Goal: Task Accomplishment & Management: Use online tool/utility

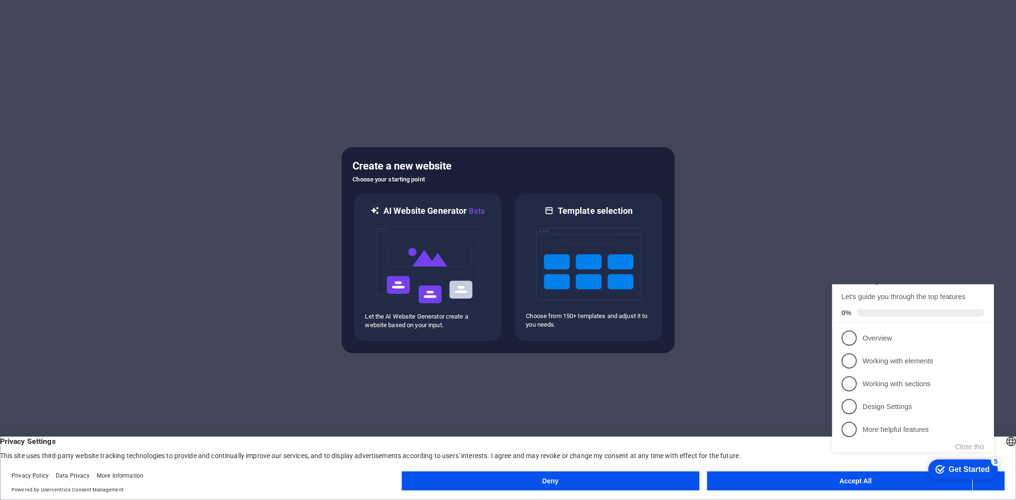
click at [746, 474] on button "Accept All" at bounding box center [856, 481] width 298 height 19
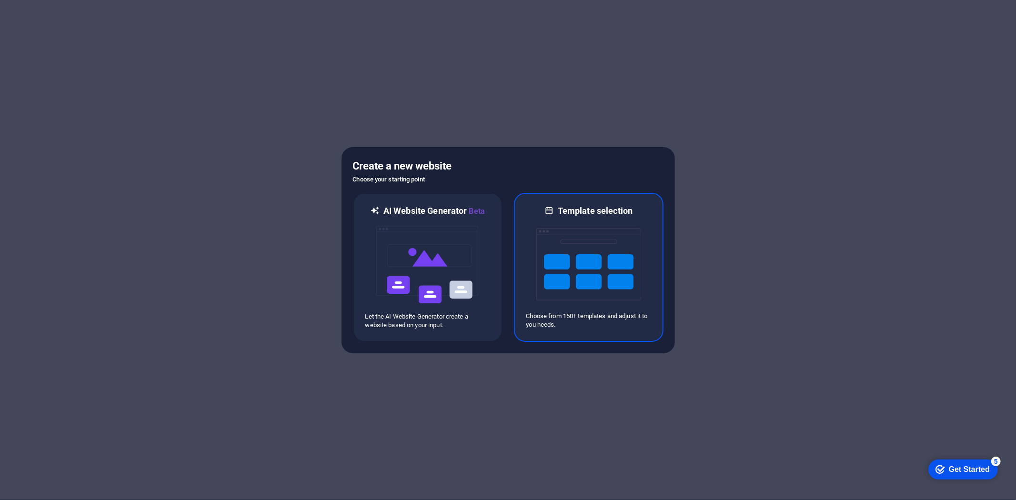
click at [584, 258] on img at bounding box center [588, 264] width 105 height 95
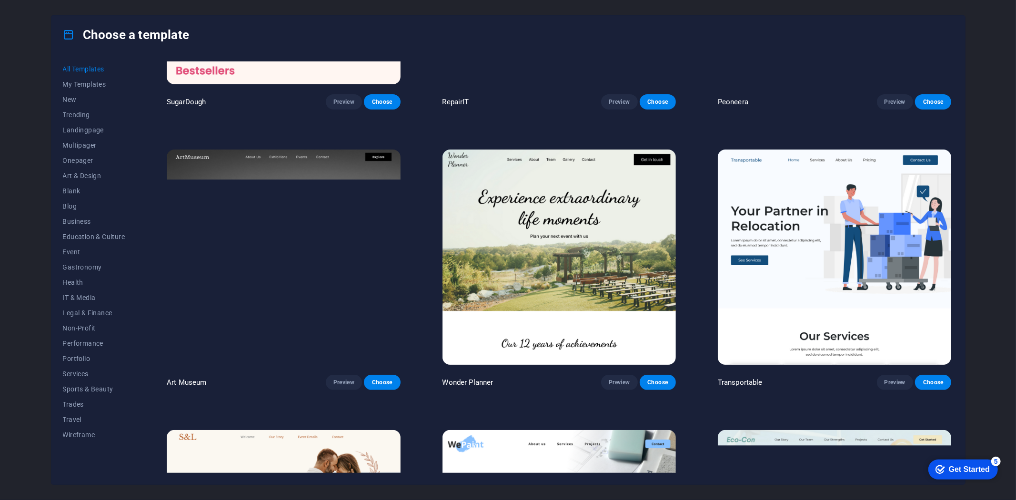
scroll to position [195, 0]
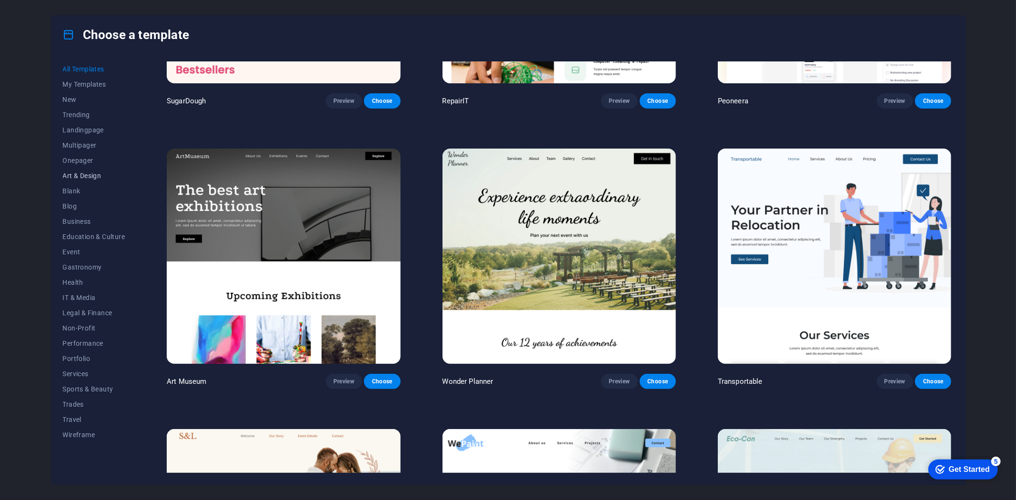
click at [89, 177] on span "Art & Design" at bounding box center [94, 176] width 62 height 8
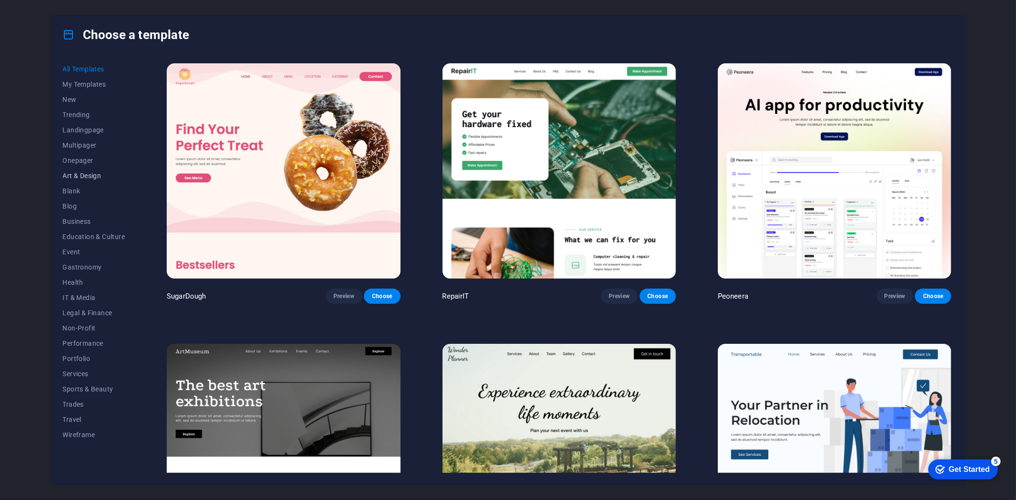
click at [73, 178] on span "Art & Design" at bounding box center [94, 176] width 62 height 8
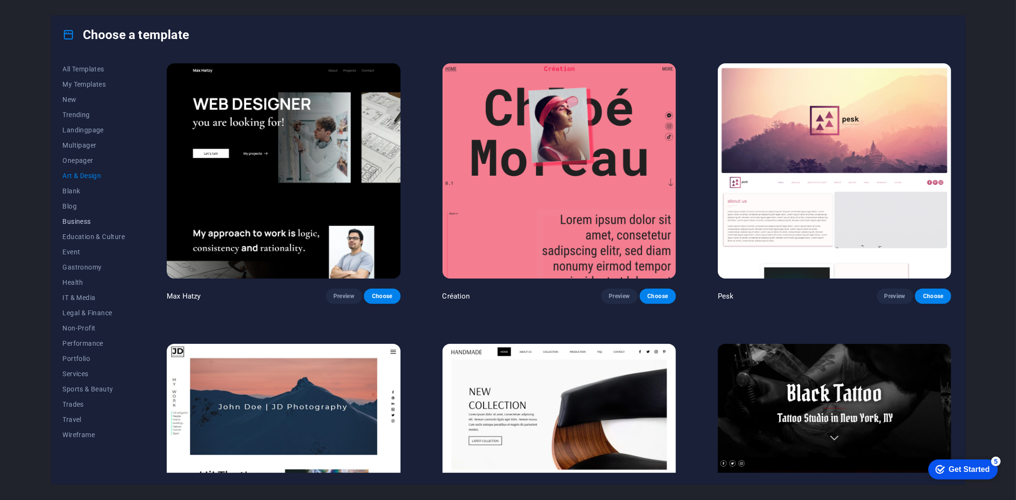
click at [74, 221] on span "Business" at bounding box center [94, 222] width 62 height 8
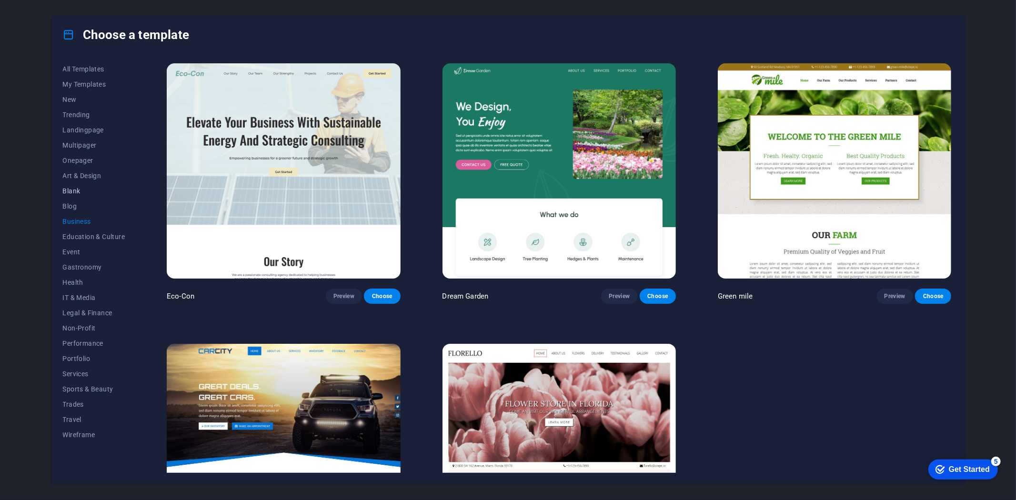
click at [74, 188] on span "Blank" at bounding box center [94, 191] width 62 height 8
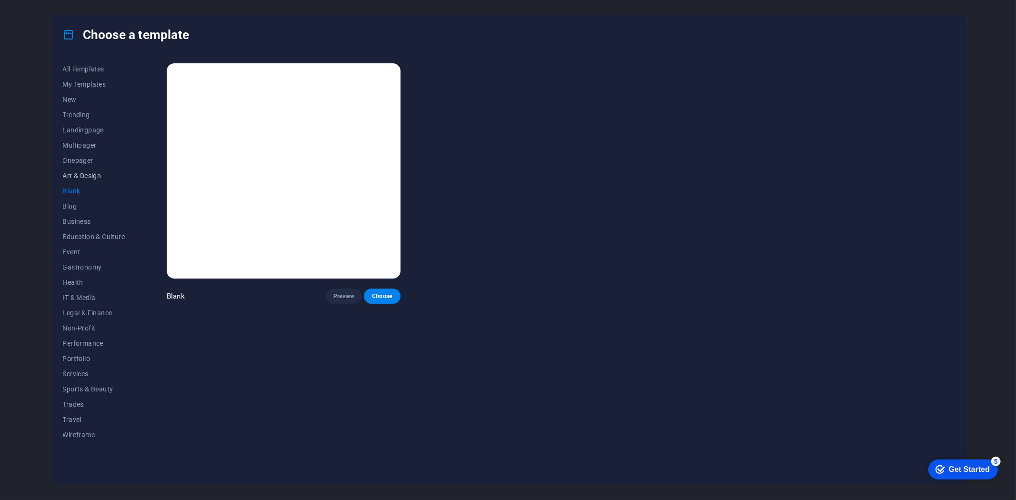
click at [72, 173] on span "Art & Design" at bounding box center [94, 176] width 62 height 8
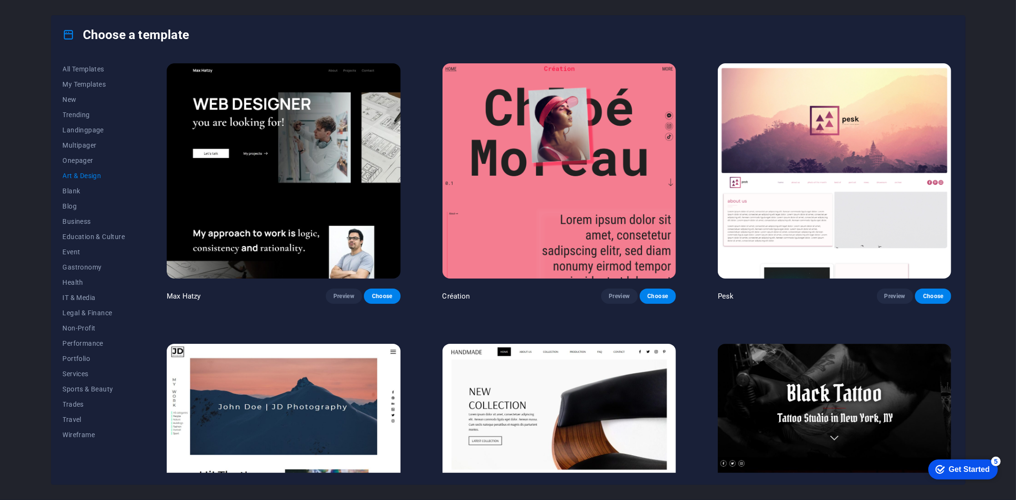
click at [251, 158] on img at bounding box center [283, 170] width 233 height 215
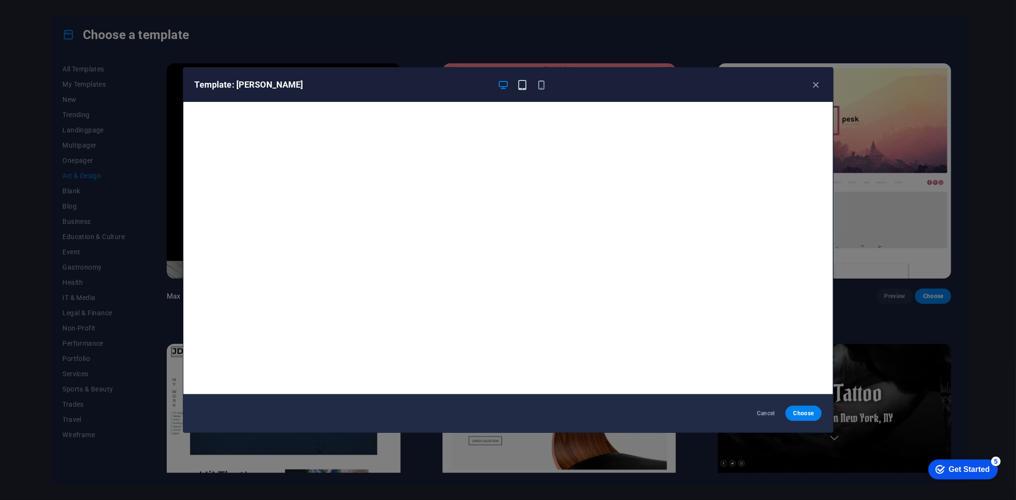
click at [522, 88] on icon "button" at bounding box center [522, 85] width 11 height 11
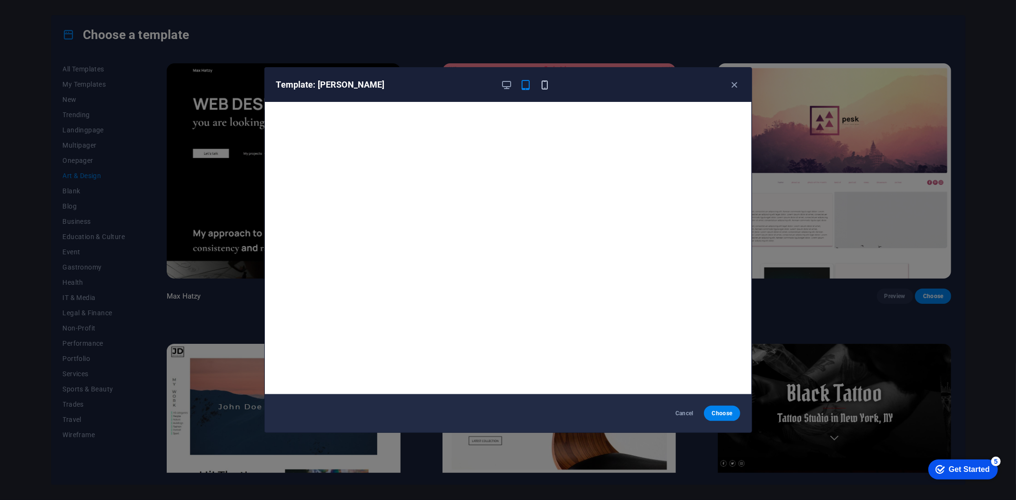
click at [544, 81] on icon "button" at bounding box center [544, 85] width 11 height 11
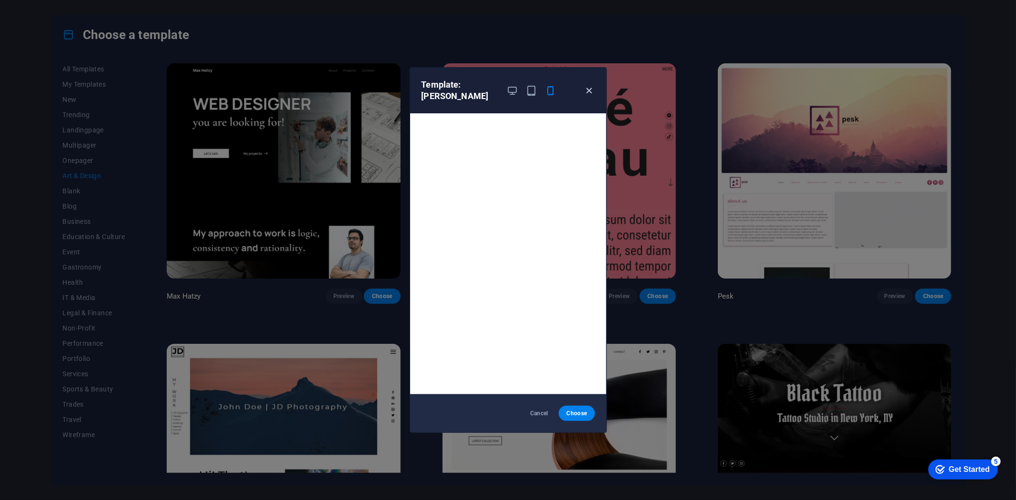
click at [587, 91] on icon "button" at bounding box center [588, 90] width 11 height 11
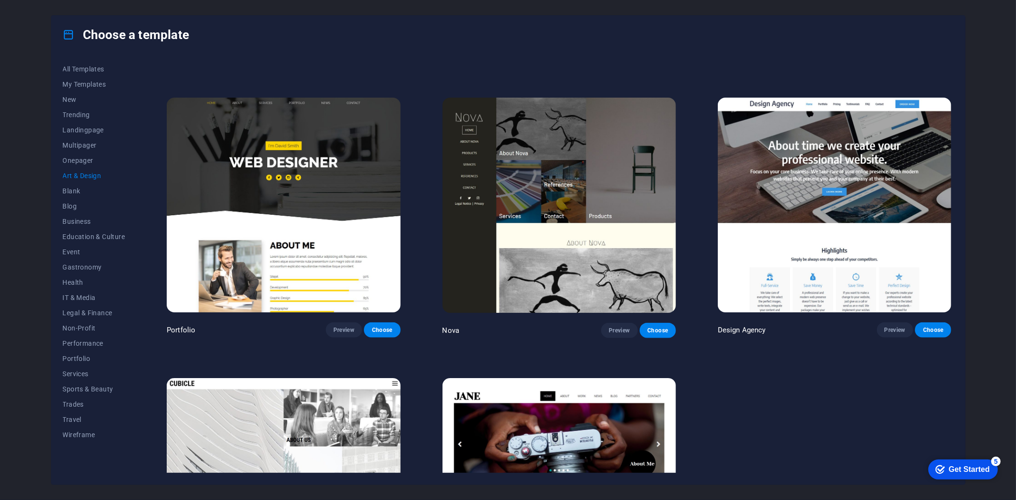
scroll to position [950, 0]
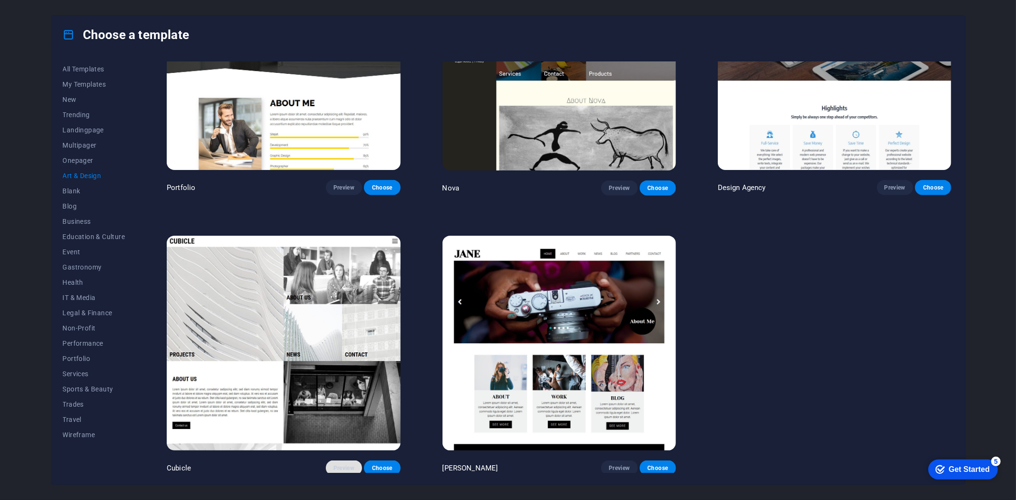
click at [345, 464] on span "Preview" at bounding box center [343, 468] width 21 height 8
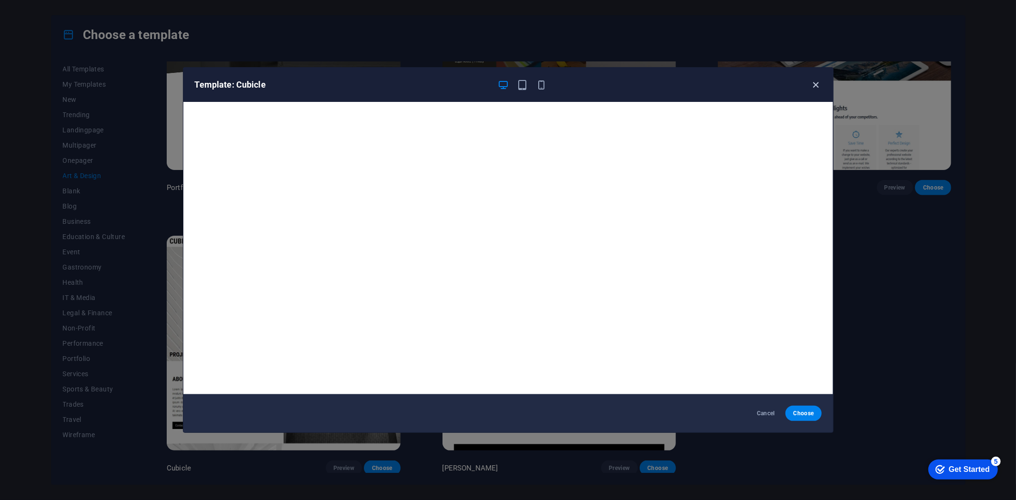
click at [815, 84] on icon "button" at bounding box center [815, 85] width 11 height 11
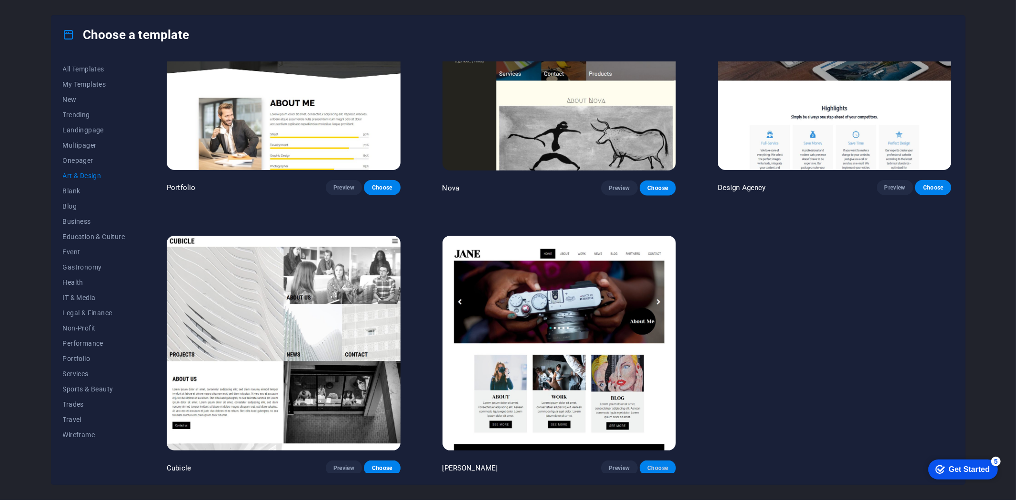
click at [658, 467] on span "Choose" at bounding box center [657, 468] width 21 height 8
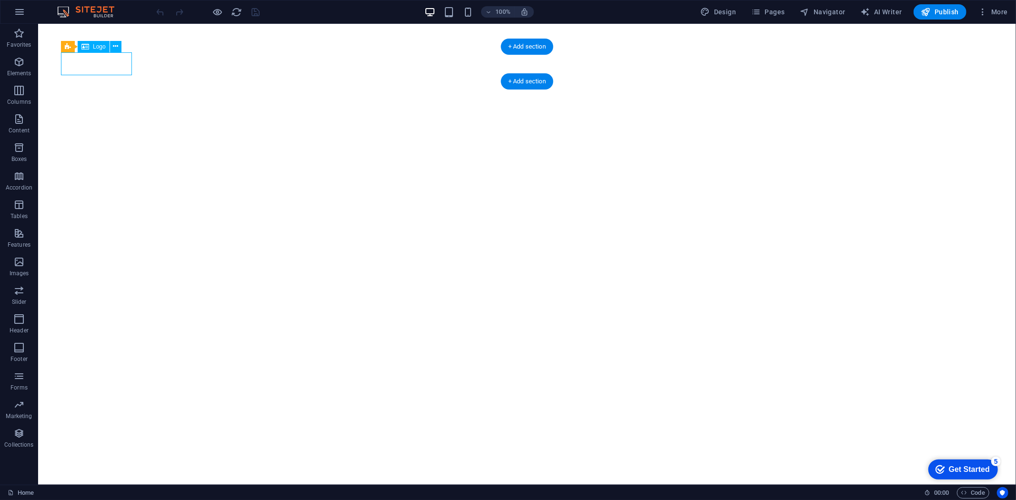
select select "px"
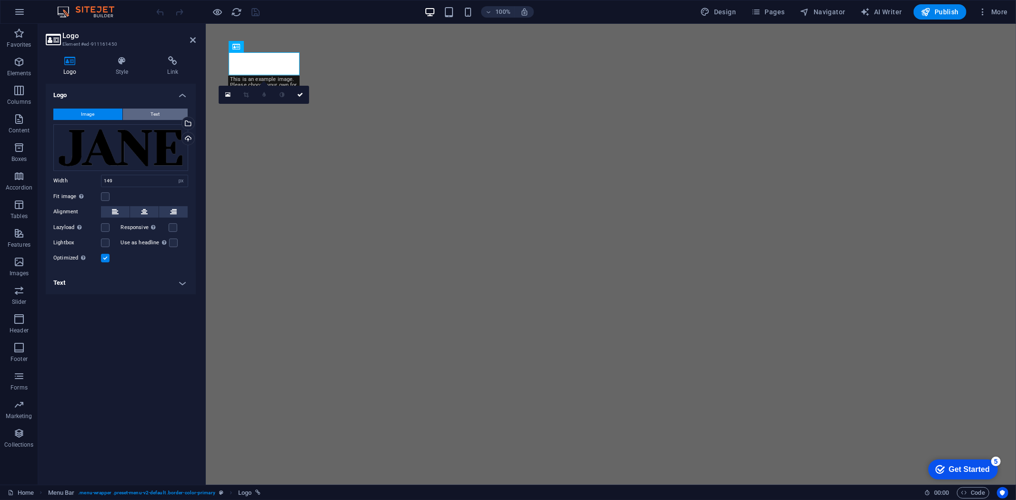
click at [148, 116] on button "Text" at bounding box center [155, 114] width 65 height 11
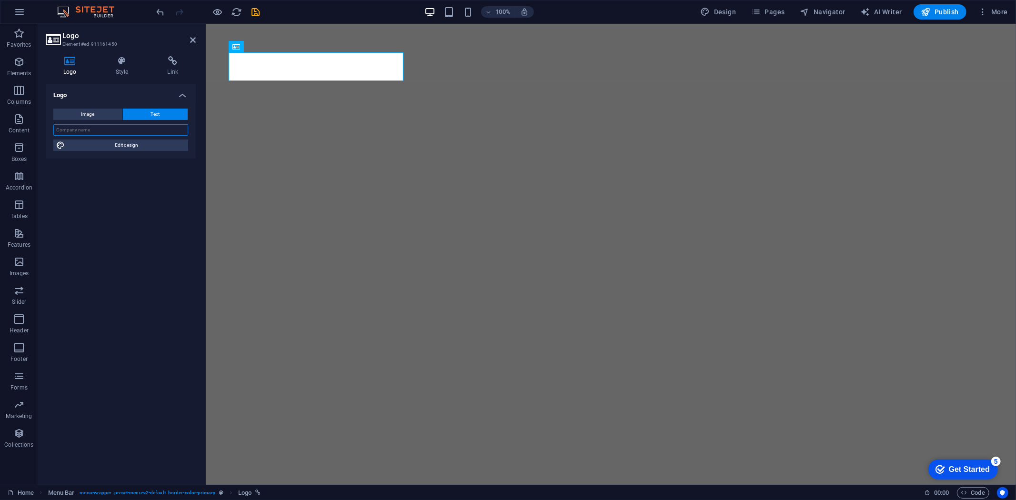
click at [122, 131] on input "text" at bounding box center [120, 129] width 135 height 11
type input "AE MEDIA"
click at [140, 144] on span "Edit design" at bounding box center [127, 145] width 118 height 11
select select "px"
select select "400"
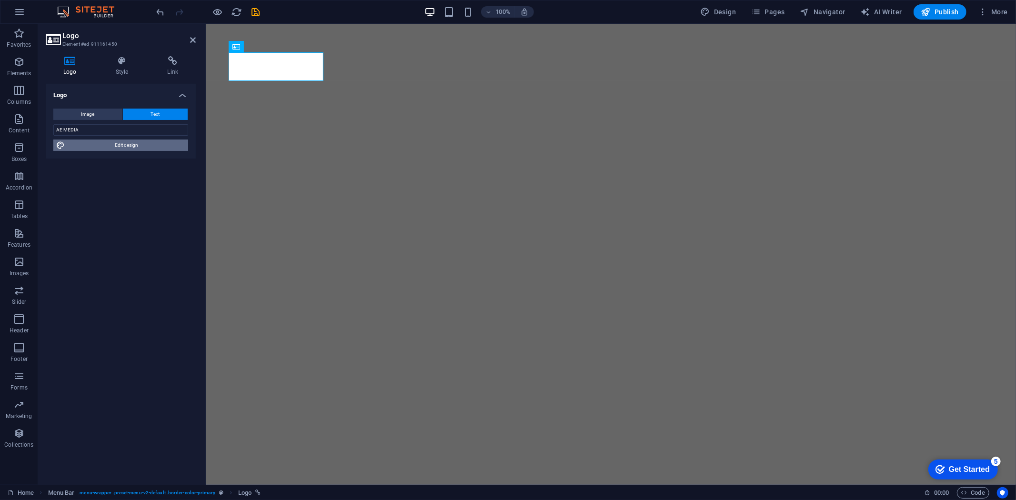
select select "px"
select select "rem"
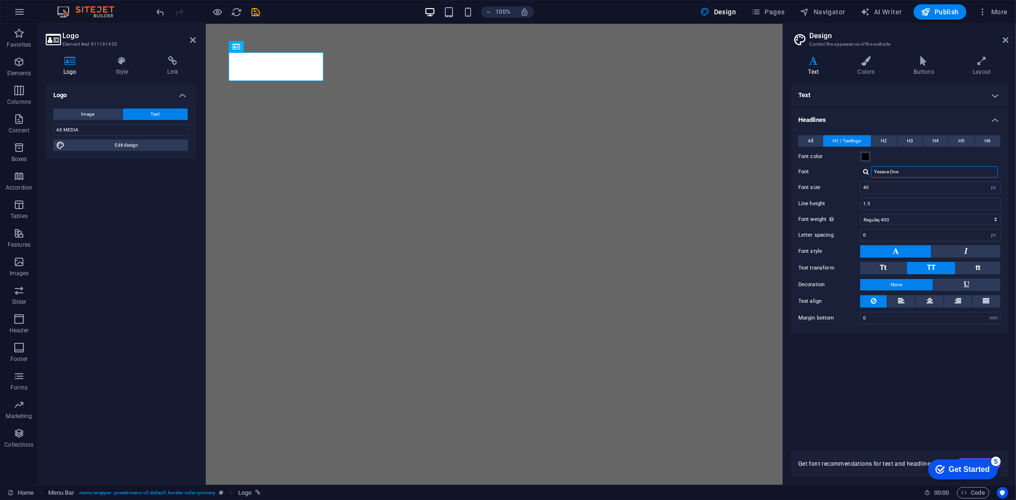
click at [944, 173] on input "Yeseva One" at bounding box center [934, 171] width 127 height 11
type input "Y"
click at [913, 205] on div "Manage fonts →" at bounding box center [937, 209] width 126 height 12
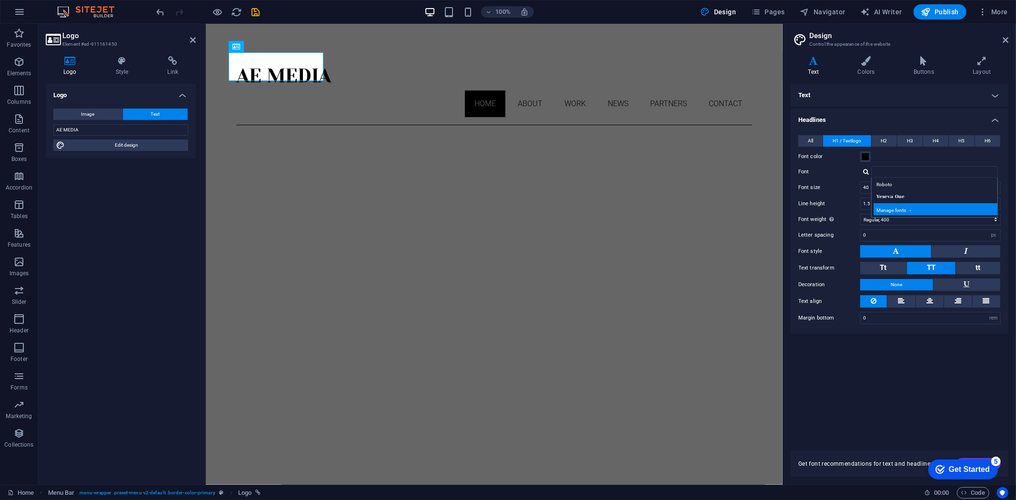
select select "popularity"
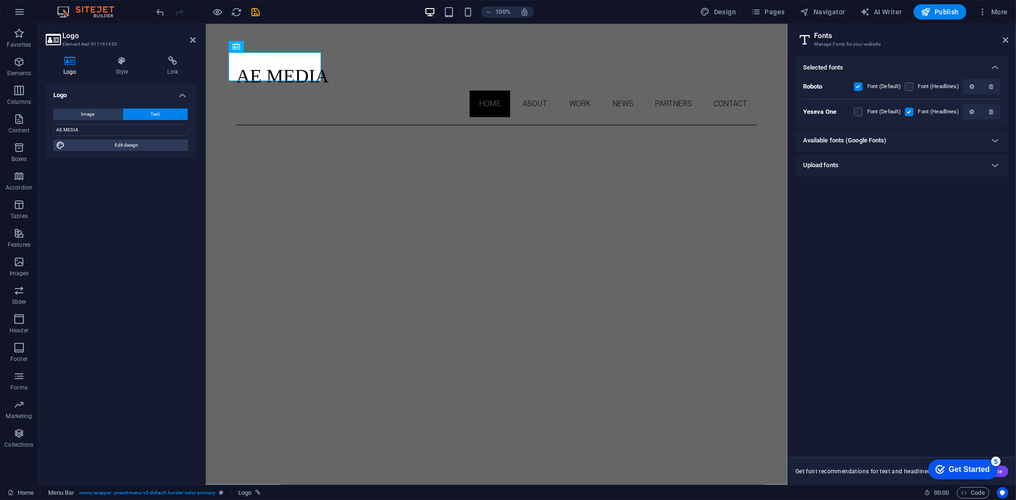
click at [903, 137] on div "Available fonts (Google Fonts)" at bounding box center [893, 140] width 181 height 11
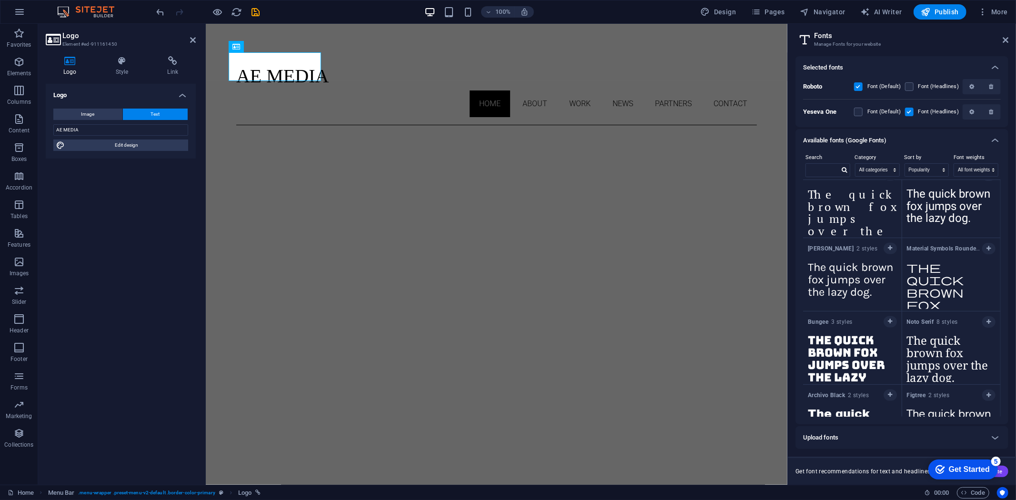
scroll to position [1483, 0]
click at [888, 324] on icon "button" at bounding box center [890, 322] width 4 height 6
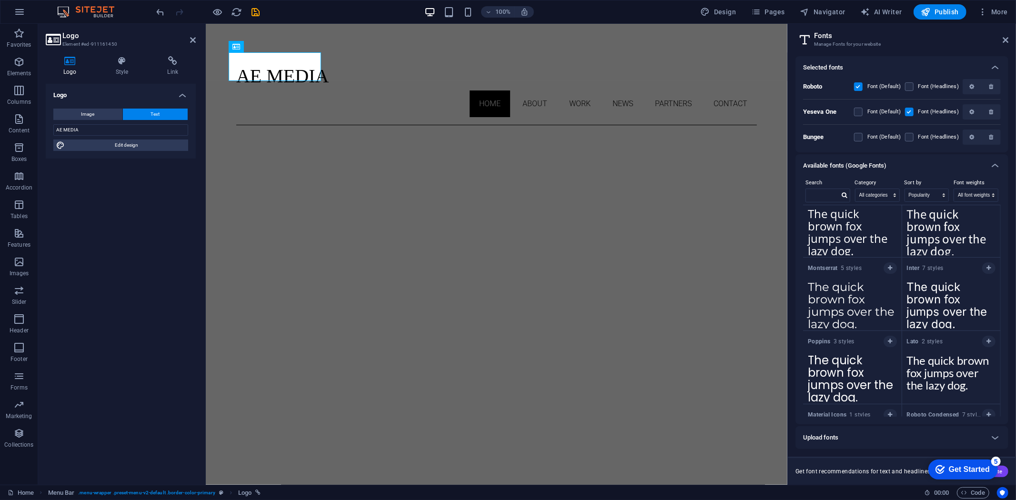
scroll to position [0, 0]
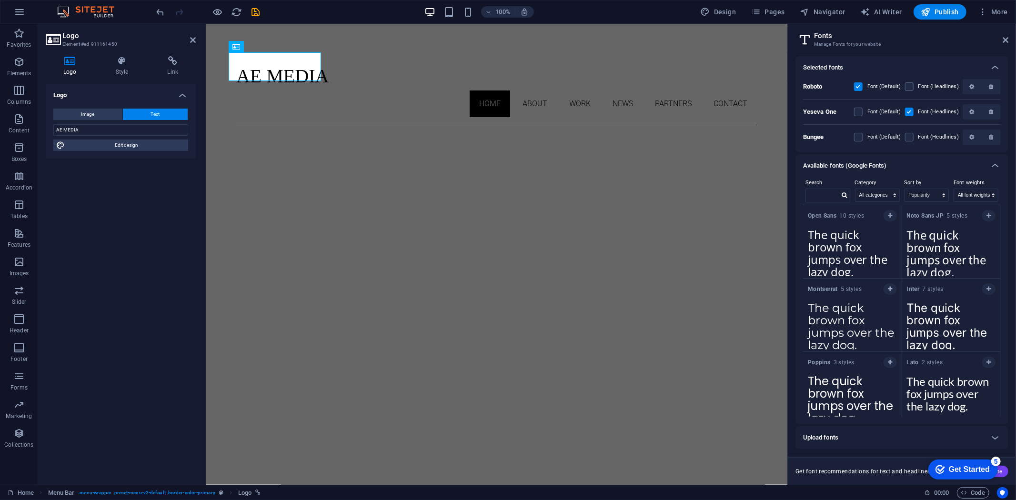
click at [896, 436] on div "Upload fonts" at bounding box center [893, 437] width 181 height 11
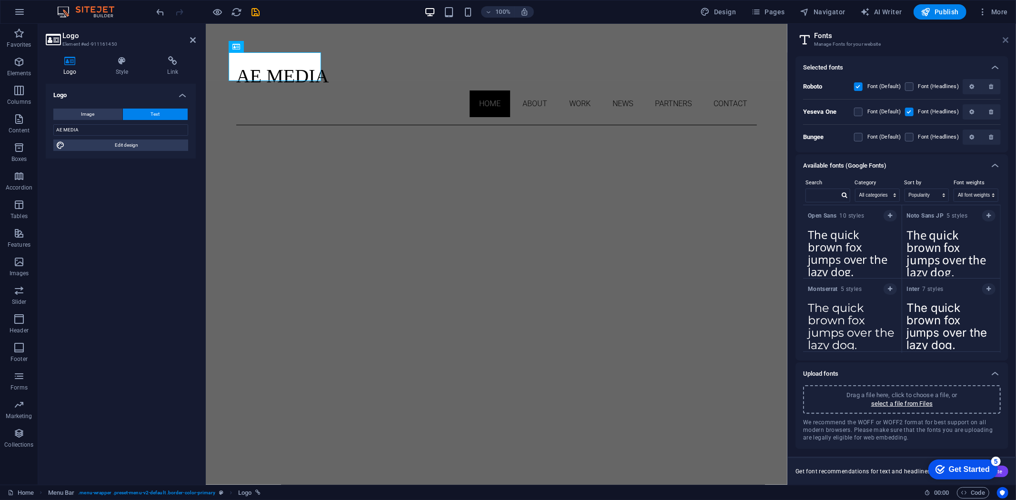
click at [1004, 41] on icon at bounding box center [1006, 40] width 6 height 8
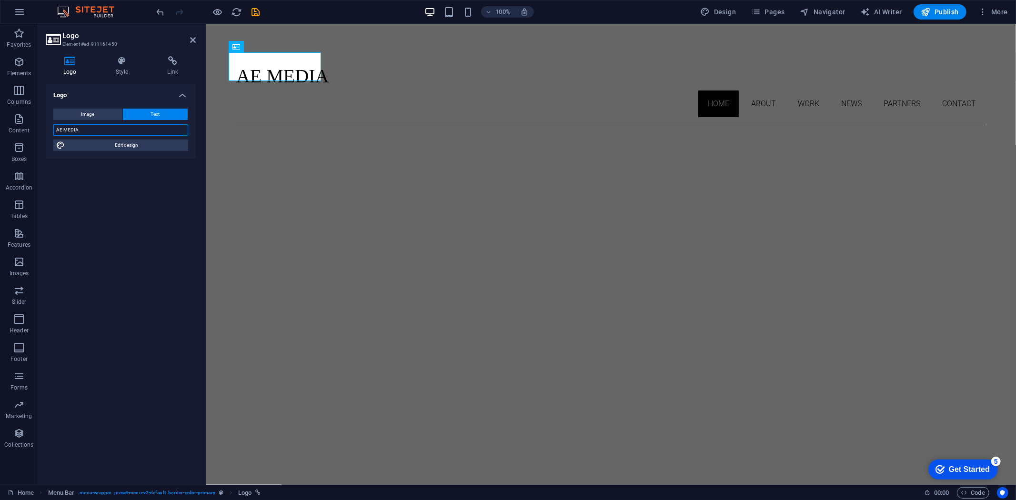
click at [137, 127] on input "AE MEDIA" at bounding box center [120, 129] width 135 height 11
click at [285, 61] on div "AE MEDIA" at bounding box center [610, 75] width 749 height 29
click at [139, 145] on span "Edit design" at bounding box center [127, 145] width 118 height 11
select select "px"
select select "400"
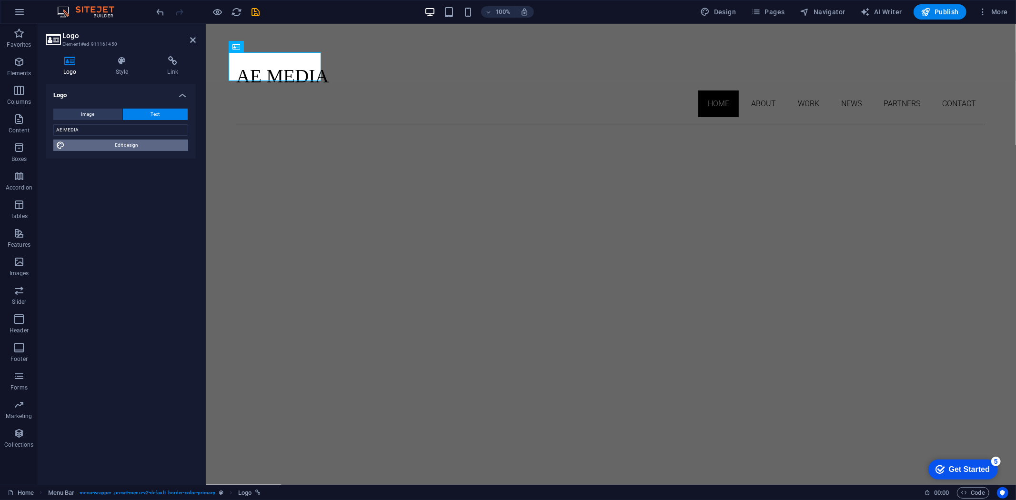
select select "px"
select select "rem"
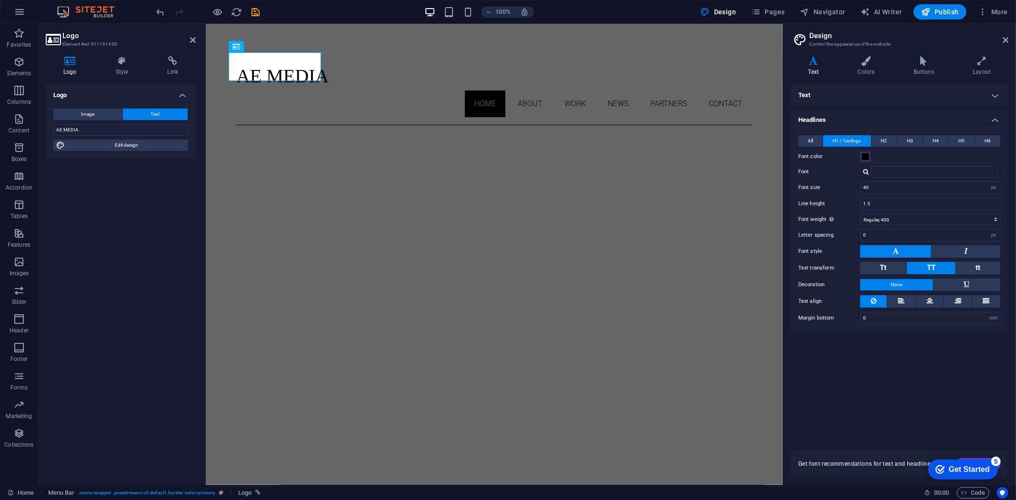
click at [869, 98] on h4 "Text" at bounding box center [900, 95] width 218 height 23
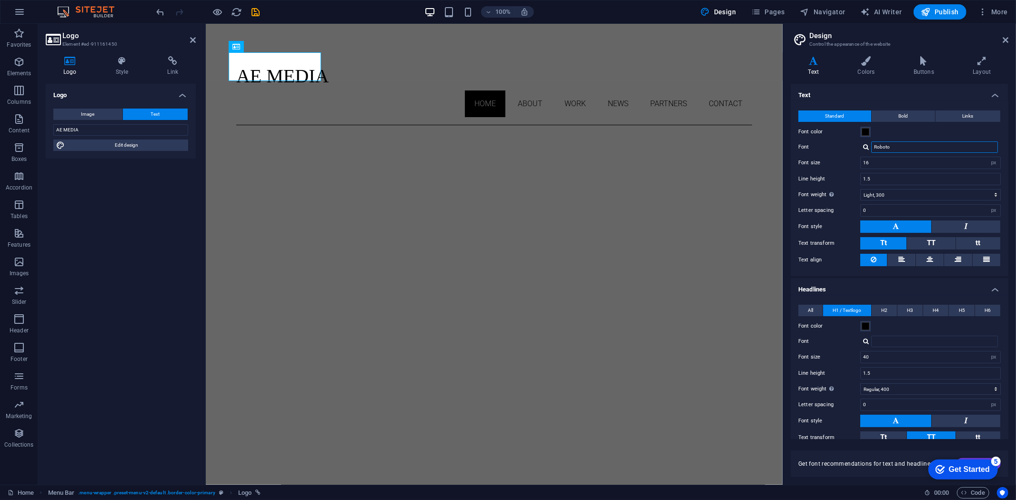
click at [900, 150] on input "Roboto" at bounding box center [934, 146] width 127 height 11
click at [900, 146] on input "Roboto" at bounding box center [934, 146] width 127 height 11
type input "R"
click at [898, 162] on div "Bungee" at bounding box center [937, 160] width 126 height 10
click at [289, 69] on div "AE MEDIA" at bounding box center [494, 75] width 516 height 29
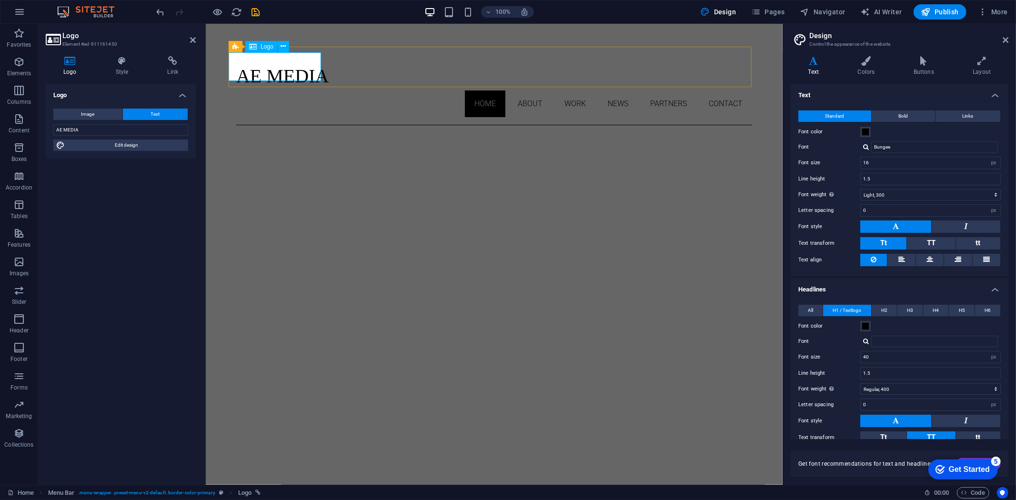
click at [289, 69] on div "AE MEDIA" at bounding box center [494, 75] width 516 height 29
click at [127, 129] on input "AE MEDIA" at bounding box center [120, 129] width 135 height 11
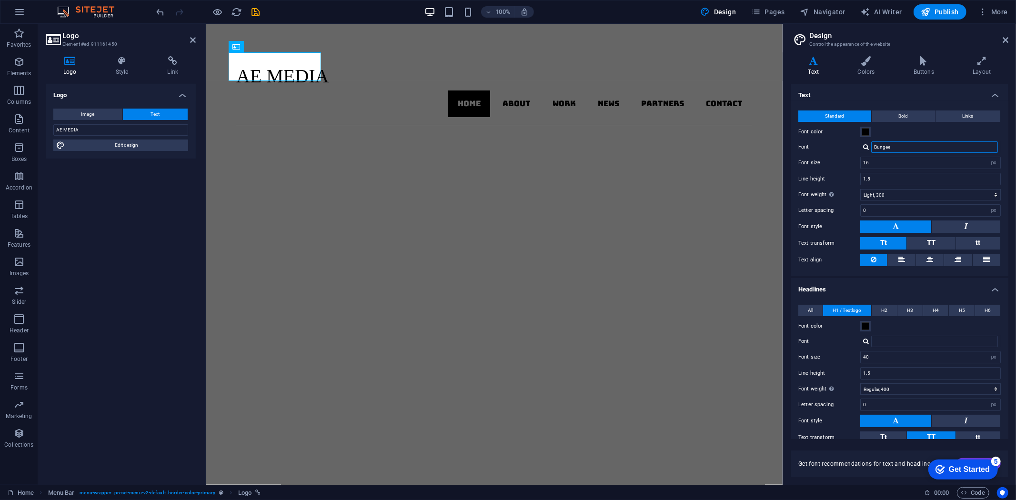
click at [898, 150] on input "Bungee" at bounding box center [934, 146] width 127 height 11
click at [892, 159] on div "Bungee" at bounding box center [937, 160] width 126 height 10
type input "Bungee"
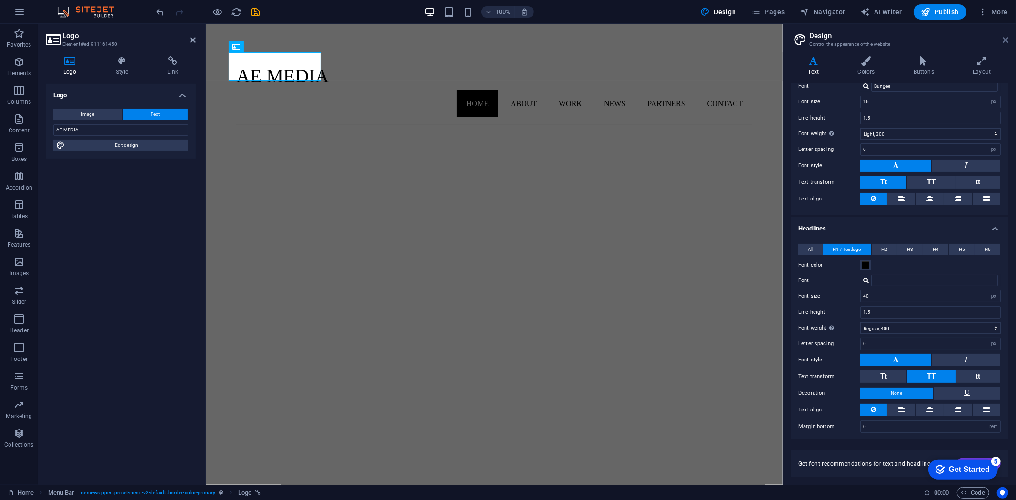
click at [1003, 39] on icon at bounding box center [1006, 40] width 6 height 8
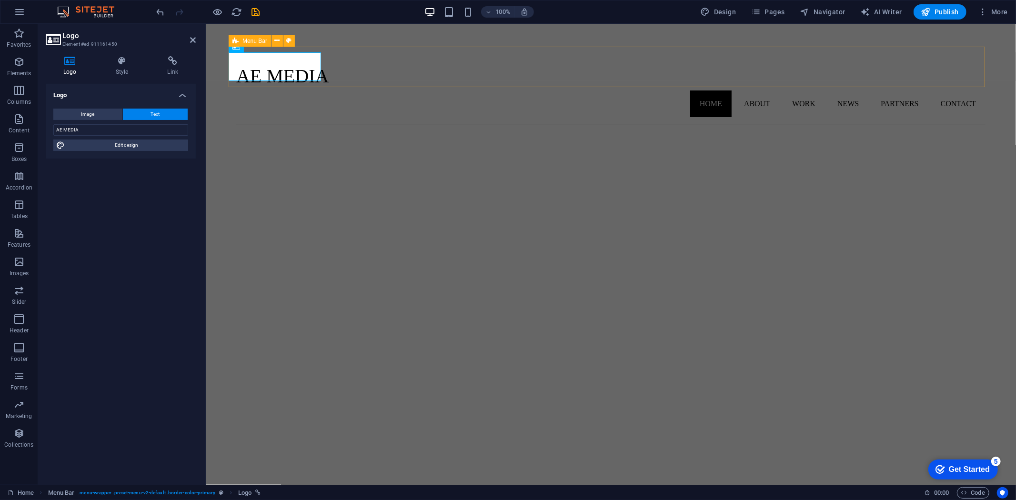
click at [232, 40] on icon at bounding box center [235, 40] width 6 height 11
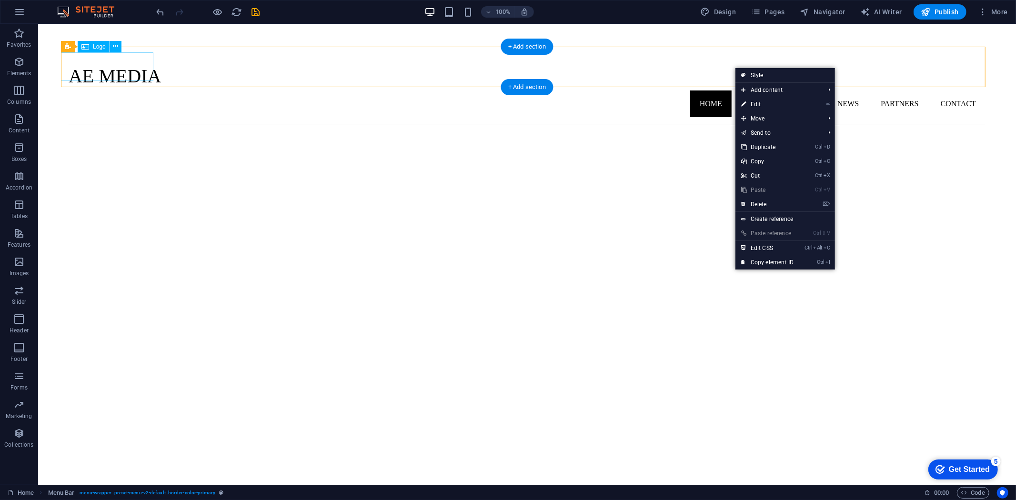
click at [71, 62] on div "AE MEDIA" at bounding box center [526, 75] width 917 height 29
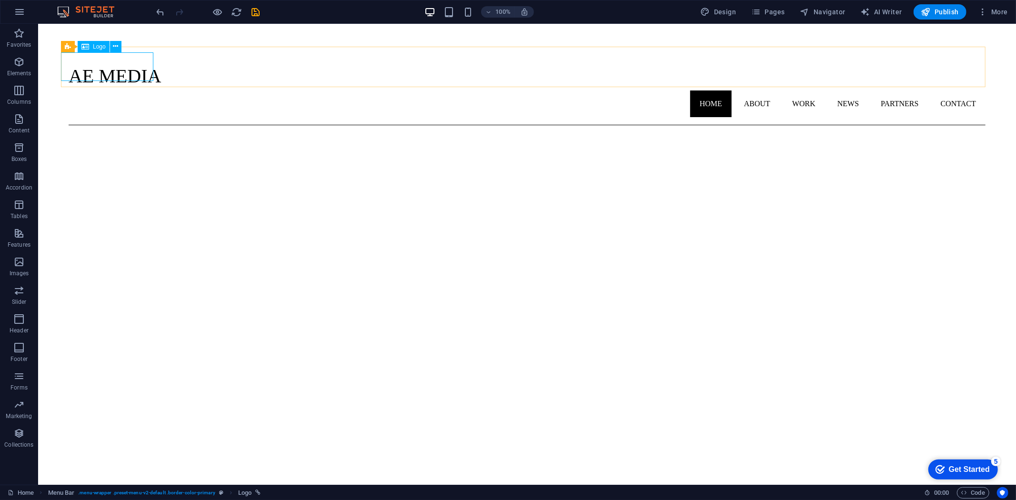
click at [96, 48] on span "Logo" at bounding box center [99, 47] width 13 height 6
click at [139, 64] on div "AE MEDIA" at bounding box center [526, 75] width 917 height 29
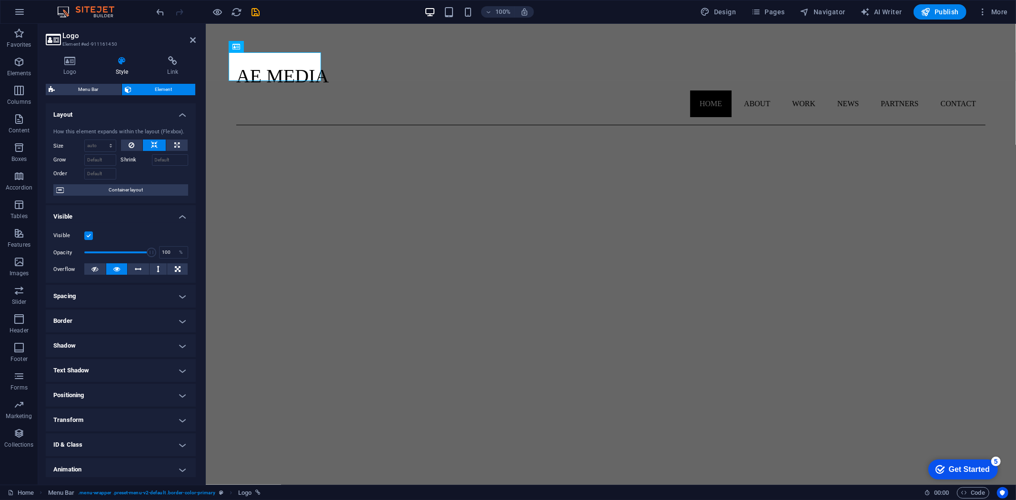
click at [100, 63] on icon at bounding box center [122, 61] width 48 height 10
click at [68, 64] on icon at bounding box center [70, 61] width 49 height 10
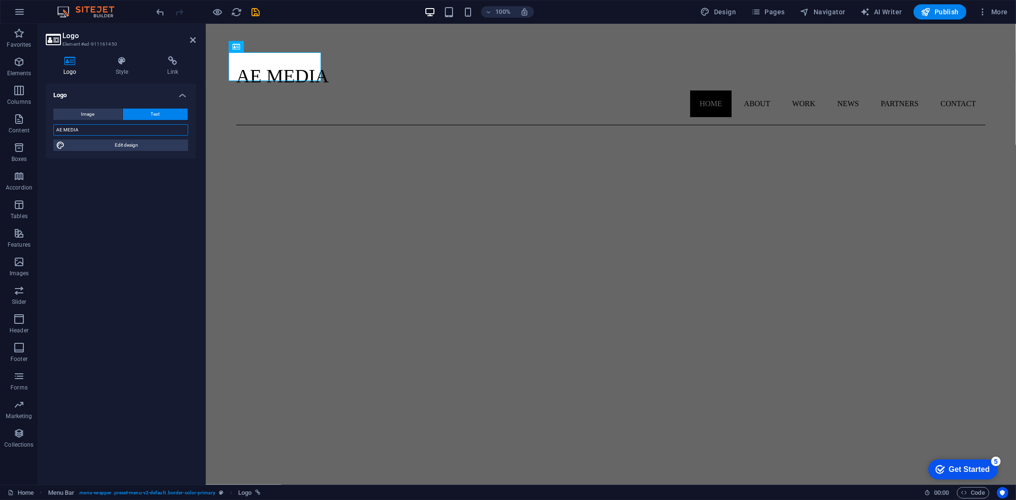
click at [95, 132] on input "AE MEDIA" at bounding box center [120, 129] width 135 height 11
click at [287, 67] on div "AE MEDIA" at bounding box center [610, 75] width 749 height 29
click at [132, 134] on input "AE MEDIA" at bounding box center [120, 129] width 135 height 11
type input "A"
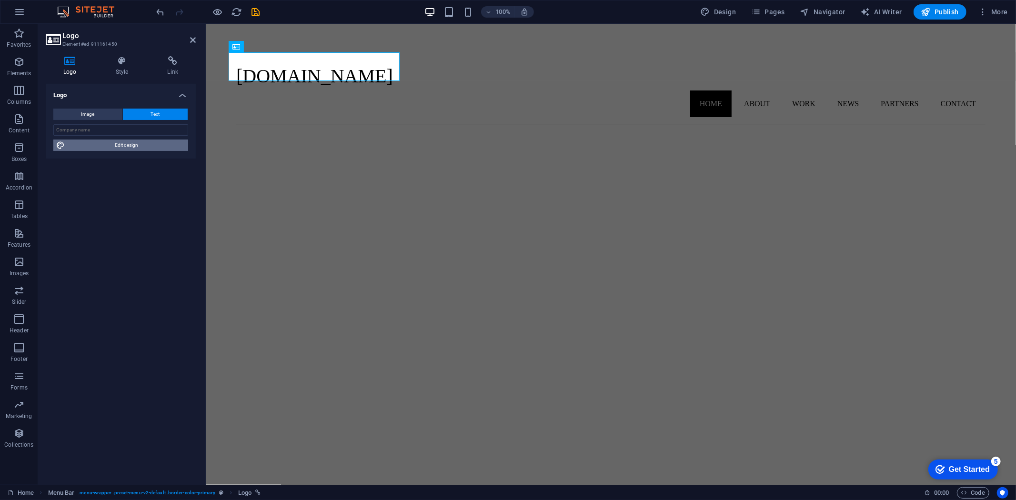
click at [130, 144] on span "Edit design" at bounding box center [127, 145] width 118 height 11
select select "px"
select select "300"
select select "px"
select select "400"
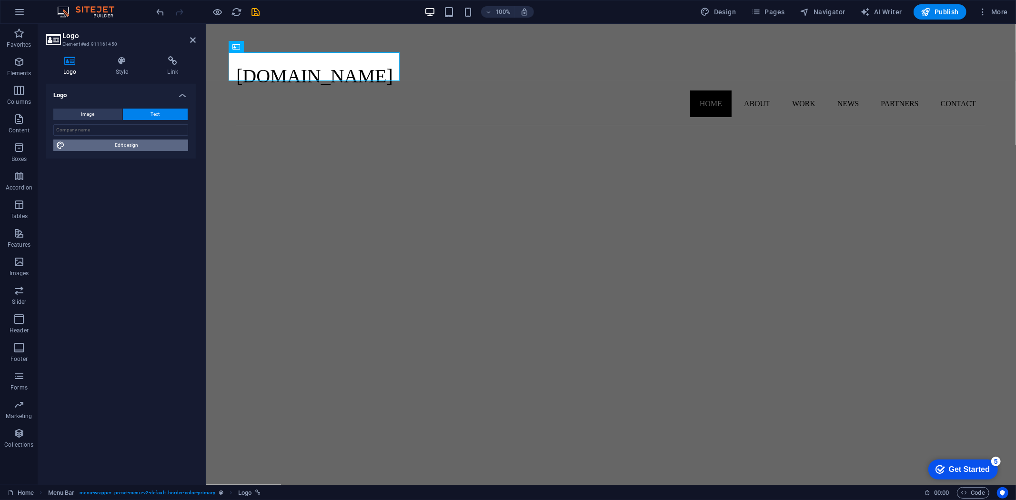
select select "px"
select select "rem"
select select "px"
select select "400"
select select "px"
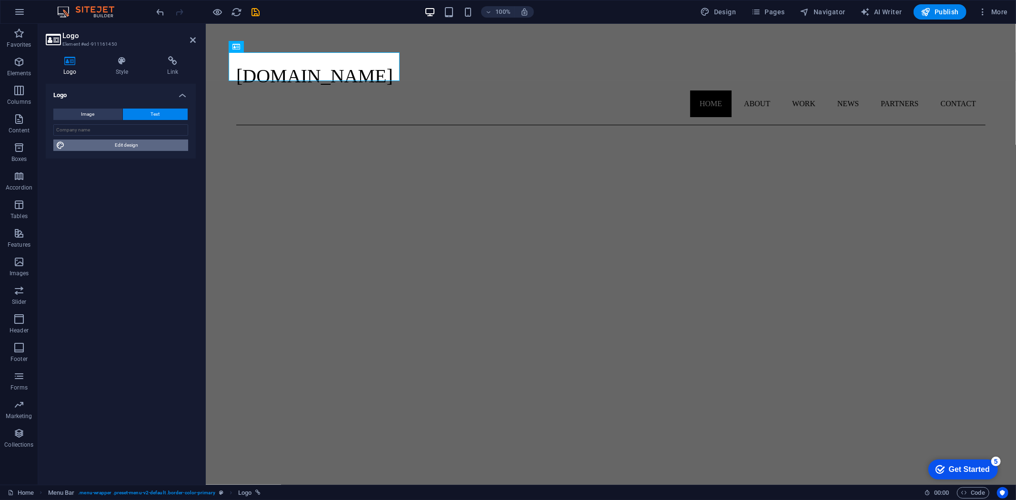
select select "rem"
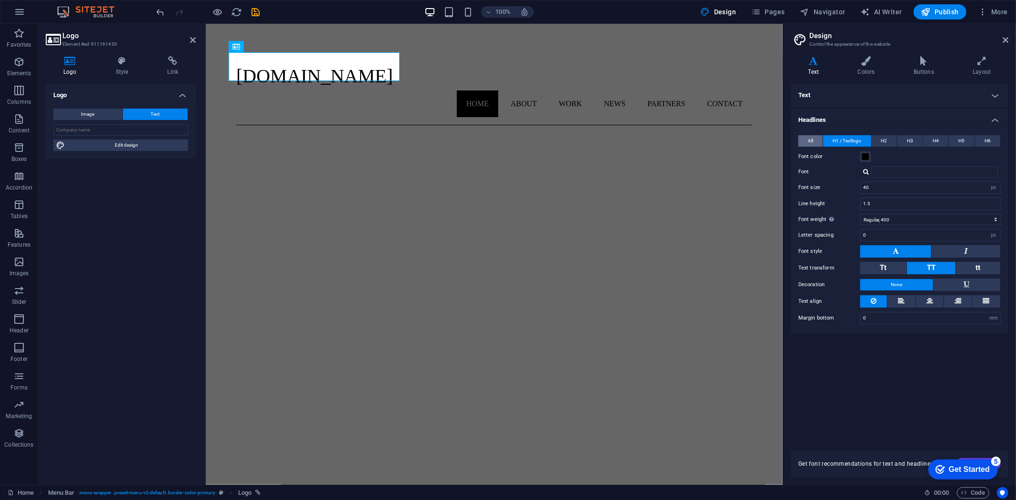
click at [805, 137] on button "All" at bounding box center [810, 140] width 24 height 11
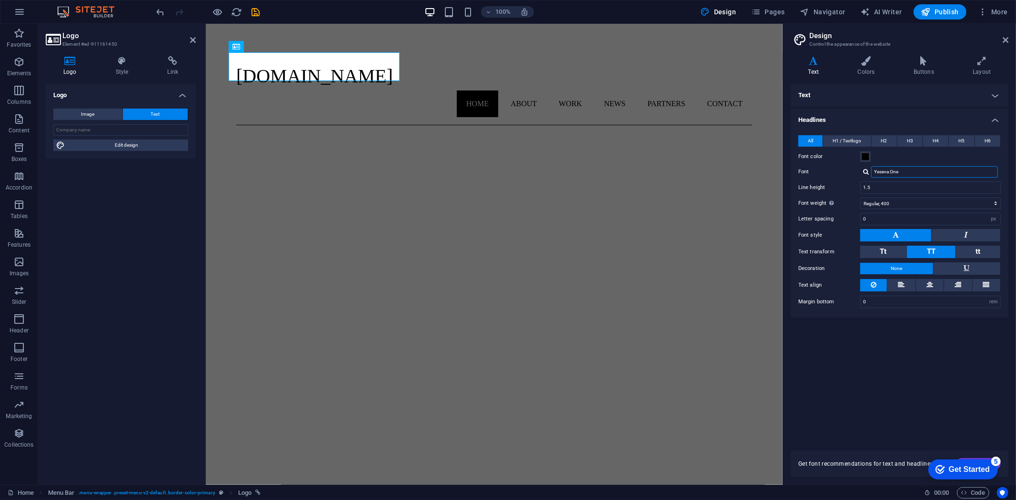
click at [882, 172] on input "Yeseva One" at bounding box center [934, 171] width 127 height 11
click at [882, 182] on div "Bungee" at bounding box center [937, 185] width 126 height 10
type input "Bungee"
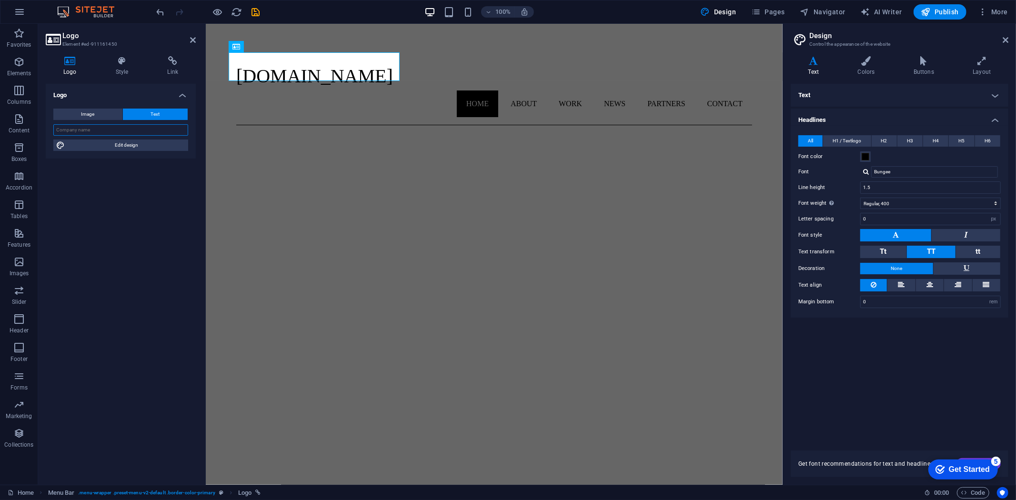
click at [132, 131] on input "text" at bounding box center [120, 129] width 135 height 11
type input "AE Media"
drag, startPoint x: 899, startPoint y: 201, endPoint x: 907, endPoint y: 201, distance: 7.6
click at [907, 201] on select "Thin, 100 Extra-light, 200 Light, 300 Regular, 400 Medium, 500 Semi-bold, 600 B…" at bounding box center [930, 203] width 141 height 11
select select "600"
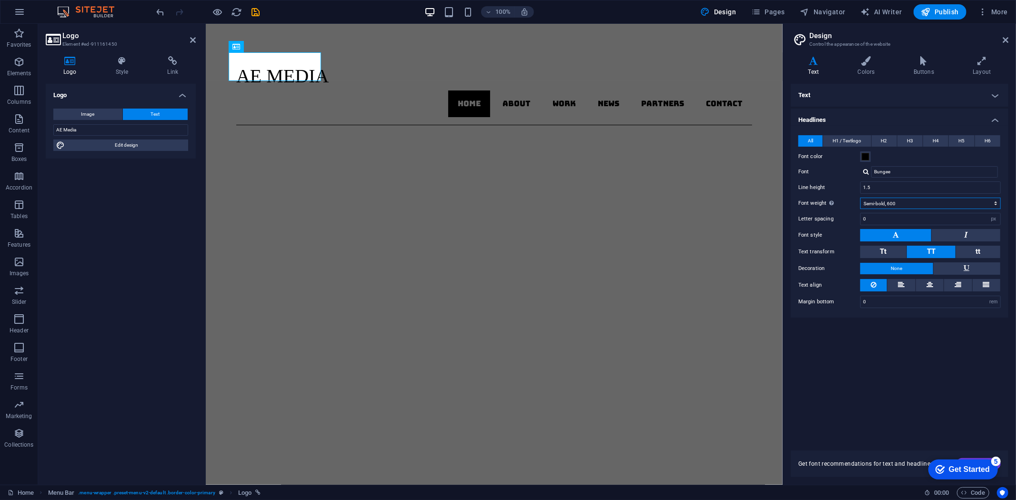
click at [860, 198] on select "Thin, 100 Extra-light, 200 Light, 300 Regular, 400 Medium, 500 Semi-bold, 600 B…" at bounding box center [930, 203] width 141 height 11
click at [978, 471] on div "Get Started" at bounding box center [968, 469] width 41 height 9
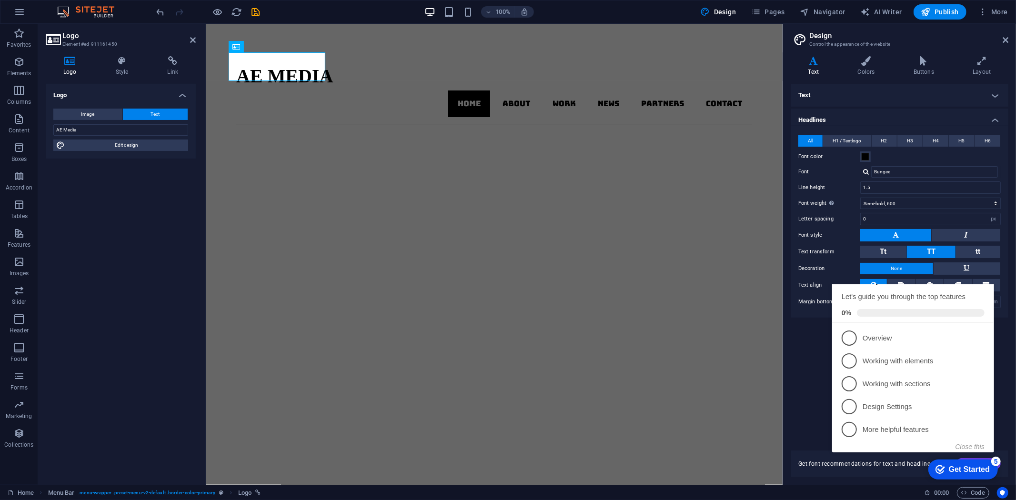
click at [983, 285] on h2 "First Steps in the Editor" at bounding box center [912, 280] width 143 height 10
click at [966, 444] on button "Close this" at bounding box center [969, 446] width 29 height 8
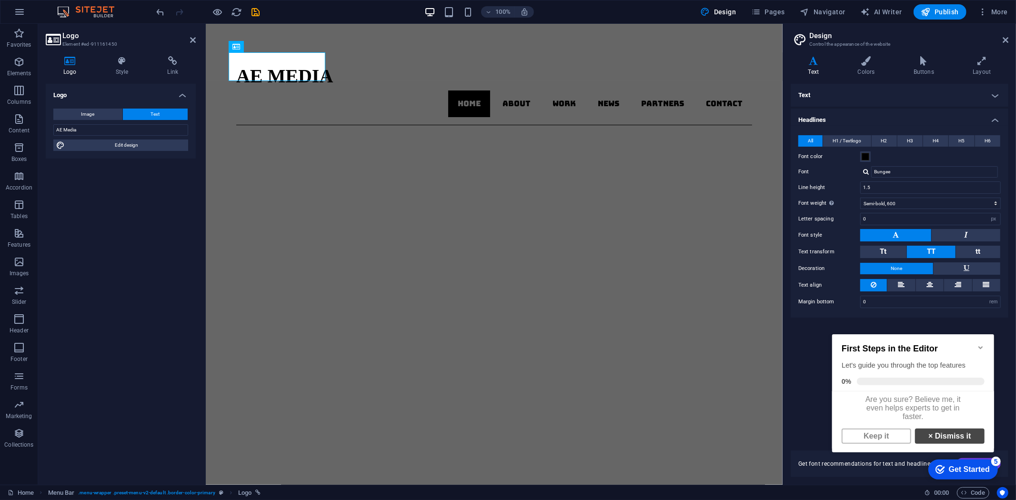
click at [954, 428] on link "× Dismiss it" at bounding box center [949, 435] width 70 height 15
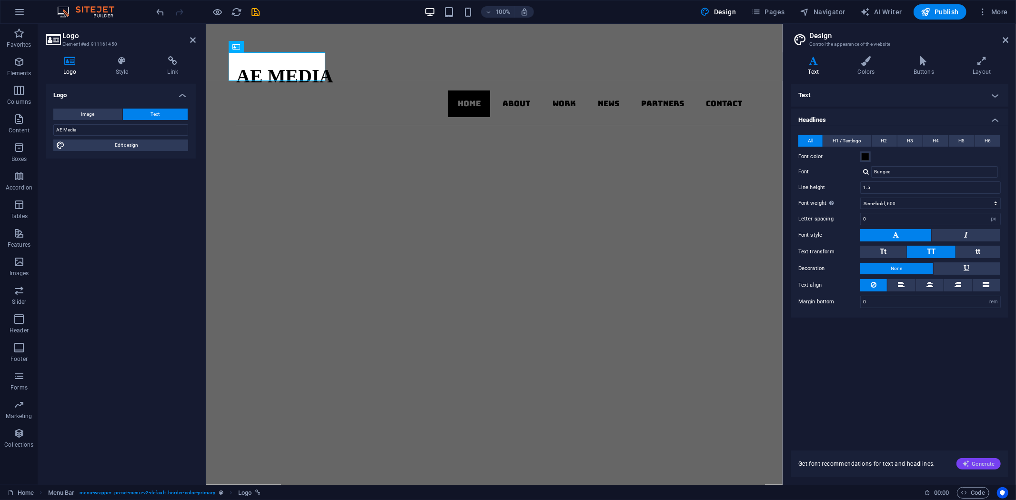
click at [979, 465] on span "Generate" at bounding box center [978, 464] width 33 height 8
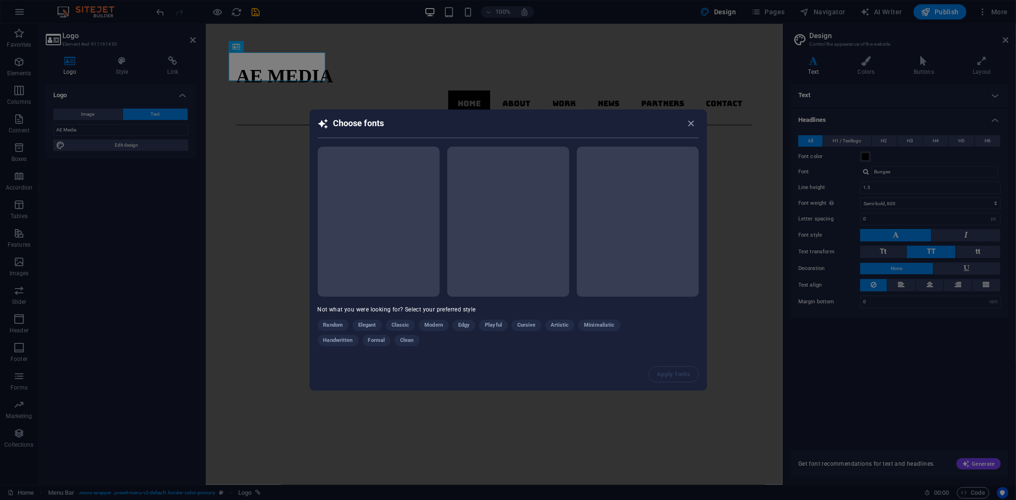
click at [460, 322] on div "Random Elegant Classic Modern Edgy Playful Cursive Artistic Minimalistic Handwr…" at bounding box center [484, 335] width 333 height 30
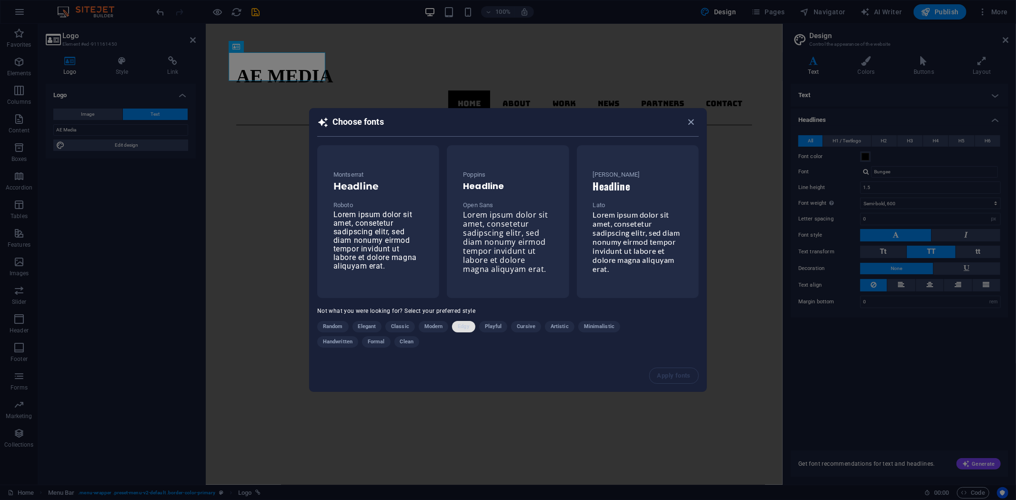
click at [467, 323] on span "Edgy" at bounding box center [463, 326] width 11 height 11
click at [621, 241] on span "Lorem ipsum dolor sit amet, consetetur sadipscing elitr, sed diam nonumy eirmod…" at bounding box center [636, 241] width 87 height 63
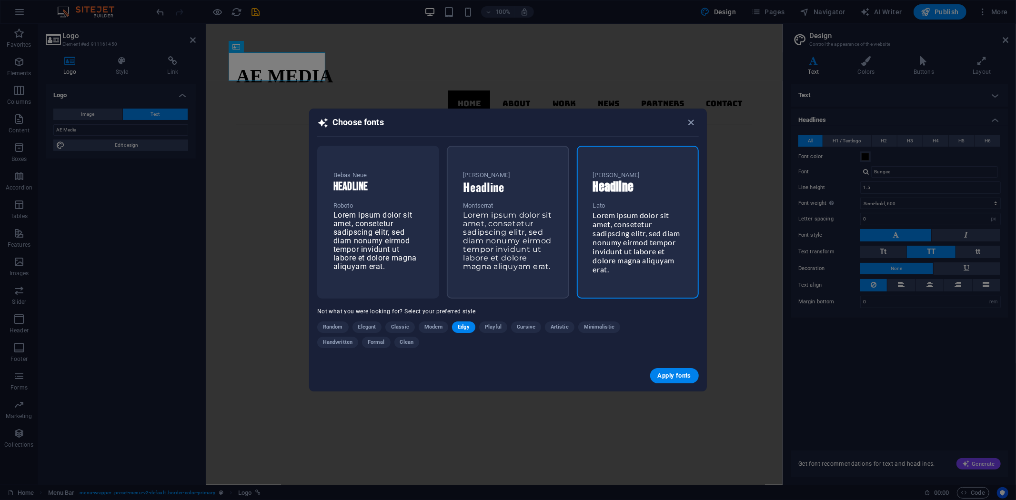
click at [486, 234] on span "Lorem ipsum dolor sit amet, consetetur sadipscing elitr, sed diam nonumy eirmod…" at bounding box center [507, 241] width 89 height 60
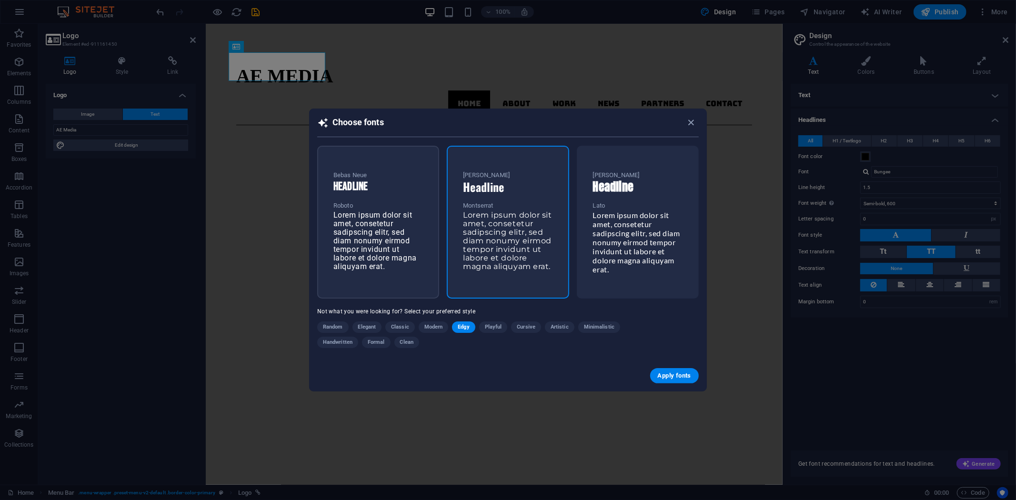
click at [388, 231] on span "Lorem ipsum dolor sit amet, consetetur sadipscing elitr, sed diam nonumy eirmod…" at bounding box center [374, 241] width 83 height 60
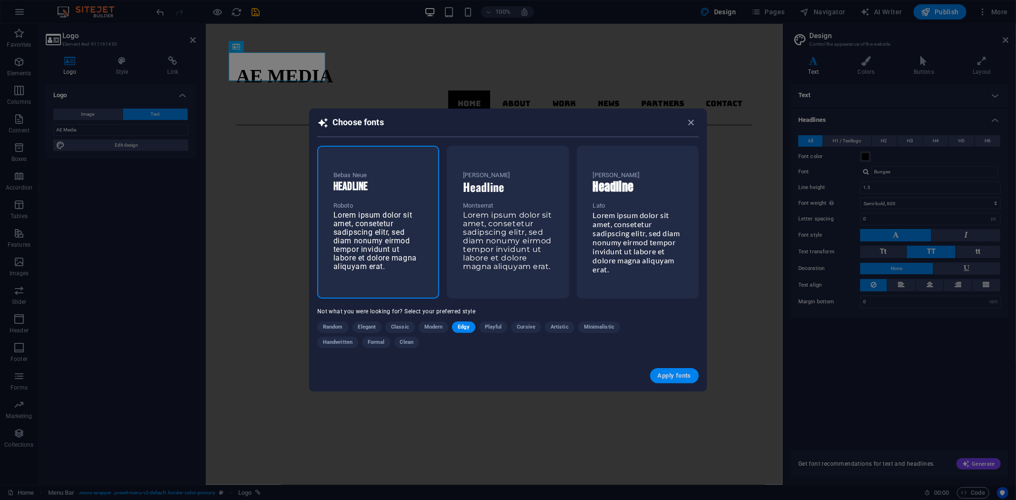
click at [665, 375] on span "Apply fonts" at bounding box center [674, 376] width 33 height 8
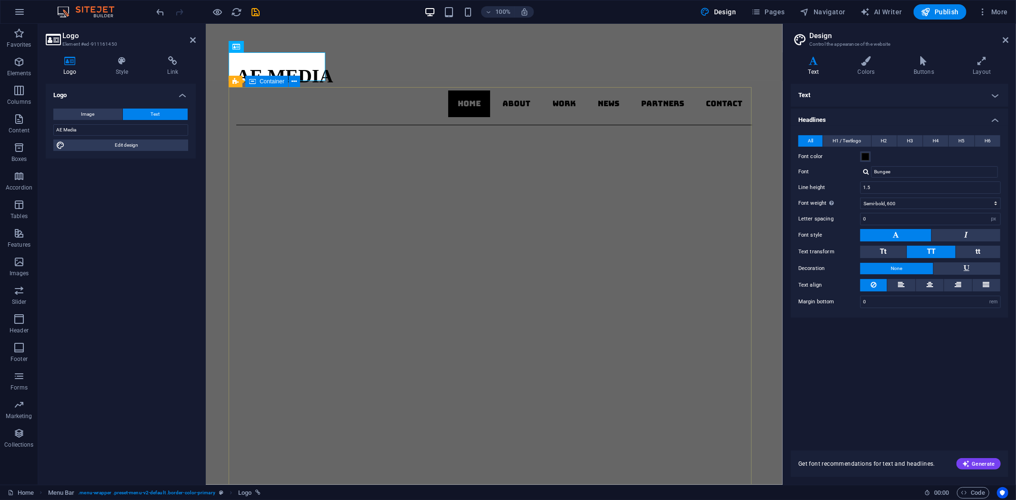
type input "Bebas Neue"
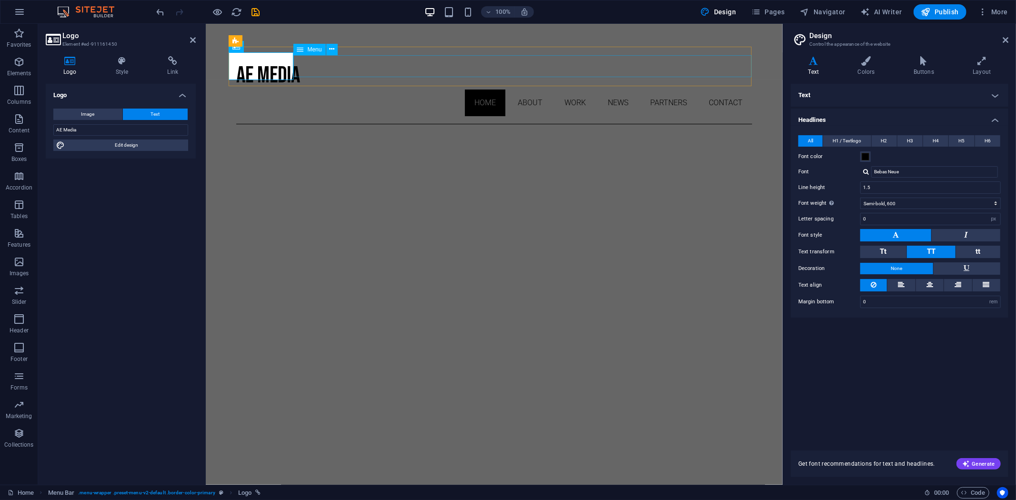
click at [522, 89] on nav "Home About Work News Partners Contact" at bounding box center [494, 102] width 516 height 27
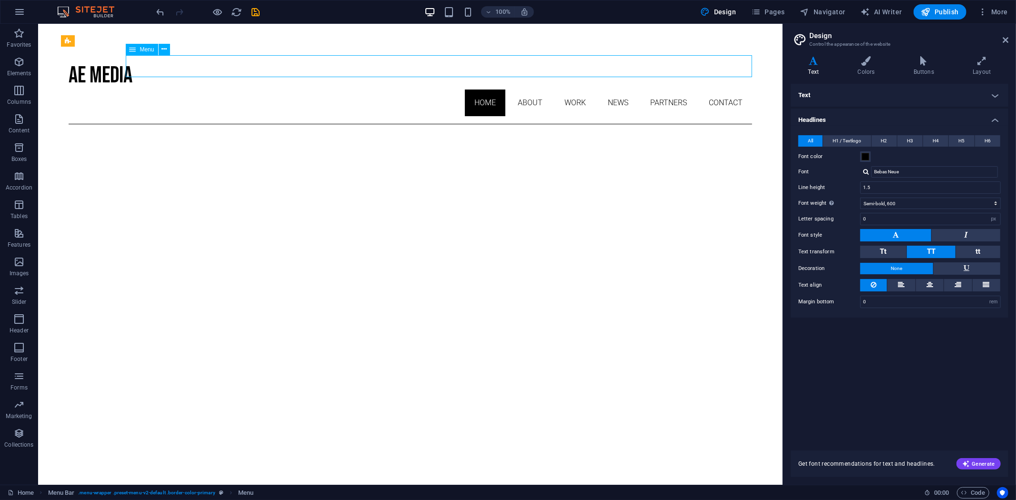
click at [517, 89] on nav "Home About Work News Partners Contact" at bounding box center [409, 102] width 683 height 27
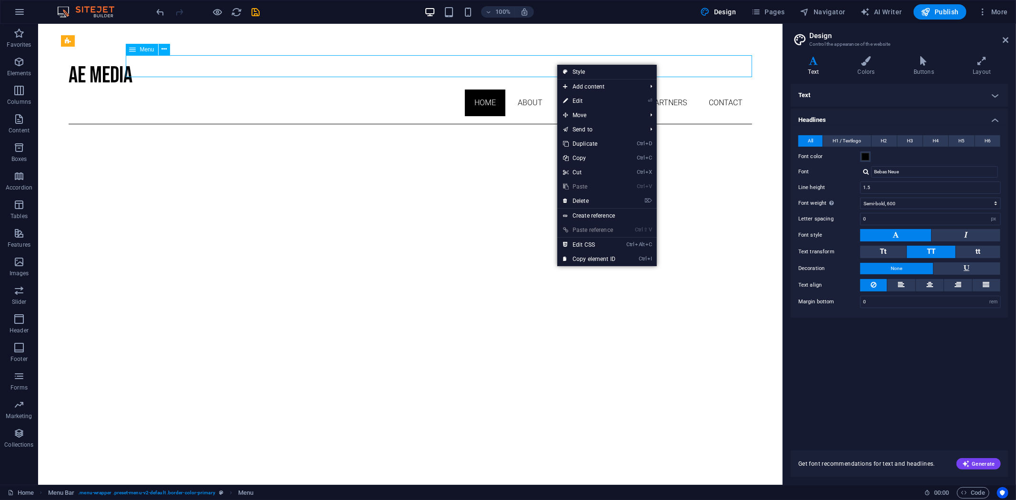
click at [556, 89] on nav "Home About Work News Partners Contact" at bounding box center [409, 102] width 683 height 27
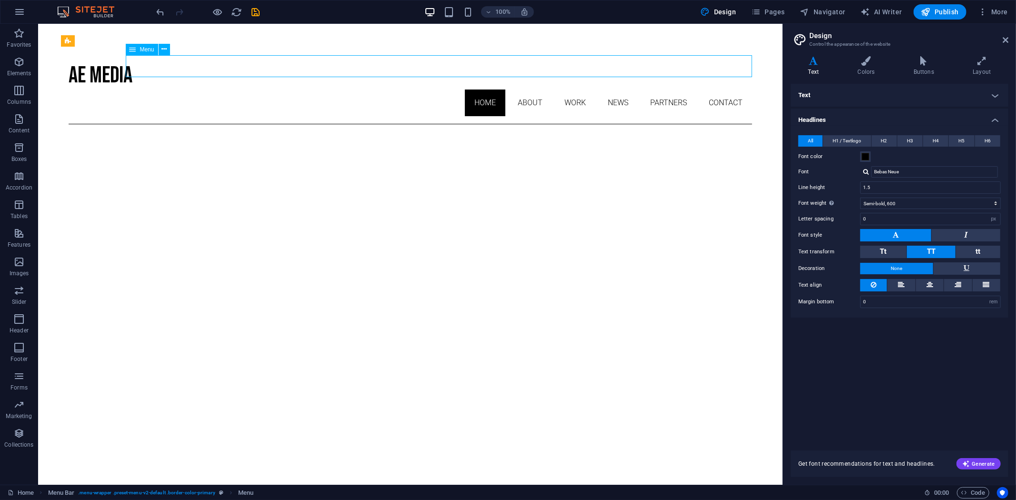
click at [546, 89] on nav "Home About Work News Partners Contact" at bounding box center [409, 102] width 683 height 27
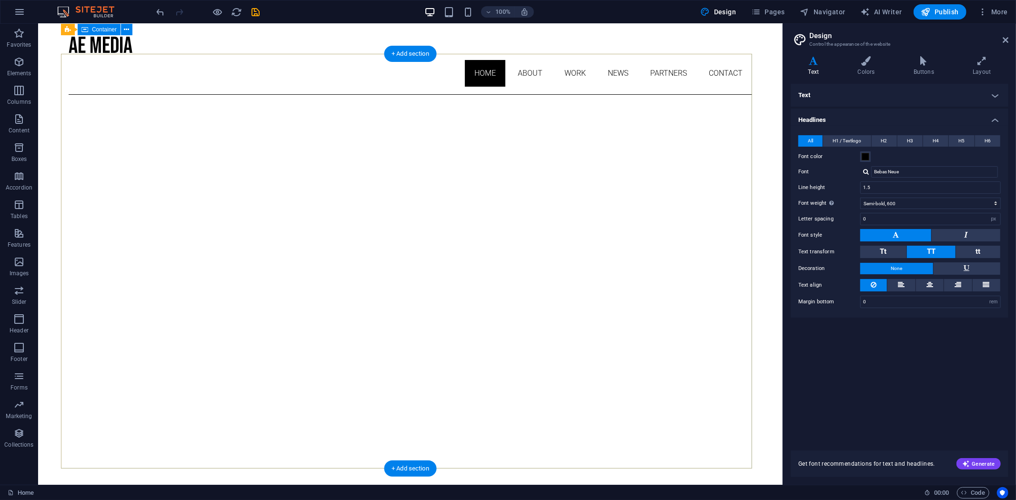
scroll to position [29, 0]
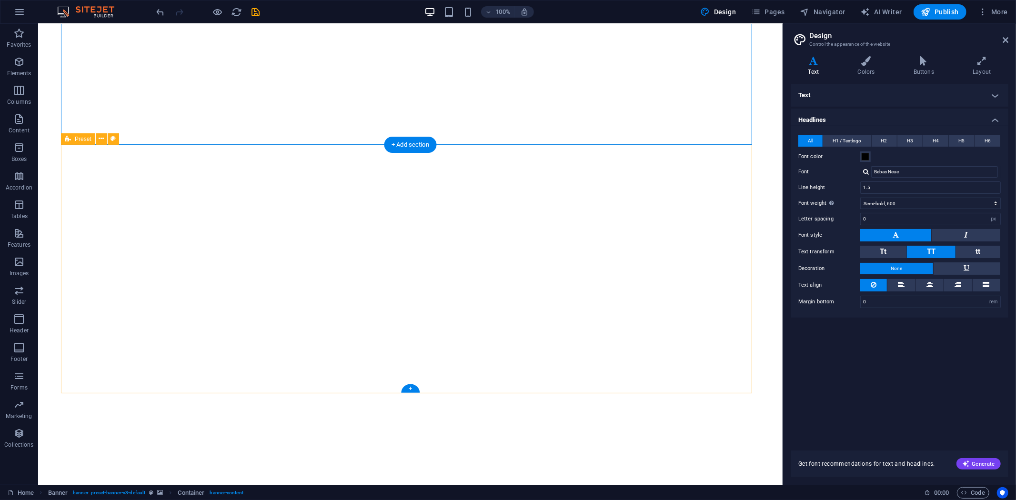
scroll to position [356, 0]
click at [418, 145] on div "+ Add section" at bounding box center [410, 144] width 53 height 16
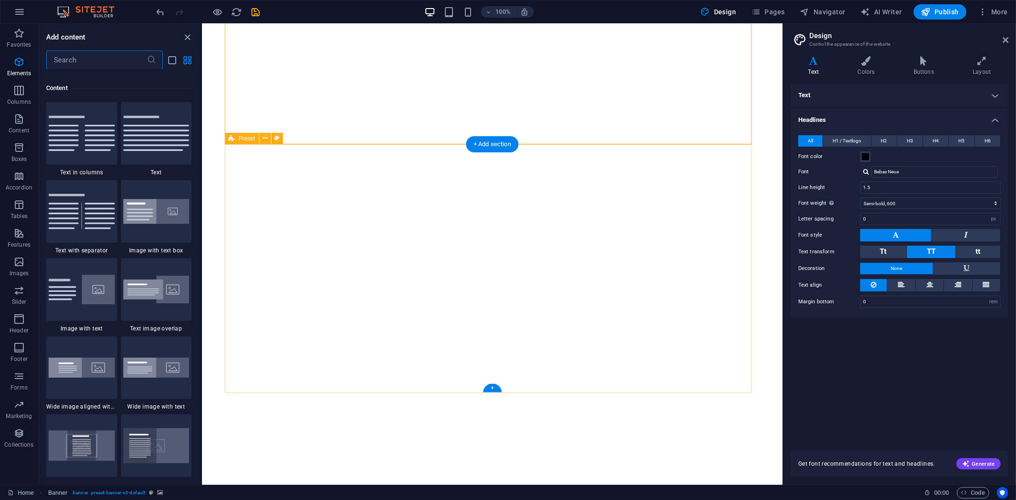
scroll to position [1666, 0]
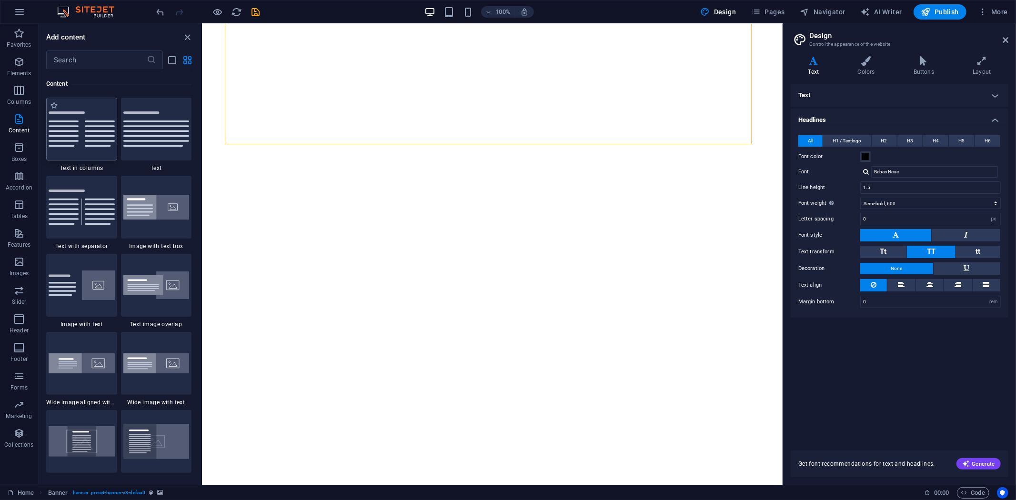
click at [107, 148] on div at bounding box center [81, 129] width 71 height 63
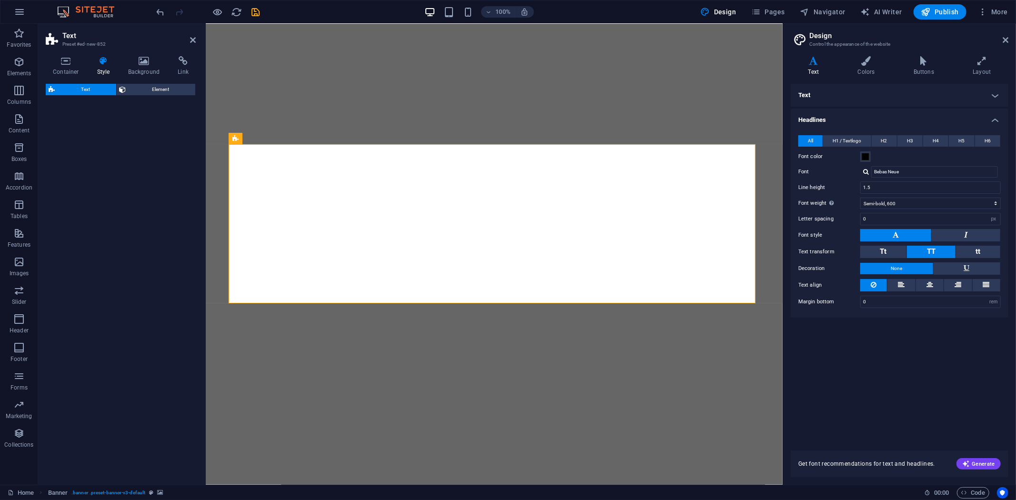
select select "rem"
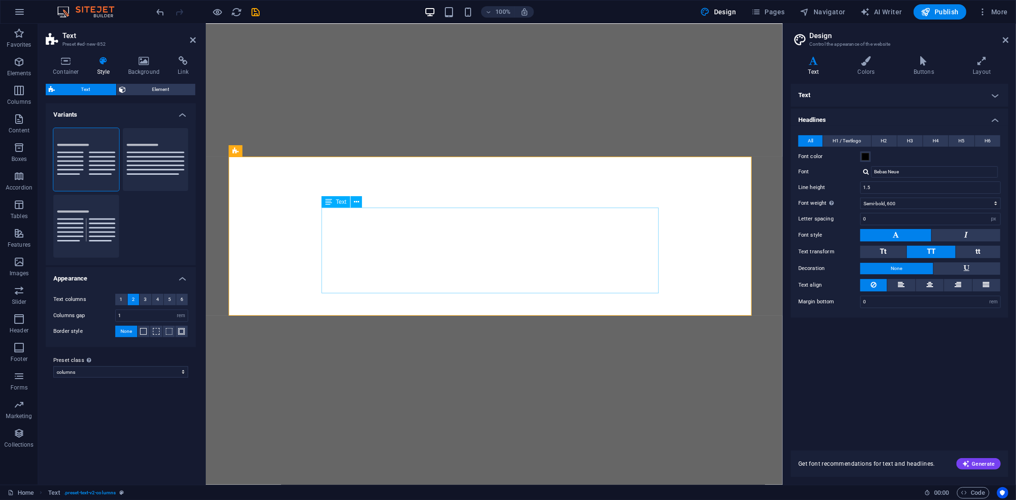
scroll to position [342, 0]
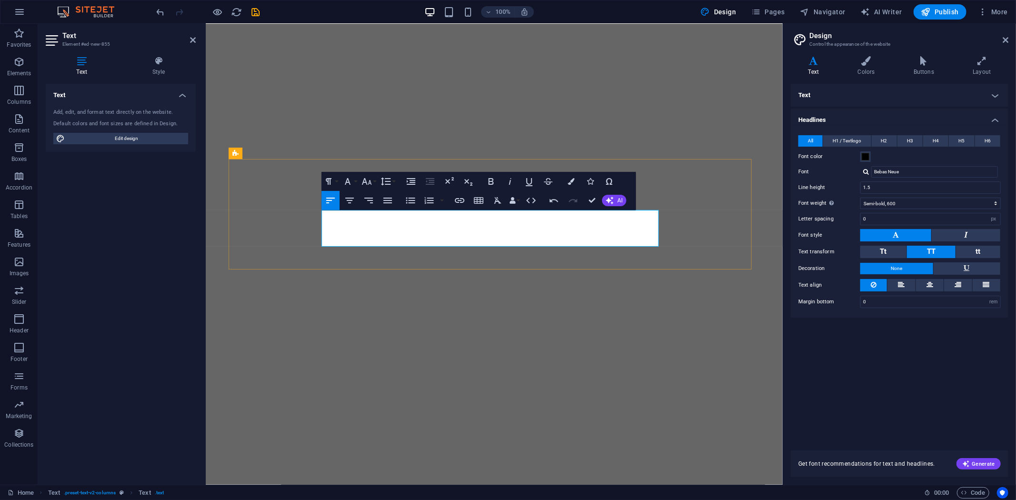
click at [609, 199] on icon "button" at bounding box center [610, 201] width 8 height 8
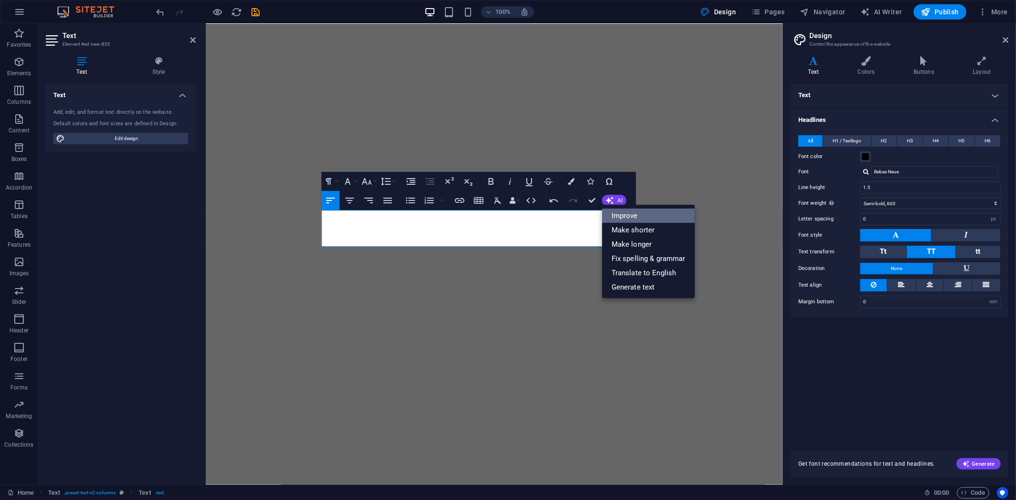
click at [622, 217] on link "Improve" at bounding box center [648, 216] width 93 height 14
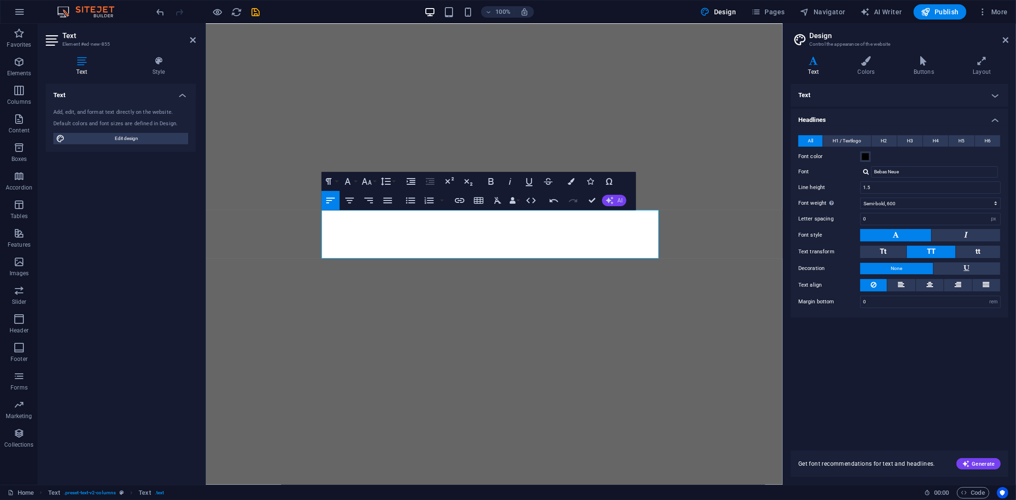
click at [622, 201] on span "AI" at bounding box center [619, 201] width 5 height 6
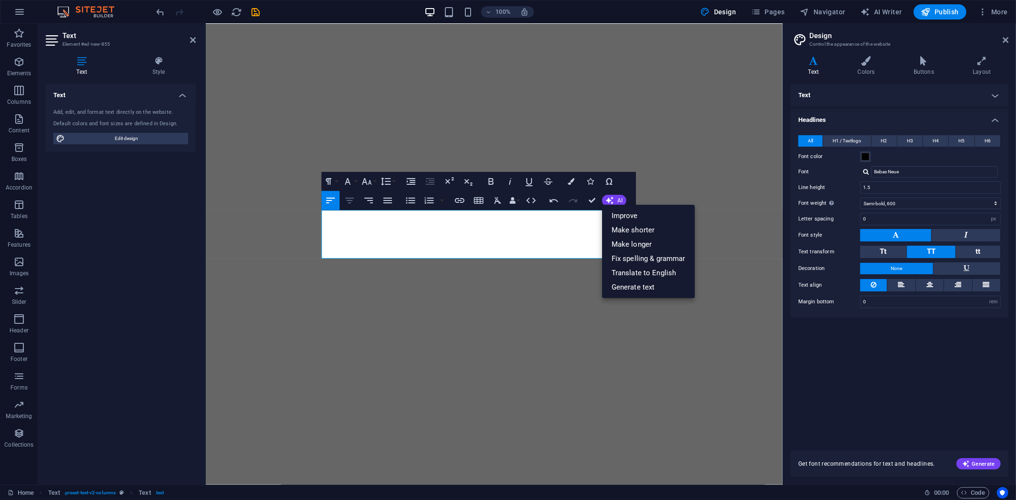
click at [346, 205] on icon "button" at bounding box center [349, 200] width 11 height 11
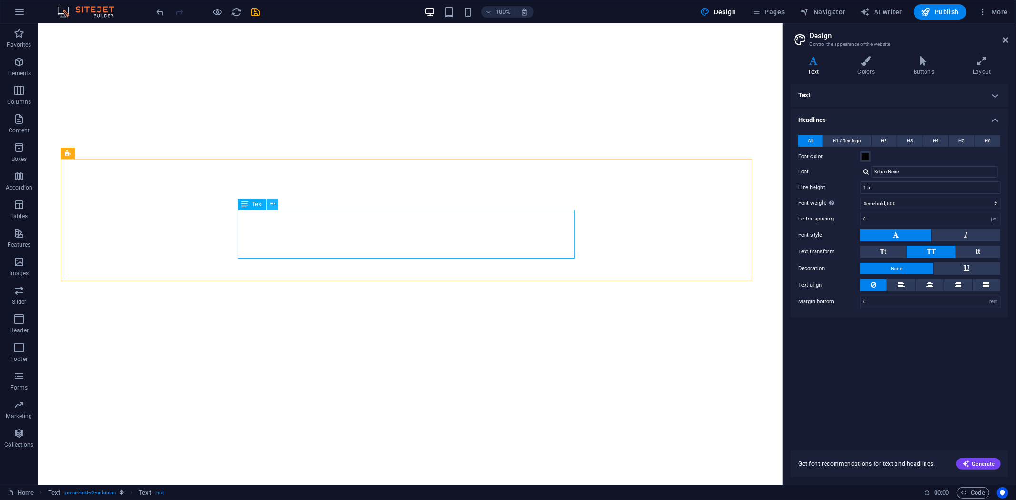
click at [270, 205] on icon at bounding box center [272, 204] width 5 height 10
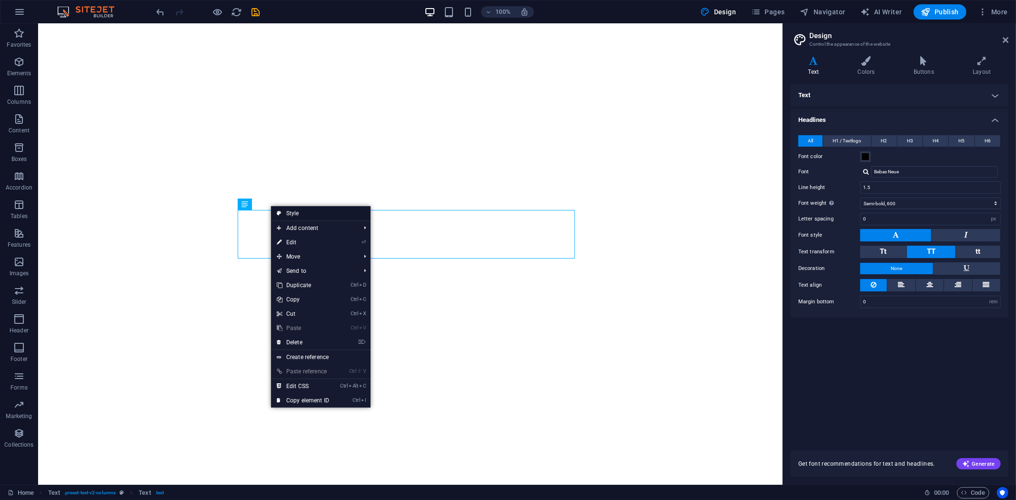
click at [281, 211] on link "Style" at bounding box center [321, 213] width 100 height 14
select select "rem"
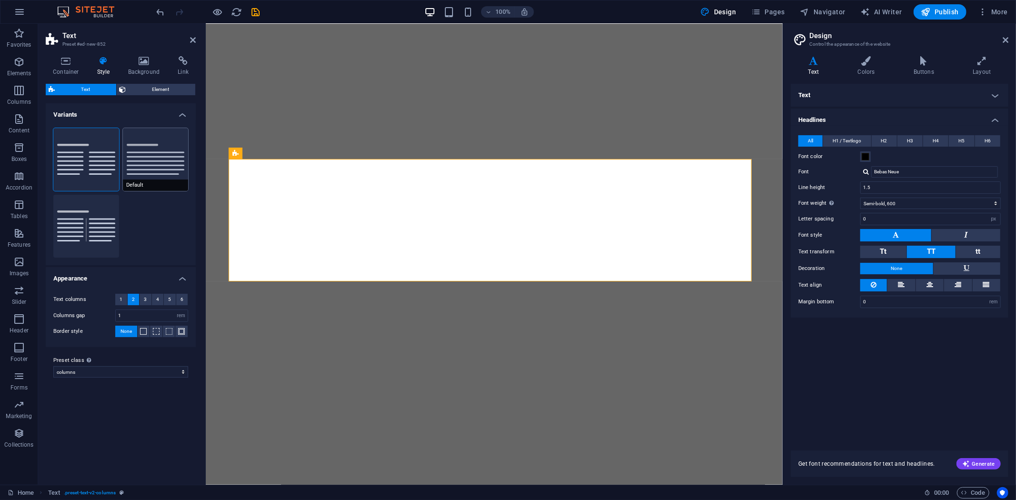
click at [181, 135] on button "Default" at bounding box center [156, 159] width 66 height 63
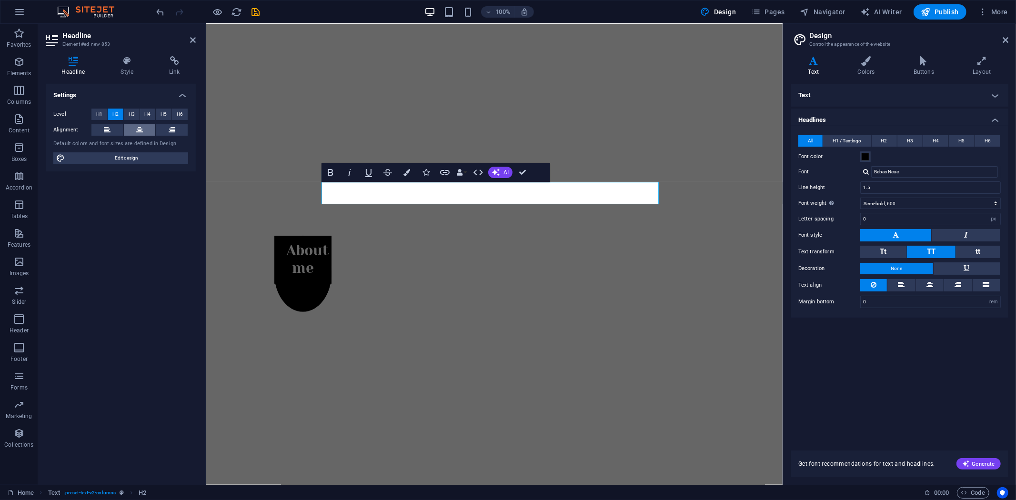
click at [139, 129] on icon at bounding box center [139, 129] width 7 height 11
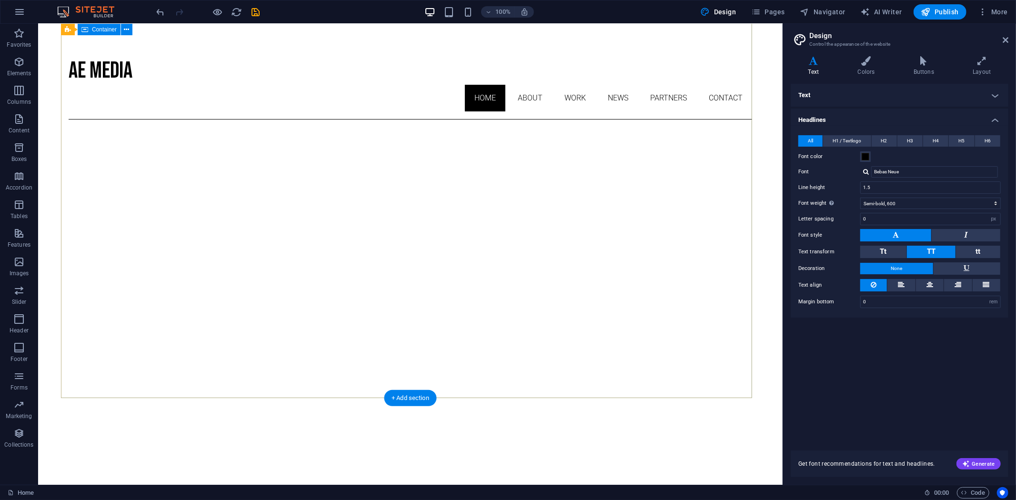
scroll to position [0, 0]
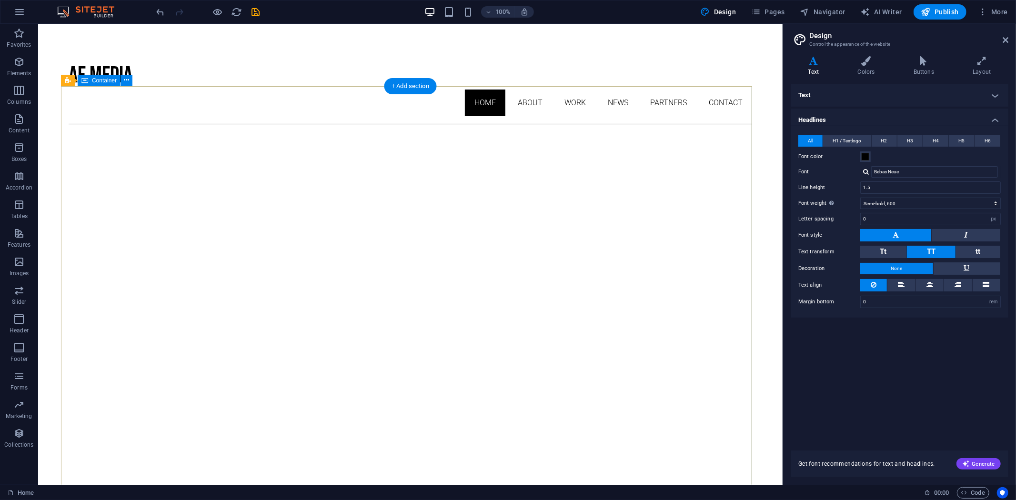
click at [408, 83] on div "+ Add section" at bounding box center [410, 86] width 53 height 16
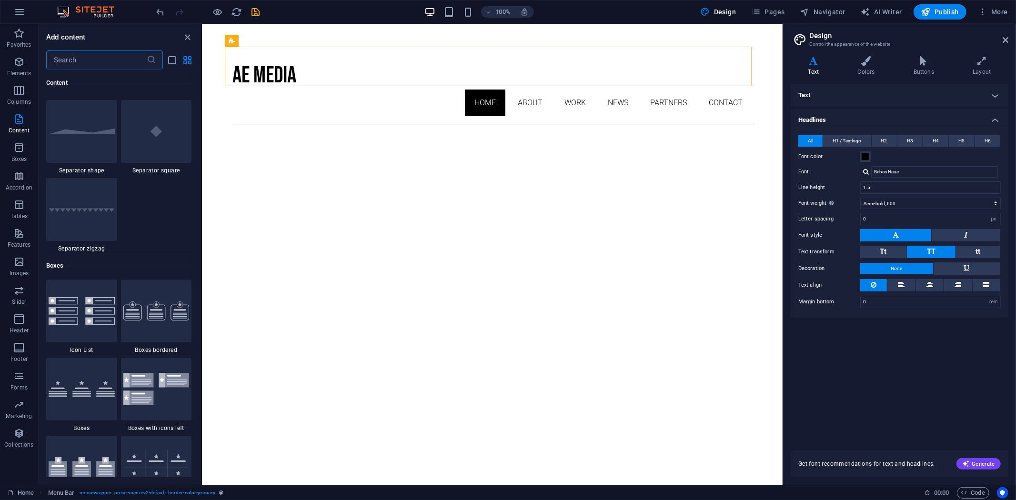
scroll to position [2446, 0]
click at [18, 115] on icon "button" at bounding box center [18, 118] width 11 height 11
drag, startPoint x: 484, startPoint y: 84, endPoint x: 502, endPoint y: 39, distance: 49.0
click at [502, 39] on div "+ Add section" at bounding box center [492, 47] width 53 height 16
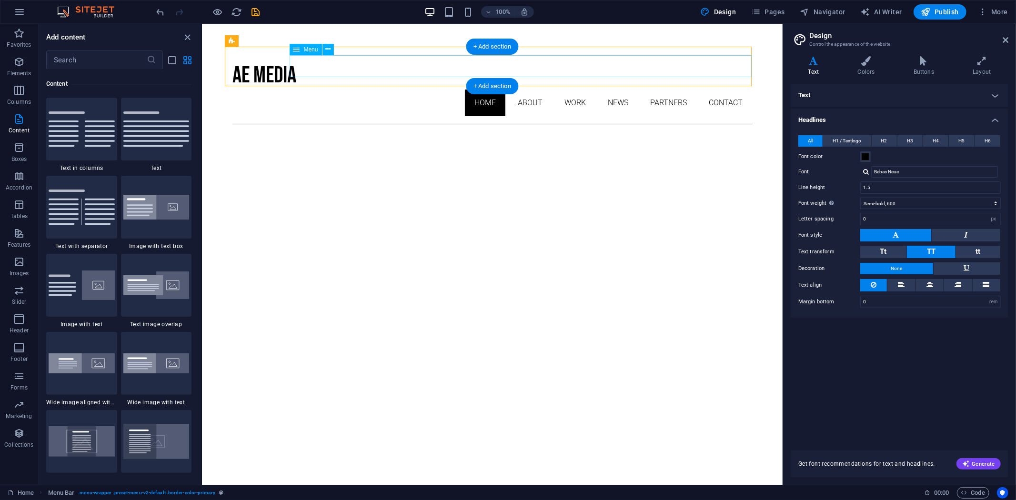
scroll to position [1666, 0]
click at [554, 89] on nav "Home About Work News Partners Contact" at bounding box center [492, 102] width 520 height 27
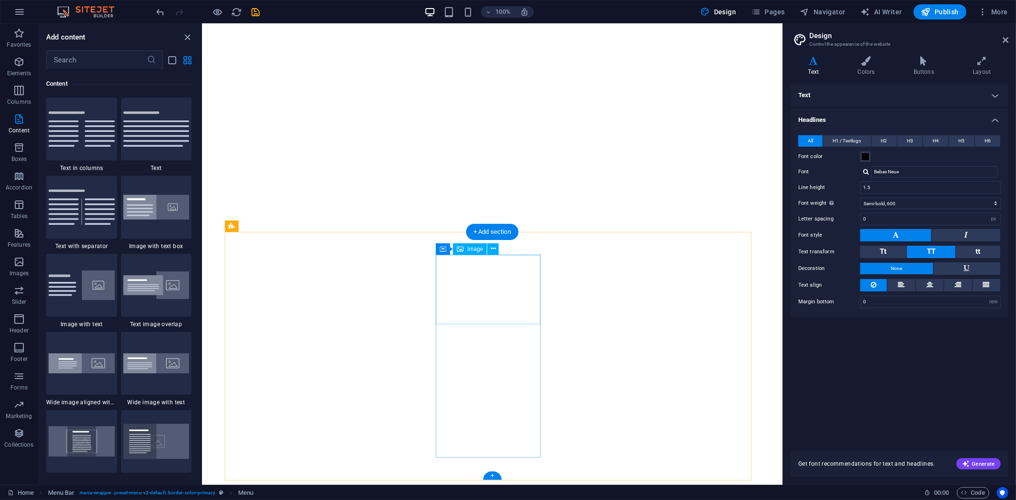
scroll to position [380, 0]
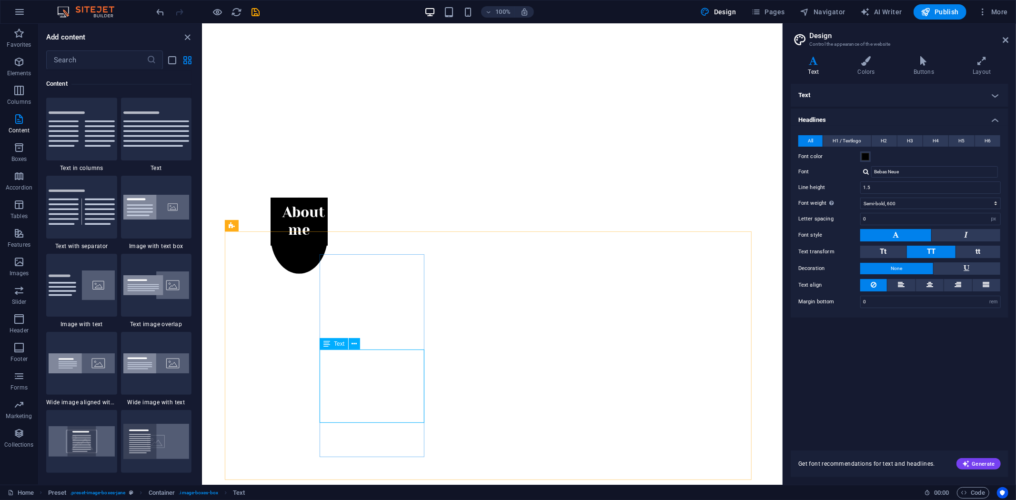
click at [339, 341] on span "Text" at bounding box center [339, 344] width 10 height 6
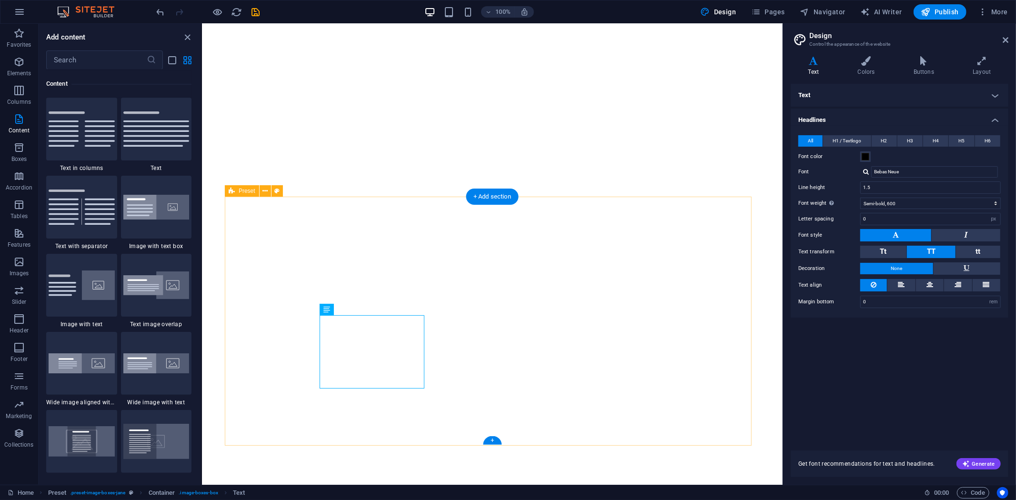
scroll to position [414, 0]
click at [355, 310] on icon at bounding box center [354, 309] width 5 height 10
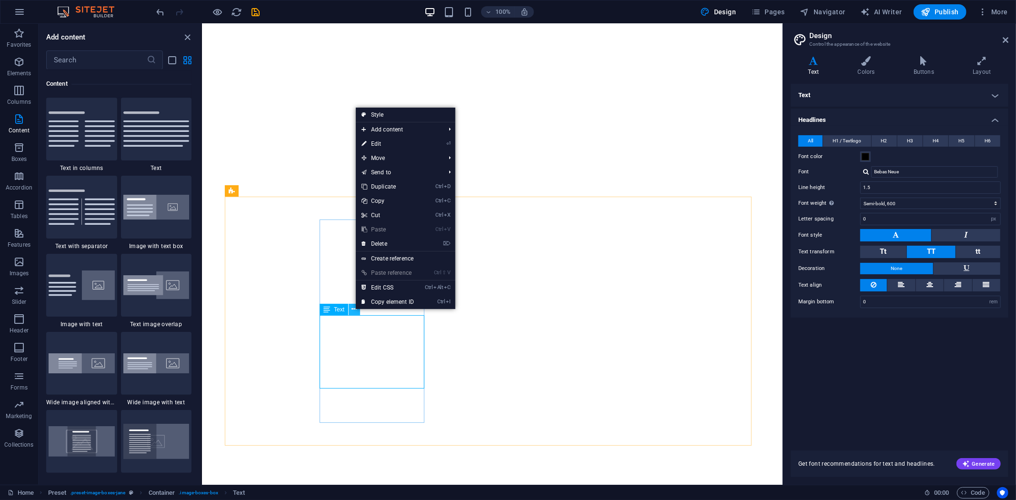
click at [351, 311] on button at bounding box center [354, 309] width 11 height 11
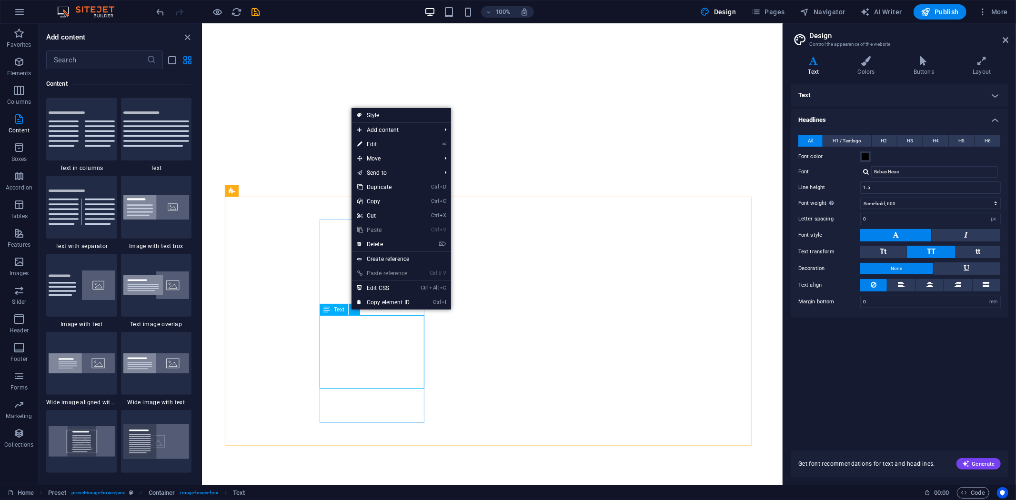
click at [339, 309] on span "Text" at bounding box center [339, 310] width 10 height 6
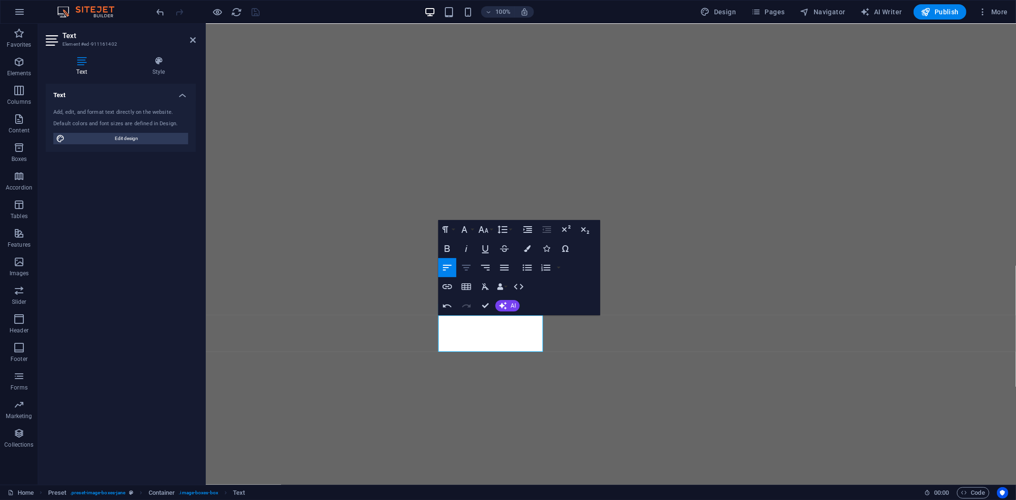
click at [468, 272] on icon "button" at bounding box center [466, 267] width 11 height 11
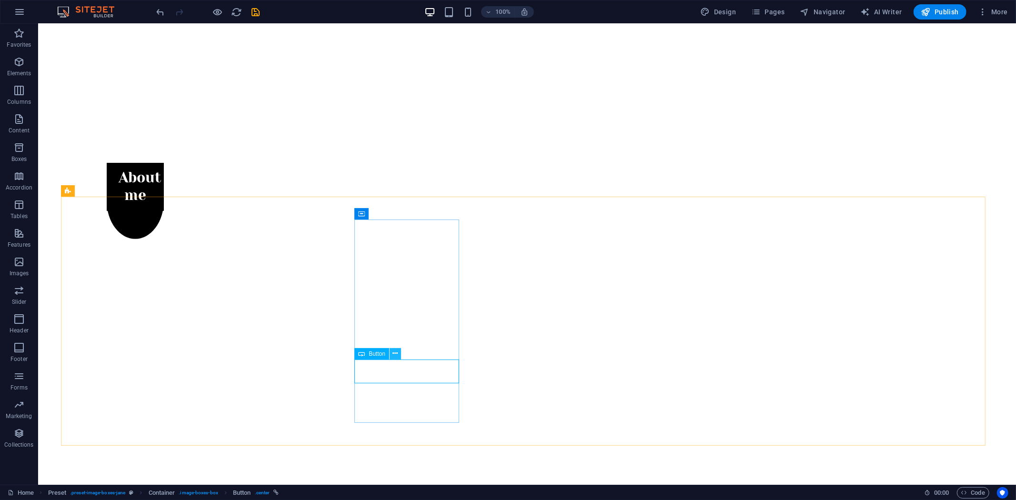
click at [397, 356] on icon at bounding box center [395, 354] width 5 height 10
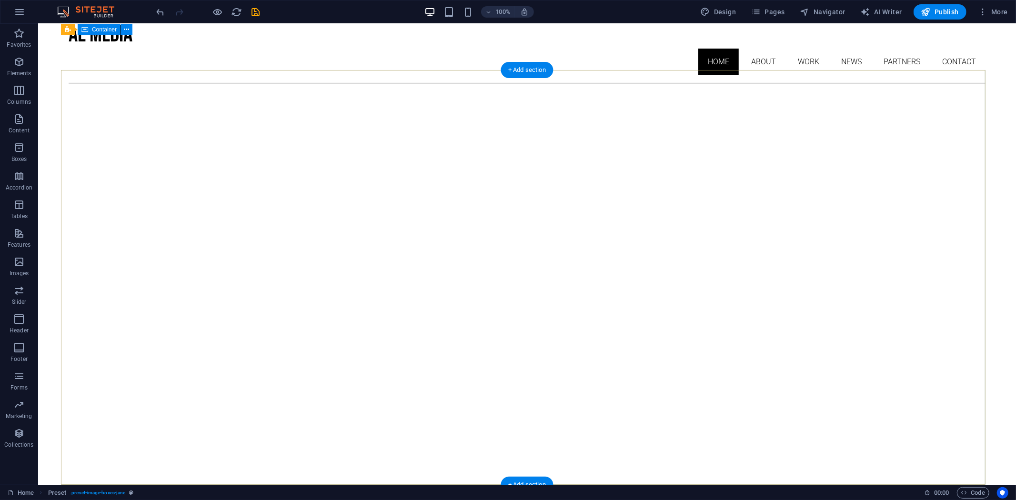
scroll to position [0, 0]
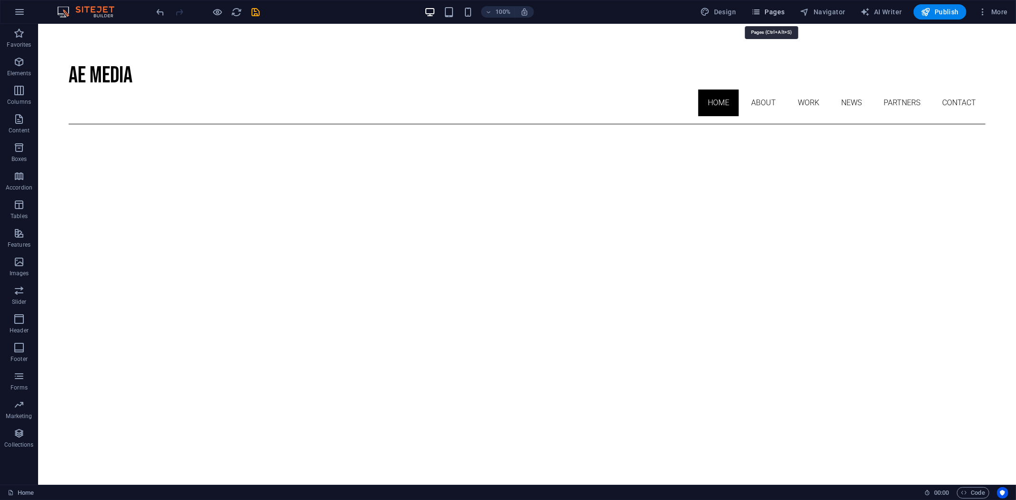
click at [771, 7] on span "Pages" at bounding box center [767, 12] width 33 height 10
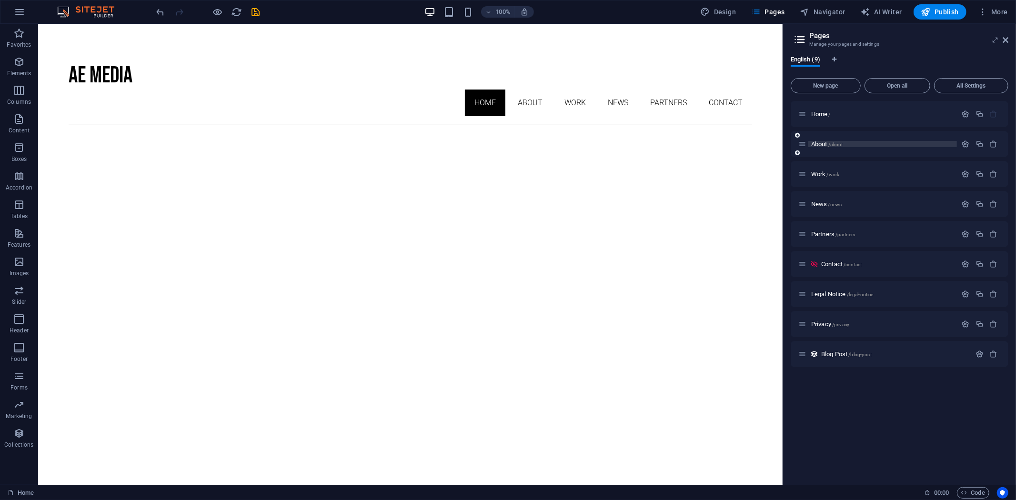
click at [836, 142] on span "/about" at bounding box center [835, 144] width 15 height 5
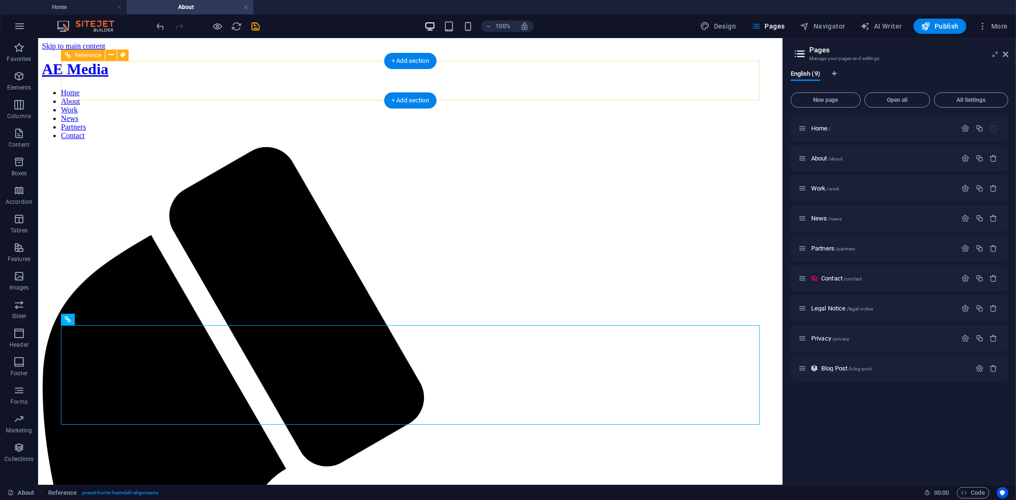
click at [599, 88] on nav "Home About Work News Partners Contact" at bounding box center [409, 113] width 737 height 51
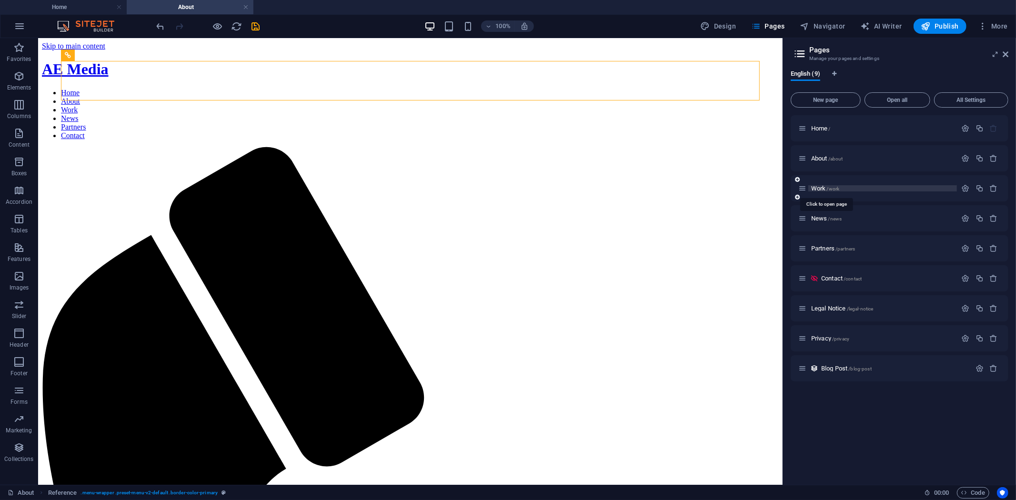
click at [816, 191] on span "Work /work" at bounding box center [825, 188] width 28 height 7
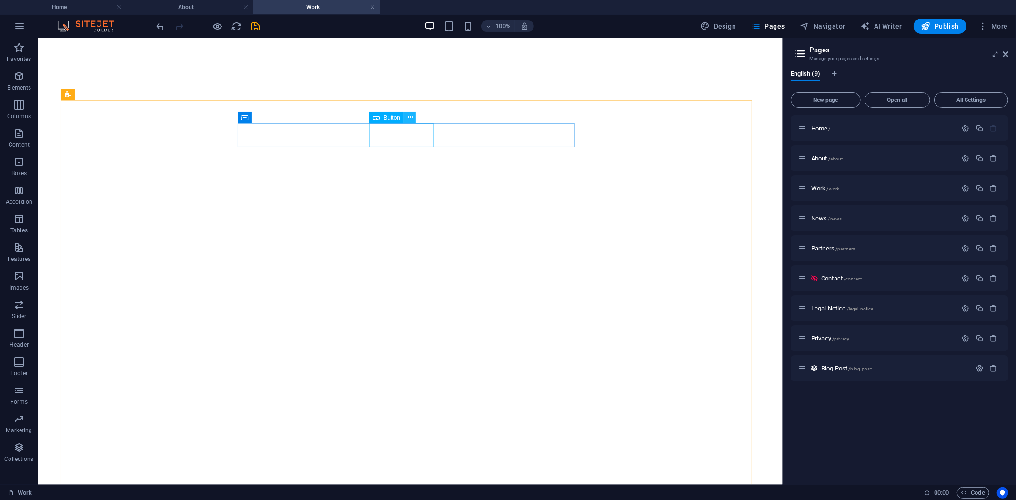
click at [415, 121] on button at bounding box center [409, 117] width 11 height 11
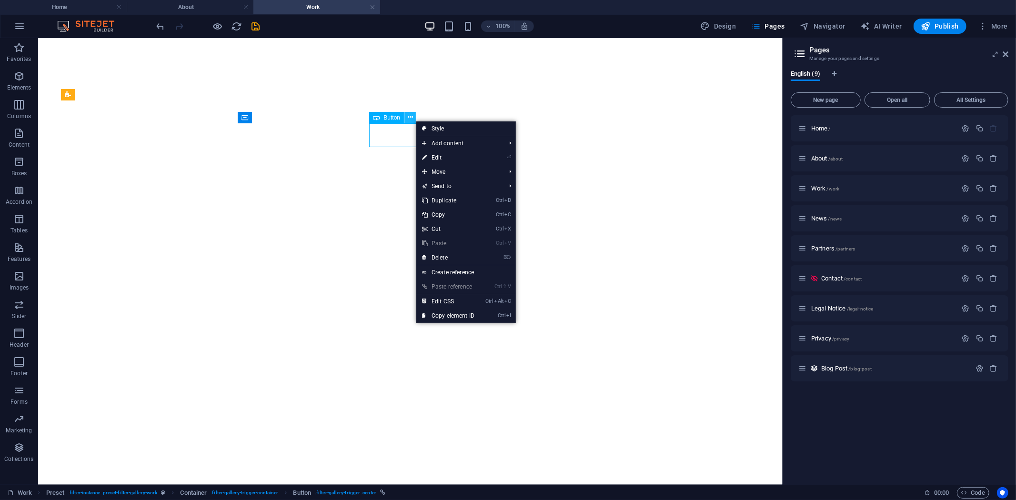
click at [410, 117] on icon at bounding box center [410, 117] width 5 height 10
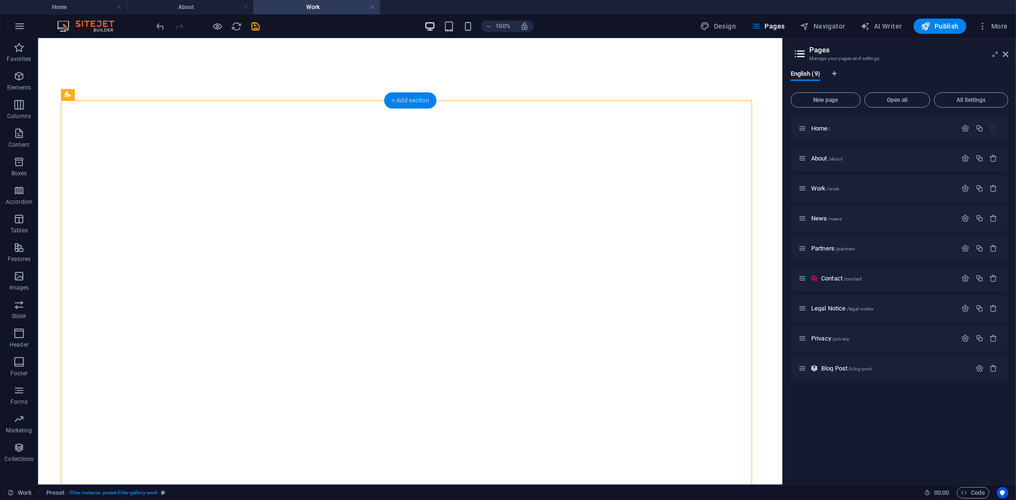
click at [402, 105] on div "+ Add section" at bounding box center [410, 100] width 53 height 16
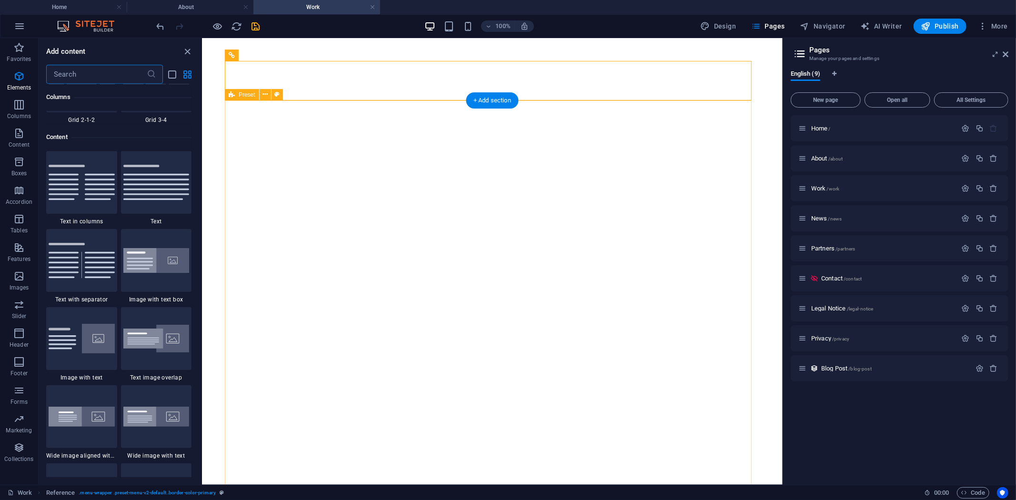
scroll to position [1666, 0]
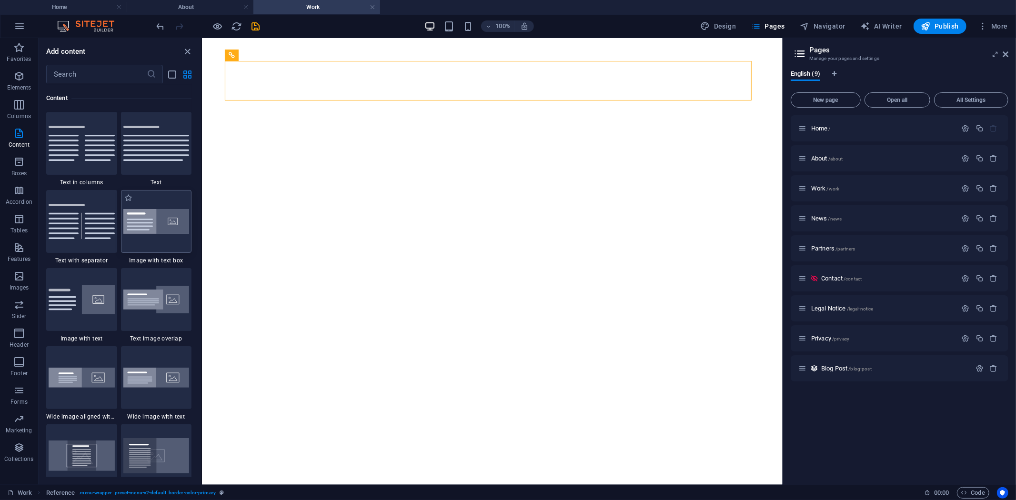
click at [146, 227] on img at bounding box center [156, 221] width 66 height 25
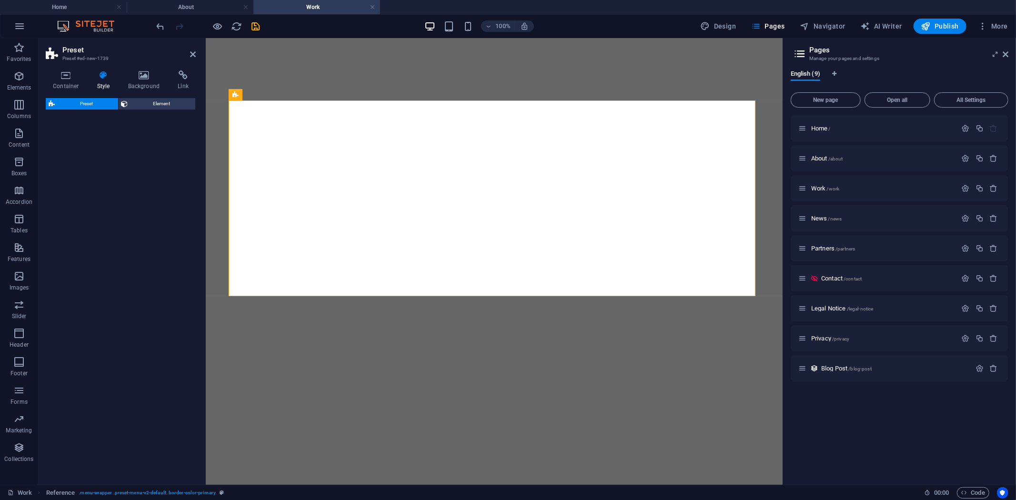
select select "rem"
select select "px"
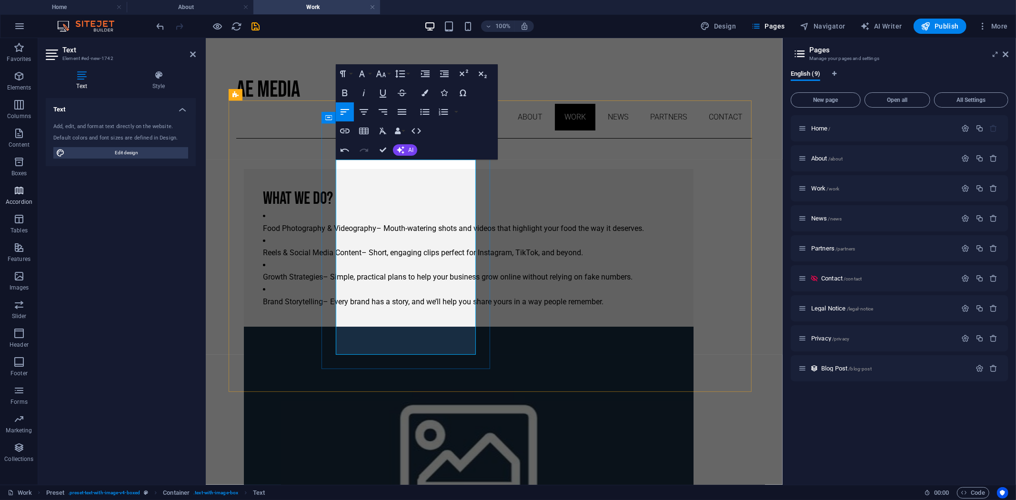
scroll to position [0, 0]
click at [367, 234] on li "Reels & Social Media Content – Short, engaging clips perfect for Instagram, Tik…" at bounding box center [468, 246] width 412 height 24
click at [352, 234] on li "Reels & Social Media Content – Short, engaging clips perfect for Instagram, Tik…" at bounding box center [468, 246] width 412 height 24
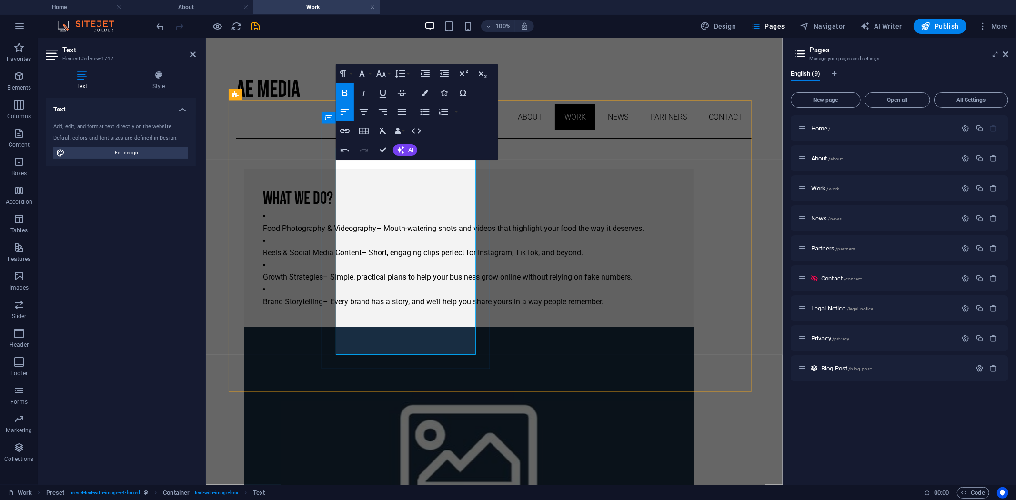
click at [351, 248] on strong "Reels & Social Media Content" at bounding box center [311, 252] width 99 height 9
click at [340, 234] on li "Reels & Social Media Content – Short, engaging clips perfect for Instagram, Tik…" at bounding box center [468, 246] width 412 height 24
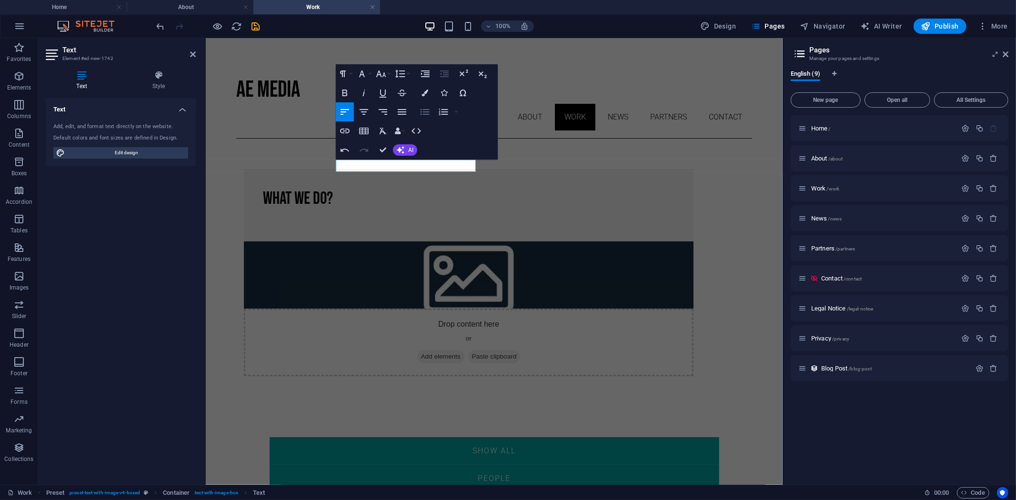
click at [424, 113] on icon "button" at bounding box center [424, 111] width 11 height 11
click at [354, 210] on li at bounding box center [472, 216] width 404 height 12
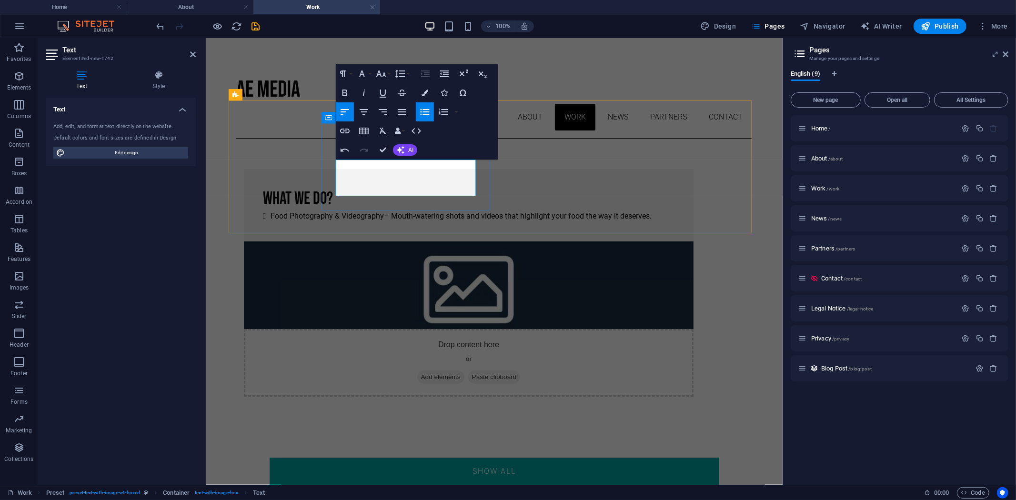
click at [461, 210] on li "Food Photography & Videography – Mouth-watering shots and videos that highlight…" at bounding box center [472, 216] width 404 height 12
click at [383, 211] on strong "Food Photography & Videography" at bounding box center [326, 215] width 113 height 9
drag, startPoint x: 455, startPoint y: 167, endPoint x: 546, endPoint y: 197, distance: 96.2
click at [341, 210] on li "Food Photography & Videography - Mouth-watering shots and videos that highlight…" at bounding box center [472, 216] width 404 height 12
click at [346, 90] on icon "button" at bounding box center [344, 93] width 5 height 7
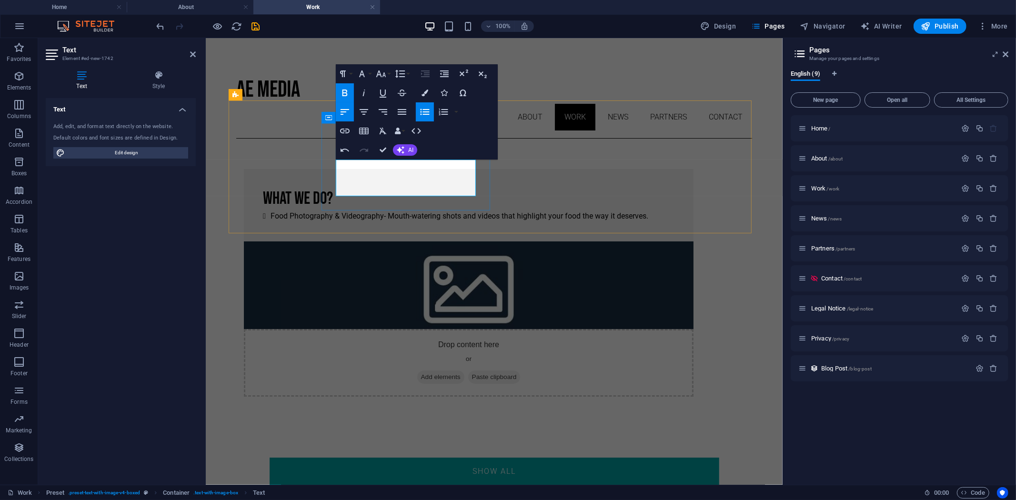
click at [470, 210] on li "Food Photography & Videography - Mouth-watering shots and videos that highlight…" at bounding box center [472, 216] width 404 height 12
drag, startPoint x: 455, startPoint y: 167, endPoint x: 342, endPoint y: 167, distance: 113.4
click at [342, 211] on strong "Food Photography & Videography" at bounding box center [326, 215] width 113 height 9
click at [377, 210] on li "Food Photography & Videography - Mouth-watering shots and videos that highlight…" at bounding box center [472, 216] width 404 height 12
click at [473, 210] on li "Food Photography & Videography - Mouth-watering shots and videos that highlight…" at bounding box center [472, 216] width 404 height 12
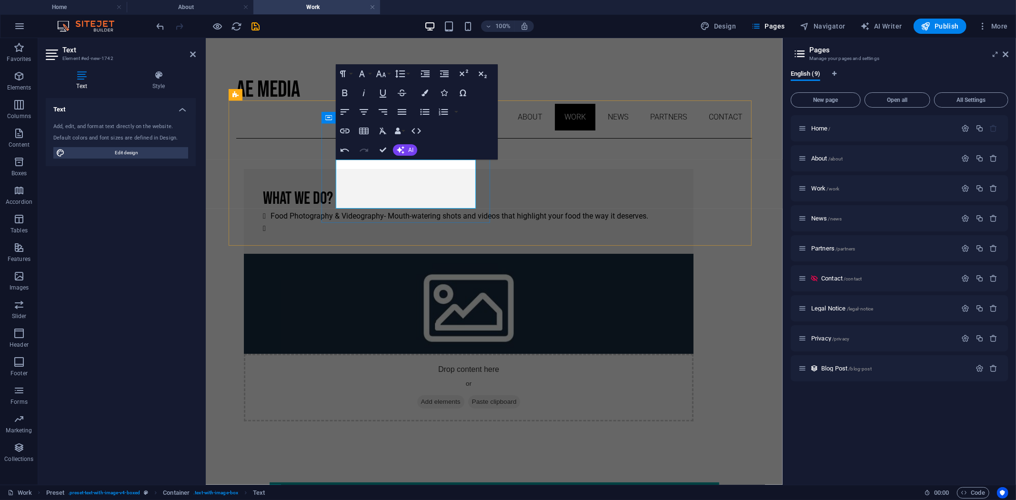
click at [363, 222] on li at bounding box center [472, 228] width 404 height 12
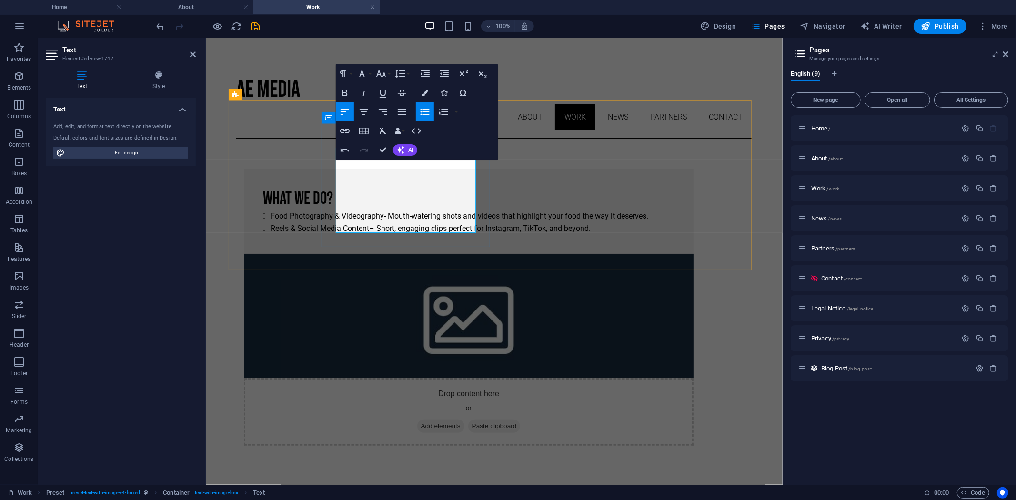
click at [449, 222] on li "Reels & Social Media Content – Short, engaging clips perfect for Instagram, Tik…" at bounding box center [472, 228] width 404 height 12
click at [421, 224] on li "Reels & Social Media Content - Short, engaging clips perfect for Instagram, Tik…" at bounding box center [472, 228] width 404 height 12
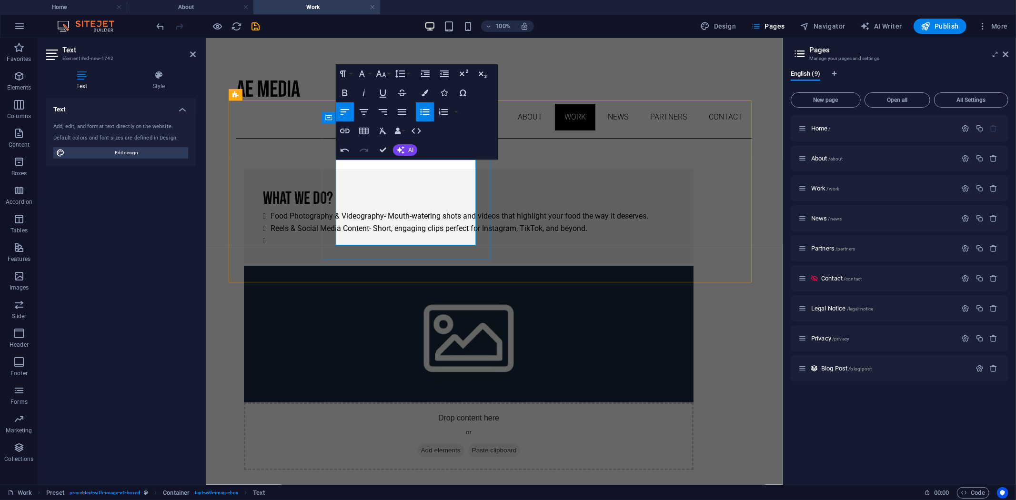
click at [353, 237] on li at bounding box center [472, 240] width 404 height 12
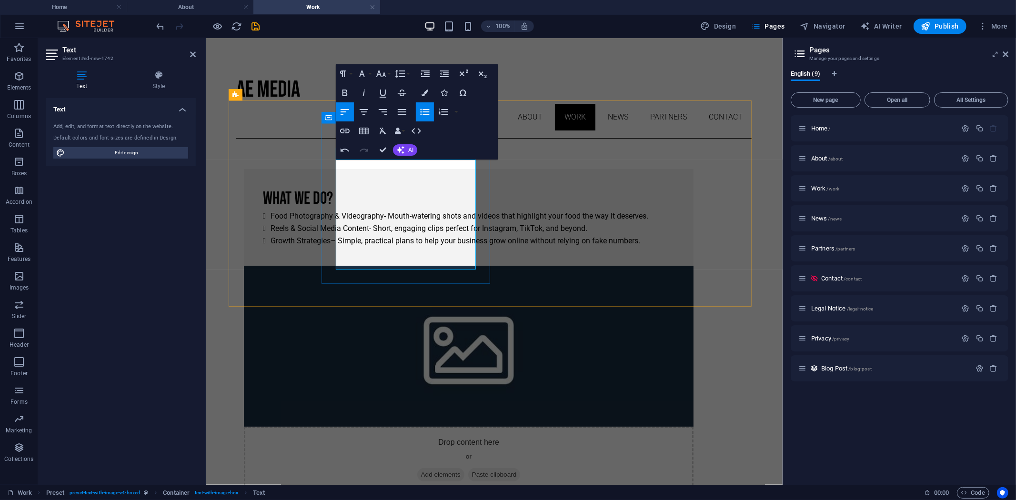
click at [407, 240] on li "Growth Strategies – Simple, practical plans to help your business grow online w…" at bounding box center [472, 240] width 404 height 12
click at [455, 247] on li "Growth Strategies - Simple, practical plans to help your business grow online w…" at bounding box center [472, 240] width 404 height 12
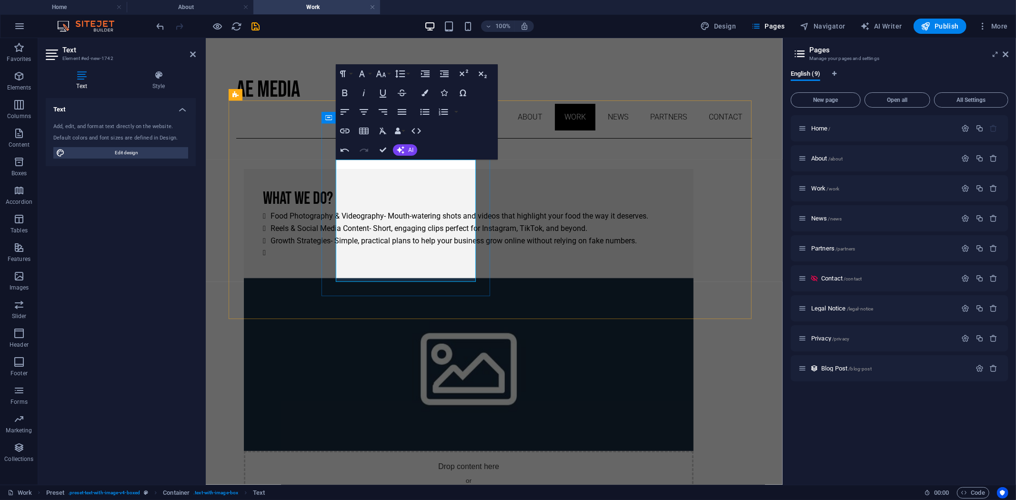
click at [362, 259] on li at bounding box center [472, 252] width 404 height 12
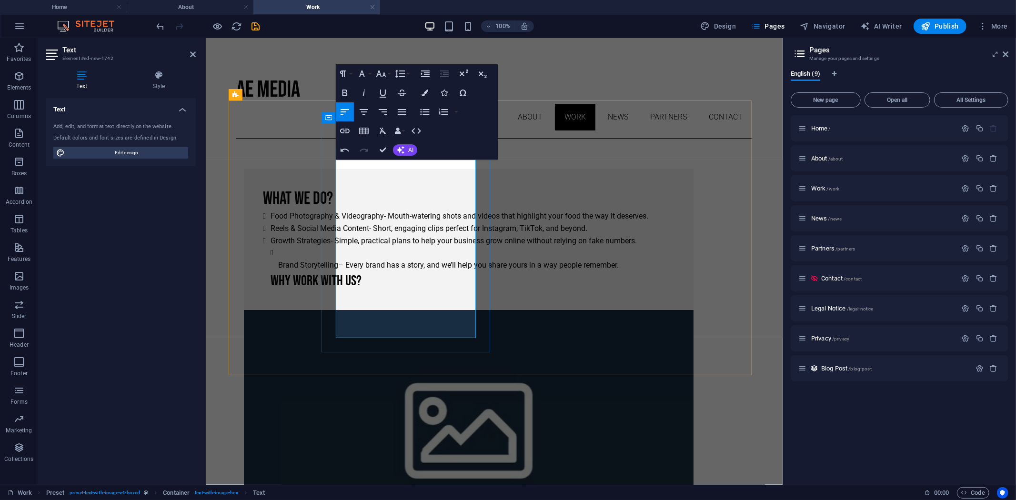
click at [346, 271] on ul "Brand Storytelling – Every brand has a story, and we’ll help you share yours in…" at bounding box center [472, 258] width 404 height 24
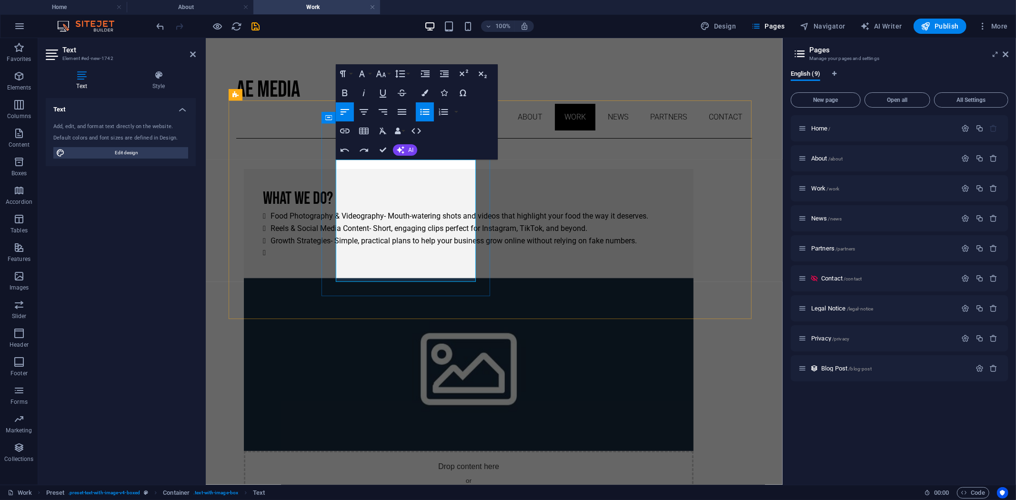
click at [398, 259] on li at bounding box center [472, 252] width 404 height 12
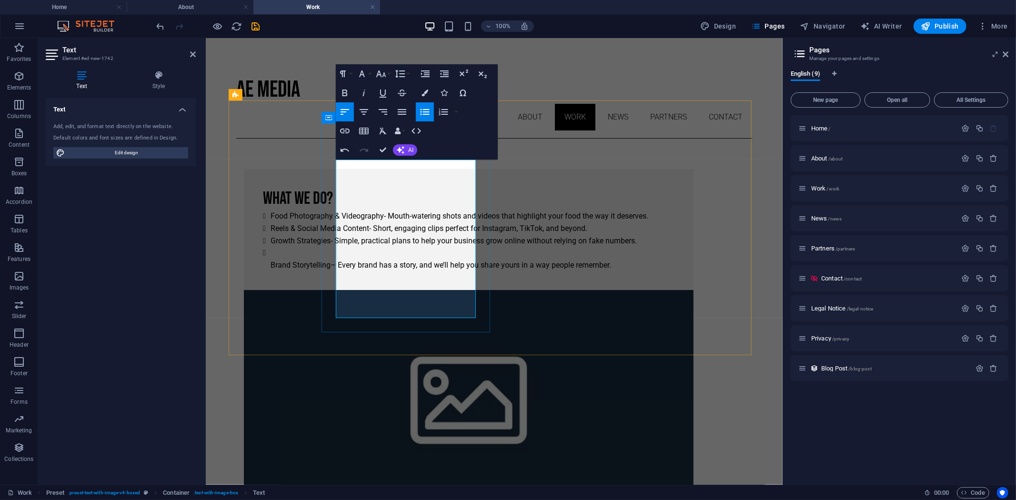
click at [340, 271] on ul "Food Photography & Videography - Mouth-watering shots and videos that highlight…" at bounding box center [468, 240] width 412 height 61
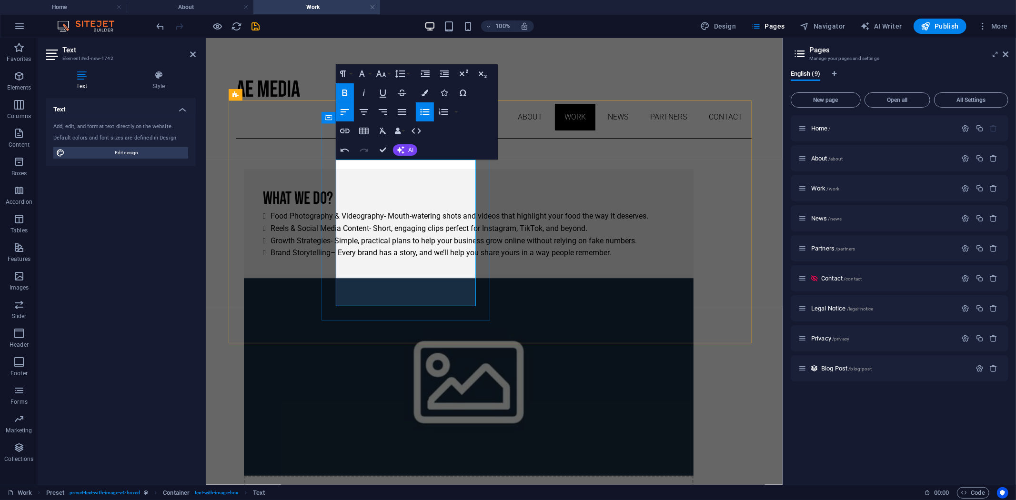
click at [406, 259] on li "Brand Storytelling – Every brand has a story, and we’ll help you share yours in…" at bounding box center [472, 252] width 404 height 12
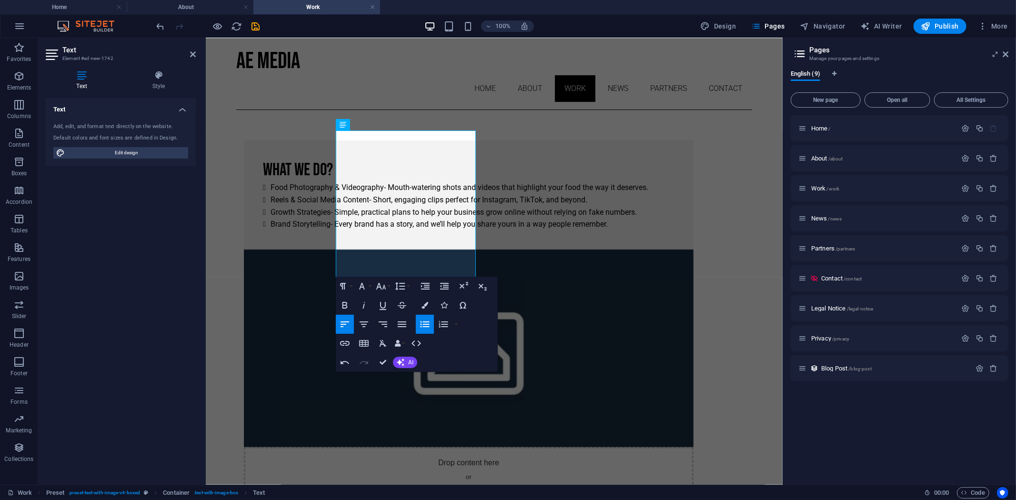
scroll to position [29, 0]
click at [275, 301] on div "What We Do? Food Photography & Videography - Mouth-watering shots and videos th…" at bounding box center [494, 326] width 516 height 435
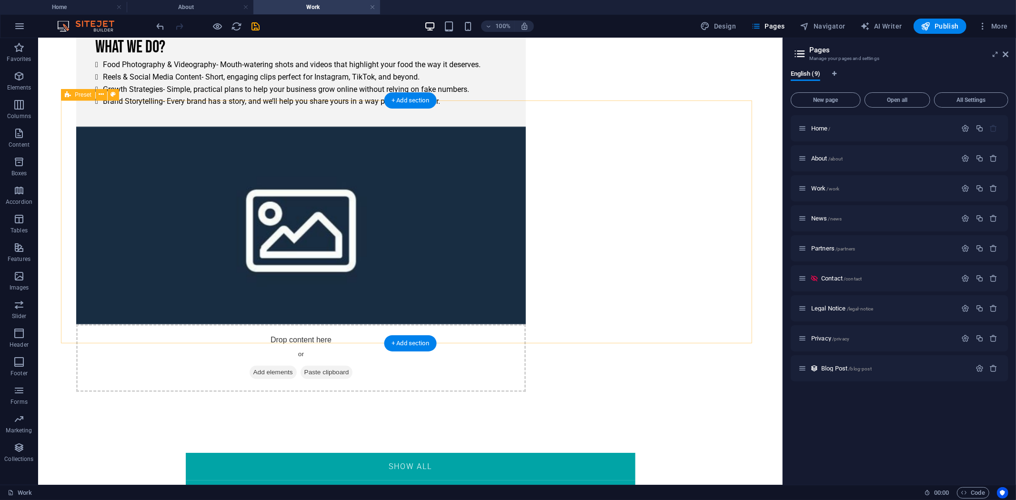
scroll to position [0, 0]
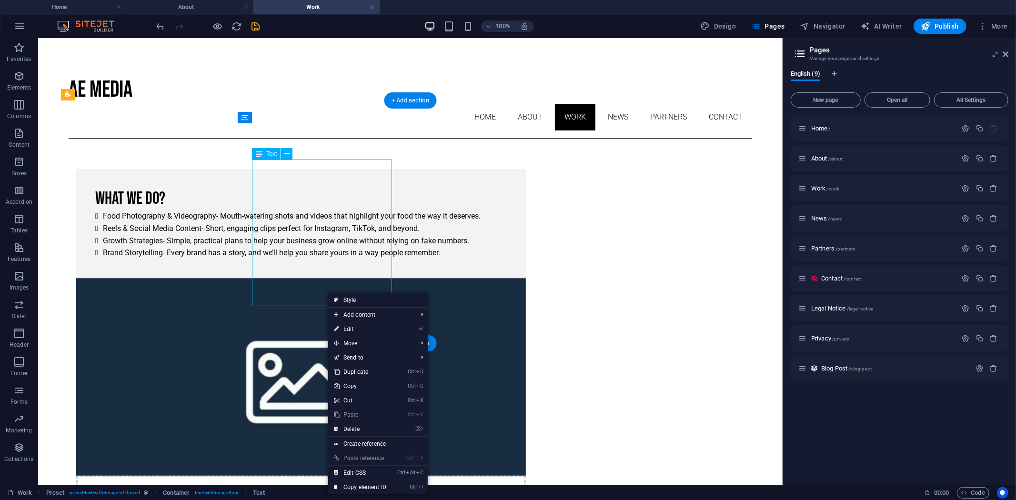
click at [302, 235] on div "Food Photography & Videography - Mouth-watering shots and videos that highlight…" at bounding box center [301, 234] width 412 height 49
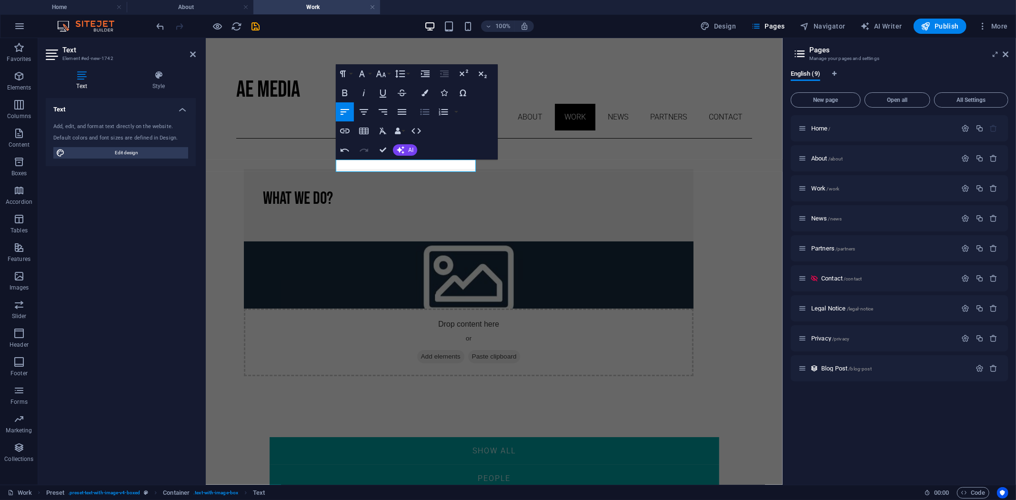
click at [417, 113] on button "Unordered List" at bounding box center [425, 111] width 18 height 19
click at [360, 210] on li at bounding box center [472, 216] width 404 height 12
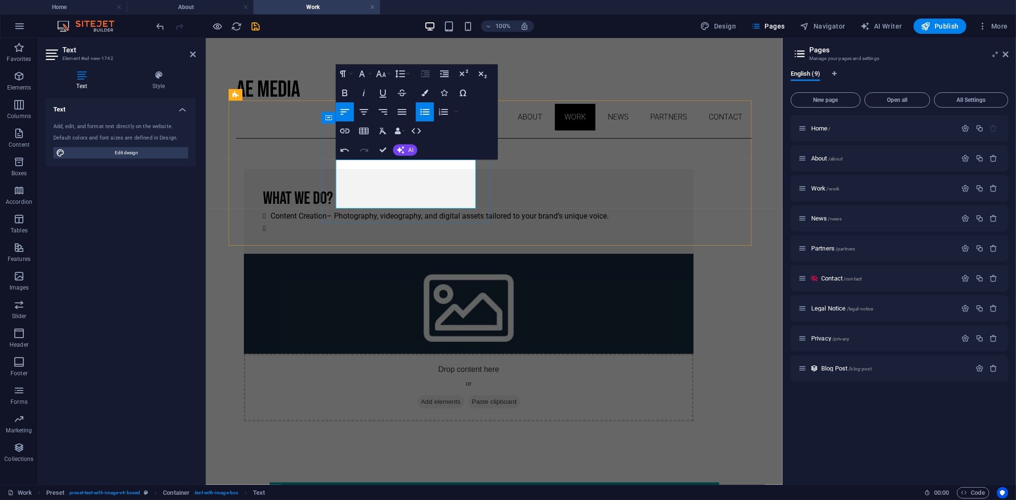
click at [402, 210] on li "Content Creation – Photography, videography, and digital assets tailored to you…" at bounding box center [472, 216] width 404 height 12
click at [368, 222] on li at bounding box center [472, 228] width 404 height 12
click at [355, 222] on li at bounding box center [472, 228] width 404 height 12
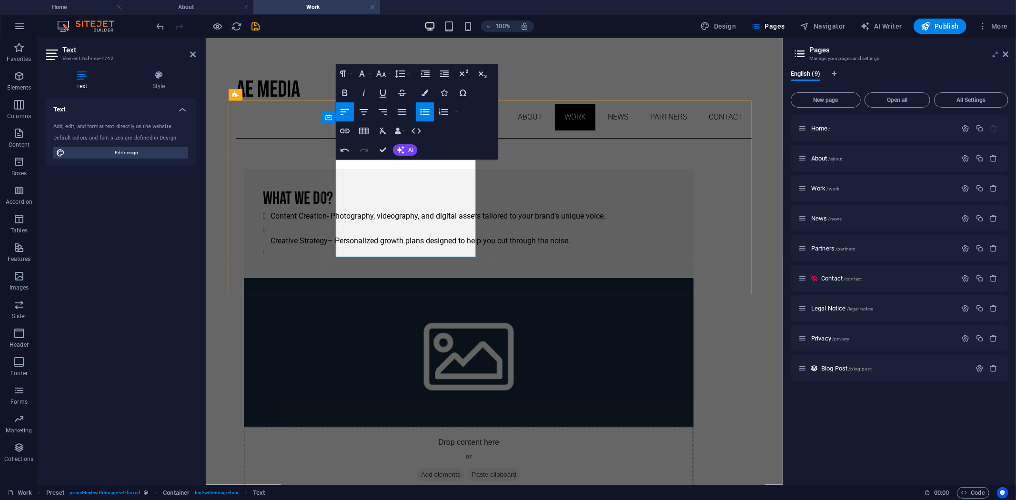
click at [327, 236] on strong "Creative Strategy" at bounding box center [298, 240] width 57 height 9
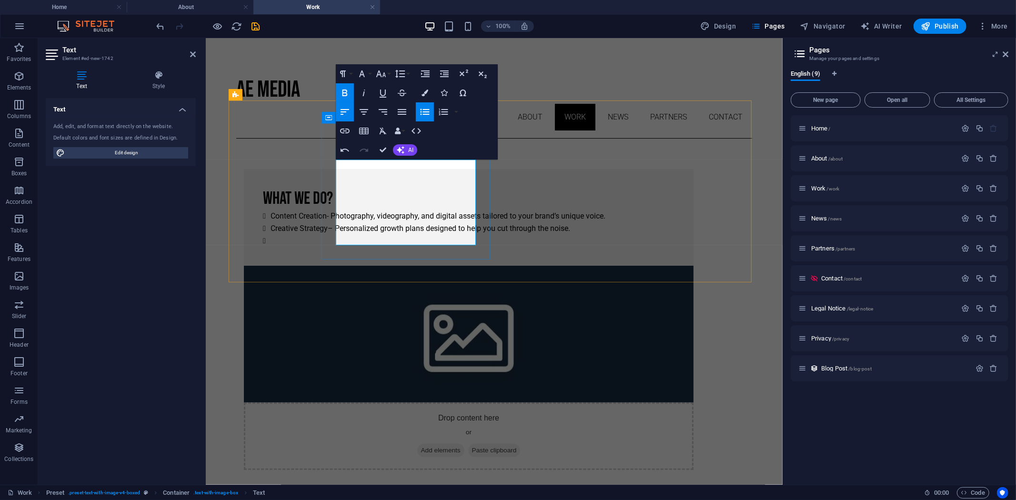
click at [405, 222] on li "Creative Strategy – Personalized growth plans designed to help you cut through …" at bounding box center [472, 228] width 404 height 12
click at [367, 239] on li at bounding box center [472, 240] width 404 height 12
click at [354, 234] on li at bounding box center [472, 240] width 404 height 12
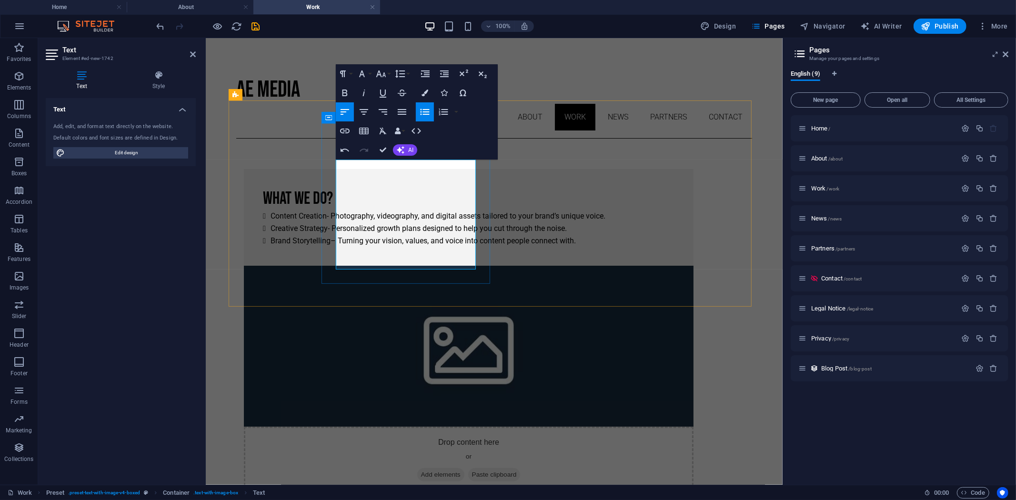
click at [408, 238] on li "Brand Storytelling – Turning your vision, values, and voice into content people…" at bounding box center [472, 240] width 404 height 12
click at [397, 247] on li "Brand Storytelling - Turning your vision, values, and voice into content people…" at bounding box center [472, 240] width 404 height 12
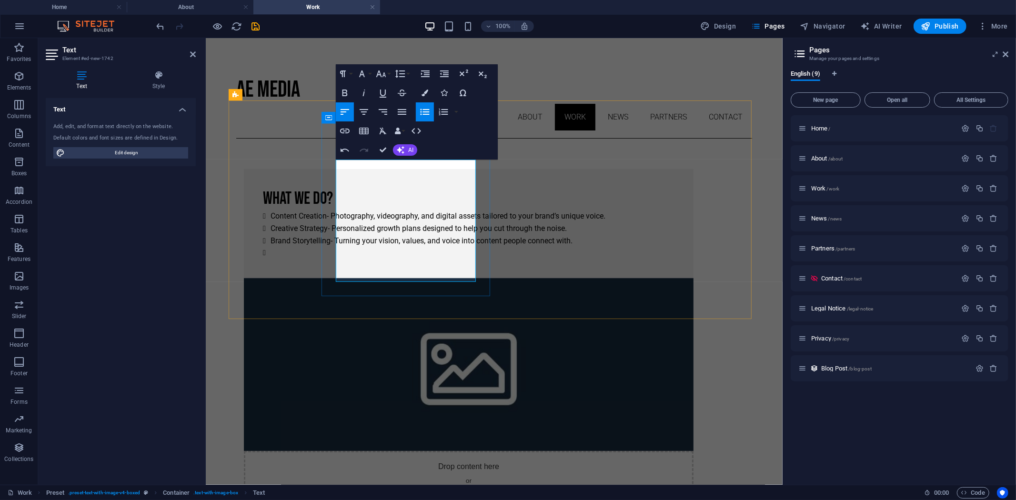
click at [348, 259] on li at bounding box center [472, 252] width 404 height 12
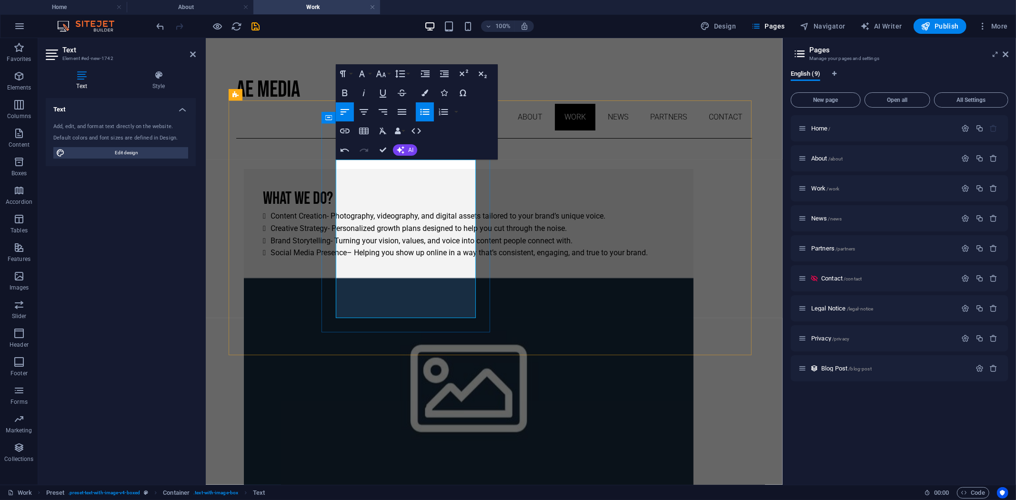
click at [425, 259] on li "Social Media Presence – Helping you show up online in a way that’s consistent, …" at bounding box center [472, 252] width 404 height 12
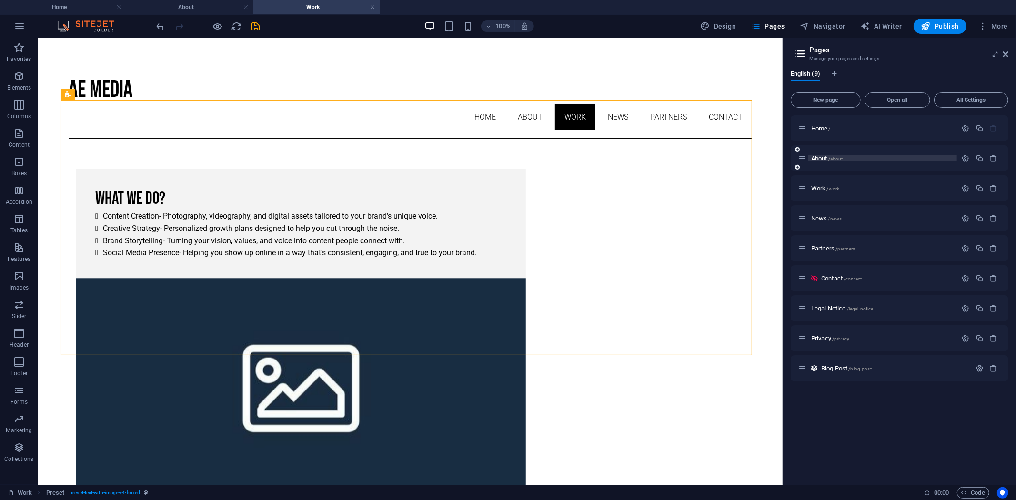
click at [819, 158] on span "About /about" at bounding box center [827, 158] width 32 height 7
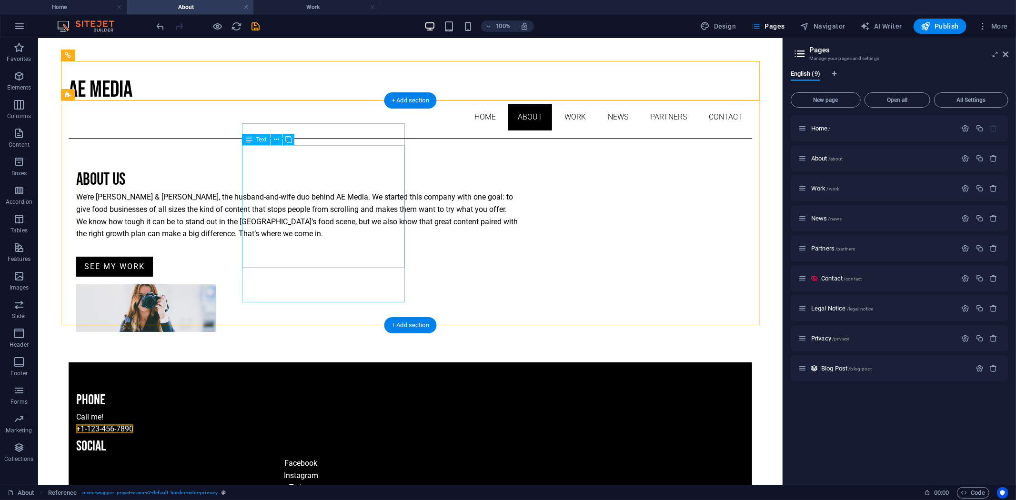
click at [272, 191] on div "We’re Aqeel & Emann, the husband-and-wife duo behind AE Media. We started this …" at bounding box center [301, 215] width 450 height 49
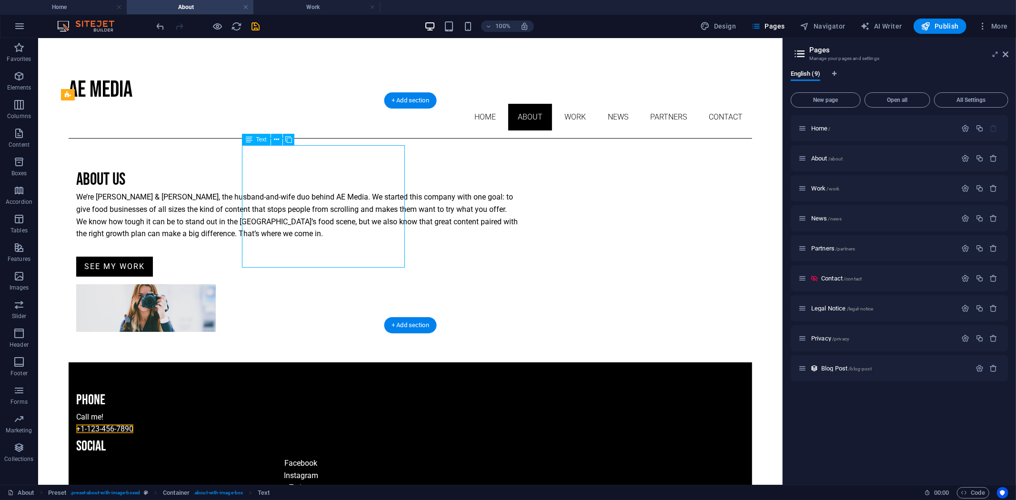
click at [272, 191] on div "We’re Aqeel & Emann, the husband-and-wife duo behind AE Media. We started this …" at bounding box center [301, 215] width 450 height 49
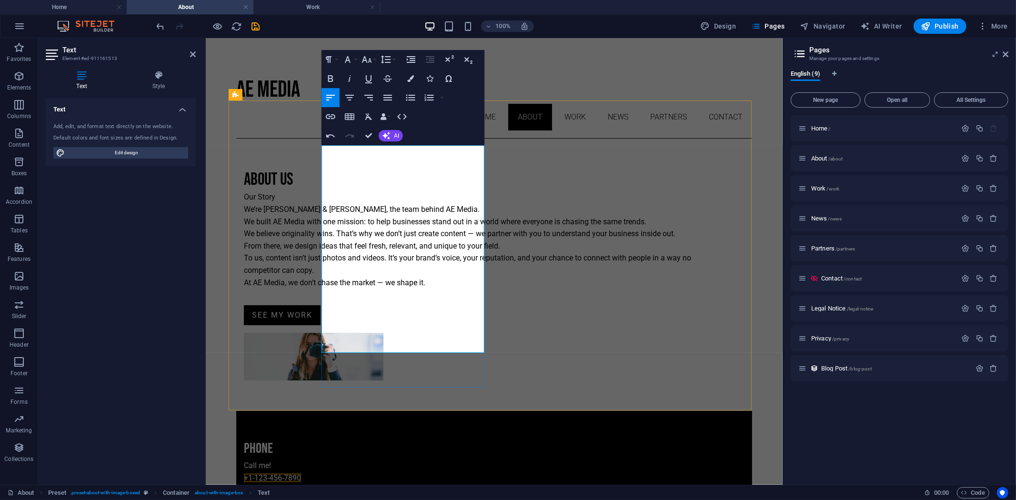
click at [391, 240] on p "We believe originality wins. That’s why we don’t just create content — we partn…" at bounding box center [468, 239] width 450 height 24
click at [464, 289] on p "At AE Media, we don’t chase the market — we shape it." at bounding box center [468, 282] width 450 height 12
click at [457, 289] on p "At AE Media, we don’t chase the market , we shape it." at bounding box center [468, 282] width 450 height 12
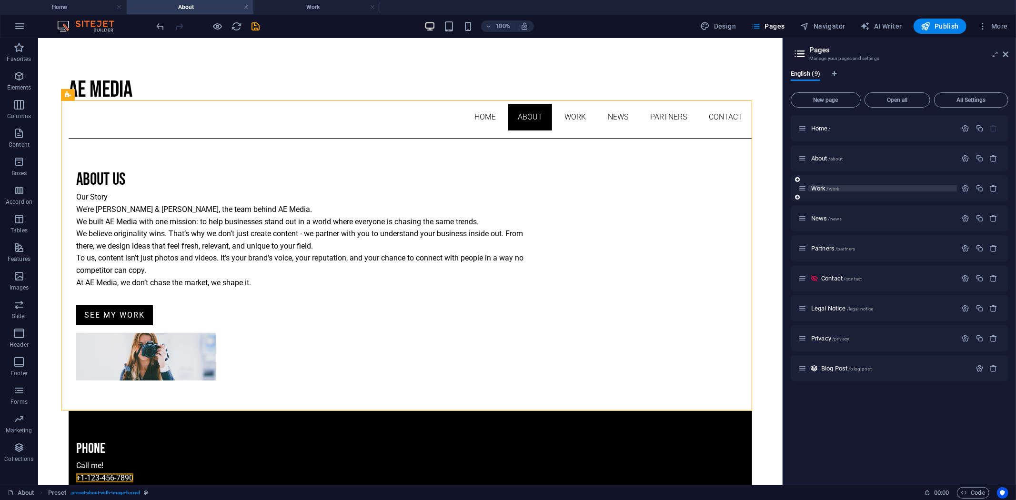
click at [832, 189] on span "/work" at bounding box center [833, 188] width 13 height 5
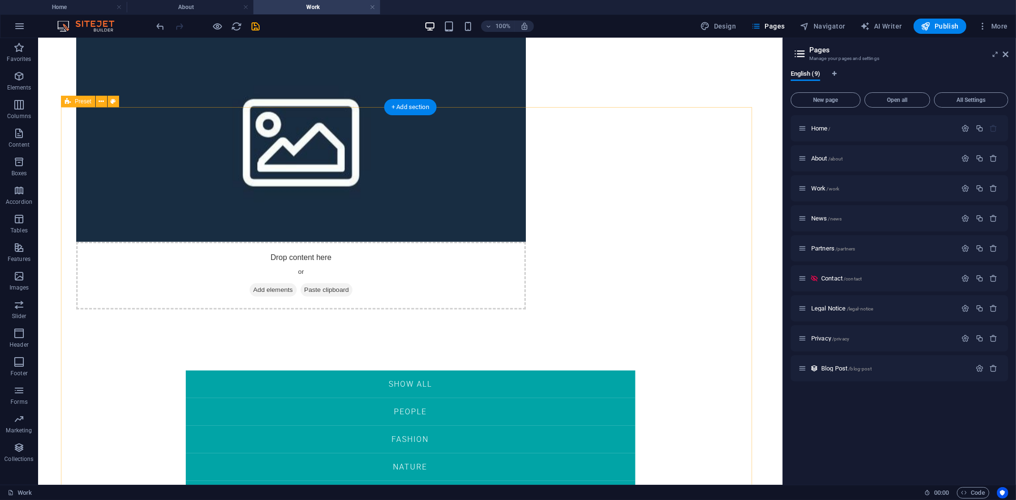
scroll to position [245, 0]
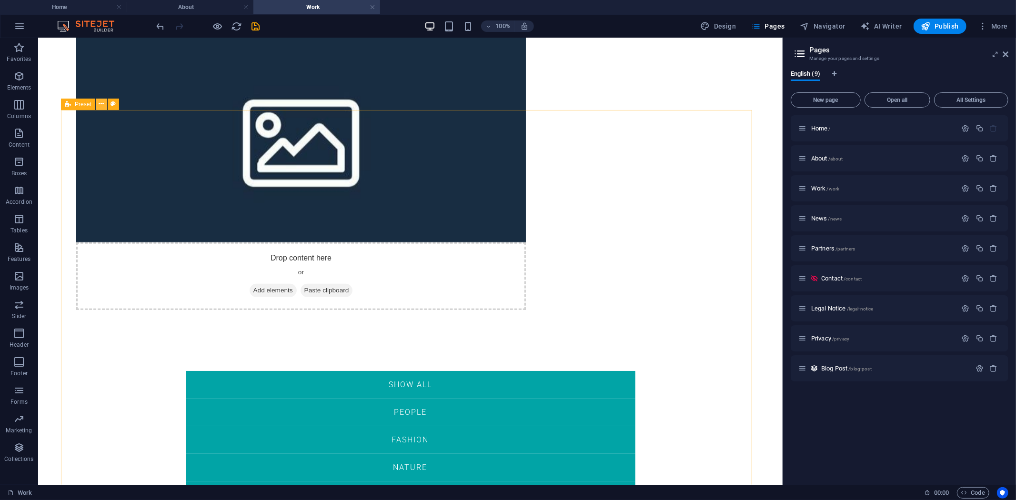
click at [100, 107] on icon at bounding box center [101, 104] width 5 height 10
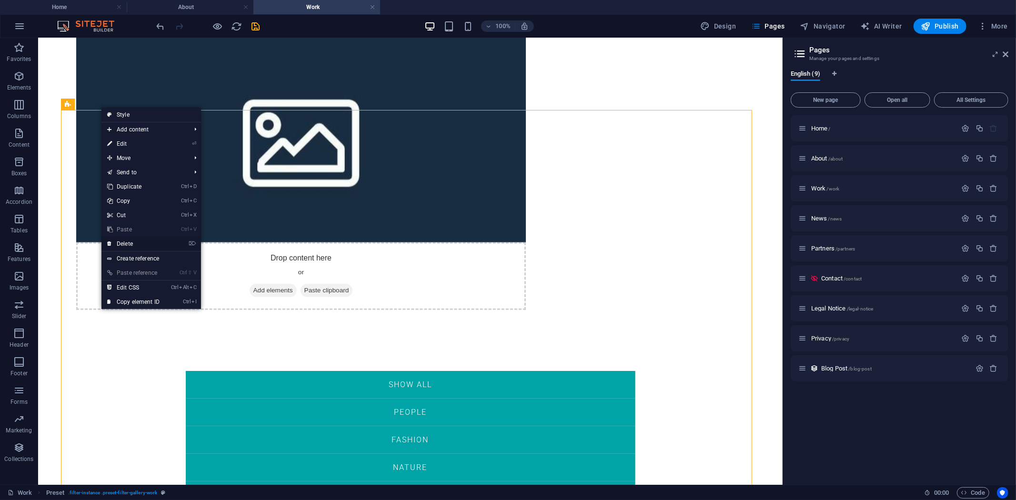
click at [125, 244] on link "⌦ Delete" at bounding box center [133, 244] width 64 height 14
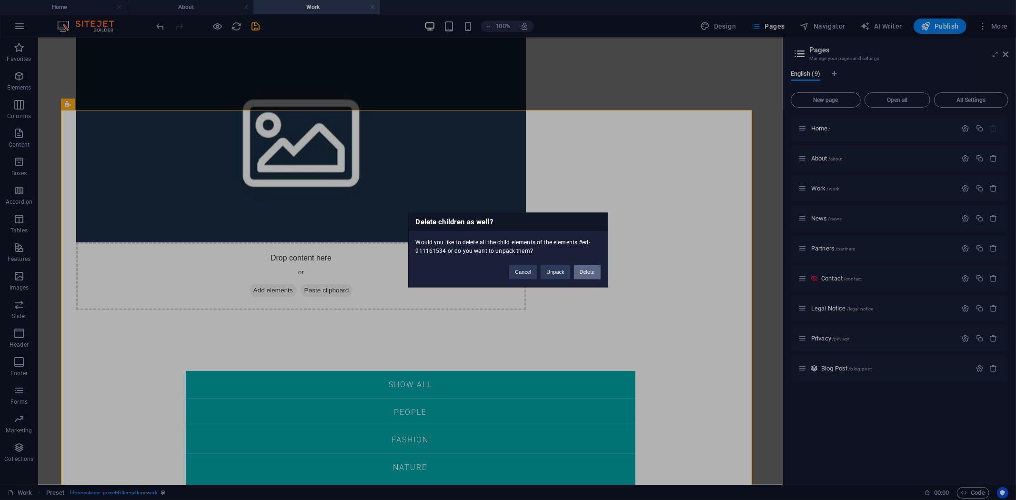
click at [589, 275] on button "Delete" at bounding box center [587, 272] width 27 height 14
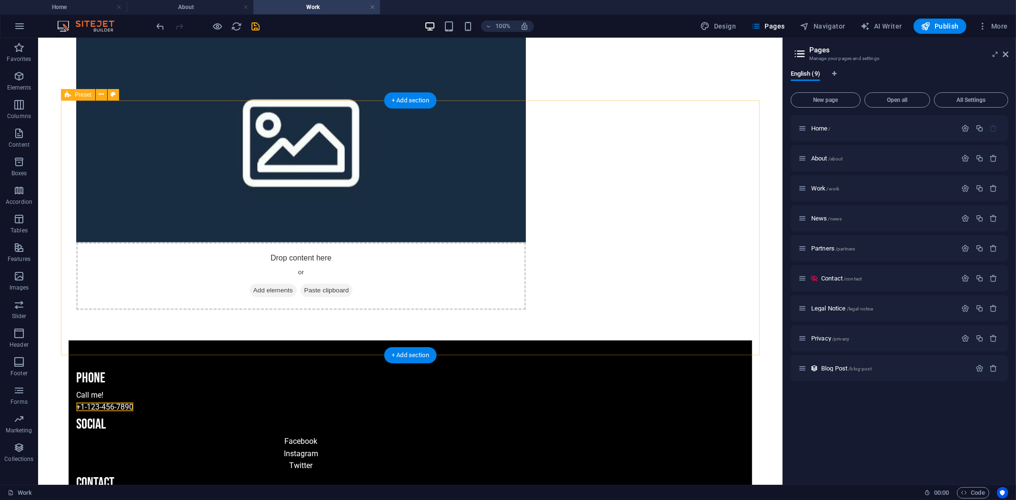
scroll to position [0, 0]
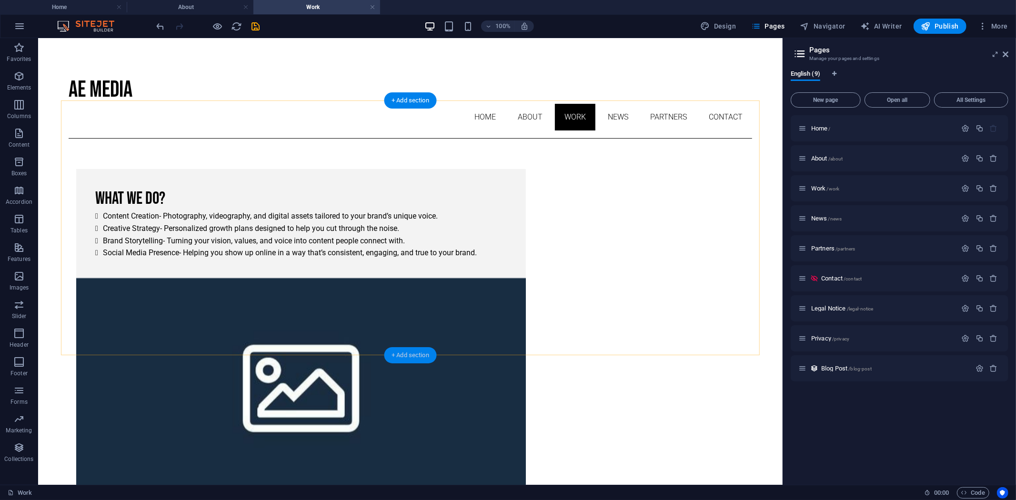
click at [412, 348] on div "+ Add section" at bounding box center [410, 355] width 53 height 16
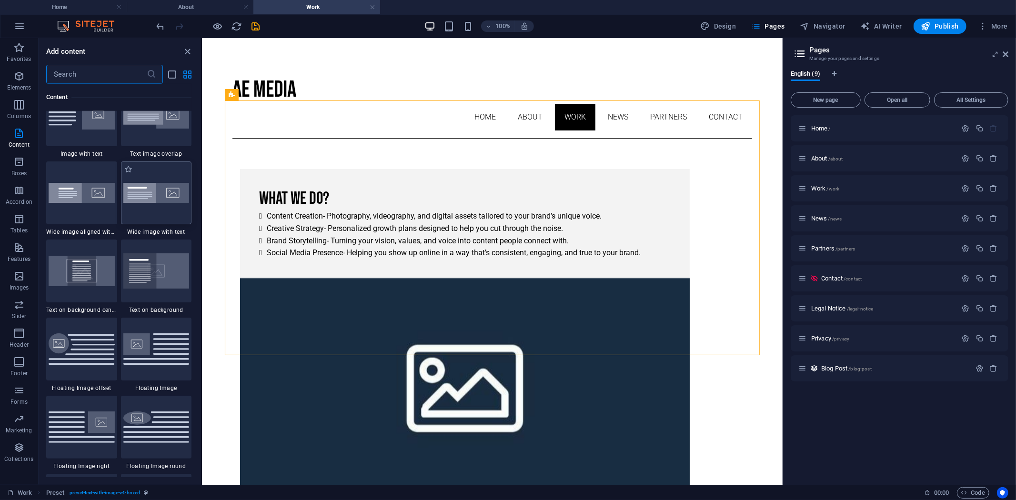
scroll to position [1852, 0]
click at [644, 103] on nav "Home About Work News Partners Contact" at bounding box center [492, 116] width 520 height 27
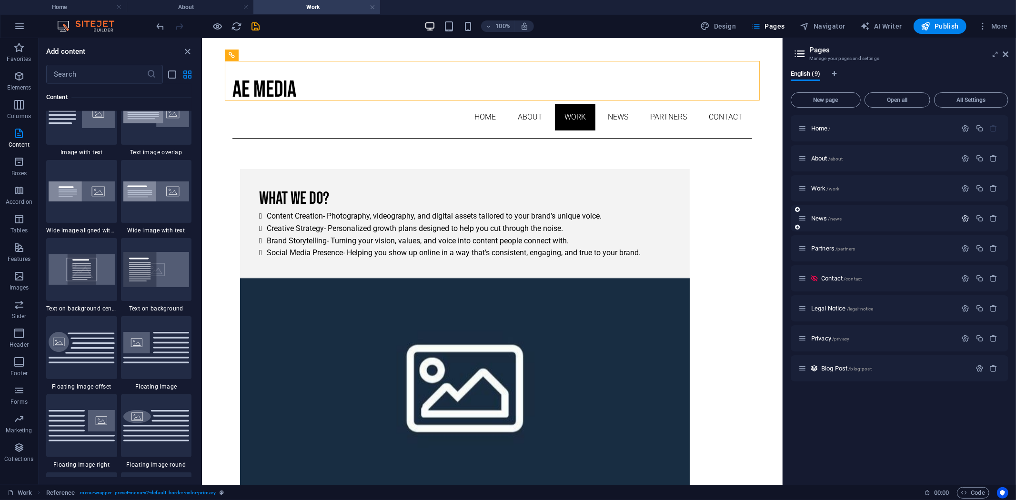
click at [964, 219] on icon "button" at bounding box center [966, 218] width 8 height 8
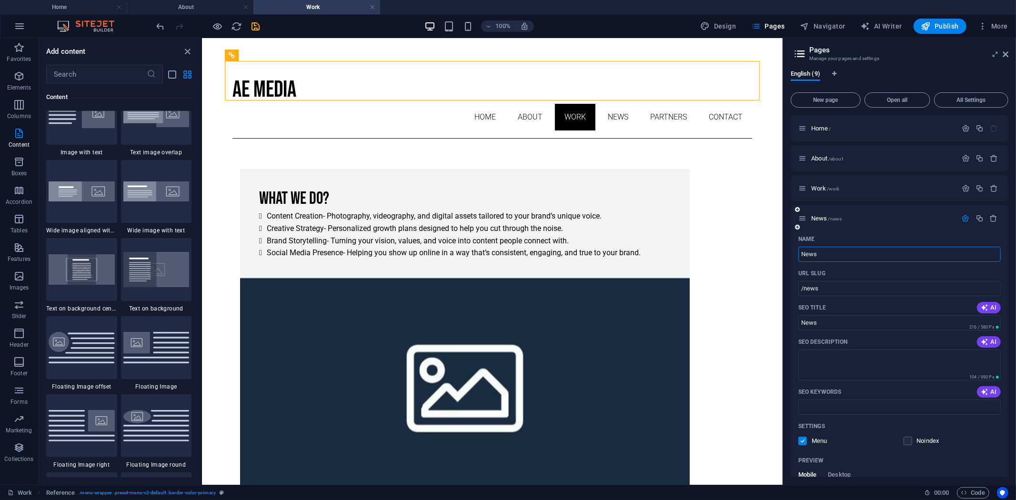
click at [851, 253] on input "News" at bounding box center [899, 254] width 202 height 15
type input "Services"
type input "/services"
type input "Services"
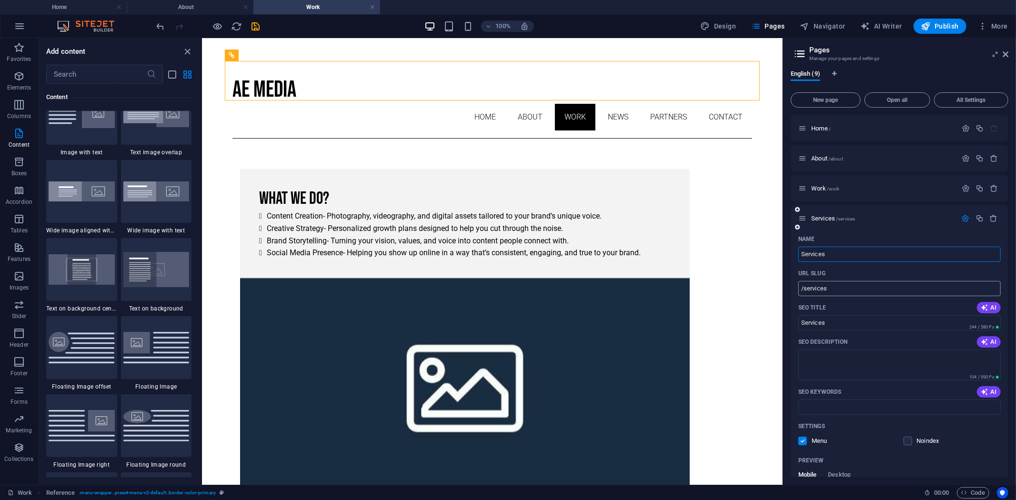
type input "Services"
click at [825, 284] on input "/services" at bounding box center [899, 288] width 202 height 15
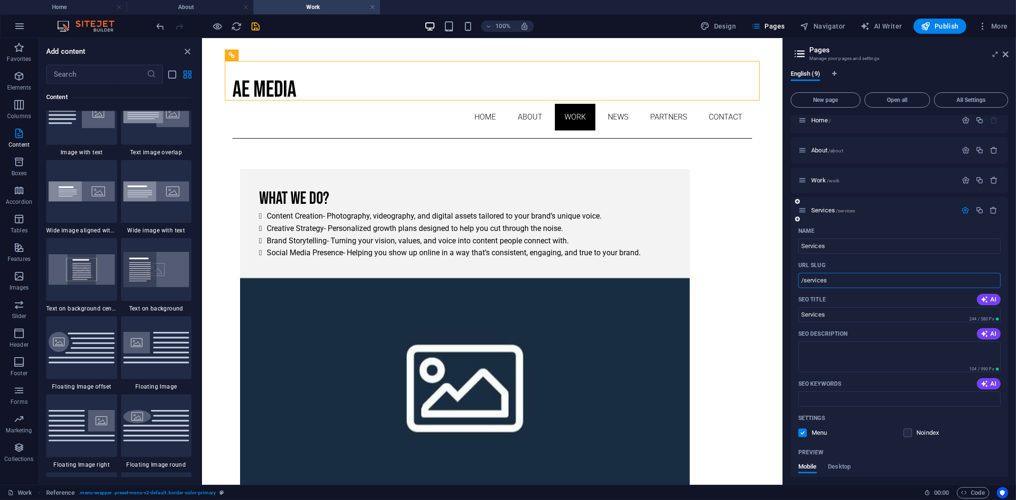
scroll to position [8, 0]
click at [941, 24] on span "Publish" at bounding box center [940, 26] width 38 height 10
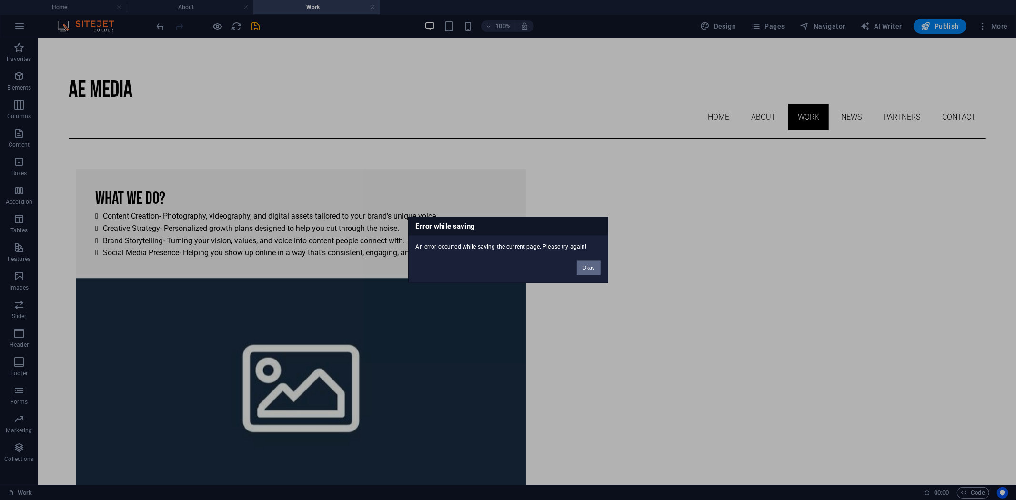
click at [590, 268] on button "Okay" at bounding box center [589, 268] width 24 height 14
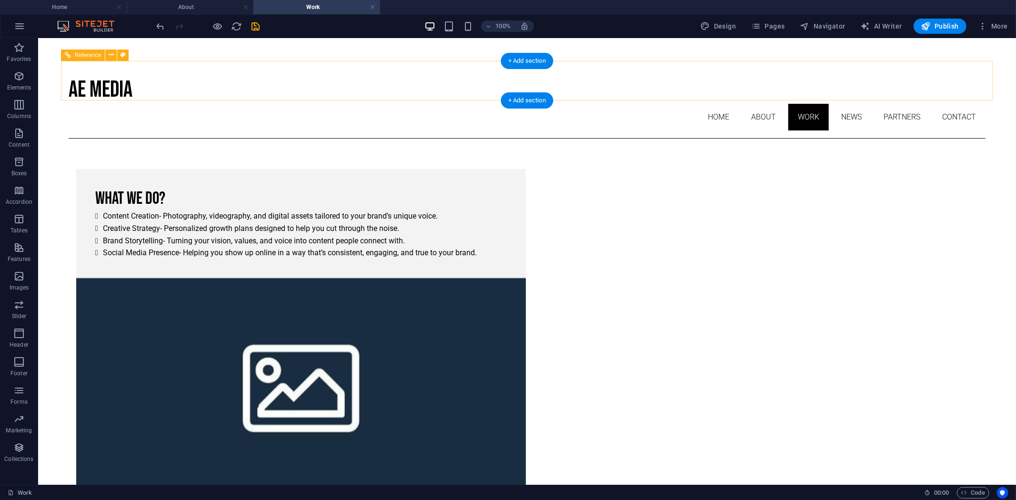
click at [865, 103] on nav "Home About Work News Partners Contact" at bounding box center [526, 116] width 917 height 27
click at [873, 103] on nav "Home About Work News Partners Contact" at bounding box center [526, 116] width 917 height 27
click at [872, 103] on nav "Home About Work News Partners Contact" at bounding box center [526, 116] width 917 height 27
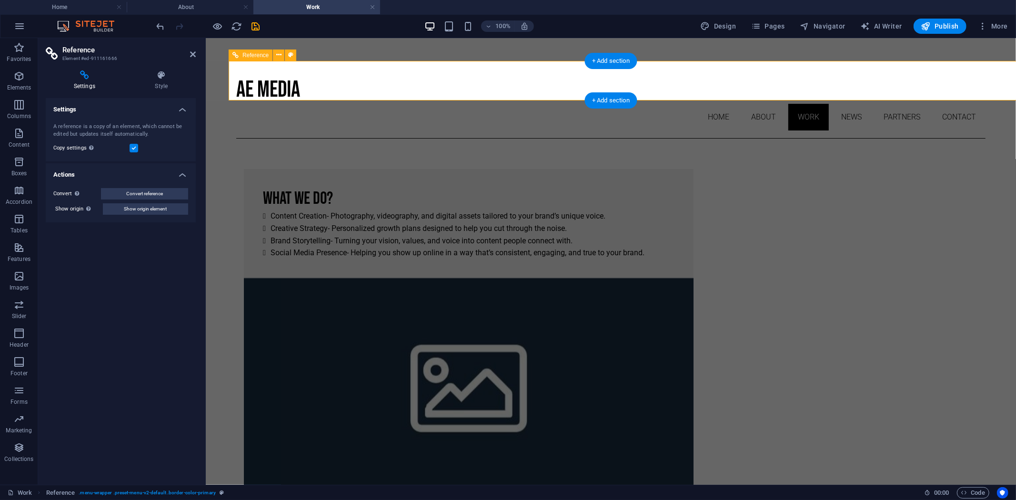
click at [872, 103] on nav "Home About Work News Partners Contact" at bounding box center [610, 116] width 749 height 27
click at [1001, 26] on span "More" at bounding box center [993, 26] width 30 height 10
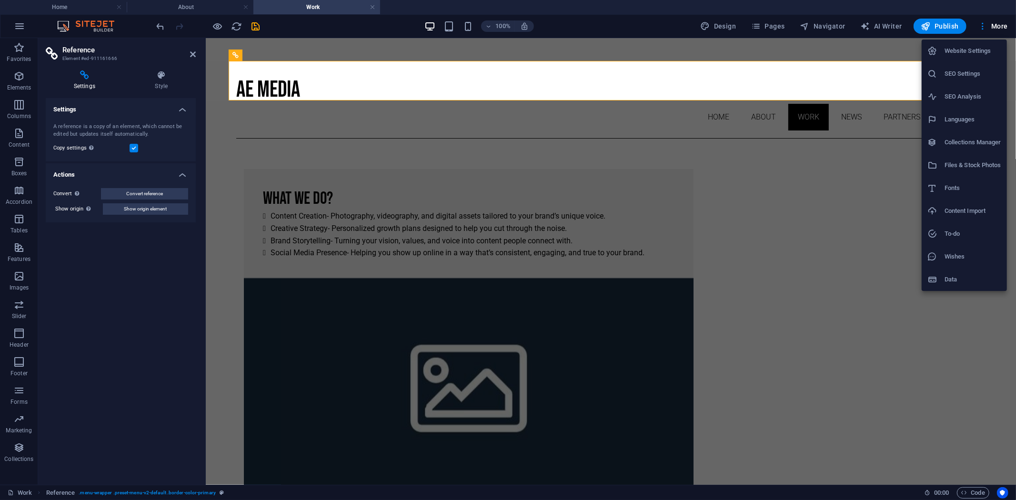
click at [988, 26] on div at bounding box center [508, 250] width 1016 height 500
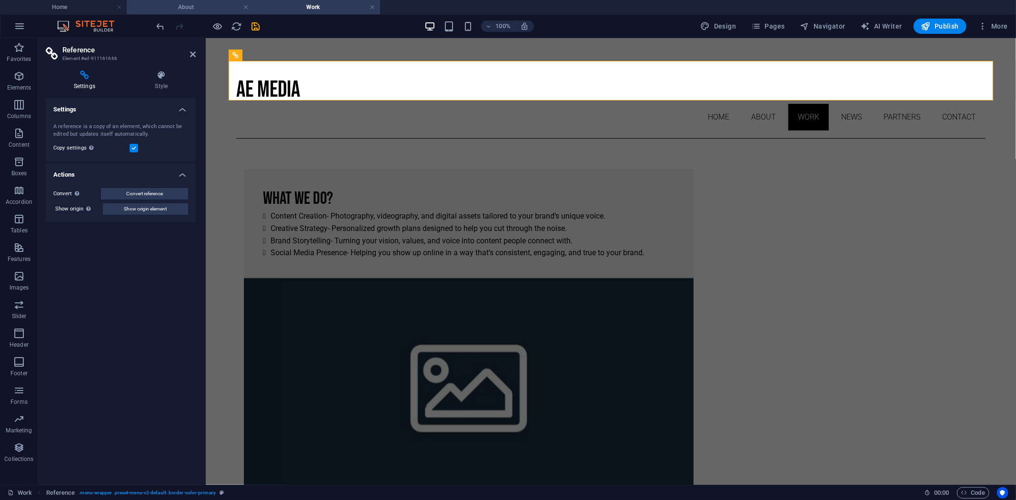
click at [175, 6] on h4 "About" at bounding box center [190, 7] width 127 height 10
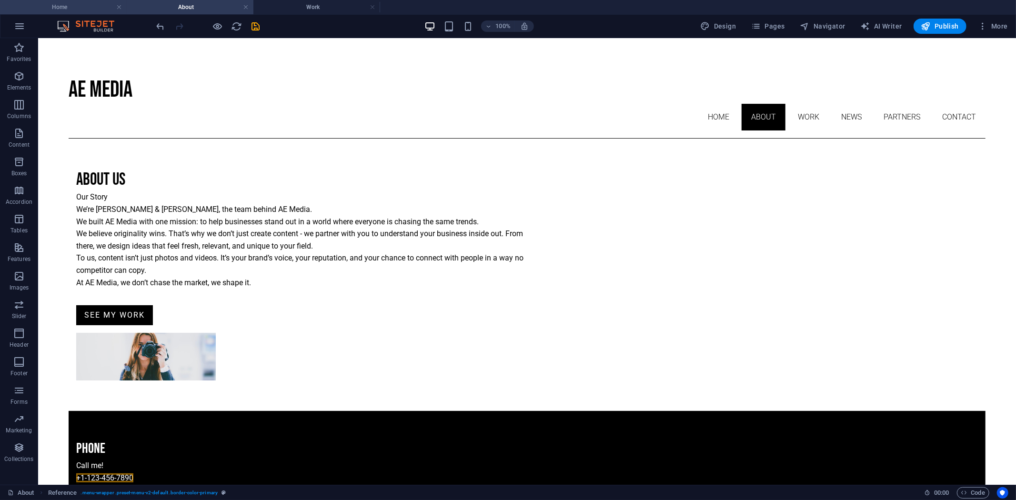
click at [95, 8] on h4 "Home" at bounding box center [63, 7] width 127 height 10
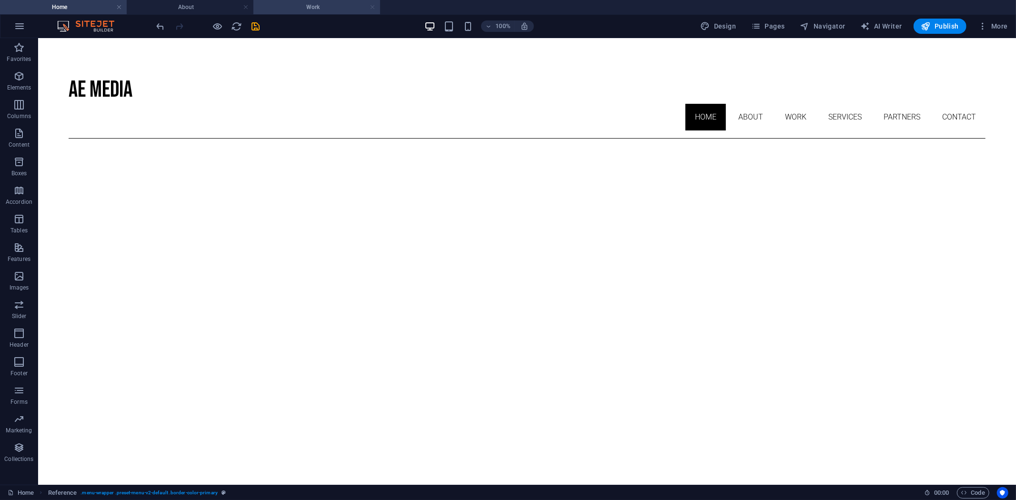
click at [372, 8] on link at bounding box center [373, 7] width 6 height 9
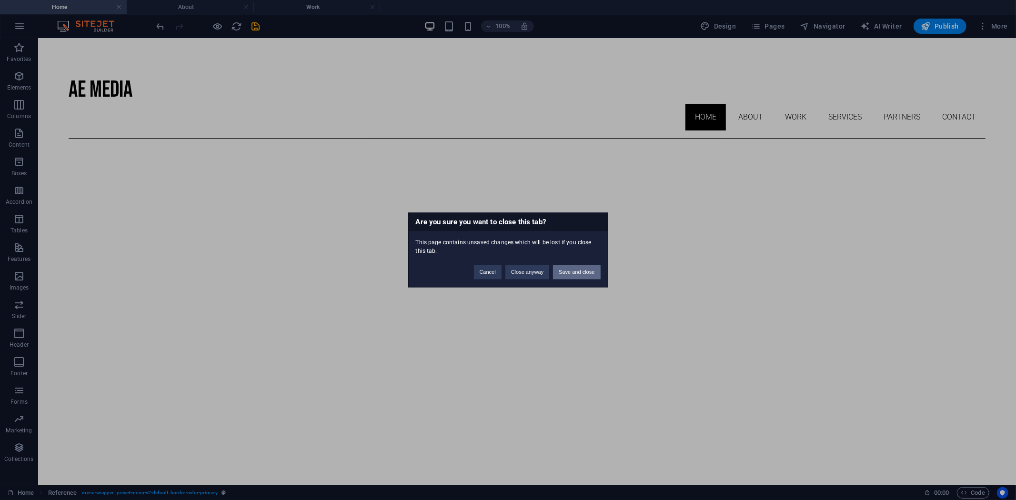
click at [563, 272] on button "Save and close" at bounding box center [576, 272] width 47 height 14
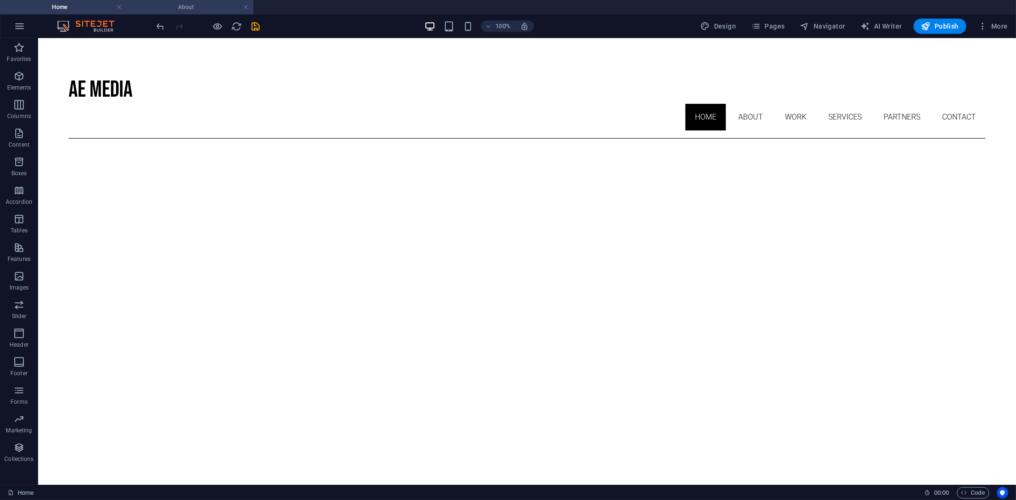
click at [240, 6] on h4 "About" at bounding box center [190, 7] width 127 height 10
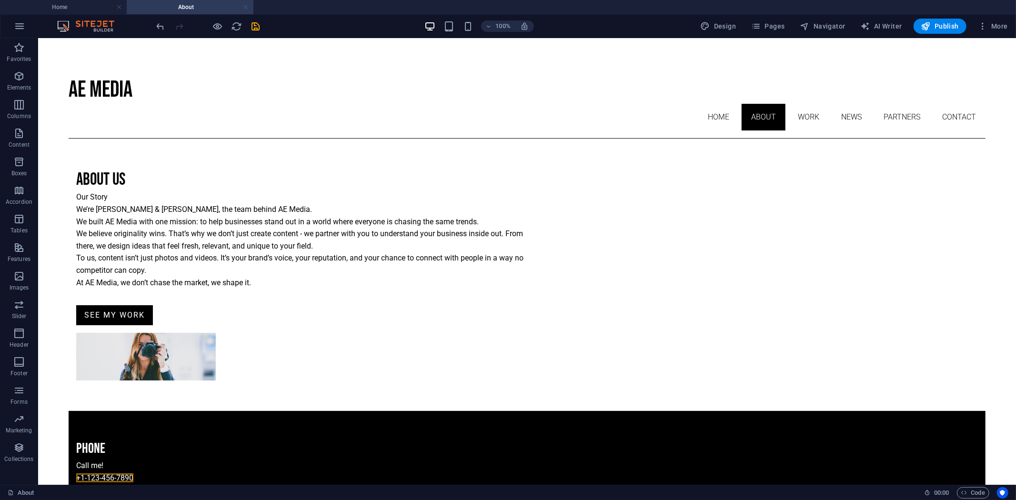
click at [244, 7] on link at bounding box center [246, 7] width 6 height 9
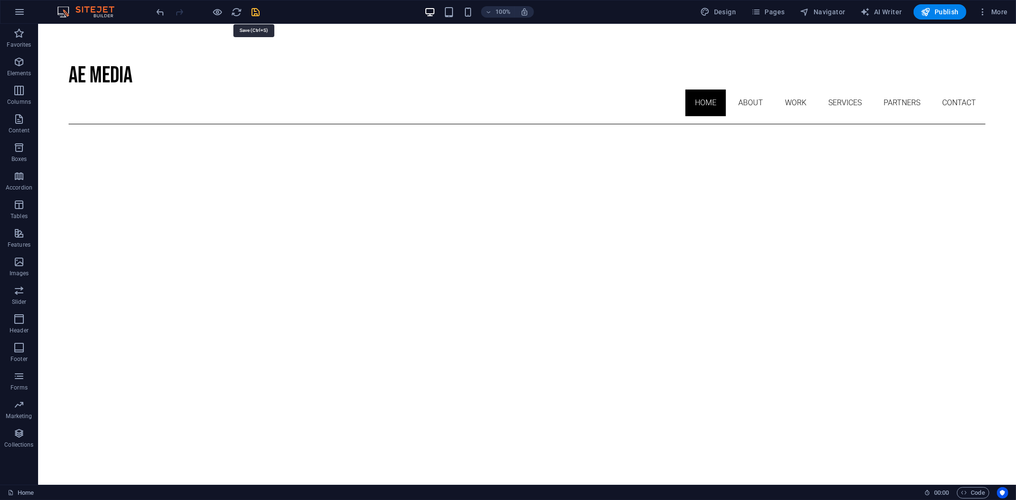
click at [251, 14] on icon "save" at bounding box center [256, 12] width 11 height 11
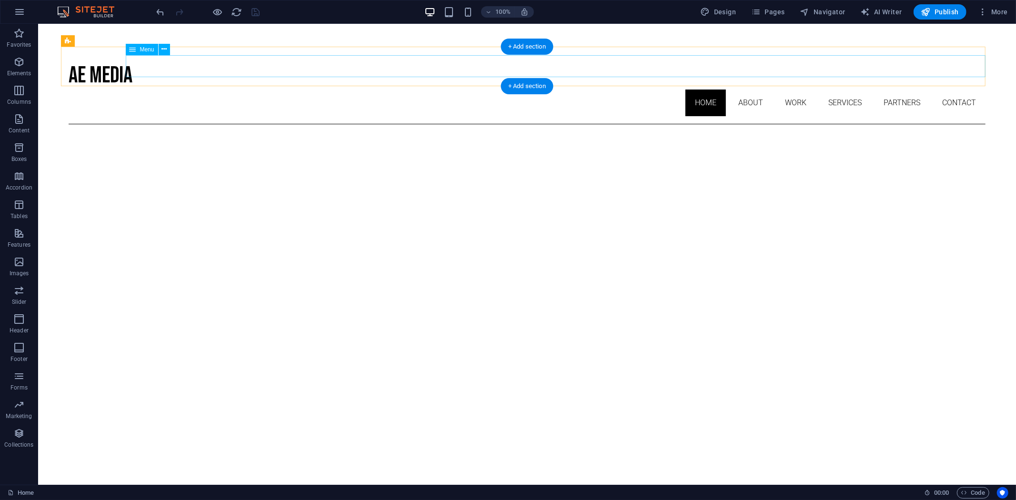
click at [851, 89] on nav "Home About Work Services Partners Contact" at bounding box center [526, 102] width 917 height 27
click at [850, 89] on nav "Home About Work Services Partners Contact" at bounding box center [526, 102] width 917 height 27
click at [130, 50] on icon at bounding box center [133, 49] width 7 height 11
click at [140, 49] on span "Menu" at bounding box center [147, 50] width 14 height 6
click at [163, 48] on icon at bounding box center [163, 49] width 5 height 10
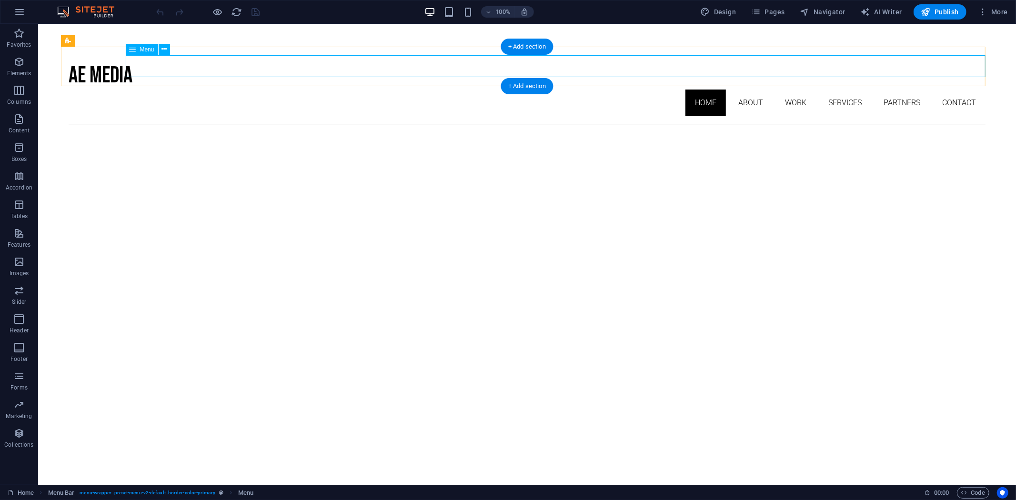
click at [846, 89] on nav "Home About Work Services Partners Contact" at bounding box center [526, 102] width 917 height 27
click at [134, 52] on icon at bounding box center [133, 49] width 7 height 11
click at [134, 48] on icon at bounding box center [133, 49] width 7 height 11
click at [163, 50] on icon at bounding box center [163, 49] width 5 height 10
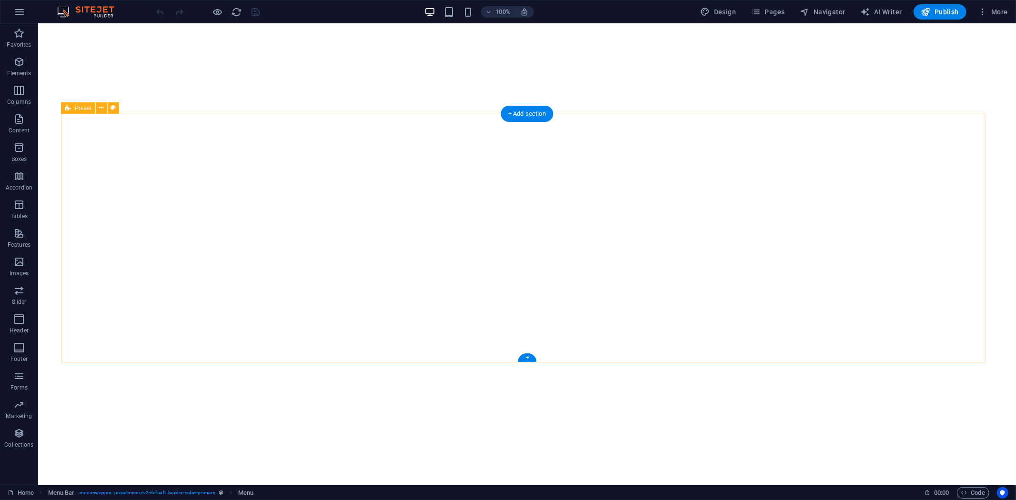
scroll to position [497, 0]
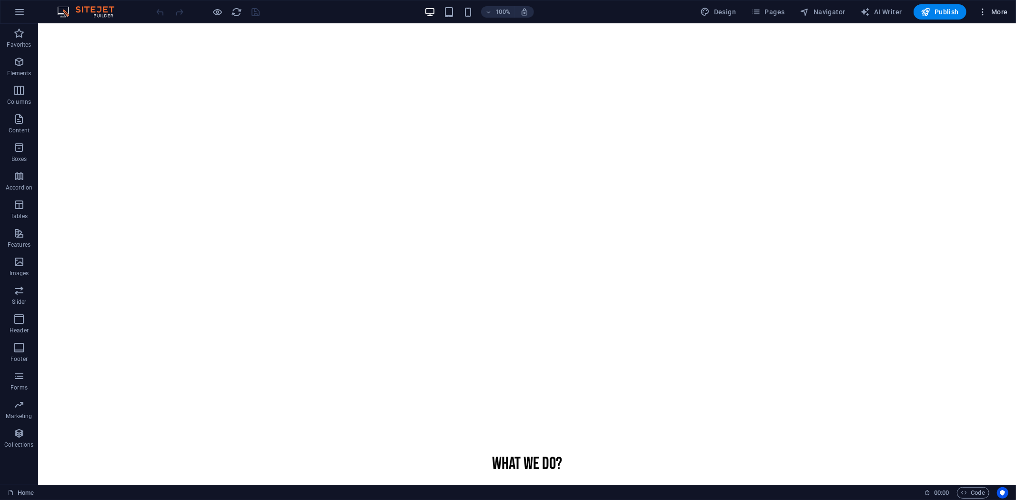
click at [996, 18] on button "More" at bounding box center [993, 11] width 38 height 15
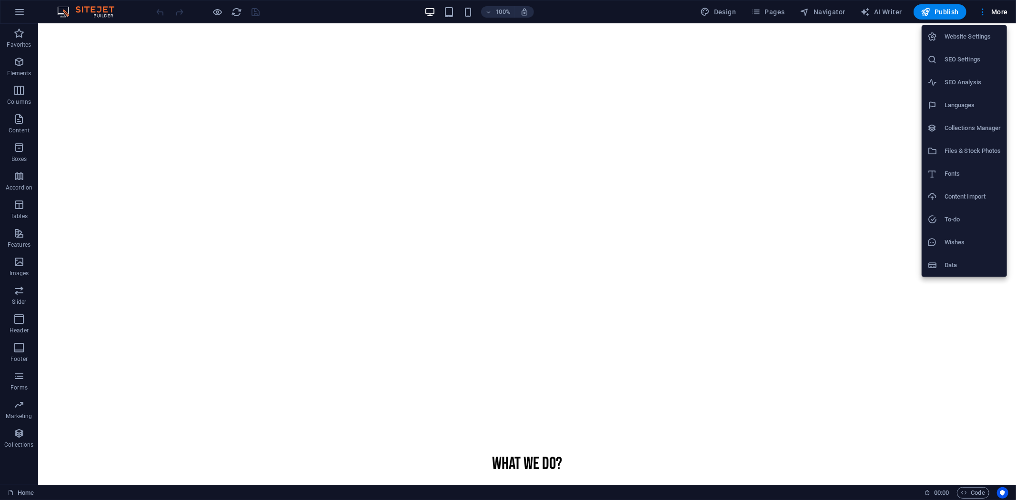
click at [767, 10] on div at bounding box center [508, 250] width 1016 height 500
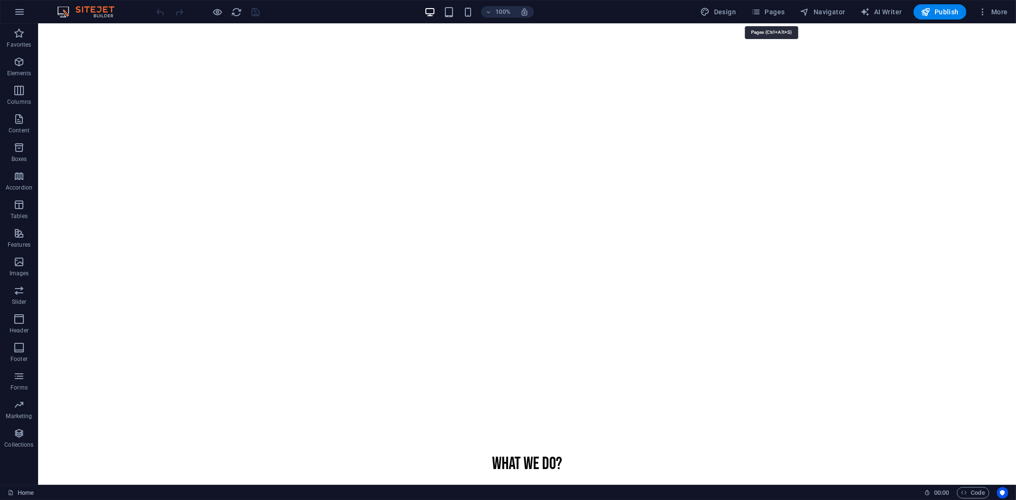
click at [767, 10] on span "Pages" at bounding box center [767, 12] width 33 height 10
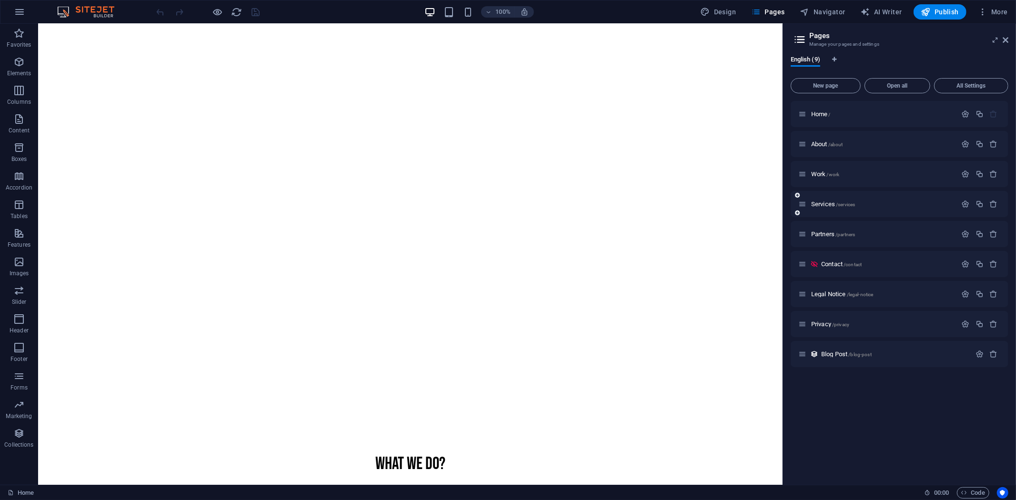
click at [821, 199] on div "Services /services" at bounding box center [877, 204] width 159 height 11
click at [832, 206] on span "Services /services" at bounding box center [833, 204] width 44 height 7
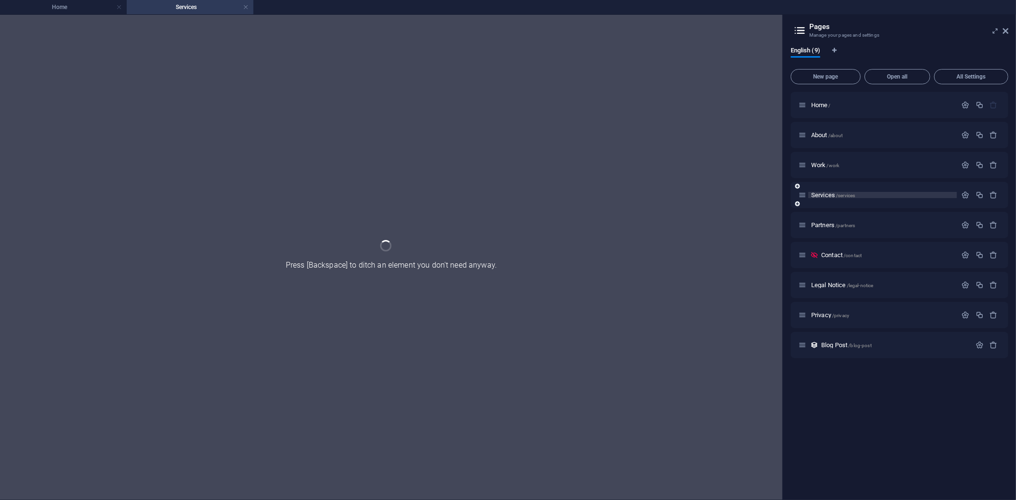
scroll to position [0, 0]
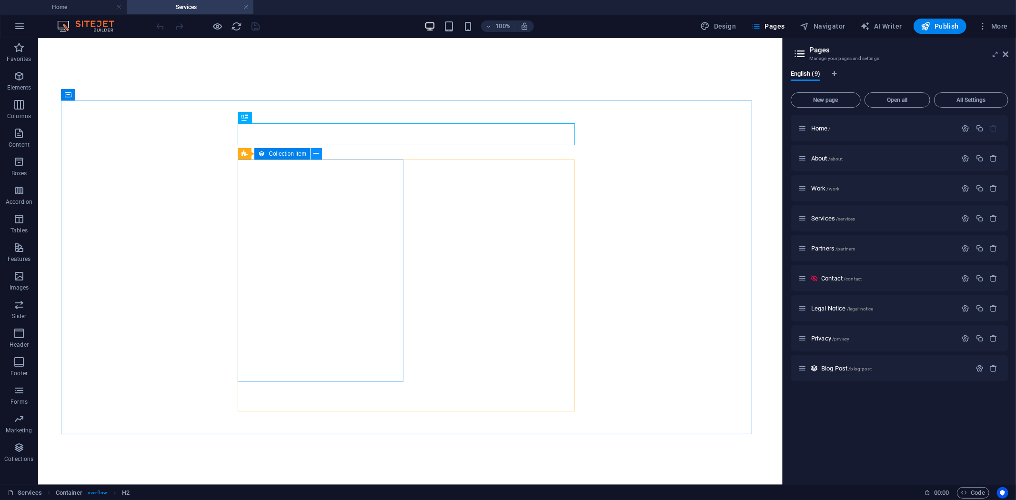
click at [317, 155] on icon at bounding box center [316, 154] width 5 height 10
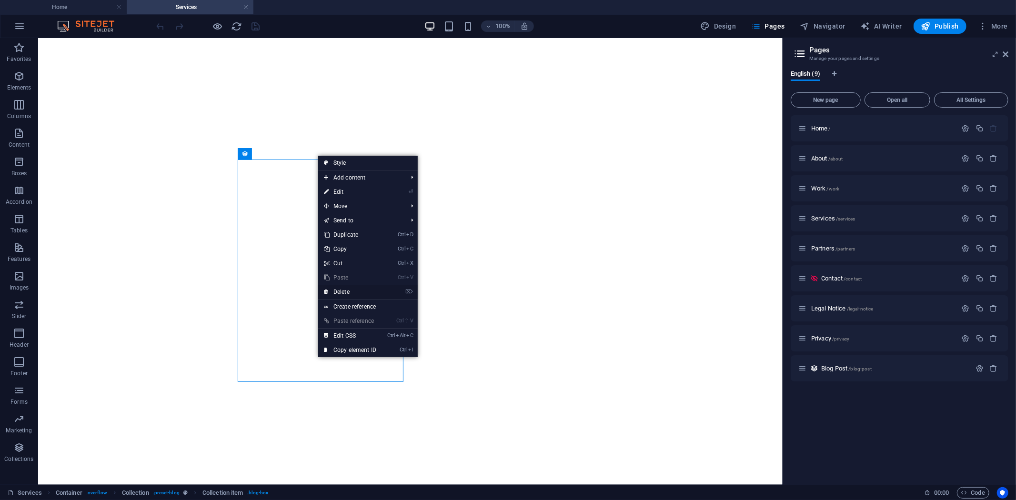
click at [339, 291] on link "⌦ Delete" at bounding box center [350, 292] width 64 height 14
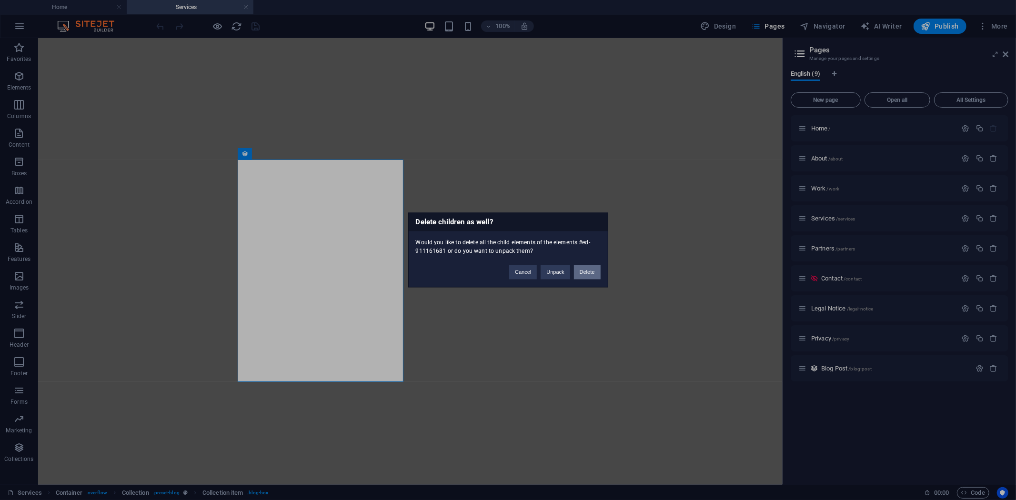
click at [586, 277] on button "Delete" at bounding box center [587, 272] width 27 height 14
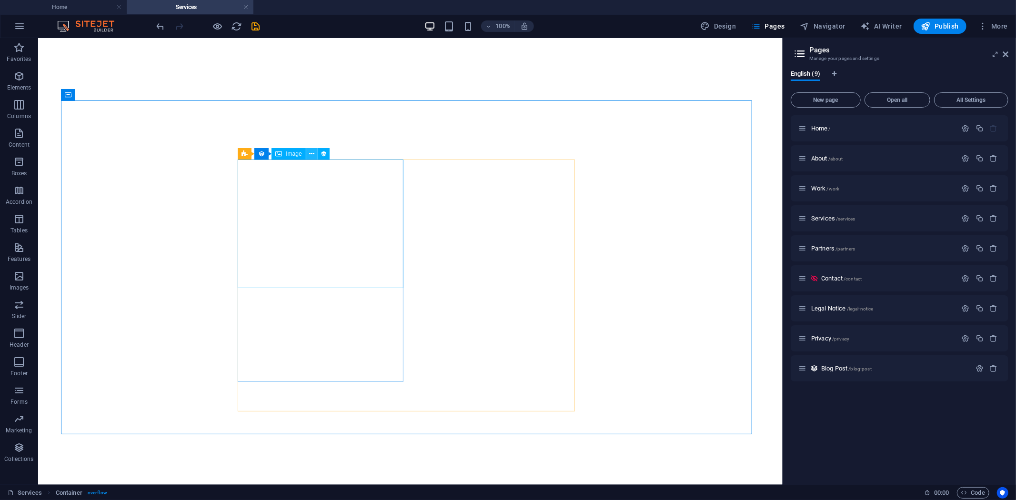
click at [313, 154] on icon at bounding box center [311, 154] width 5 height 10
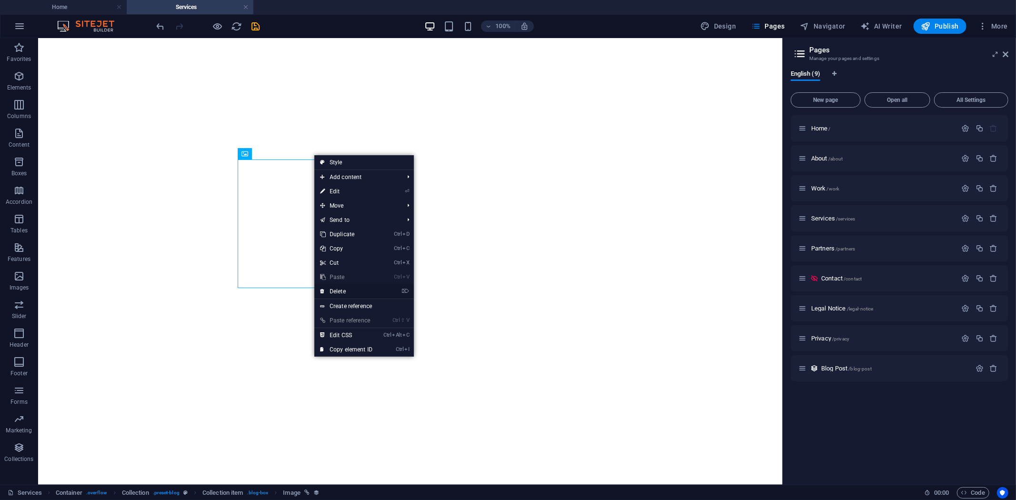
click at [332, 288] on link "⌦ Delete" at bounding box center [346, 291] width 64 height 14
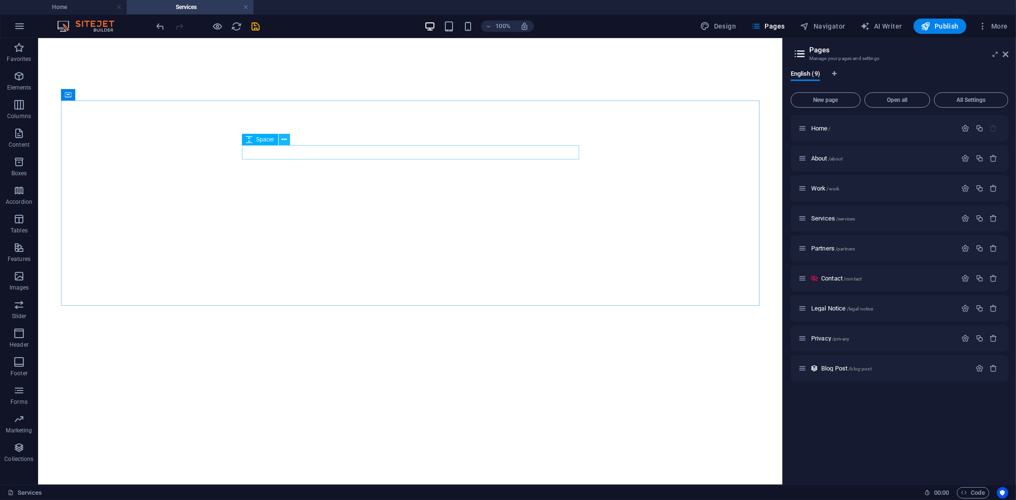
click at [285, 141] on icon at bounding box center [283, 140] width 5 height 10
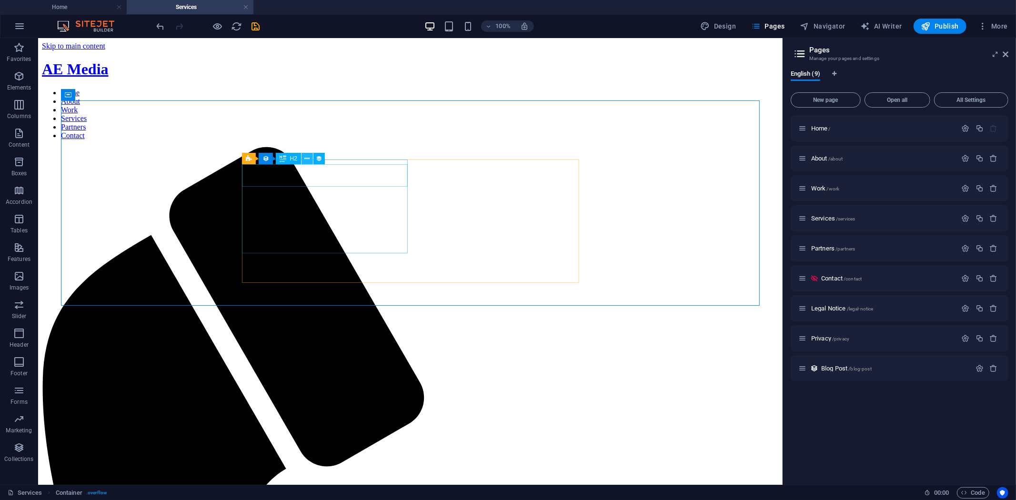
click at [309, 159] on icon at bounding box center [306, 159] width 5 height 10
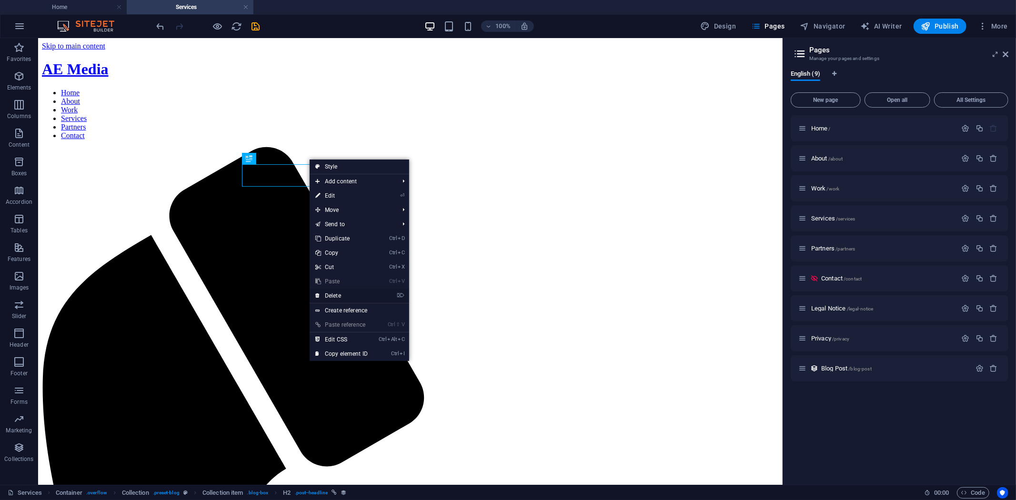
click at [340, 296] on link "⌦ Delete" at bounding box center [342, 296] width 64 height 14
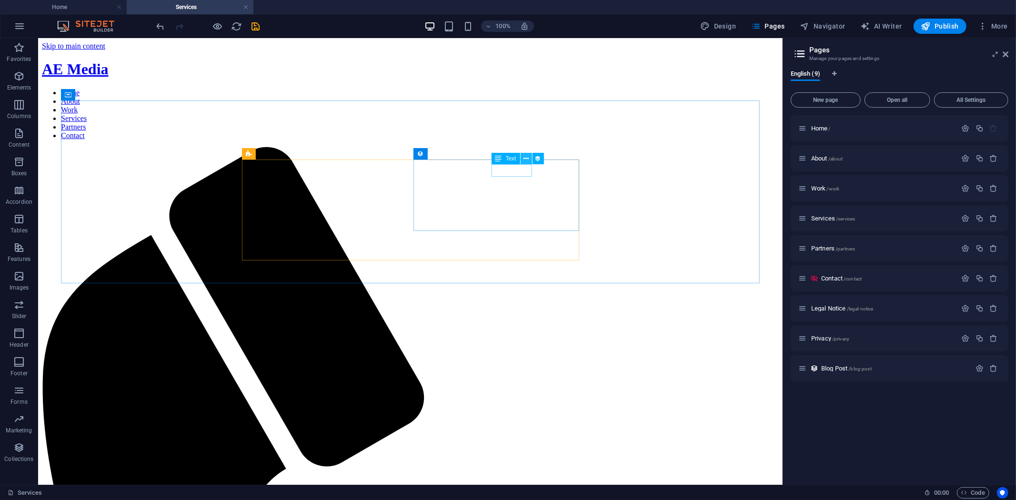
click at [526, 156] on icon at bounding box center [525, 159] width 5 height 10
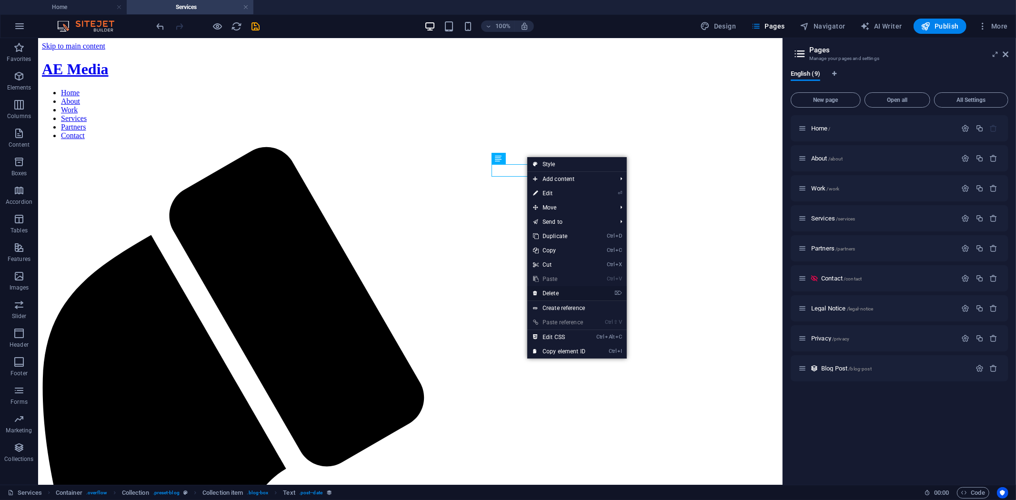
click at [541, 289] on link "⌦ Delete" at bounding box center [559, 293] width 64 height 14
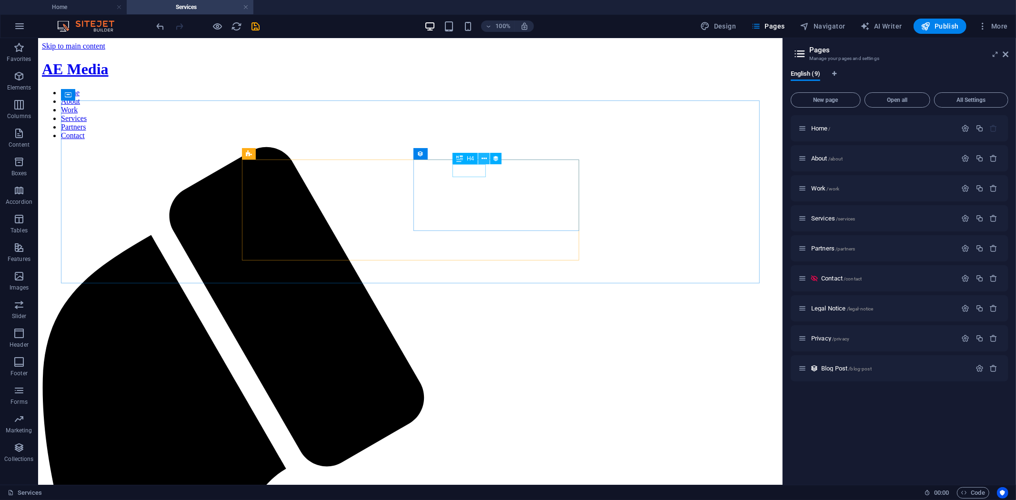
click at [483, 157] on icon at bounding box center [484, 159] width 5 height 10
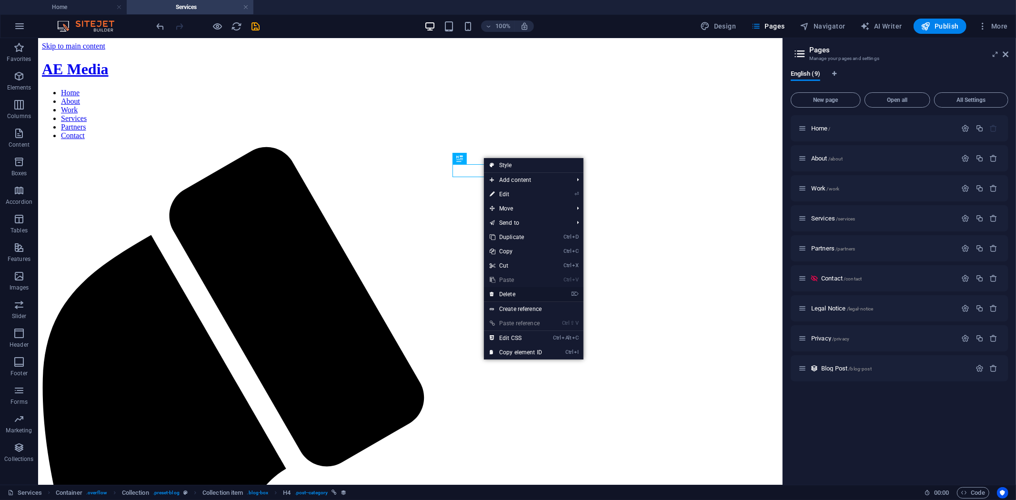
click at [517, 291] on link "⌦ Delete" at bounding box center [516, 294] width 64 height 14
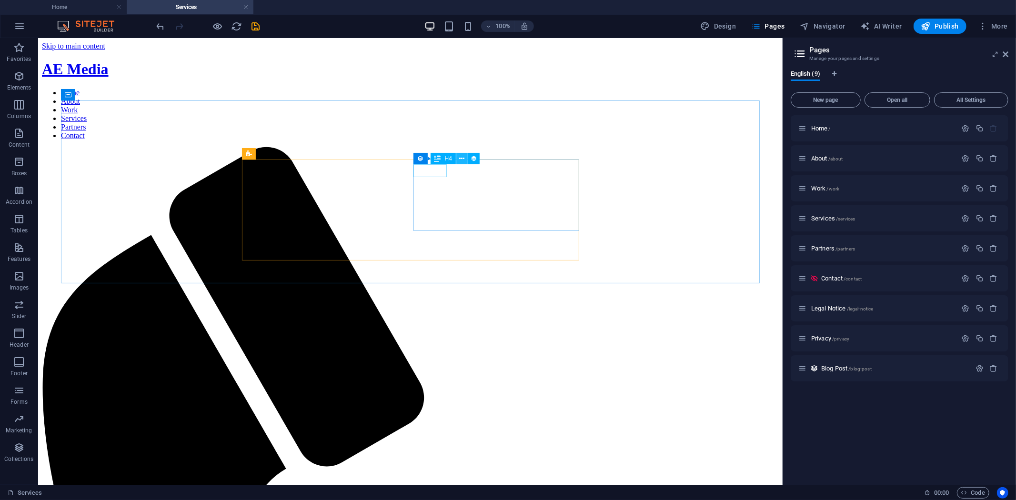
click at [465, 161] on button at bounding box center [461, 158] width 11 height 11
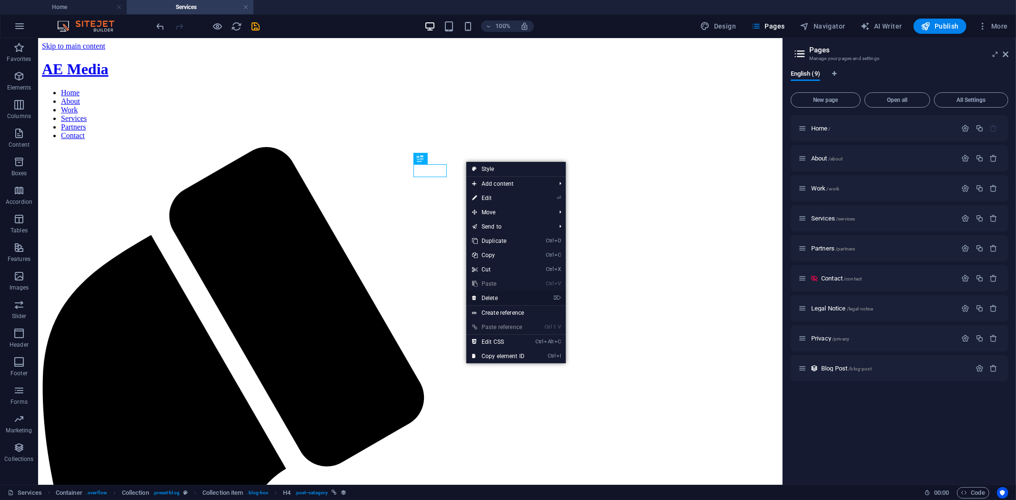
click at [502, 296] on link "⌦ Delete" at bounding box center [498, 298] width 64 height 14
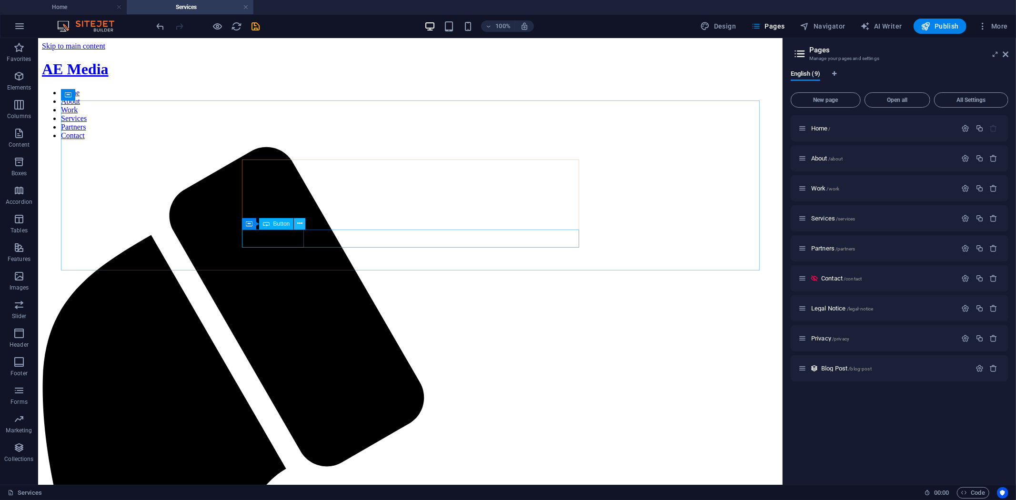
click at [298, 224] on icon at bounding box center [299, 224] width 5 height 10
click at [315, 160] on icon at bounding box center [317, 159] width 5 height 10
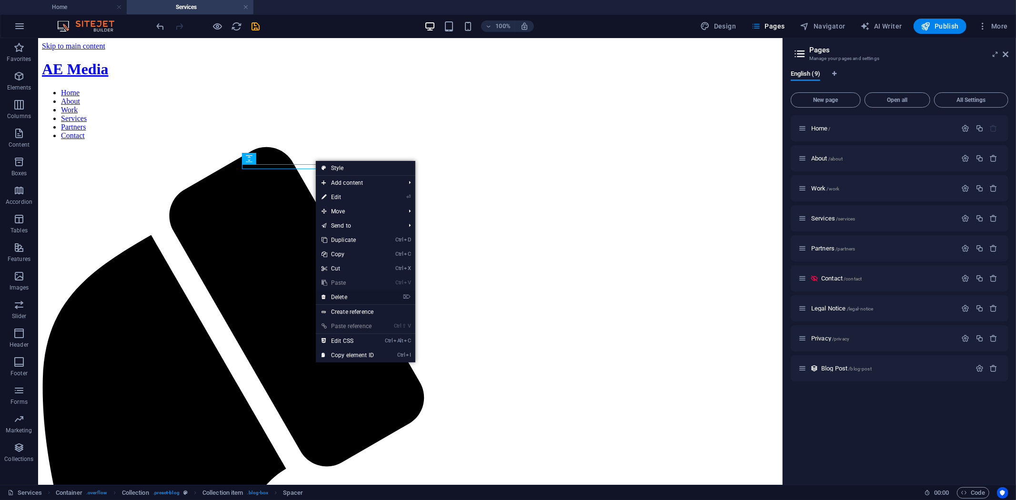
click at [337, 292] on link "⌦ Delete" at bounding box center [348, 297] width 64 height 14
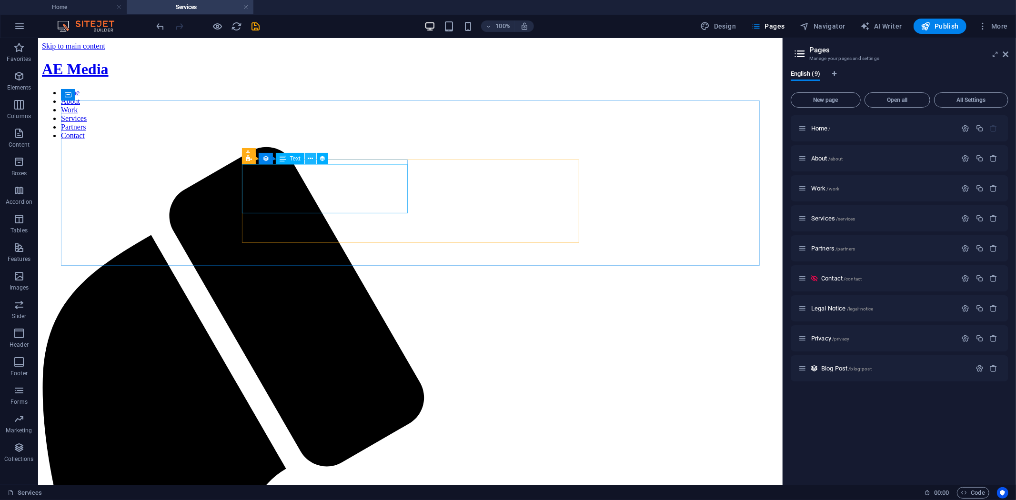
click at [314, 158] on button at bounding box center [310, 158] width 11 height 11
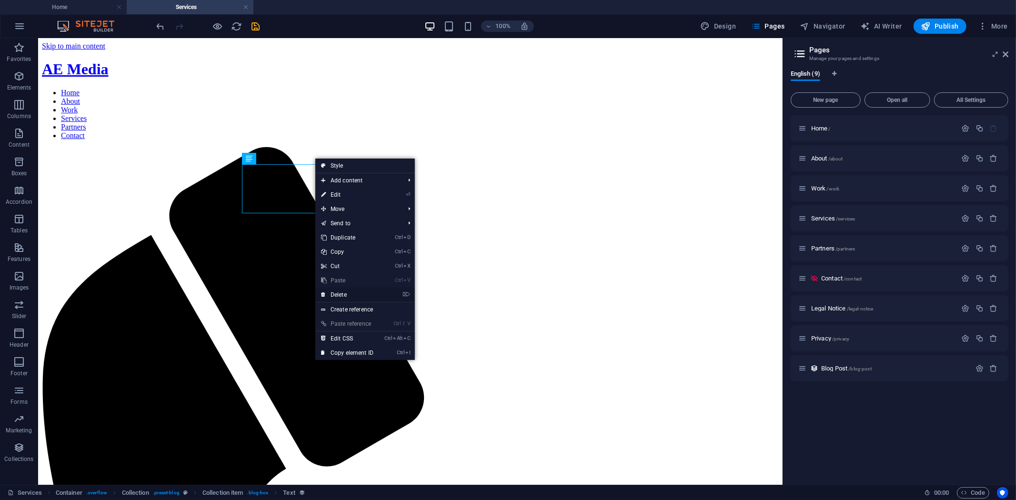
click at [352, 292] on link "⌦ Delete" at bounding box center [347, 295] width 64 height 14
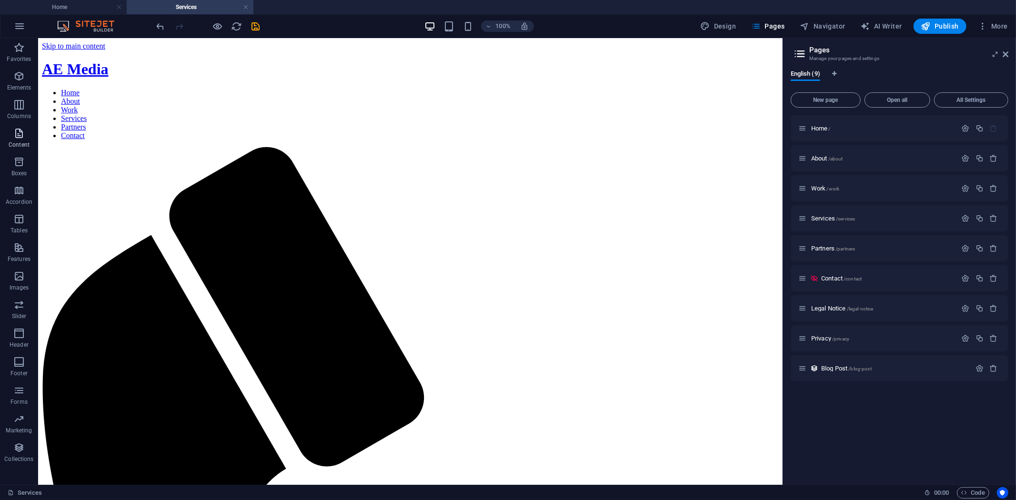
click at [20, 132] on icon "button" at bounding box center [18, 133] width 11 height 11
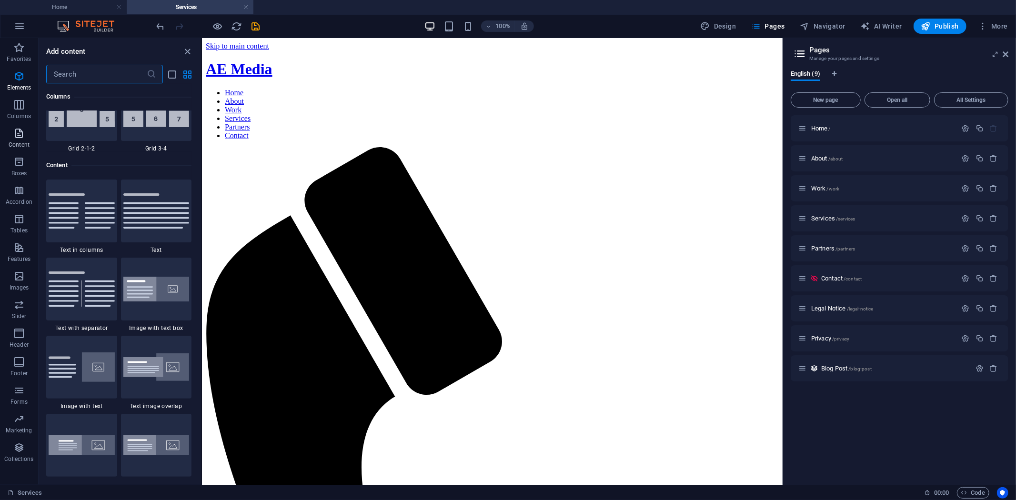
scroll to position [1666, 0]
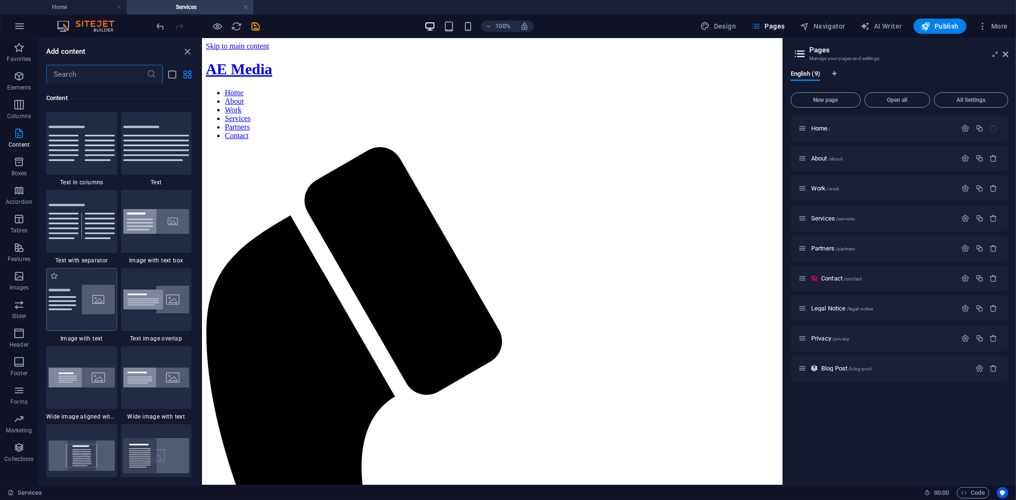
click at [77, 311] on img at bounding box center [82, 300] width 66 height 30
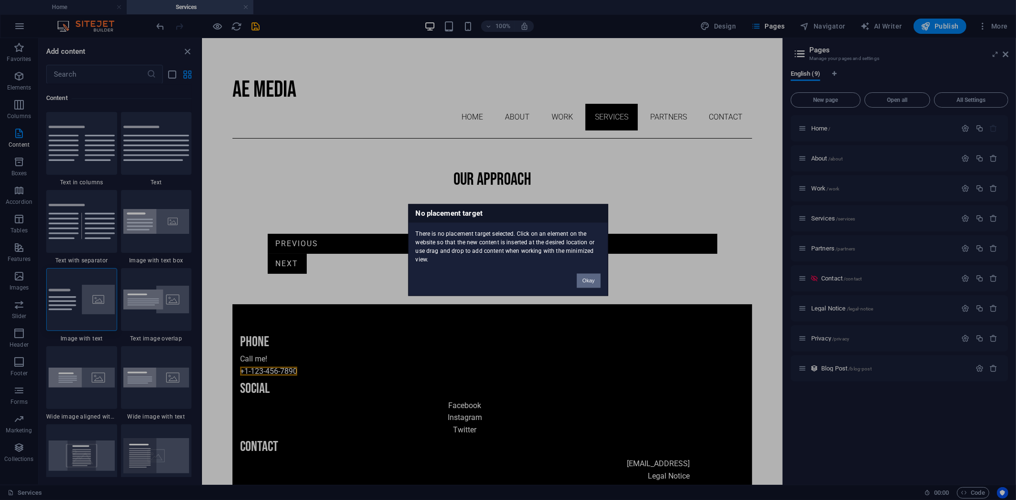
click at [595, 277] on button "Okay" at bounding box center [589, 281] width 24 height 14
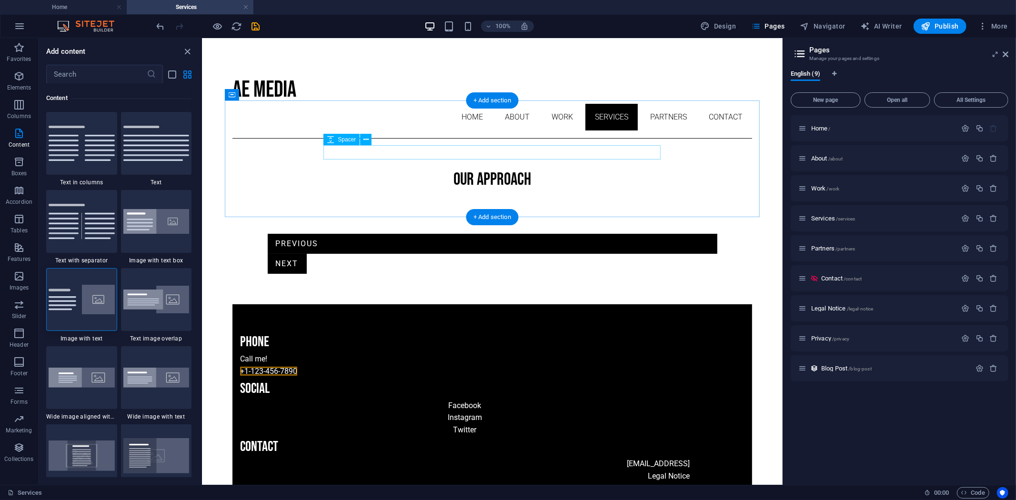
drag, startPoint x: 693, startPoint y: 252, endPoint x: 429, endPoint y: 149, distance: 283.4
click at [429, 191] on div at bounding box center [492, 198] width 450 height 14
click at [482, 101] on div "+ Add section" at bounding box center [492, 100] width 53 height 16
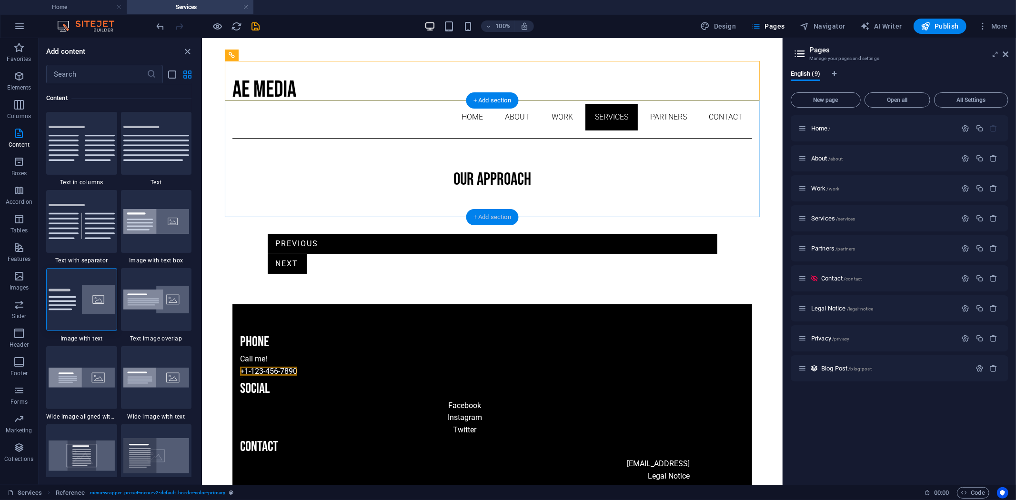
click at [478, 217] on div "+ Add section" at bounding box center [492, 217] width 53 height 16
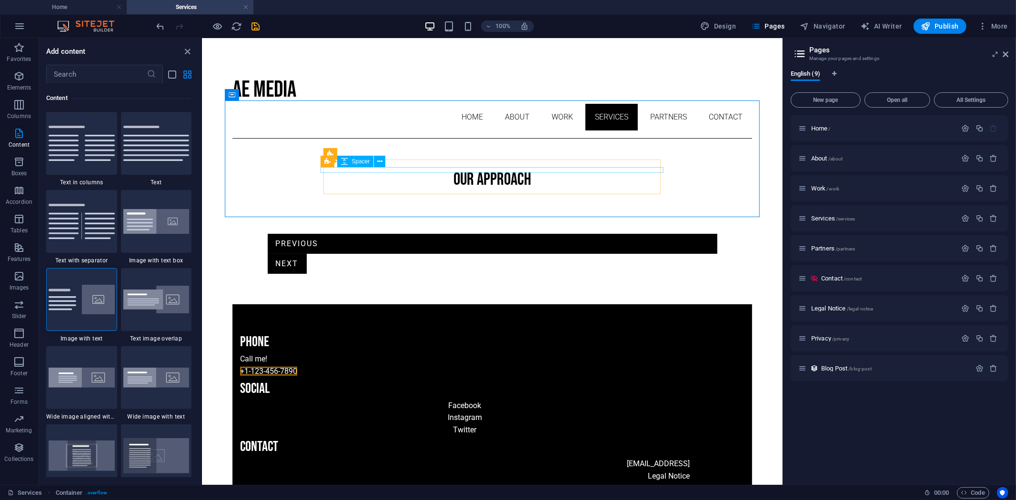
click at [357, 161] on span "Spacer" at bounding box center [361, 162] width 18 height 6
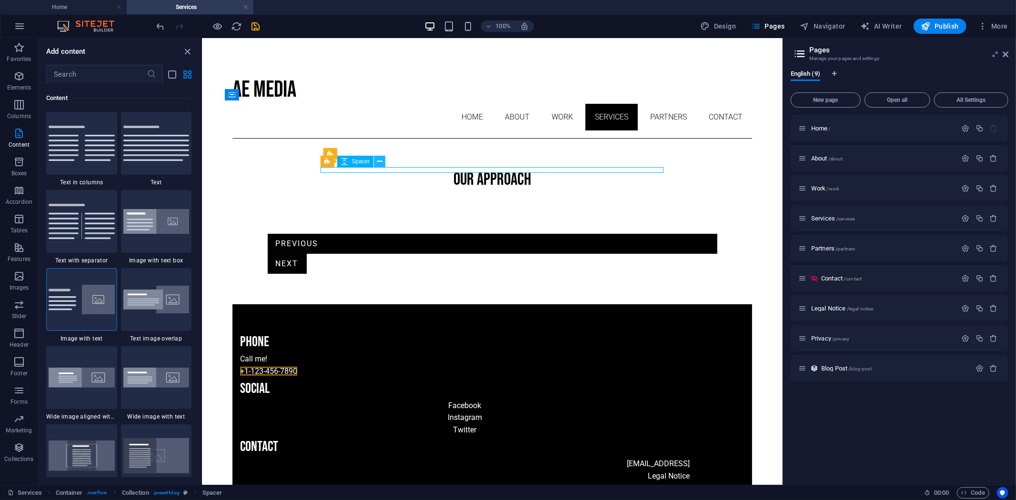
click at [379, 160] on icon at bounding box center [379, 162] width 5 height 10
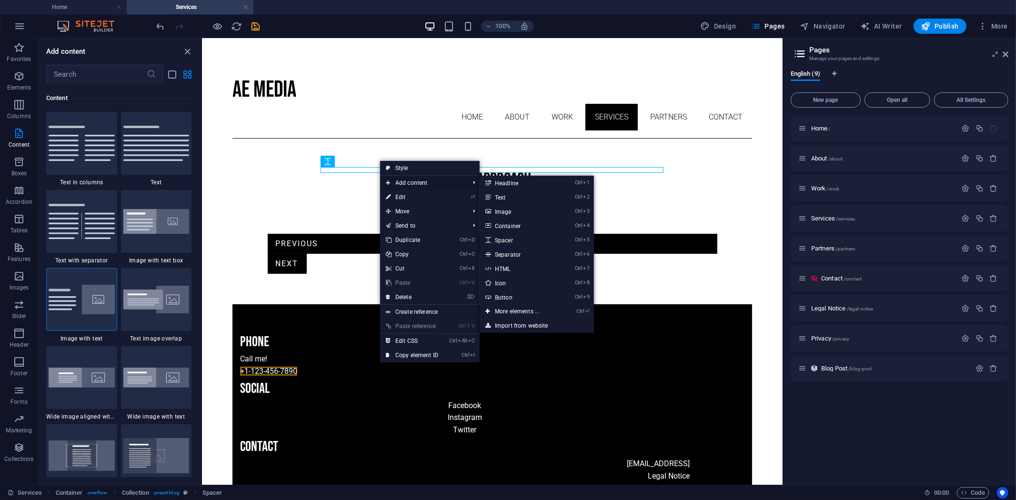
click at [391, 180] on span "Add content" at bounding box center [422, 183] width 85 height 14
click at [512, 306] on link "Ctrl ⏎ More elements ..." at bounding box center [519, 311] width 79 height 14
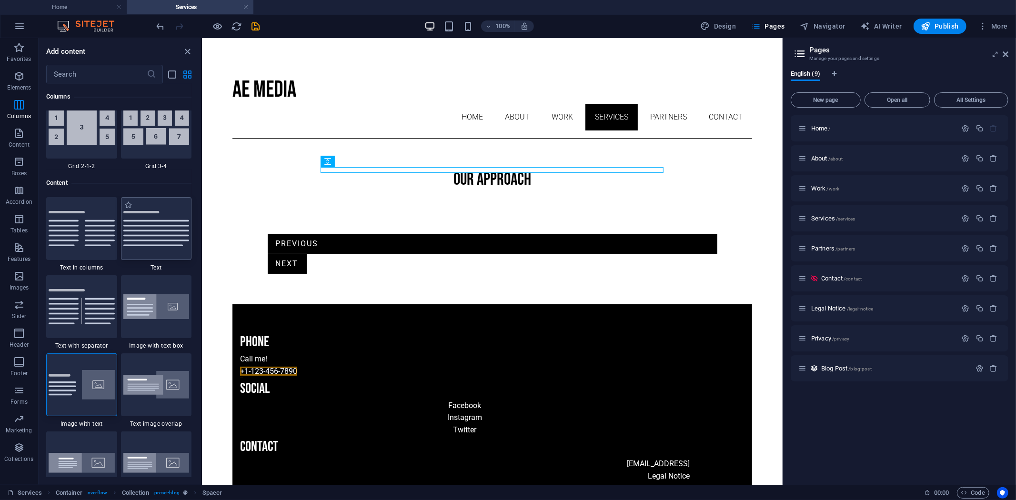
scroll to position [1597, 0]
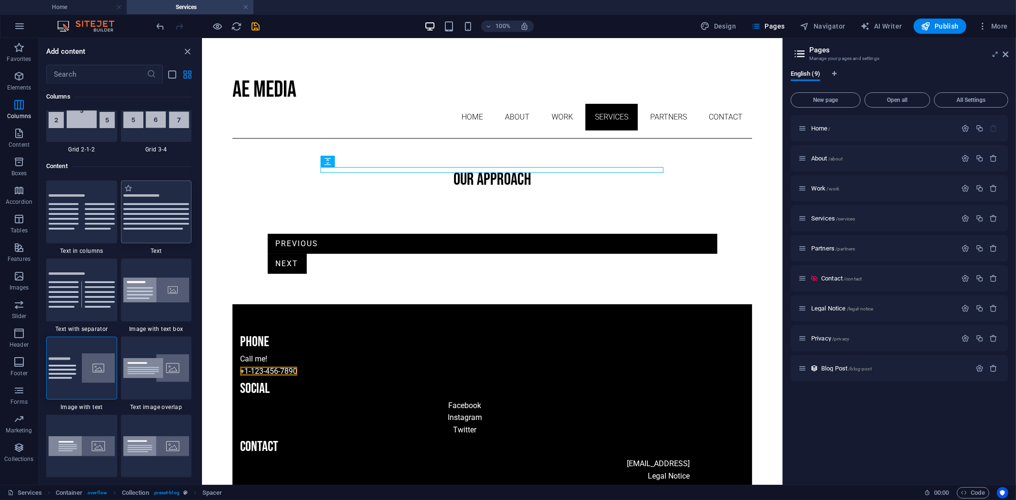
click at [144, 311] on div at bounding box center [156, 290] width 71 height 63
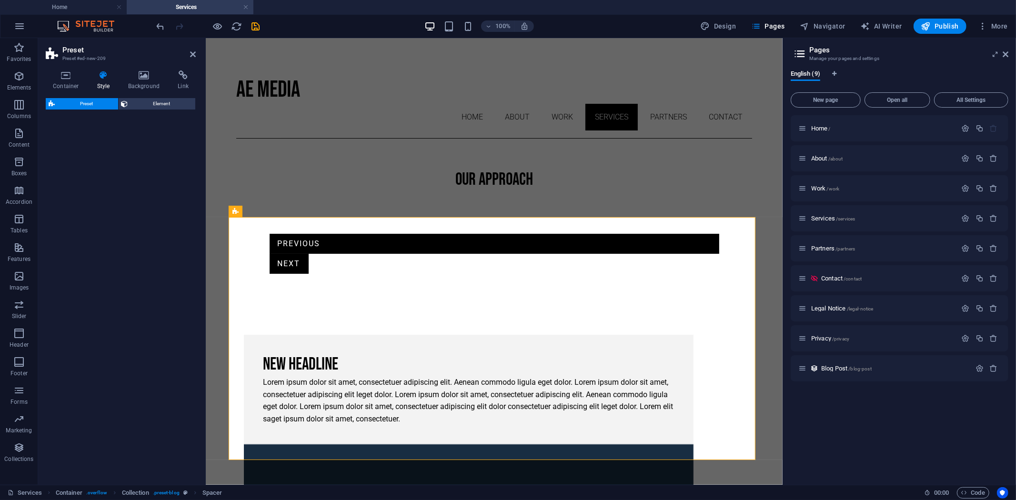
select select "rem"
select select "px"
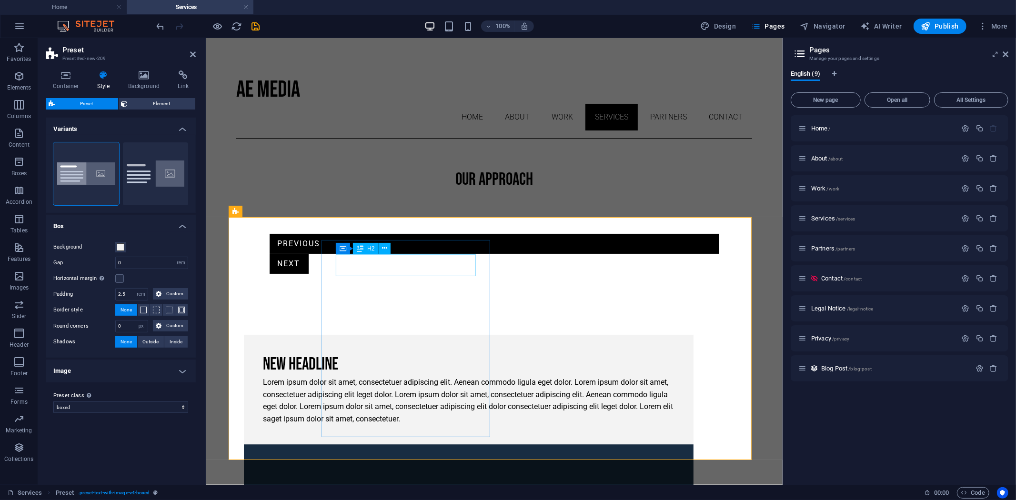
click at [361, 353] on div "New headline" at bounding box center [468, 364] width 412 height 22
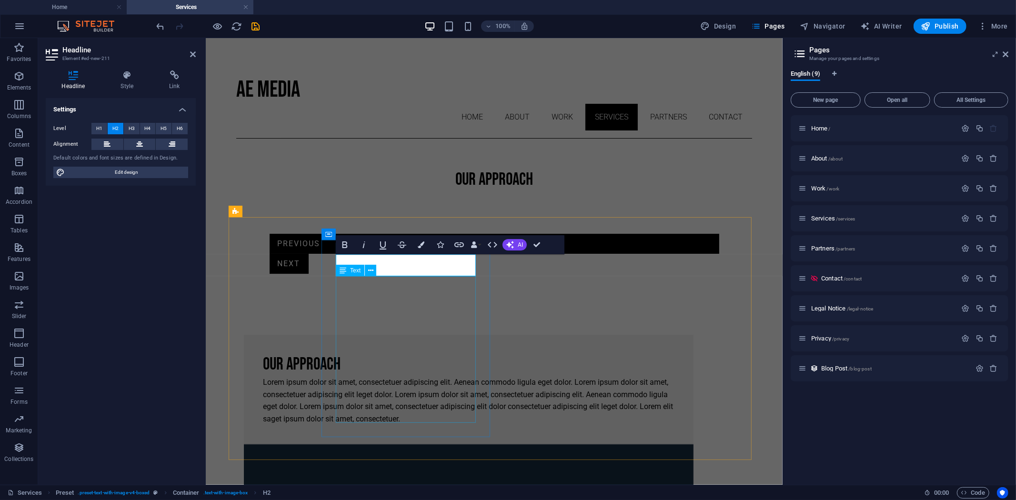
click at [357, 376] on div "Lorem ipsum dolor sit amet, consectetuer adipiscing elit. Aenean commodo ligula…" at bounding box center [468, 400] width 412 height 49
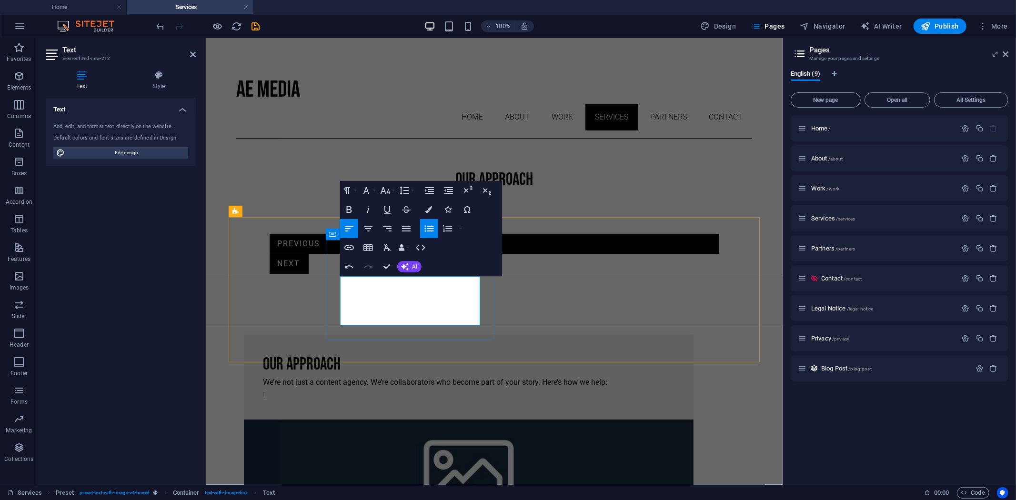
click at [386, 388] on li at bounding box center [472, 394] width 404 height 12
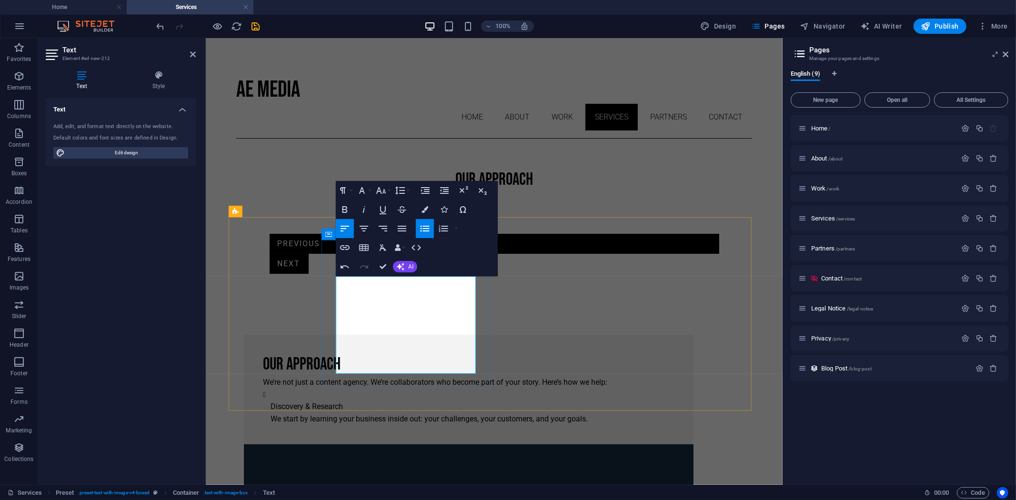
click at [340, 388] on ul "Discovery & Research We start by learning your business inside out: your challe…" at bounding box center [468, 406] width 412 height 37
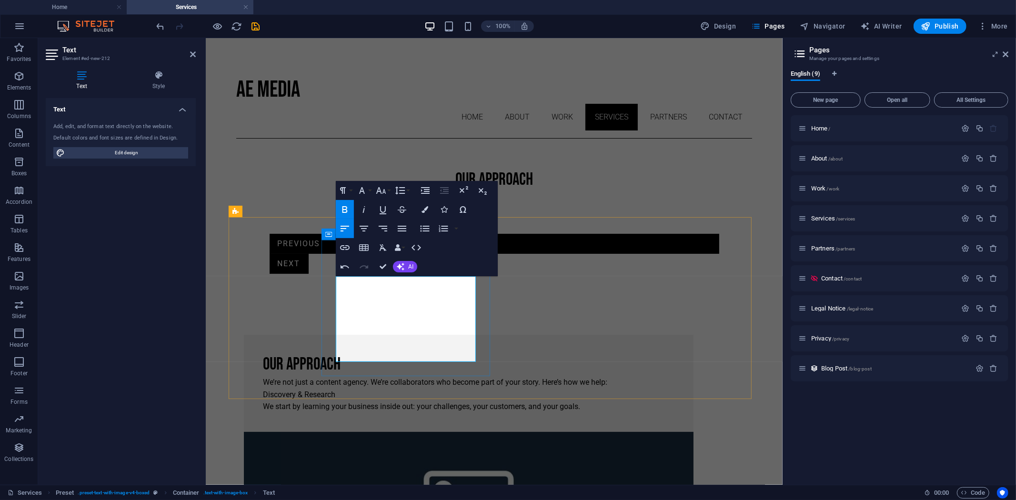
click at [335, 390] on strong "Discovery & Research" at bounding box center [298, 394] width 72 height 9
click at [428, 230] on icon "button" at bounding box center [424, 228] width 11 height 11
click at [438, 388] on li "Discovery & Research We start by learning your business inside out: your challe…" at bounding box center [472, 400] width 404 height 24
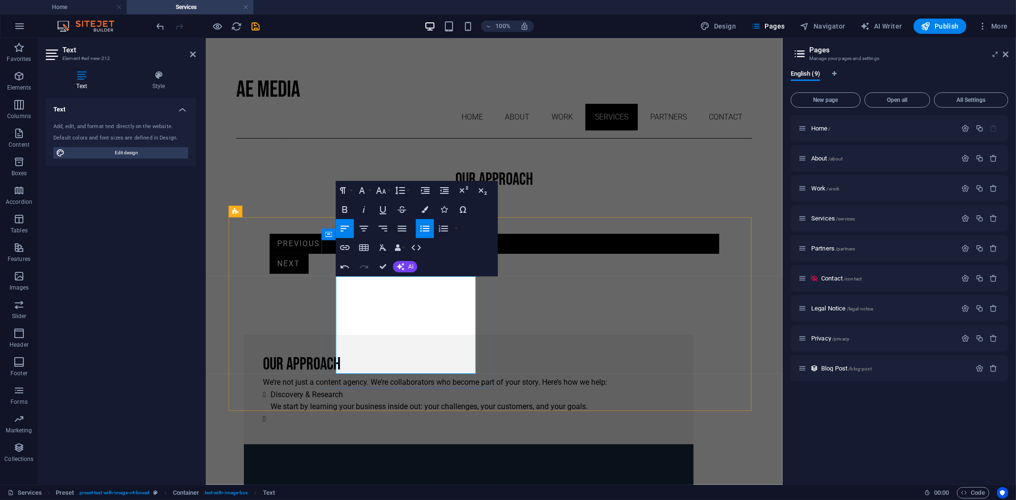
drag, startPoint x: 359, startPoint y: 362, endPoint x: 354, endPoint y: 368, distance: 7.8
click at [354, 412] on li at bounding box center [472, 418] width 404 height 12
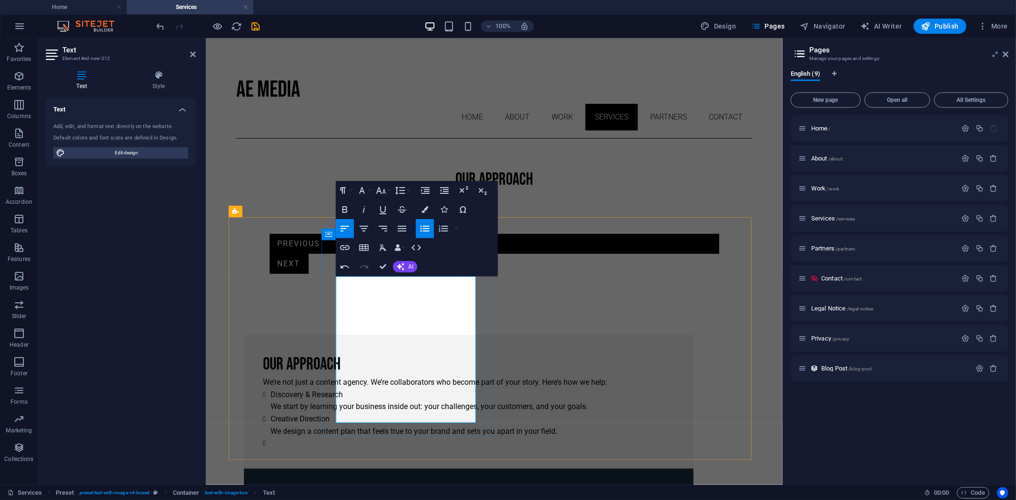
click at [367, 437] on li at bounding box center [472, 443] width 404 height 12
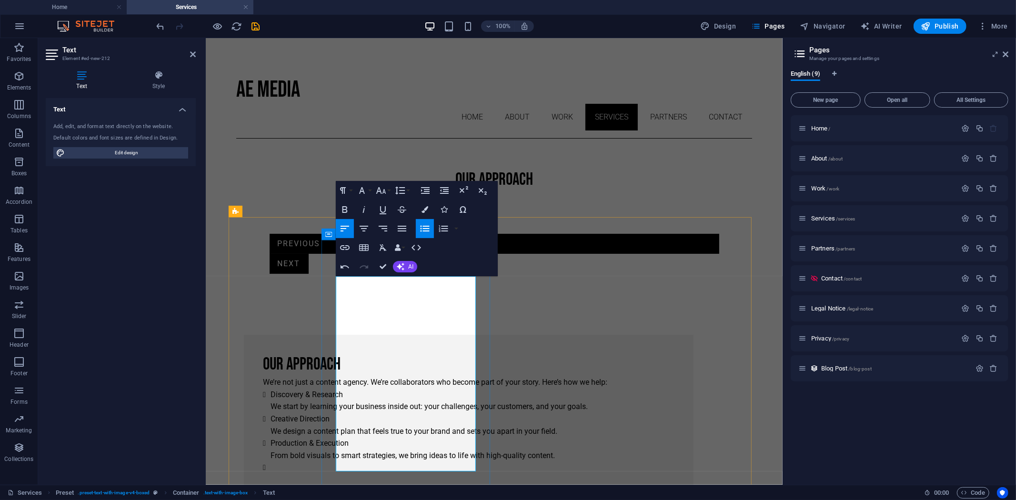
click at [392, 458] on li "Production & Execution From bold visuals to smart strategies, we bring ideas to…" at bounding box center [472, 449] width 404 height 24
click at [382, 464] on li at bounding box center [472, 467] width 404 height 12
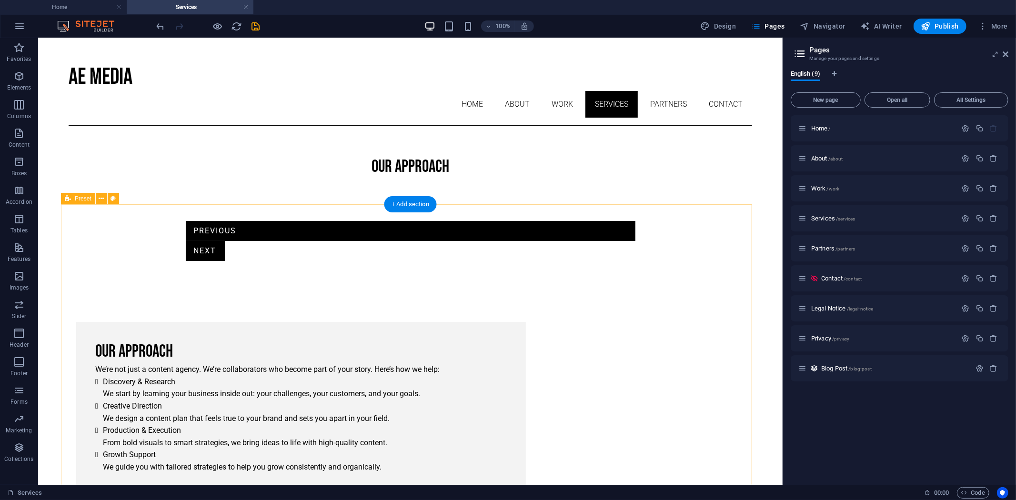
scroll to position [12, 0]
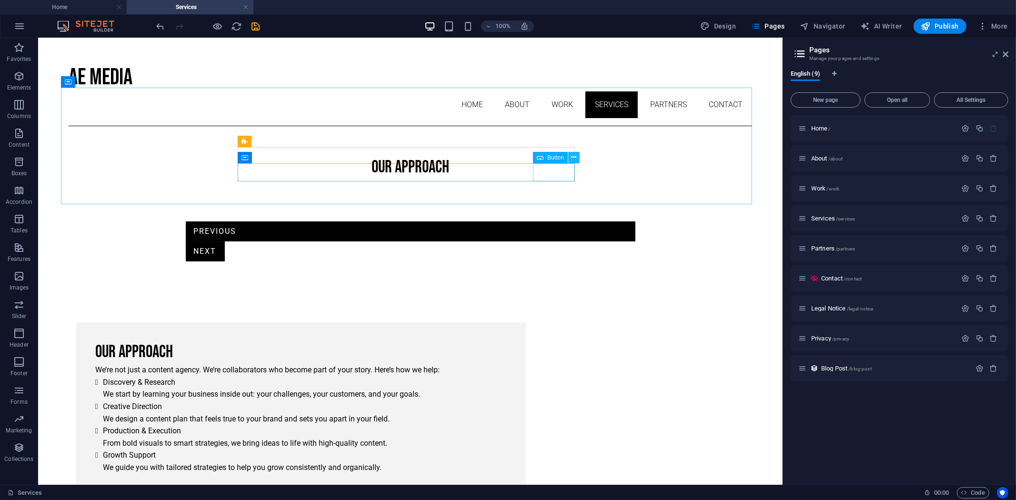
click at [574, 158] on icon at bounding box center [574, 157] width 5 height 10
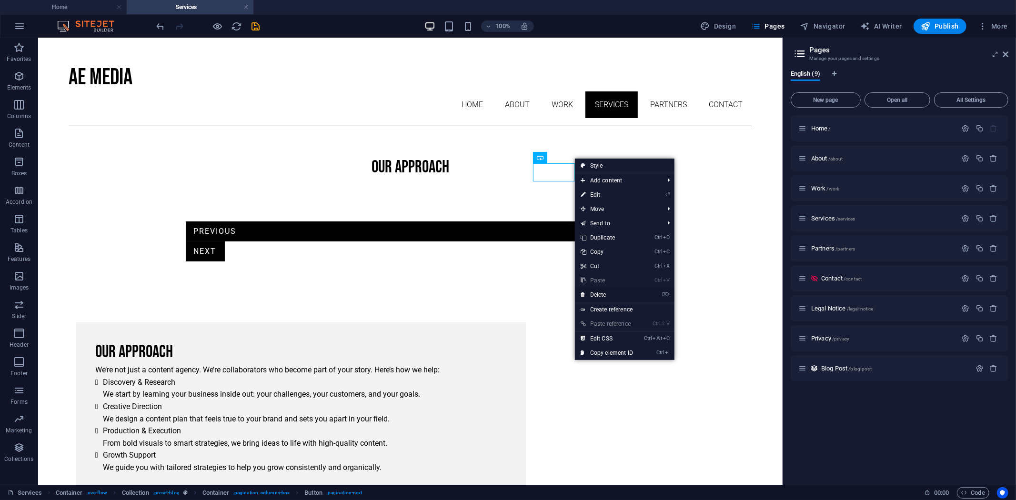
click at [596, 291] on link "⌦ Delete" at bounding box center [607, 295] width 64 height 14
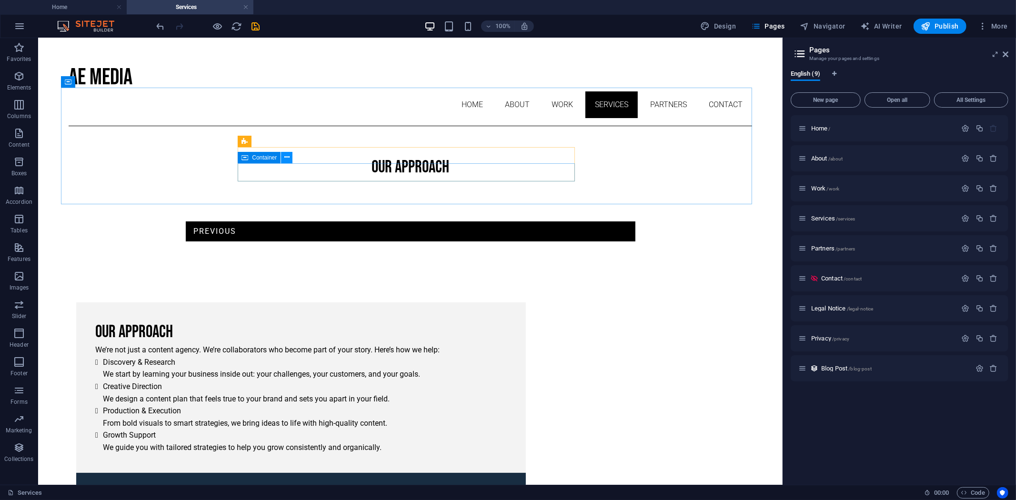
click at [288, 158] on icon at bounding box center [286, 157] width 5 height 10
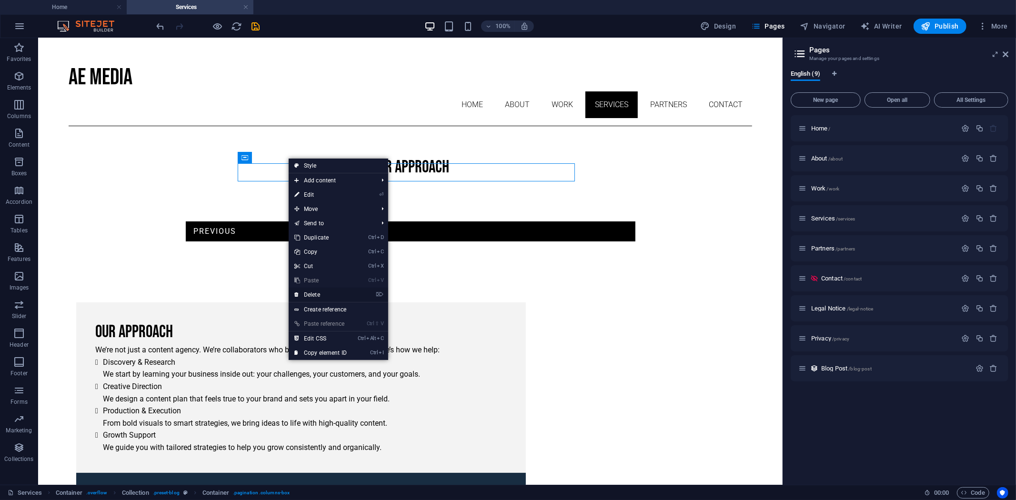
click at [335, 298] on link "⌦ Delete" at bounding box center [321, 295] width 64 height 14
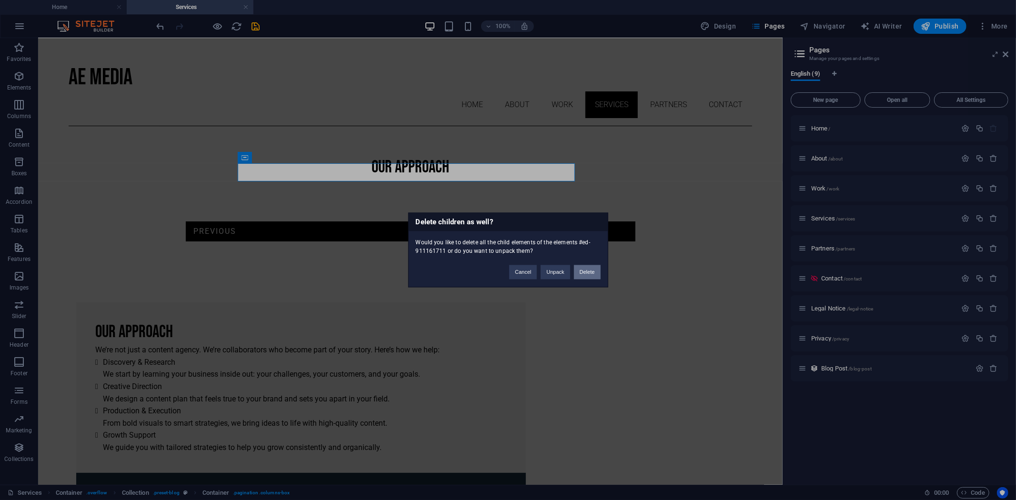
click at [589, 275] on button "Delete" at bounding box center [587, 272] width 27 height 14
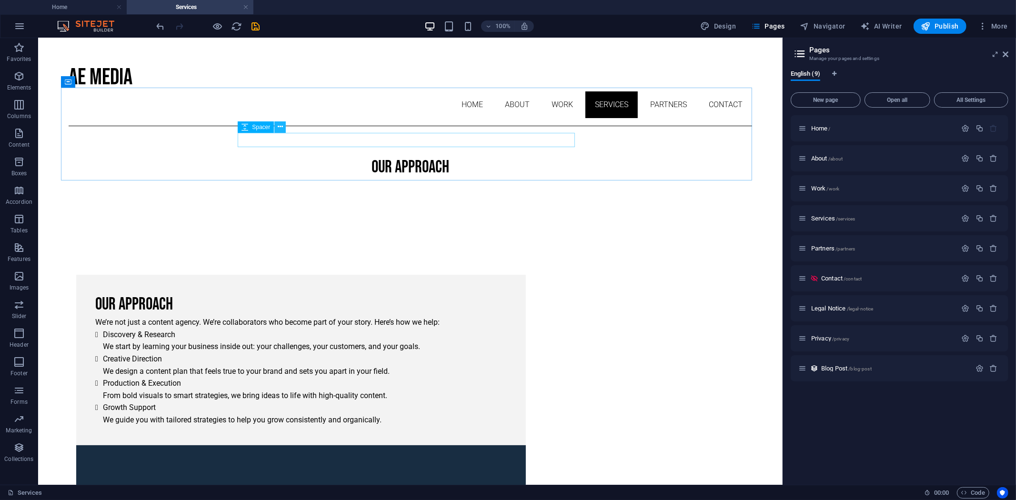
click at [279, 124] on icon at bounding box center [280, 127] width 5 height 10
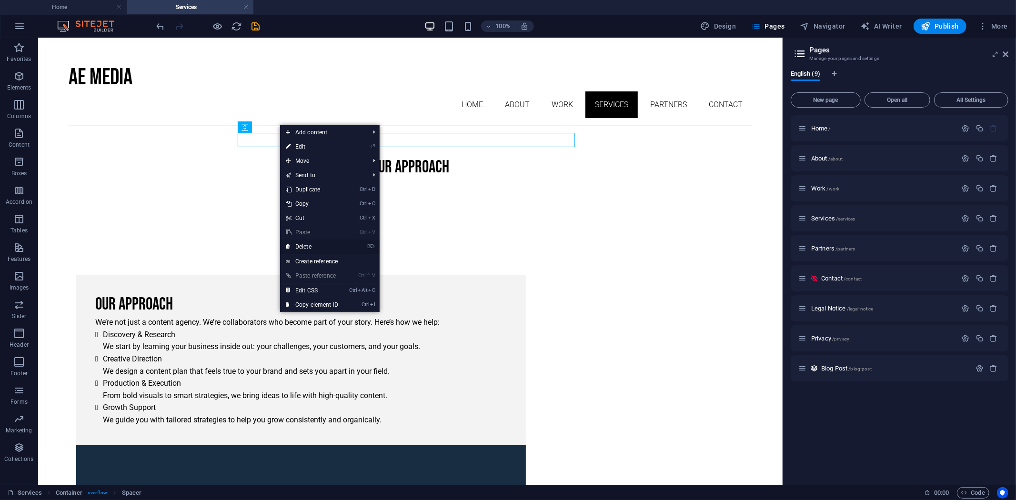
click at [313, 244] on link "⌦ Delete" at bounding box center [312, 247] width 64 height 14
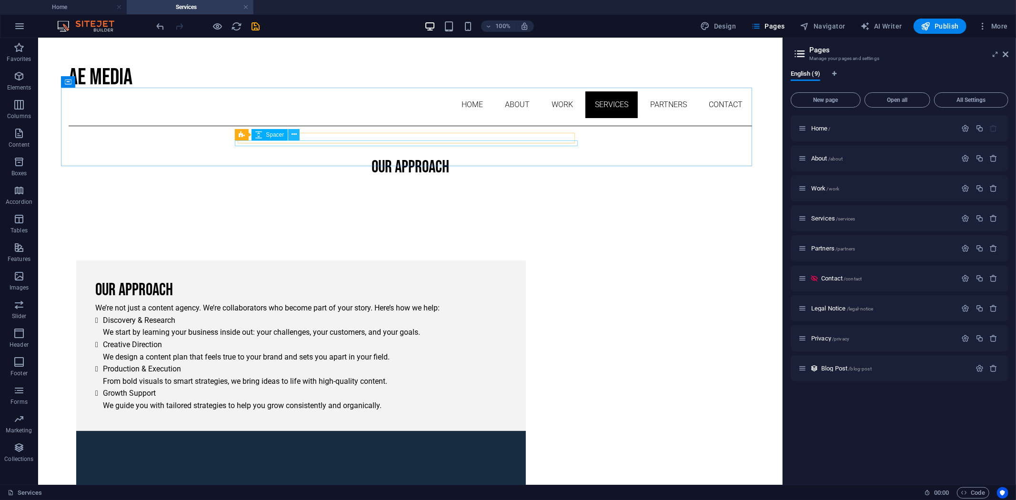
click at [291, 134] on icon at bounding box center [293, 135] width 5 height 10
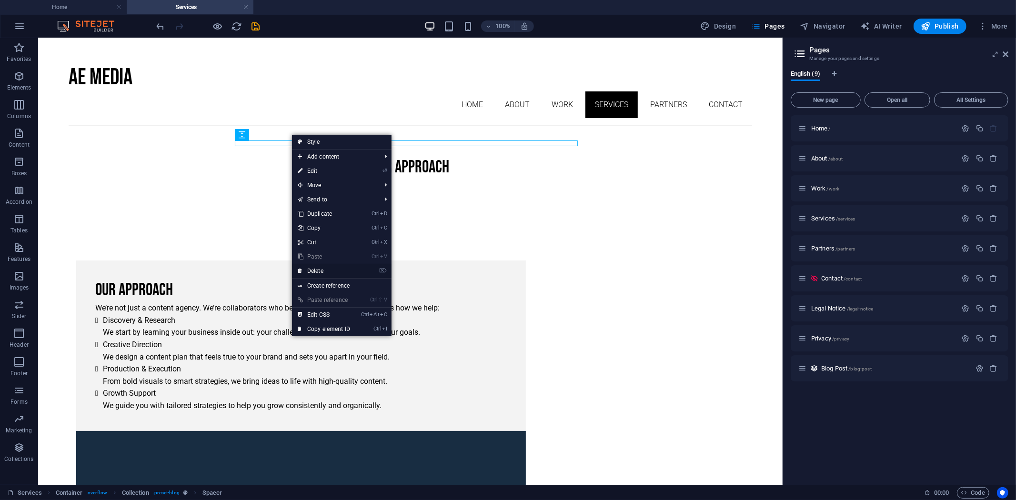
click at [314, 266] on link "⌦ Delete" at bounding box center [324, 271] width 64 height 14
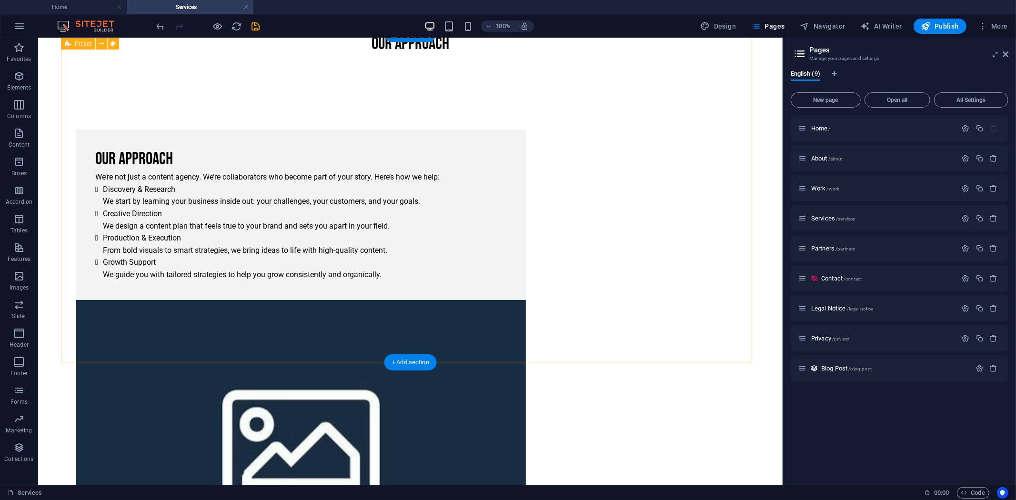
scroll to position [139, 0]
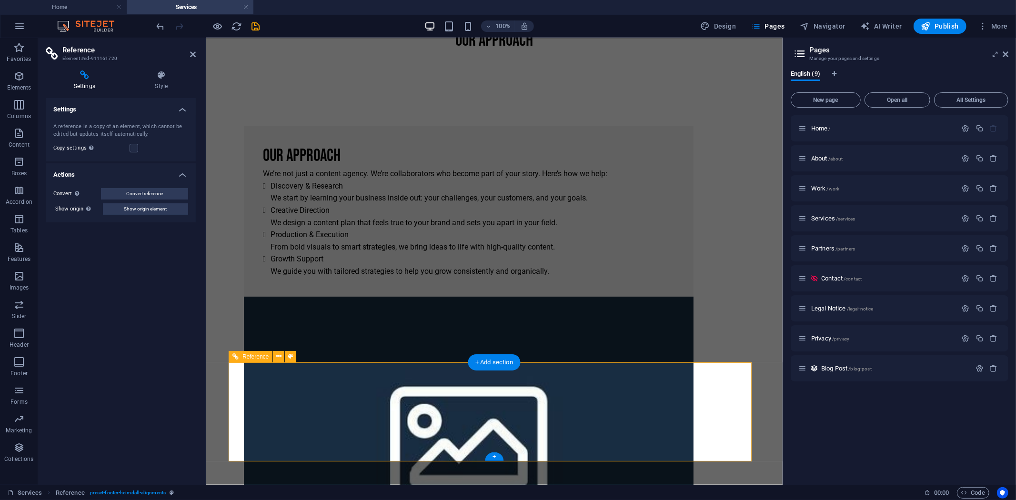
click at [698, 274] on div "Our Approach We’re not just a content agency. We’re collaborators who become pa…" at bounding box center [494, 386] width 516 height 582
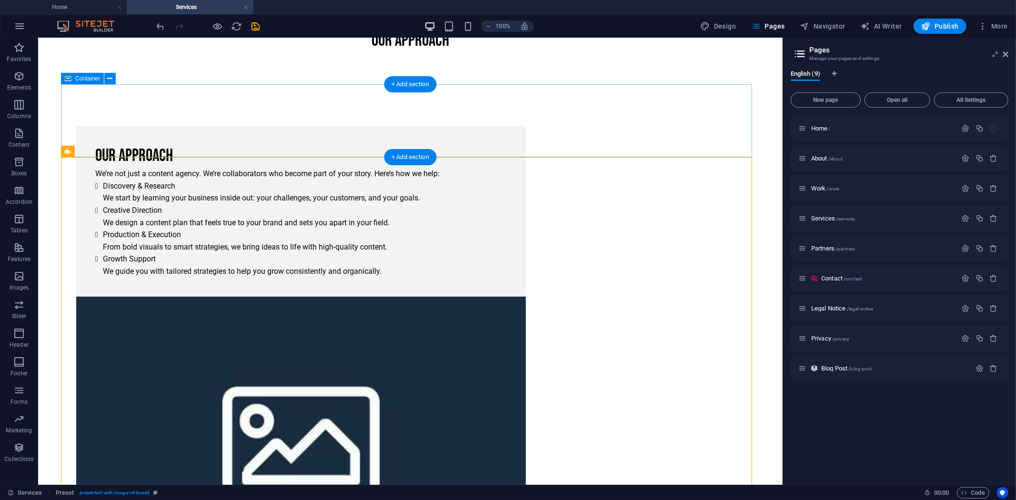
scroll to position [0, 0]
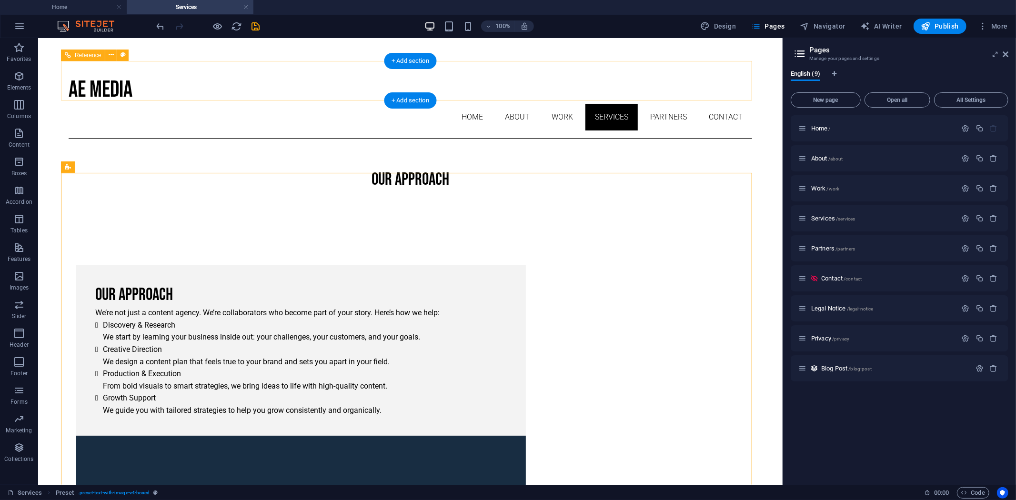
click at [573, 103] on nav "Home About Work Services Partners Contact" at bounding box center [409, 116] width 683 height 27
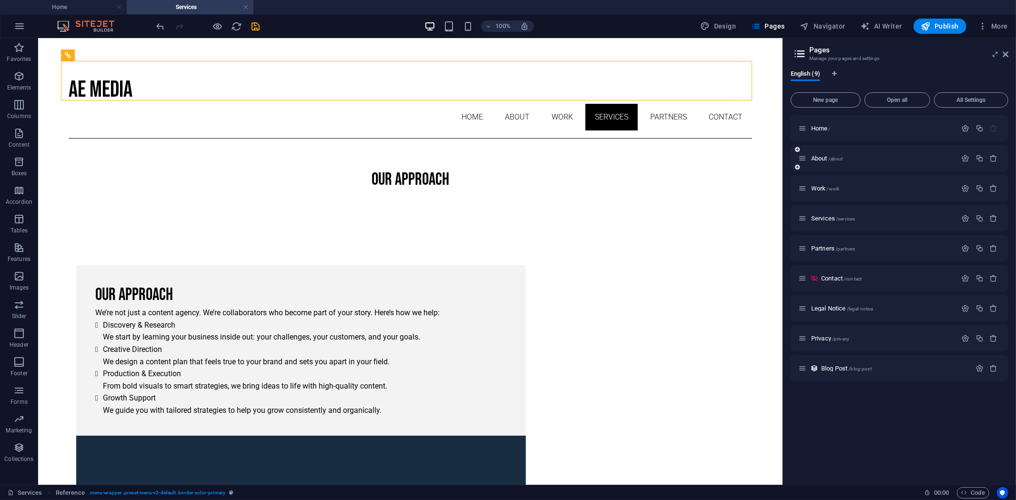
click at [839, 166] on div "About /about" at bounding box center [900, 158] width 218 height 26
click at [859, 153] on div "About /about" at bounding box center [877, 158] width 159 height 11
click at [829, 159] on span "About /about" at bounding box center [827, 158] width 32 height 7
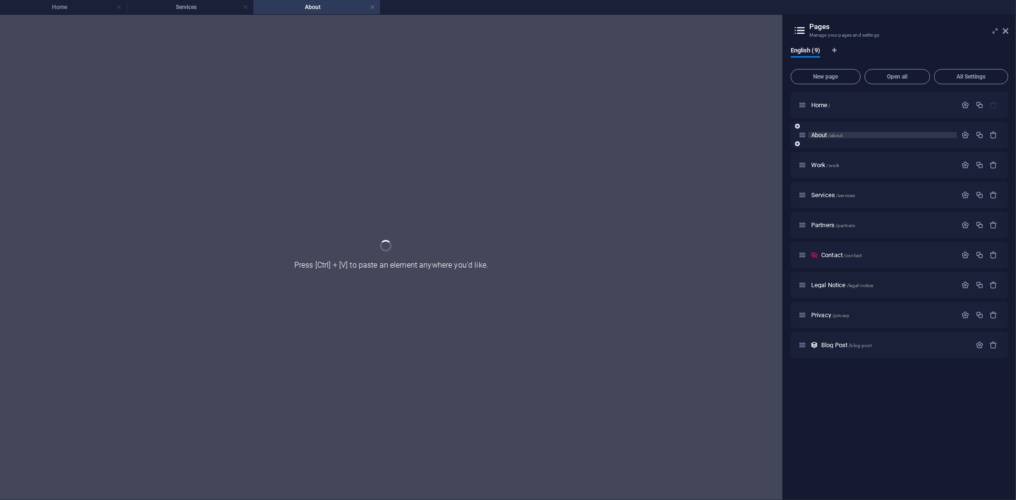
click at [829, 159] on div "Work /work" at bounding box center [900, 165] width 218 height 26
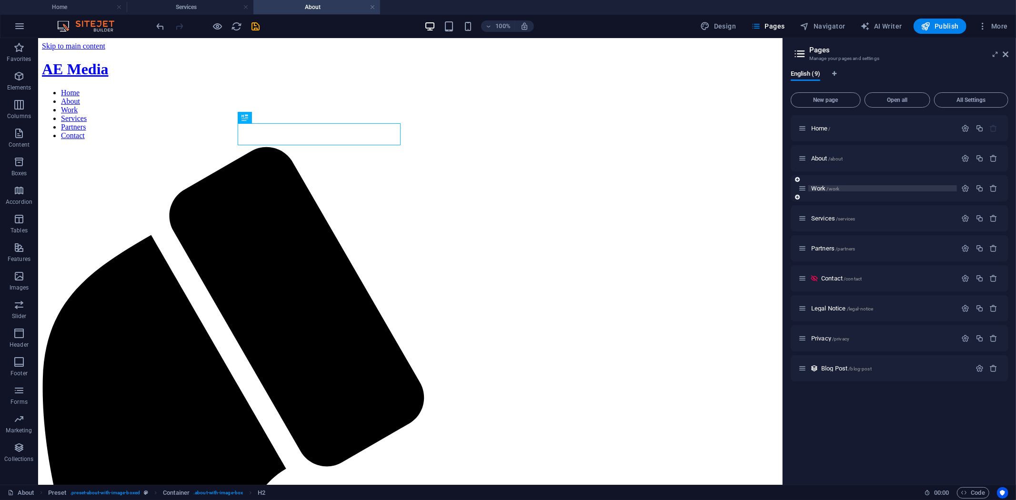
click at [818, 185] on span "Work /work" at bounding box center [825, 188] width 28 height 7
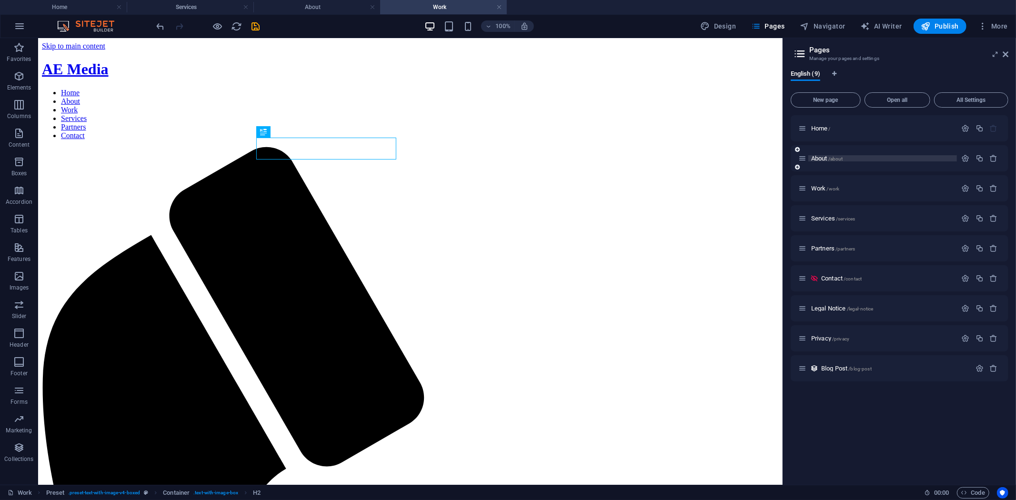
click at [821, 156] on span "About /about" at bounding box center [827, 158] width 32 height 7
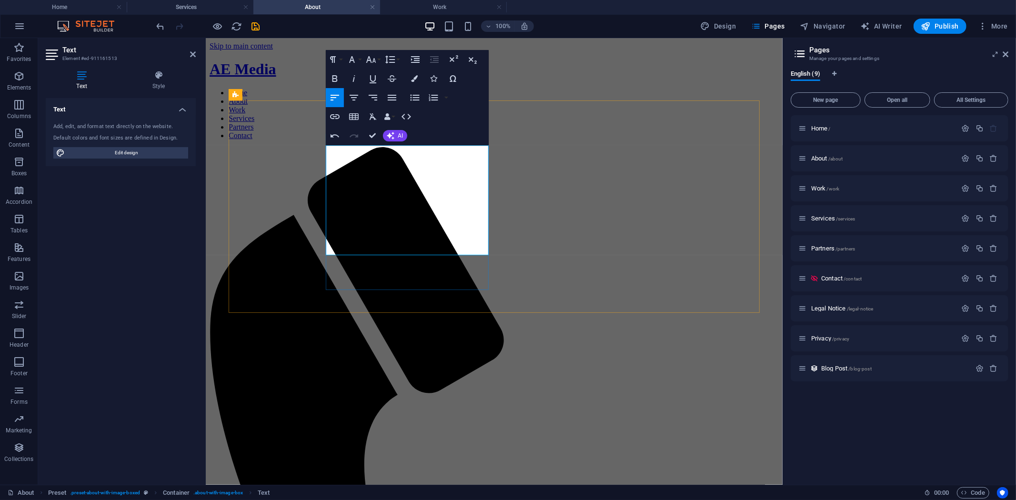
click at [391, 132] on icon "button" at bounding box center [391, 136] width 8 height 8
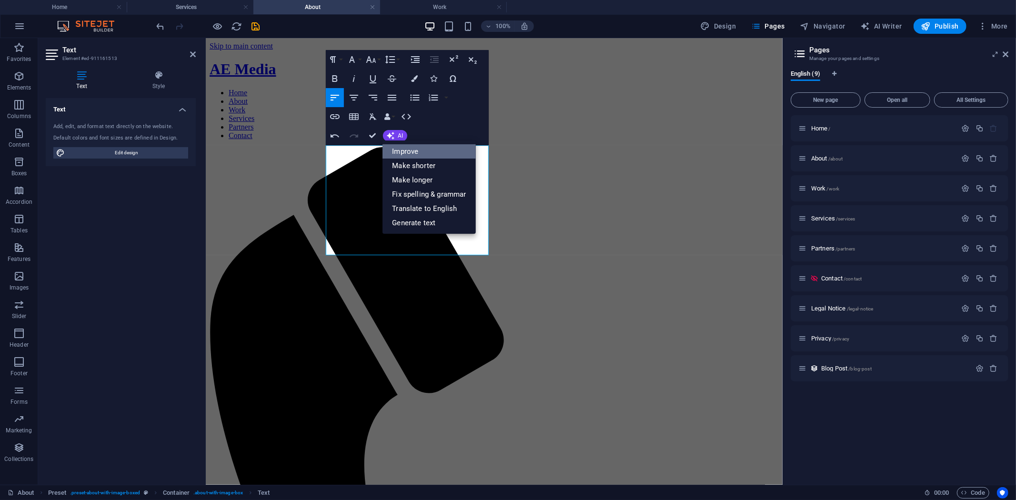
click at [398, 150] on link "Improve" at bounding box center [428, 151] width 93 height 14
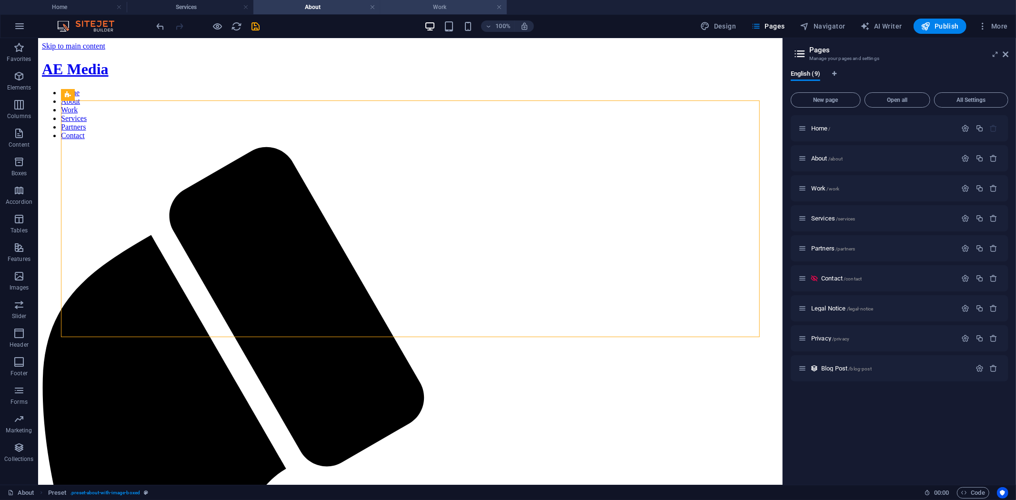
click at [427, 2] on h4 "Work" at bounding box center [443, 7] width 127 height 10
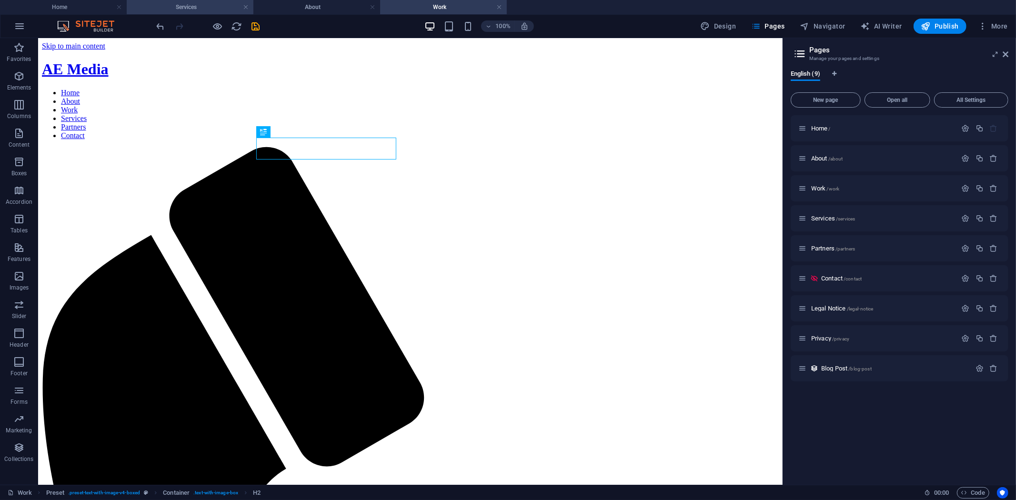
click at [202, 5] on h4 "Services" at bounding box center [190, 7] width 127 height 10
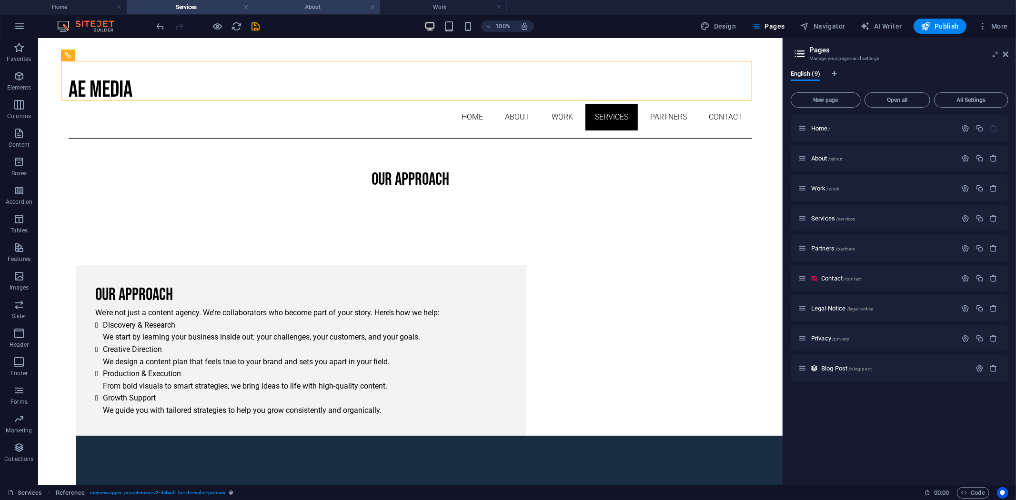
click at [333, 0] on li "About" at bounding box center [316, 7] width 127 height 14
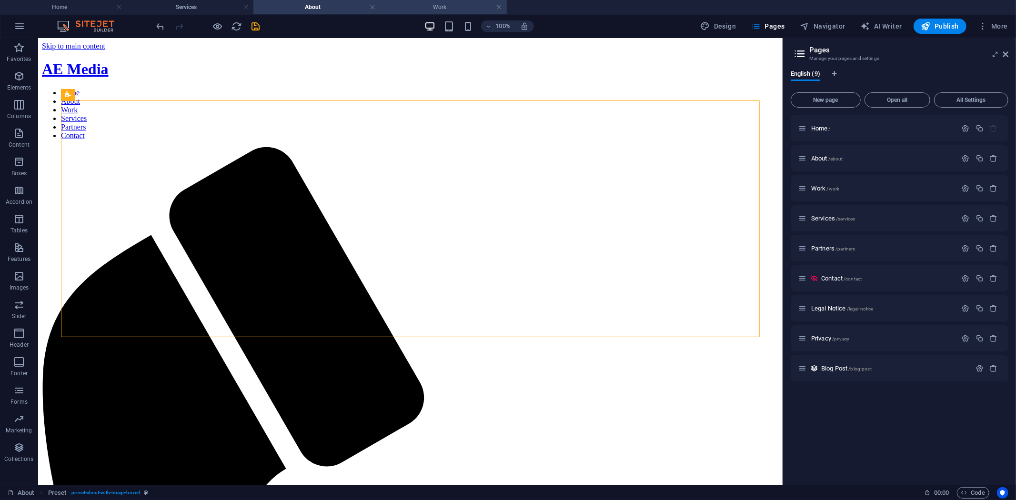
click at [441, 2] on h4 "Work" at bounding box center [443, 7] width 127 height 10
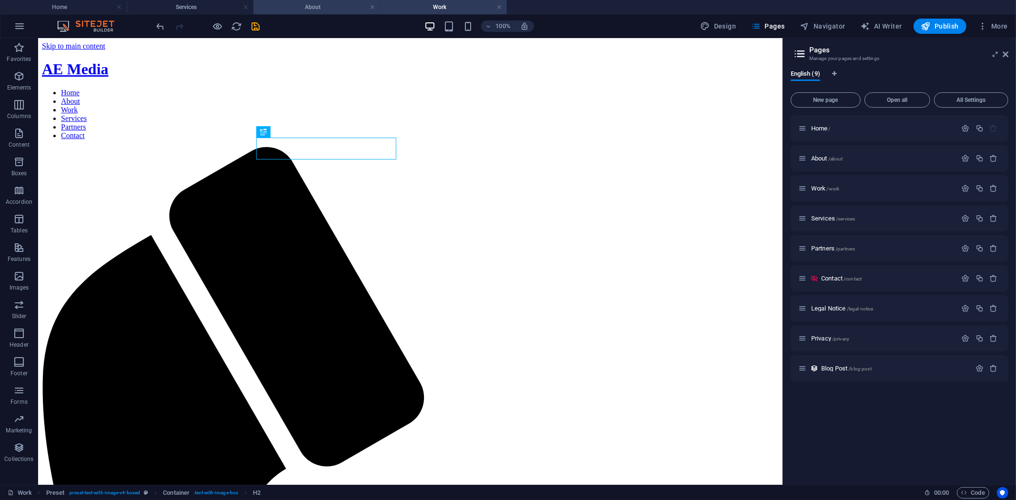
click at [325, 2] on h4 "About" at bounding box center [316, 7] width 127 height 10
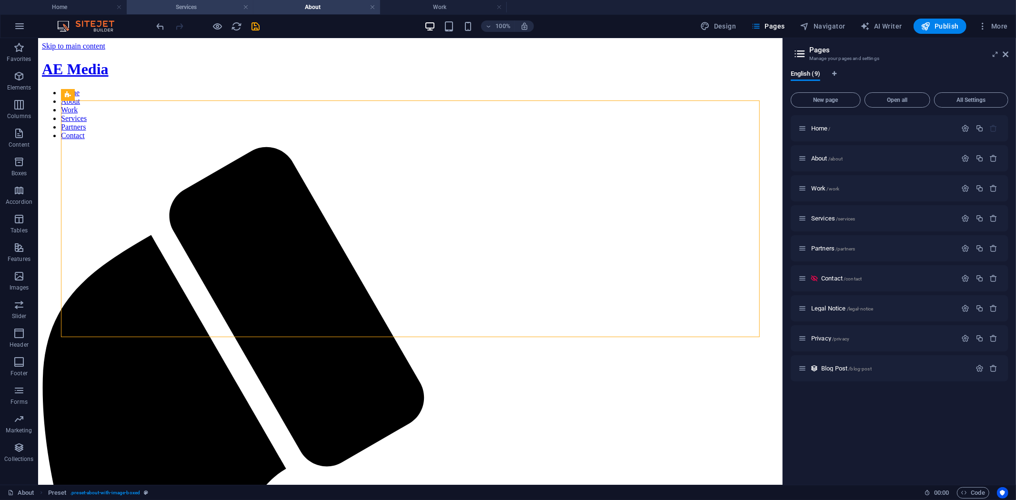
click at [231, 0] on li "Services" at bounding box center [190, 7] width 127 height 14
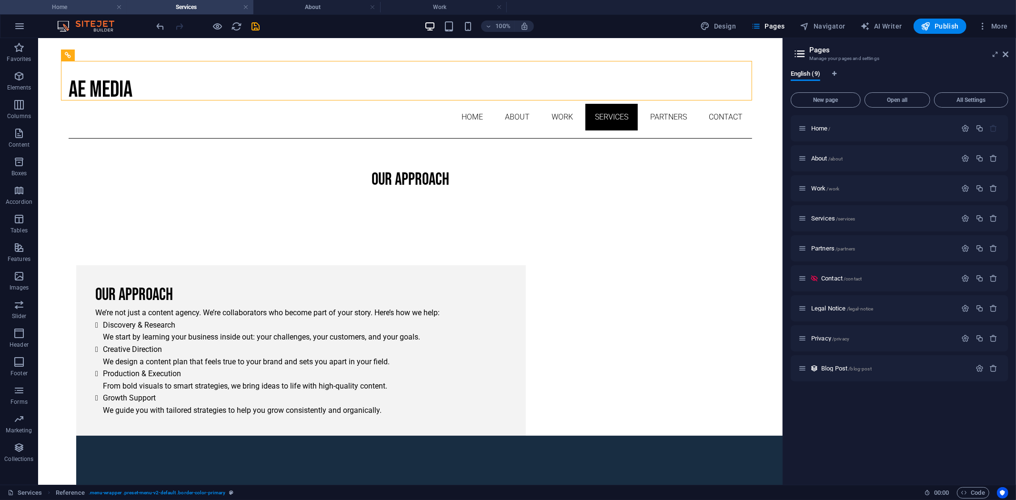
click at [84, 6] on h4 "Home" at bounding box center [63, 7] width 127 height 10
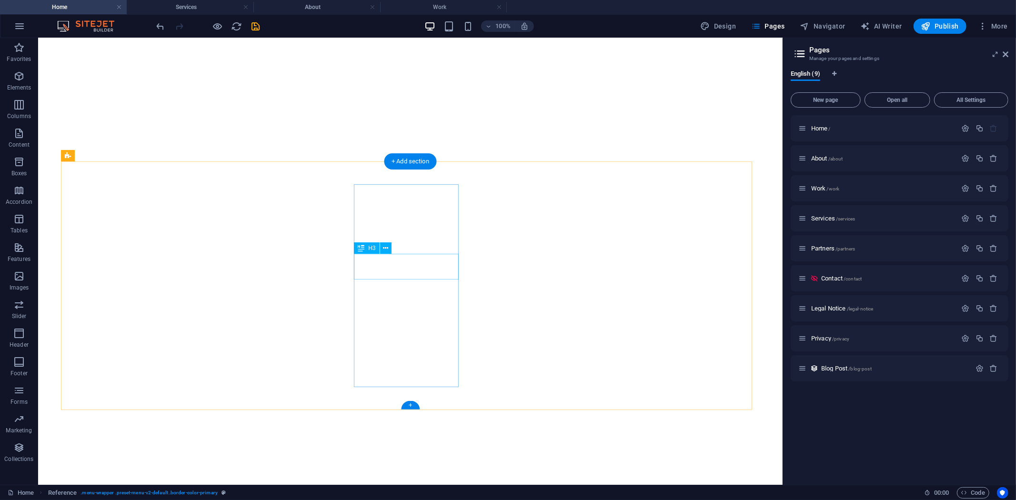
scroll to position [451, 0]
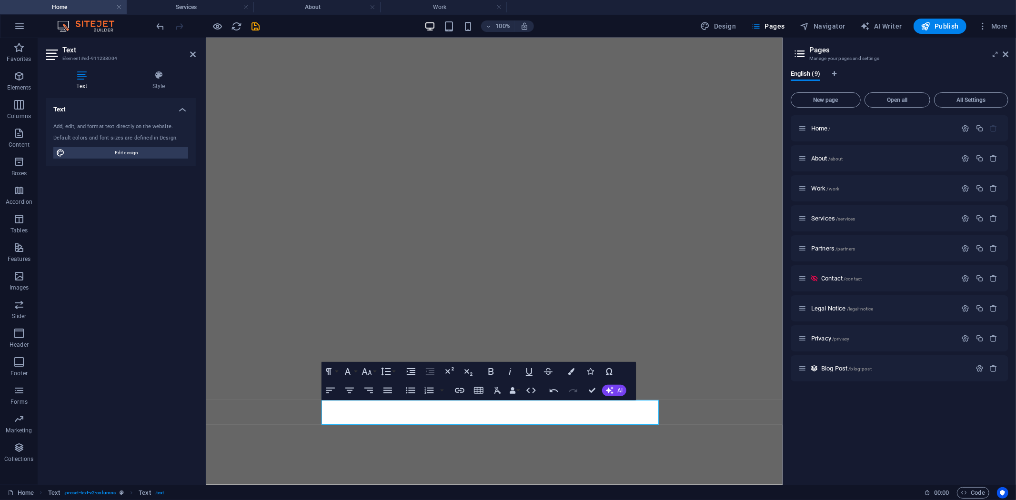
scroll to position [155, 0]
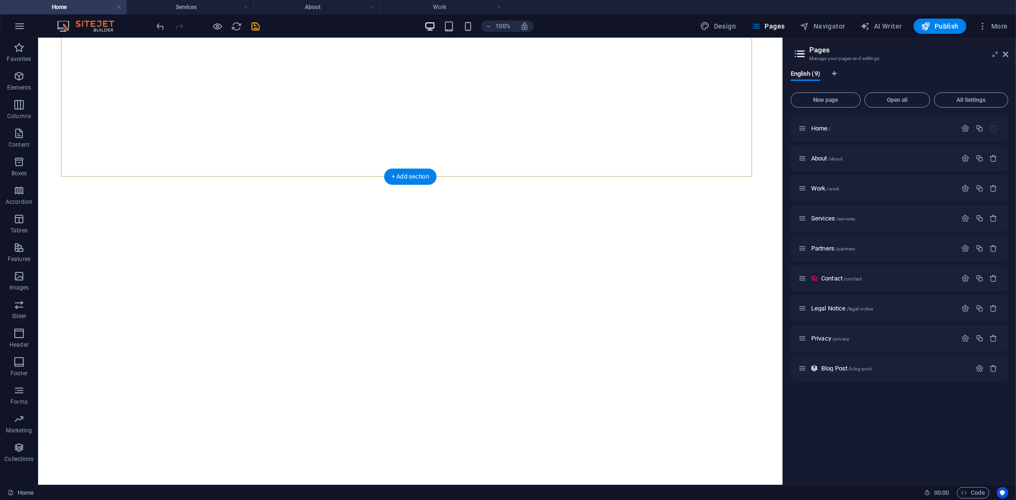
scroll to position [487, 0]
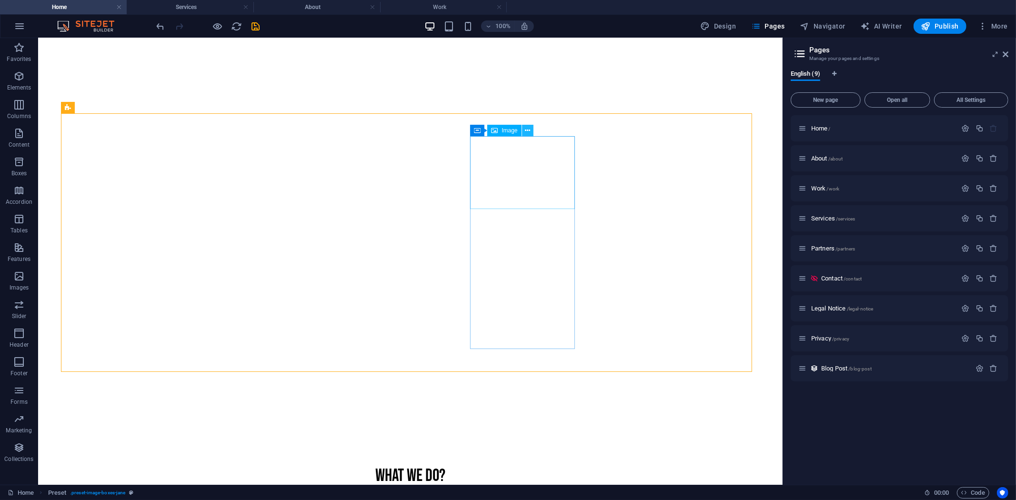
click at [522, 128] on button at bounding box center [527, 130] width 11 height 11
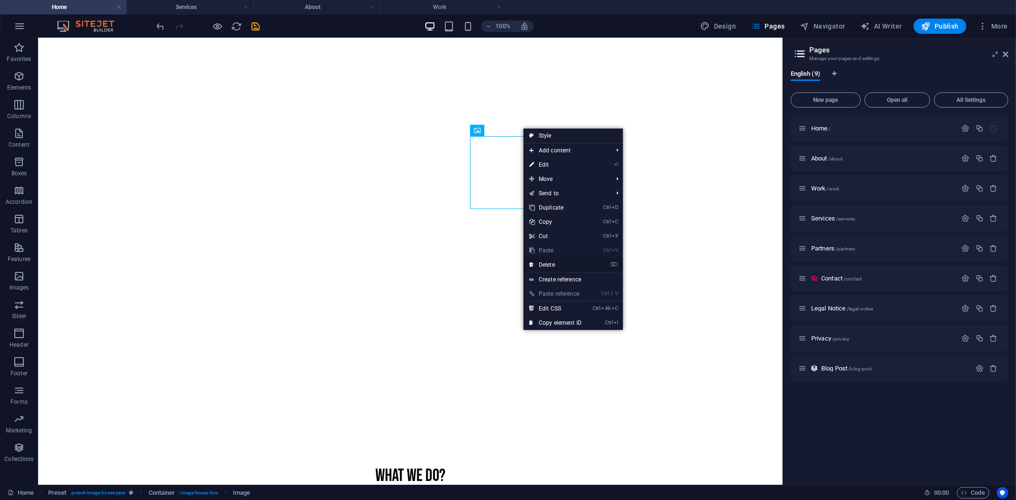
click at [559, 264] on link "⌦ Delete" at bounding box center [555, 265] width 64 height 14
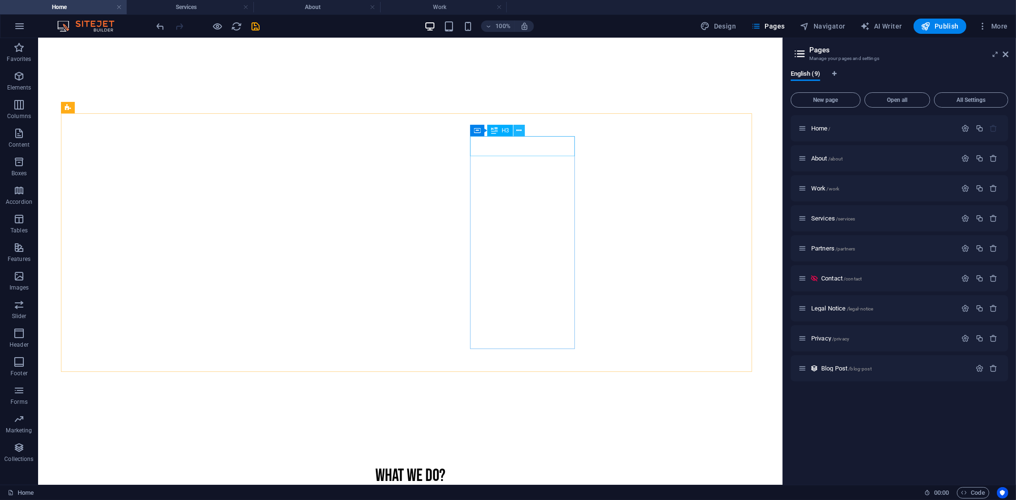
click at [521, 130] on icon at bounding box center [518, 131] width 5 height 10
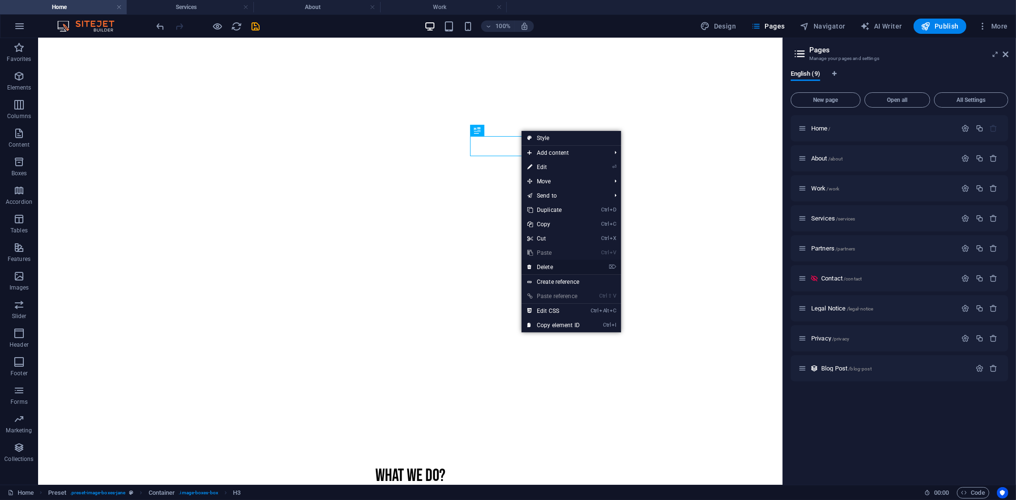
click at [534, 263] on link "⌦ Delete" at bounding box center [554, 267] width 64 height 14
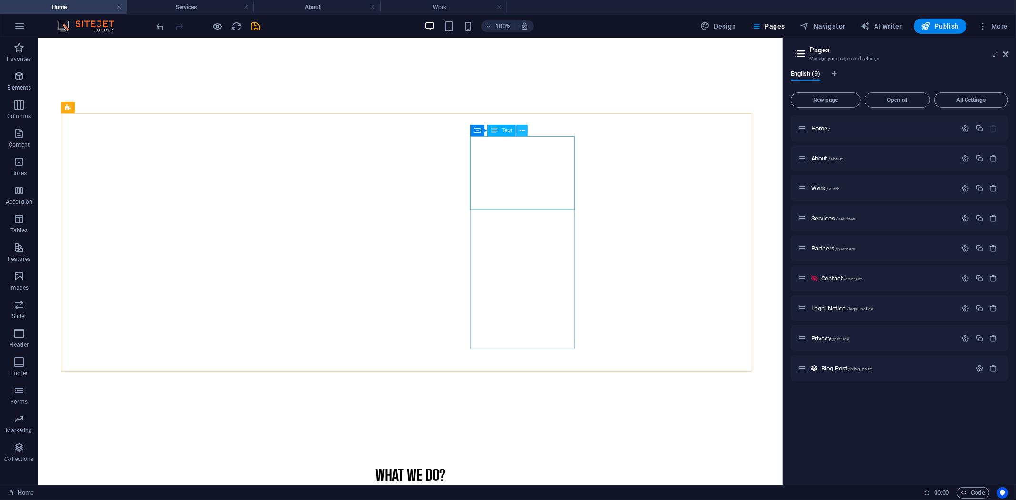
click at [521, 134] on icon at bounding box center [522, 131] width 5 height 10
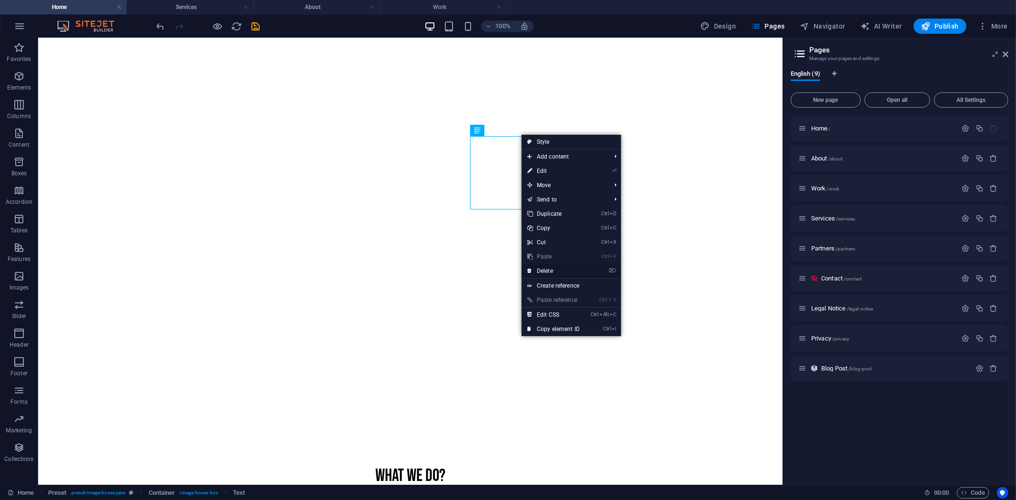
click at [553, 270] on link "⌦ Delete" at bounding box center [554, 271] width 64 height 14
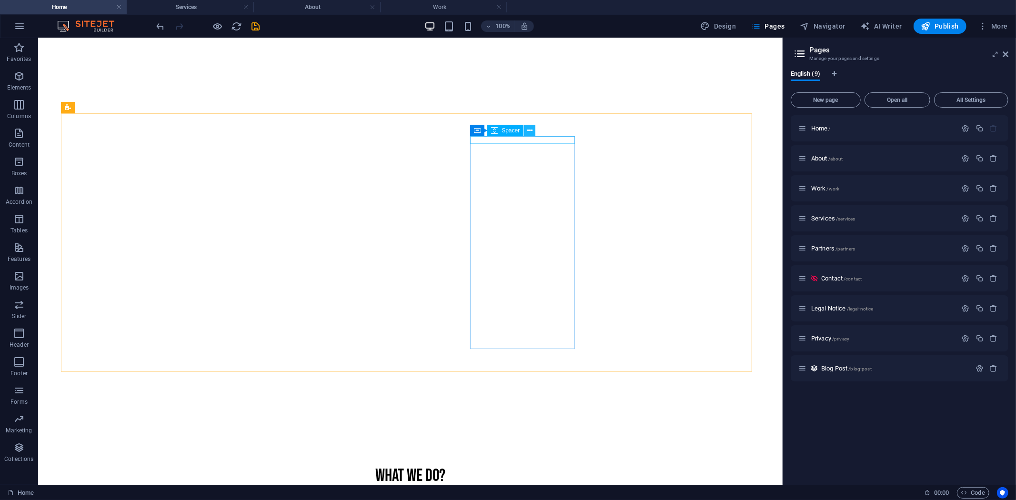
click at [528, 127] on icon at bounding box center [529, 131] width 5 height 10
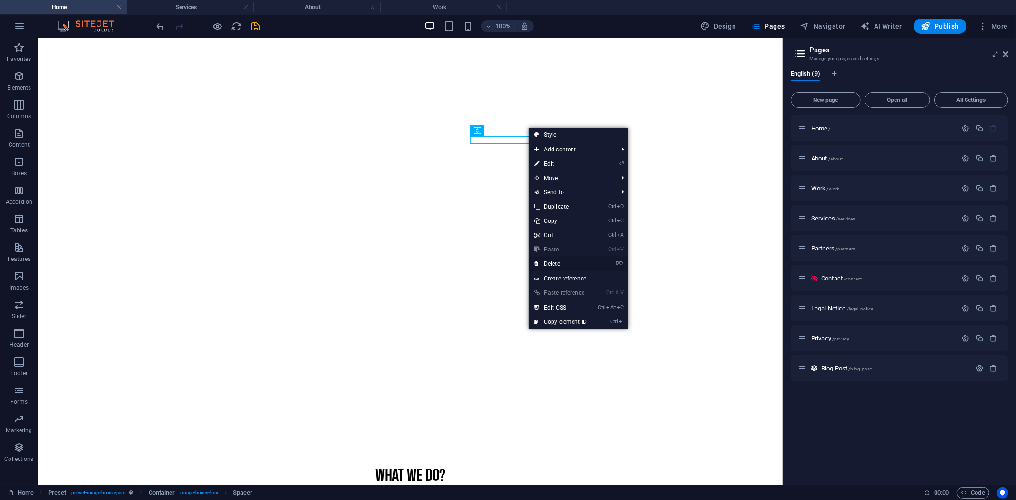
click at [558, 262] on link "⌦ Delete" at bounding box center [561, 264] width 64 height 14
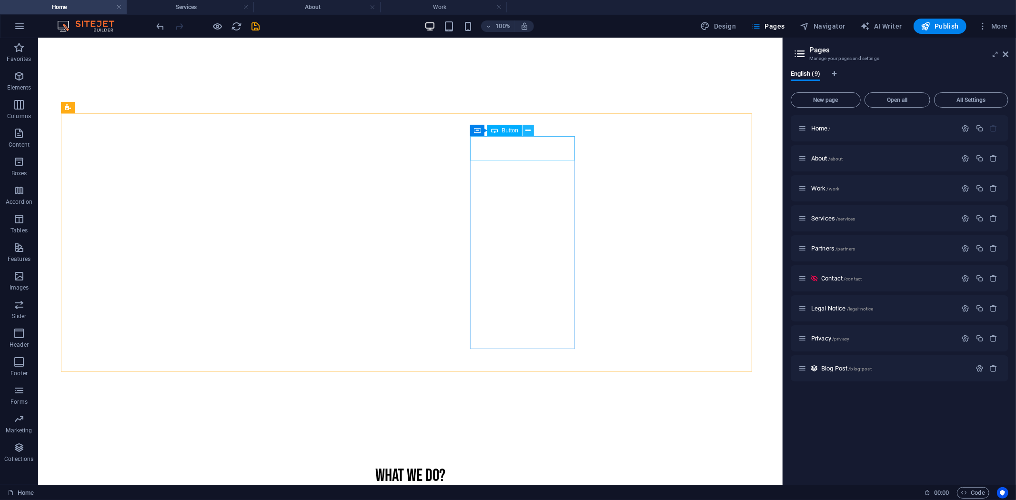
click at [527, 131] on icon at bounding box center [528, 131] width 5 height 10
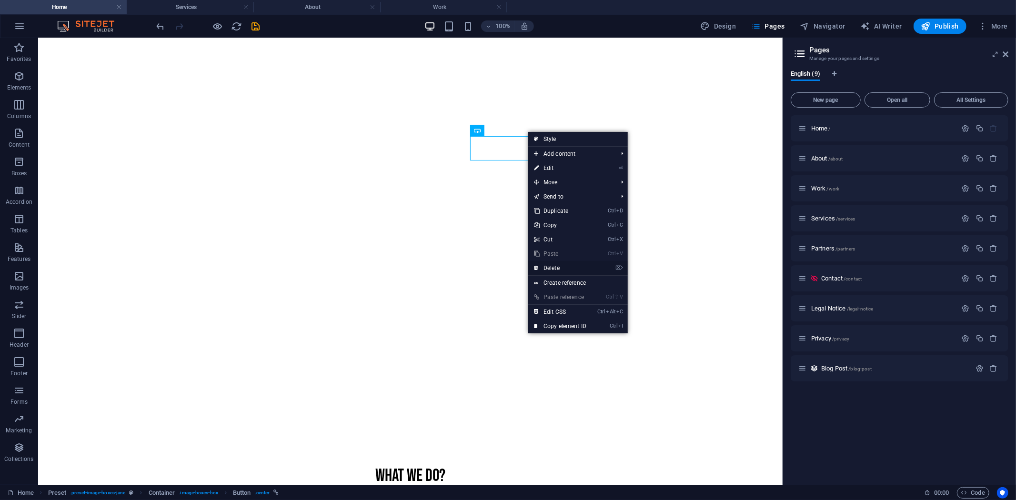
click at [550, 269] on link "⌦ Delete" at bounding box center [560, 268] width 64 height 14
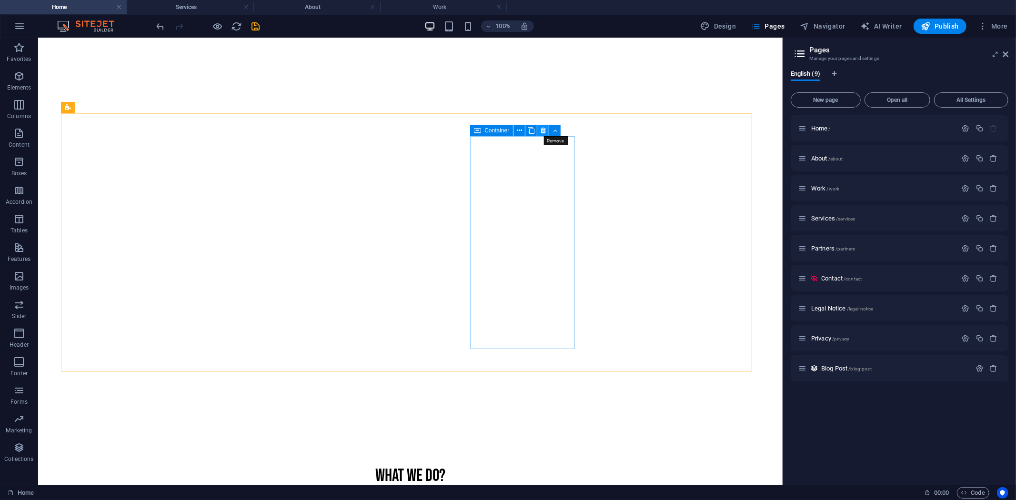
click at [543, 131] on icon at bounding box center [543, 131] width 5 height 10
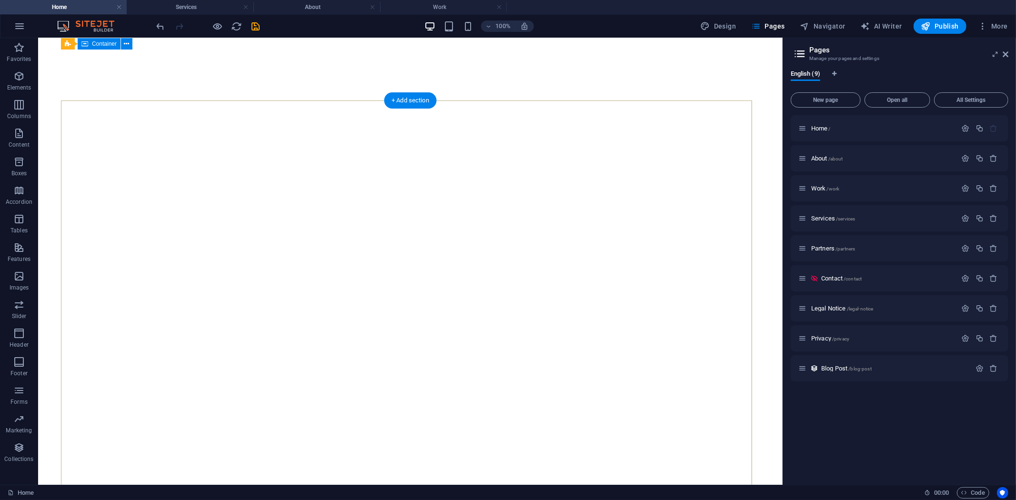
scroll to position [0, 0]
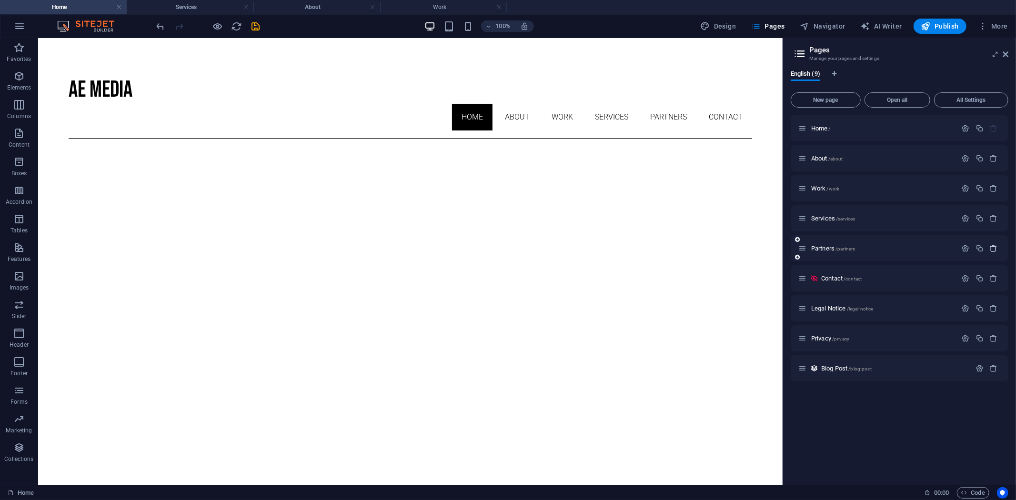
click at [994, 249] on icon "button" at bounding box center [994, 248] width 8 height 8
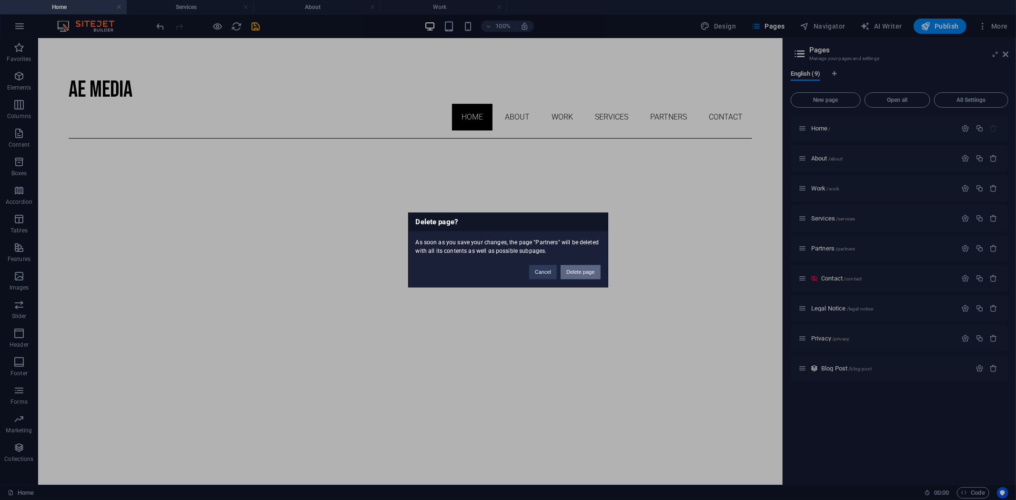
click at [566, 269] on button "Delete page" at bounding box center [581, 272] width 40 height 14
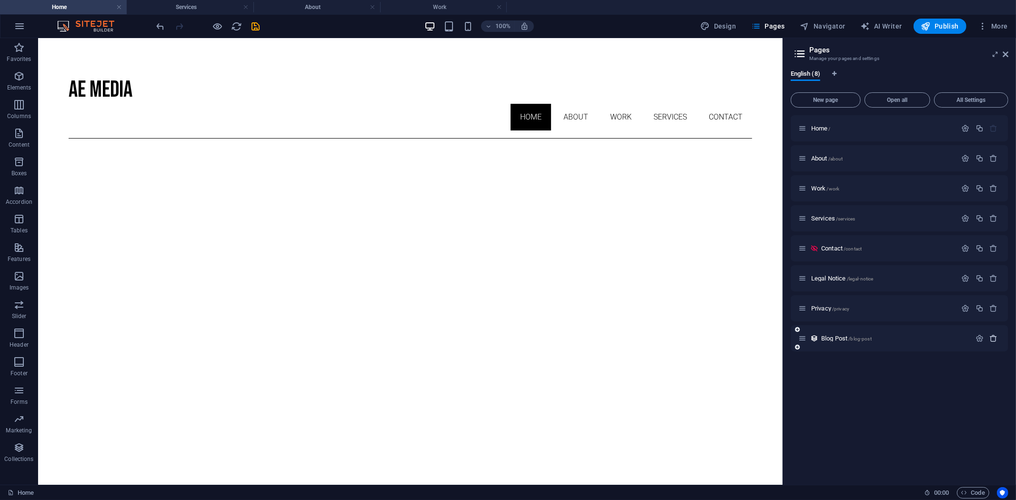
click at [995, 336] on icon "button" at bounding box center [994, 338] width 8 height 8
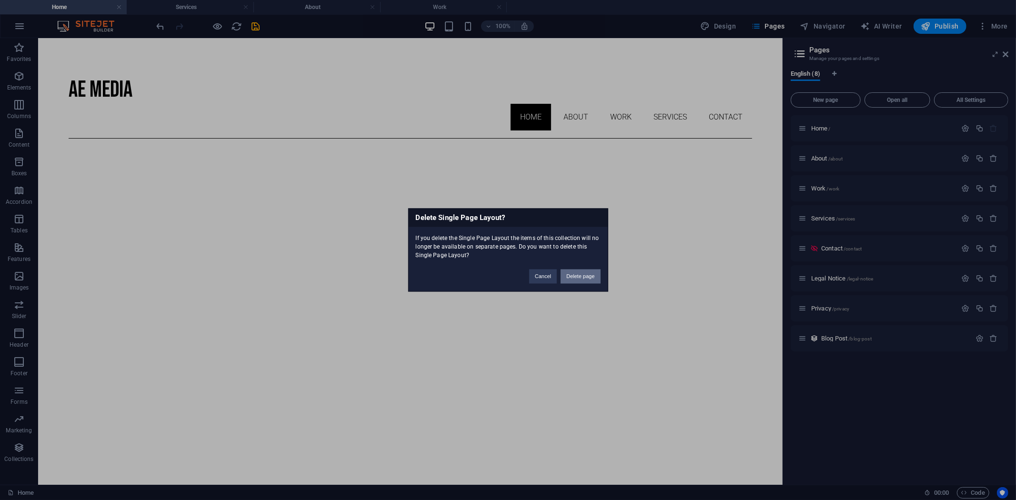
click at [580, 271] on button "Delete page" at bounding box center [581, 277] width 40 height 14
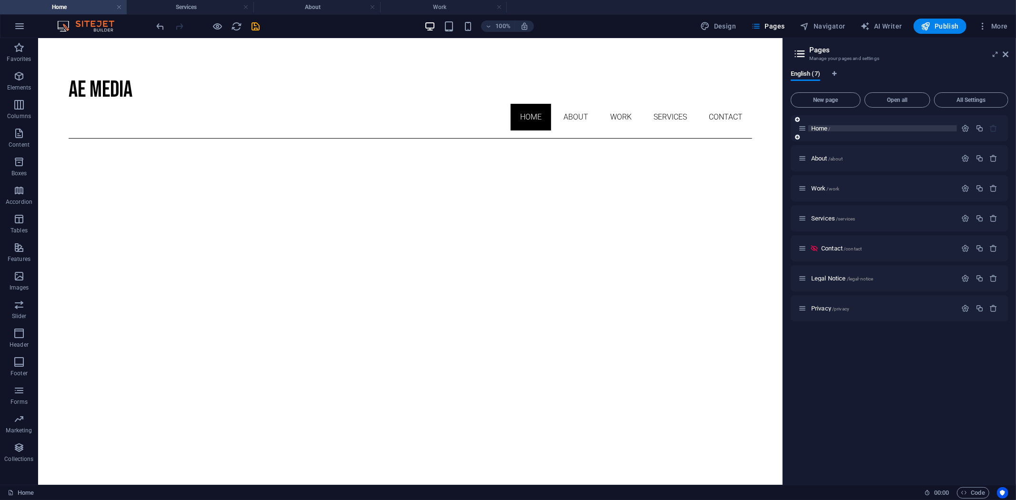
click at [851, 130] on p "Home /" at bounding box center [882, 128] width 143 height 6
click at [199, 5] on h4 "Services" at bounding box center [190, 7] width 127 height 10
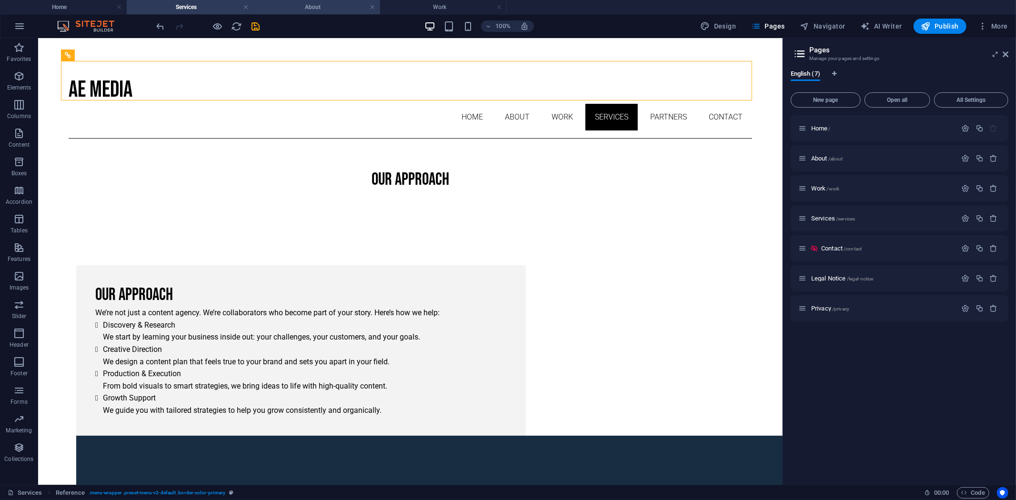
click at [305, 12] on h4 "About" at bounding box center [316, 7] width 127 height 10
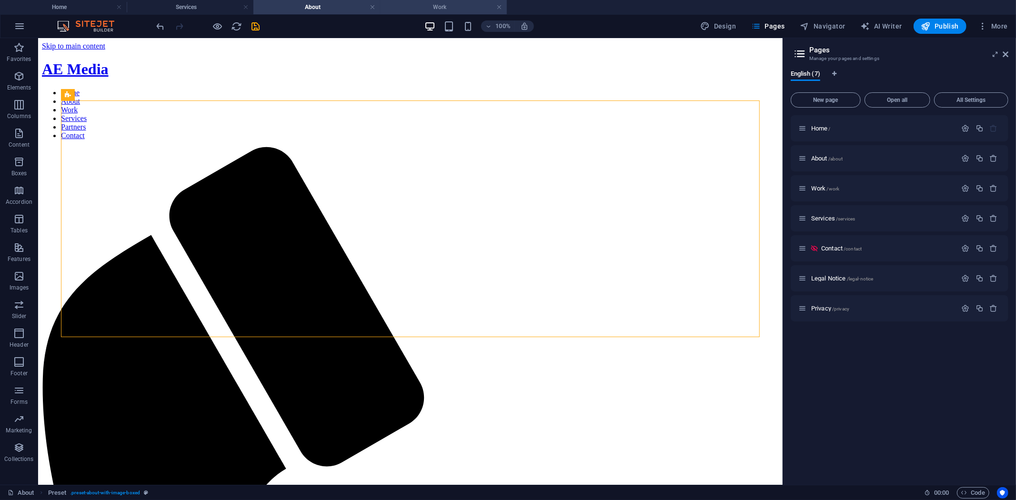
click at [465, 10] on h4 "Work" at bounding box center [443, 7] width 127 height 10
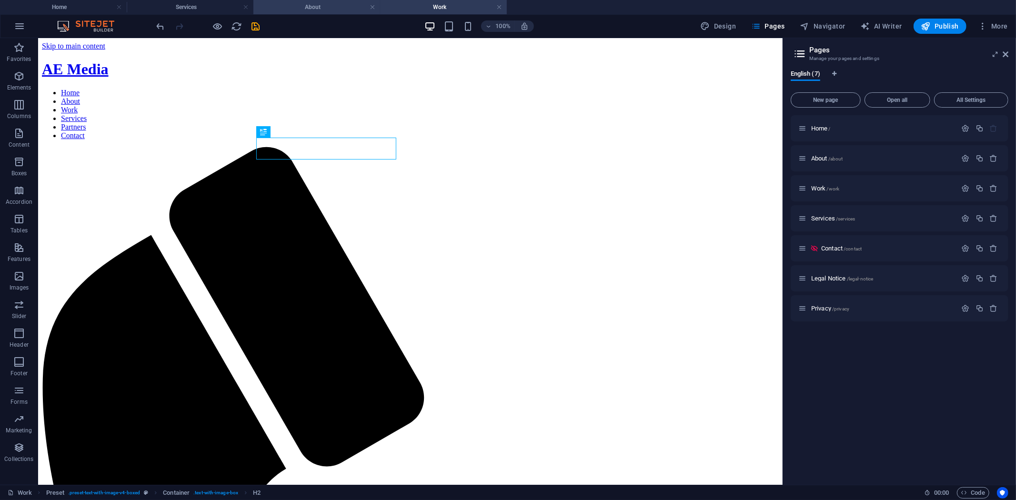
click at [287, 6] on h4 "About" at bounding box center [316, 7] width 127 height 10
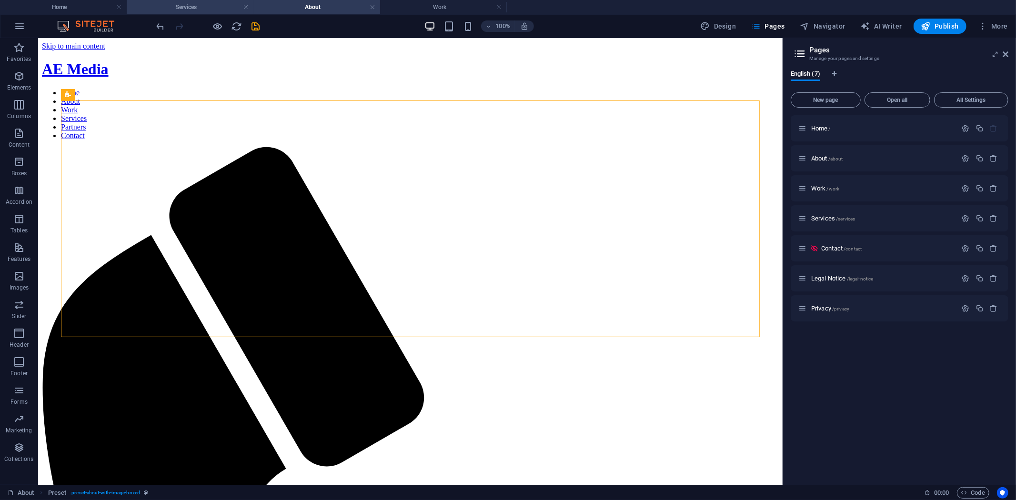
click at [181, 12] on h4 "Services" at bounding box center [190, 7] width 127 height 10
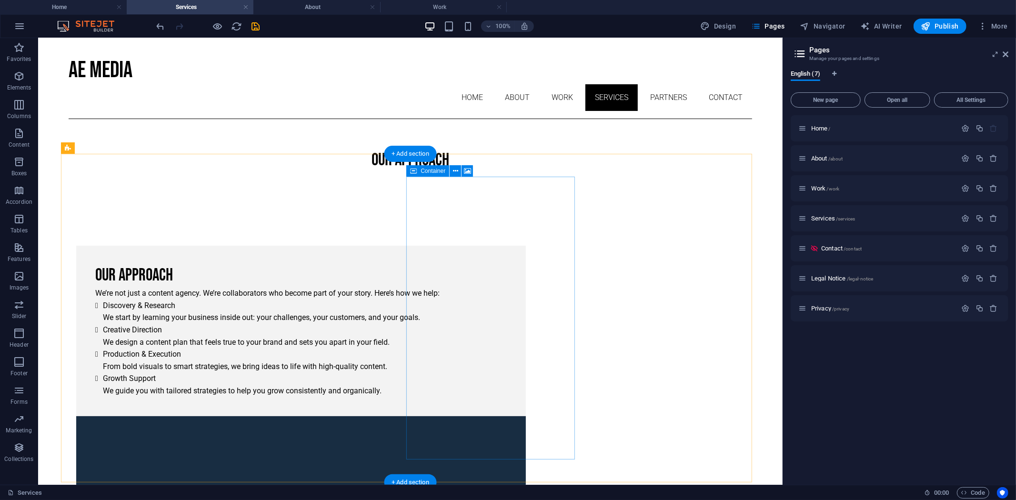
scroll to position [19, 0]
click at [834, 187] on span "/work" at bounding box center [833, 188] width 13 height 5
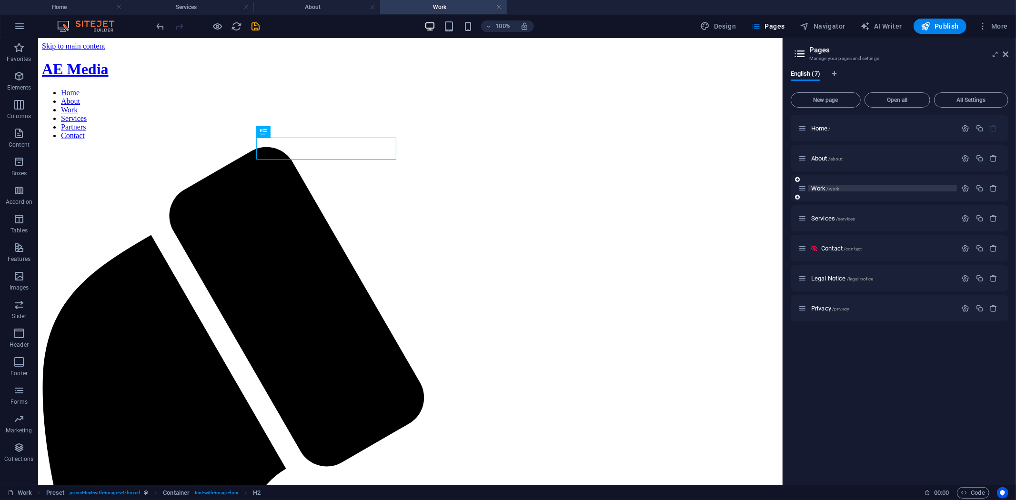
scroll to position [0, 0]
click at [832, 130] on p "Home /" at bounding box center [882, 128] width 143 height 6
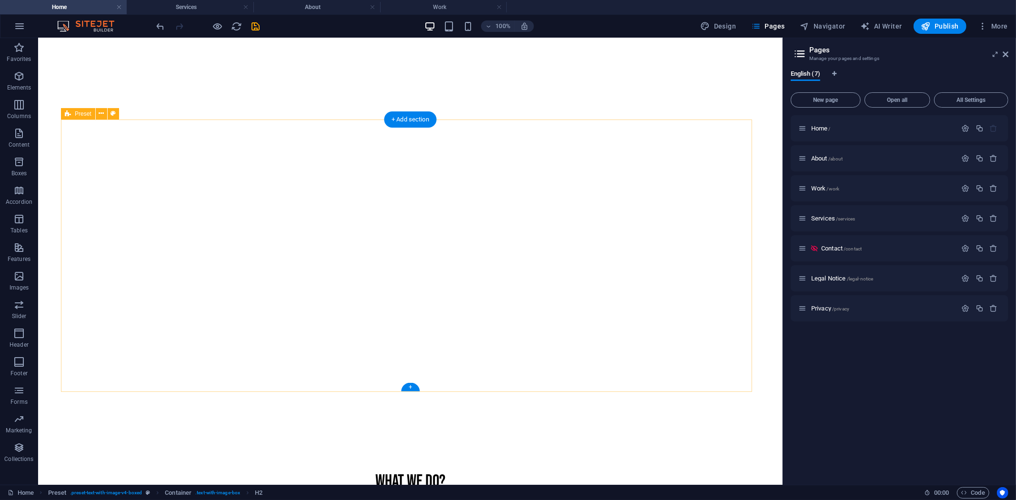
scroll to position [482, 0]
click at [825, 156] on span "About /about" at bounding box center [827, 158] width 32 height 7
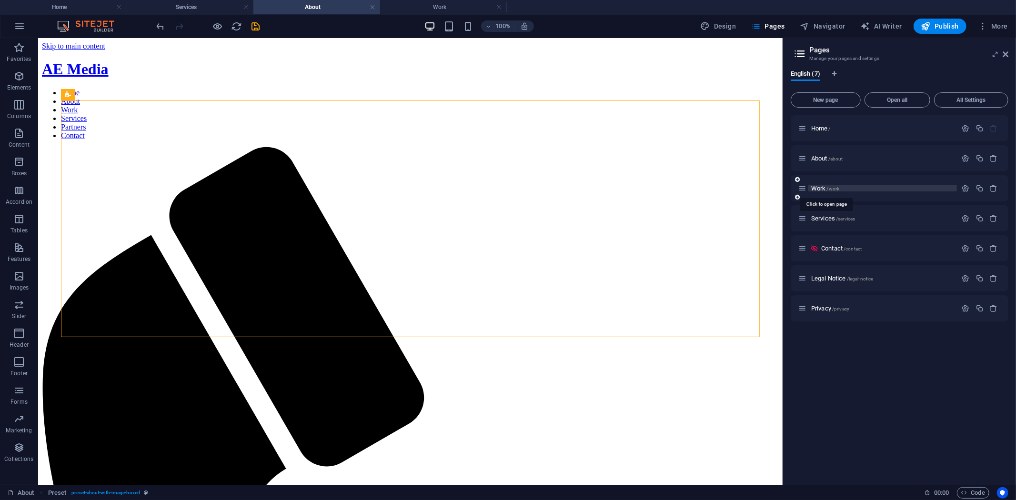
click at [822, 186] on span "Work /work" at bounding box center [825, 188] width 28 height 7
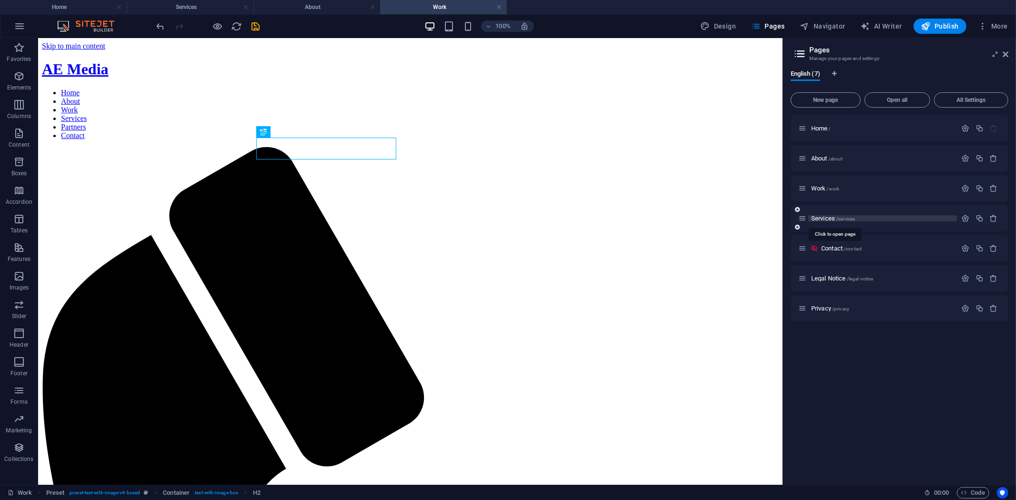
click at [824, 216] on span "Services /services" at bounding box center [833, 218] width 44 height 7
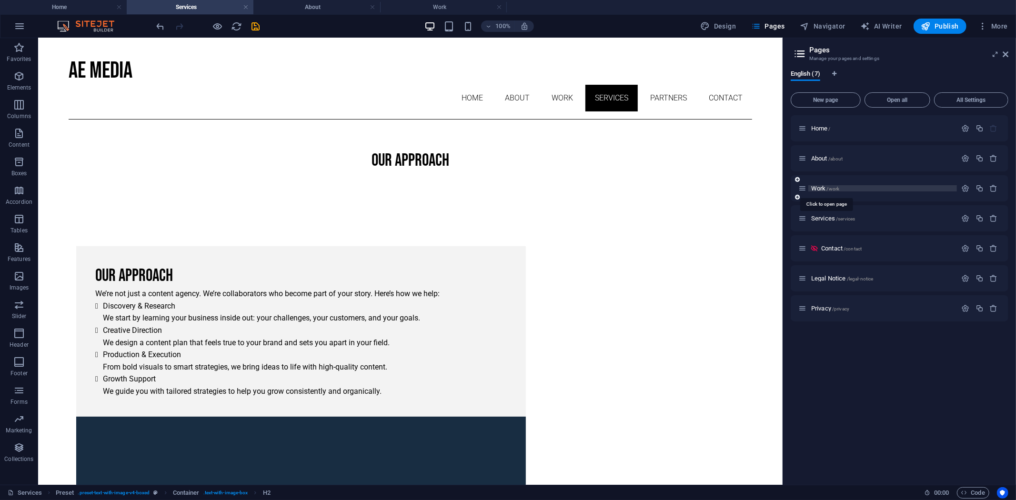
click at [824, 186] on span "Work /work" at bounding box center [825, 188] width 28 height 7
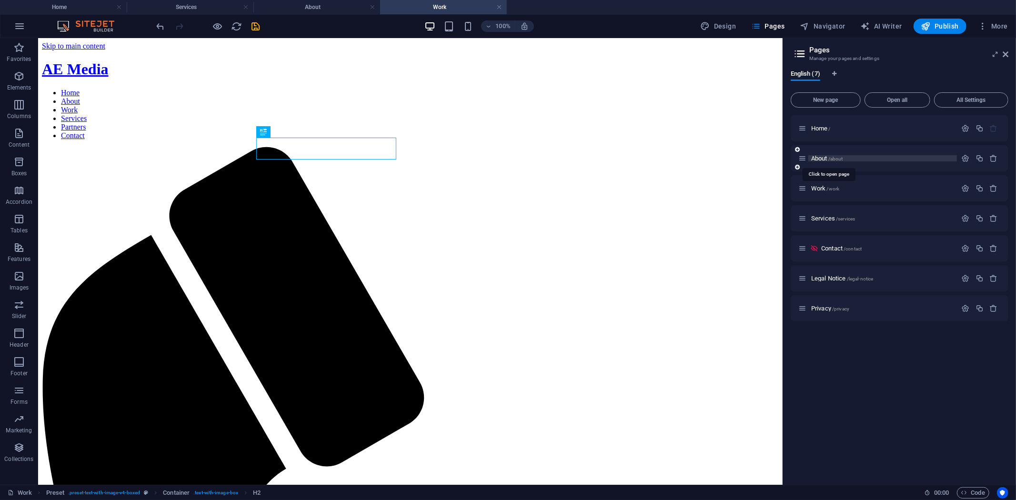
click at [824, 159] on span "About /about" at bounding box center [827, 158] width 32 height 7
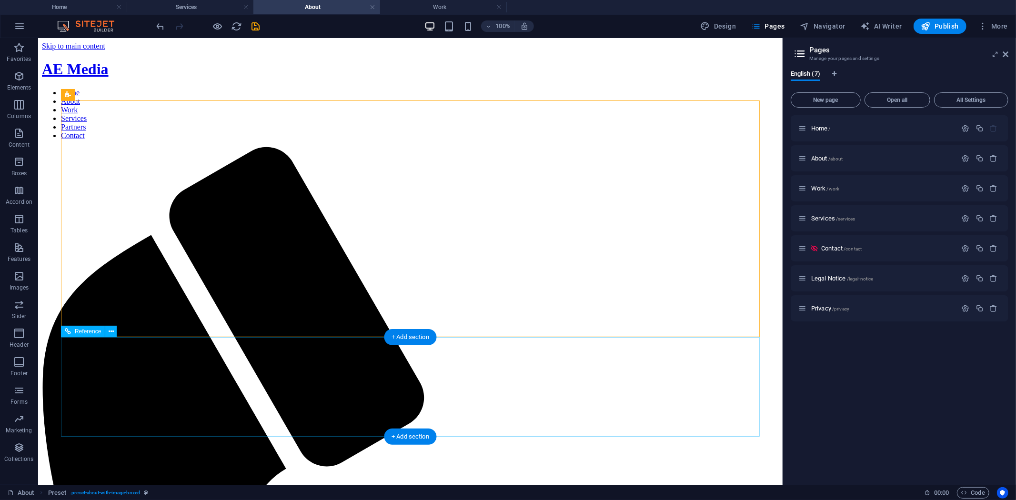
drag, startPoint x: 527, startPoint y: 382, endPoint x: 270, endPoint y: 398, distance: 257.7
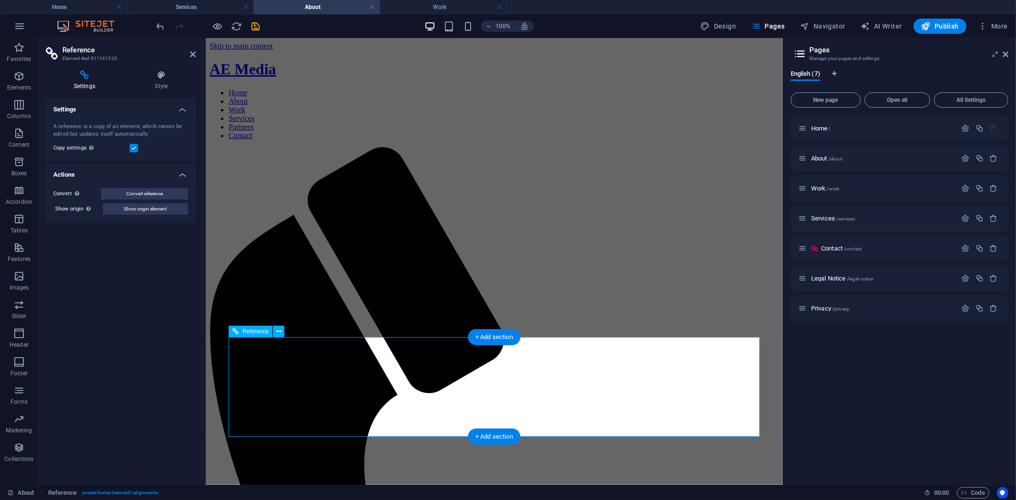
click at [158, 80] on h4 "Style" at bounding box center [161, 80] width 69 height 20
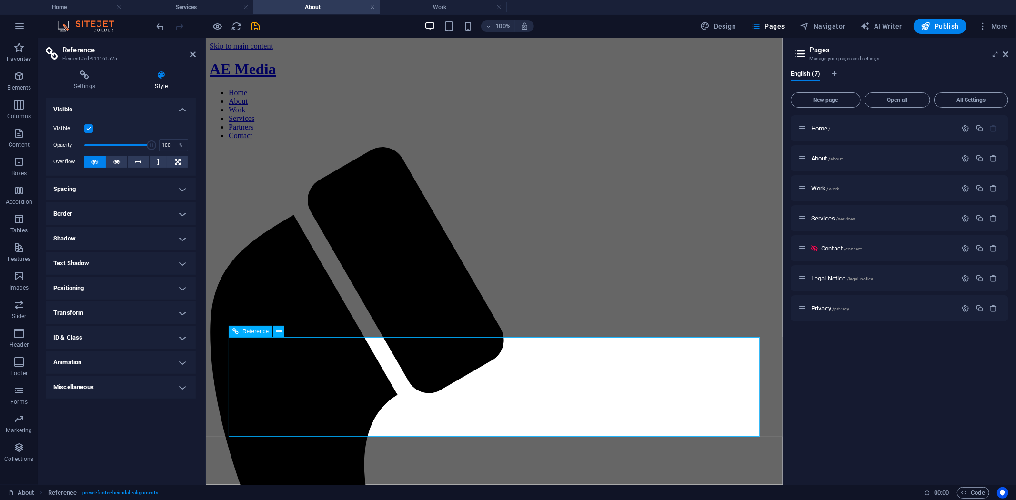
click at [283, 328] on button at bounding box center [278, 331] width 11 height 11
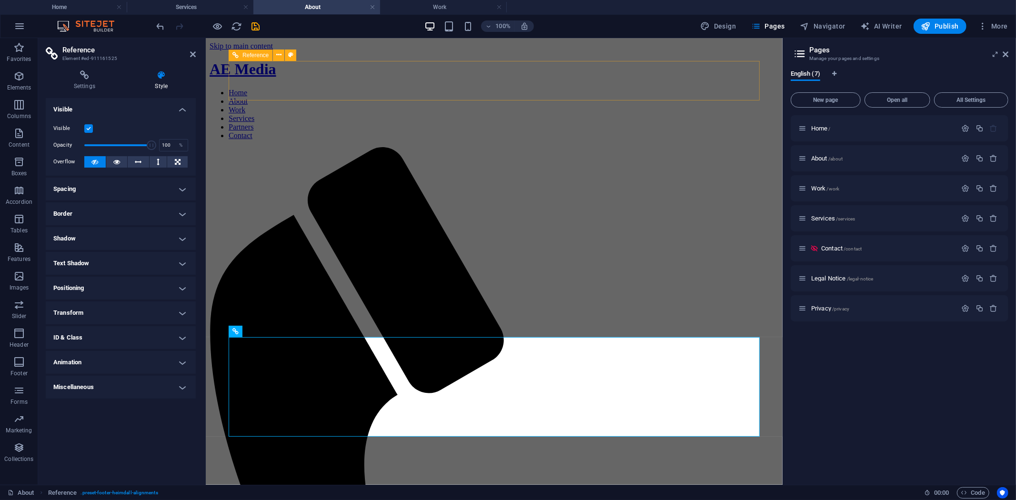
click at [744, 88] on nav "Home About Work Services Partners Contact" at bounding box center [493, 113] width 569 height 51
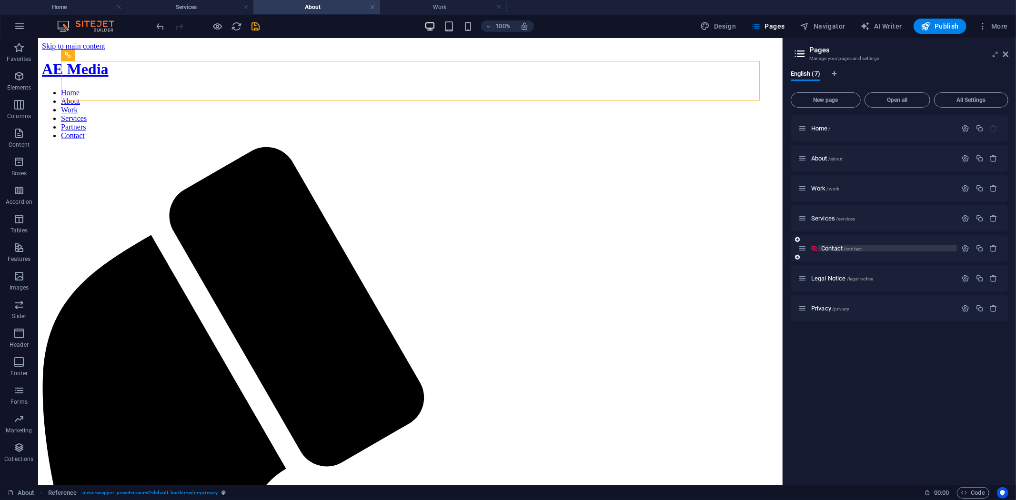
click at [840, 247] on span "Contact /contact" at bounding box center [841, 248] width 40 height 7
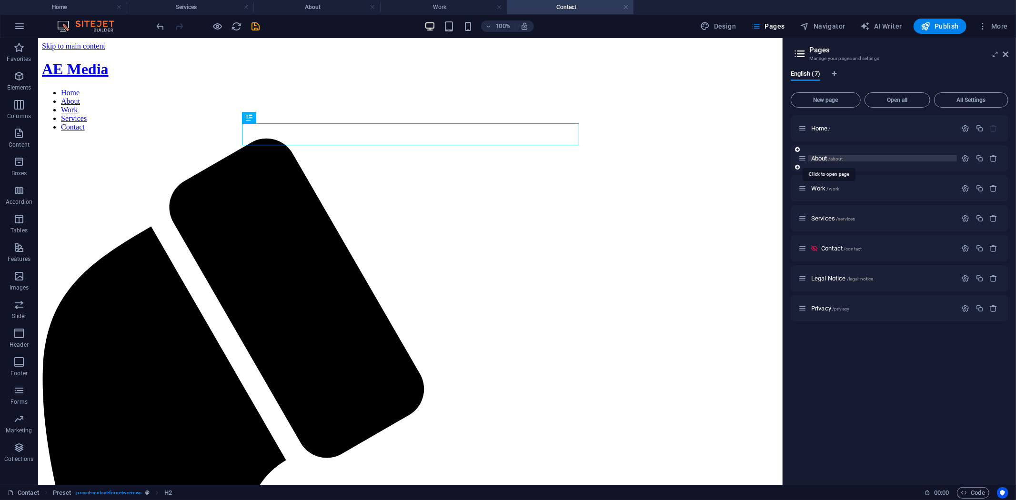
click at [829, 156] on span "/about" at bounding box center [835, 158] width 15 height 5
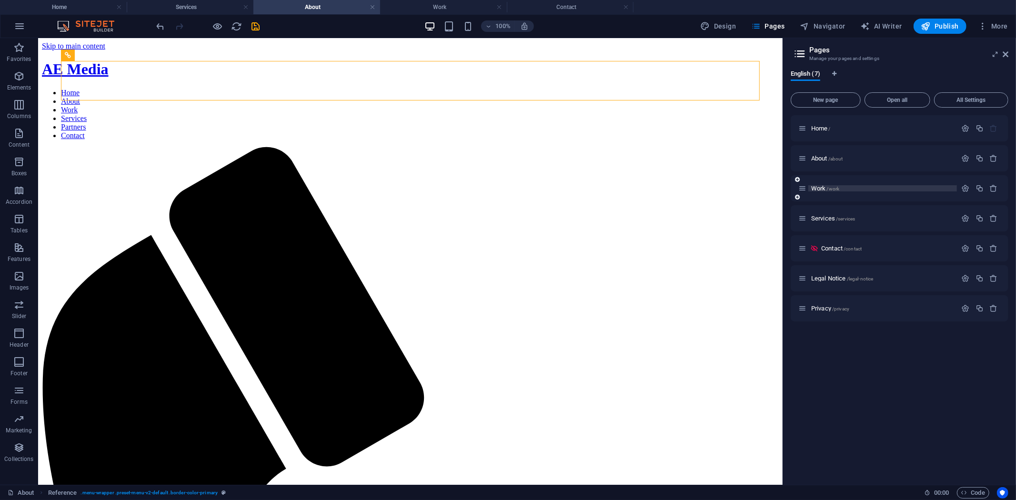
click at [808, 189] on div "Work /work" at bounding box center [882, 188] width 149 height 6
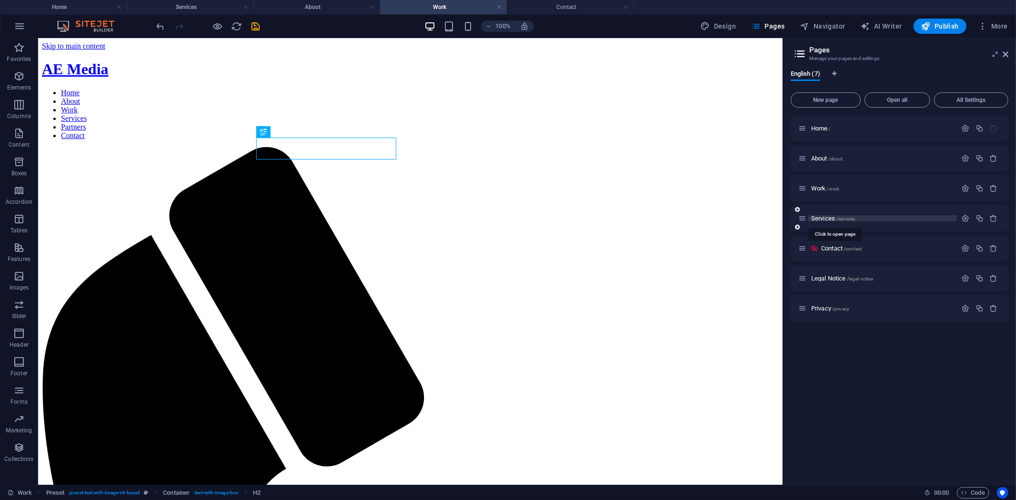
click at [818, 216] on span "Services /services" at bounding box center [833, 218] width 44 height 7
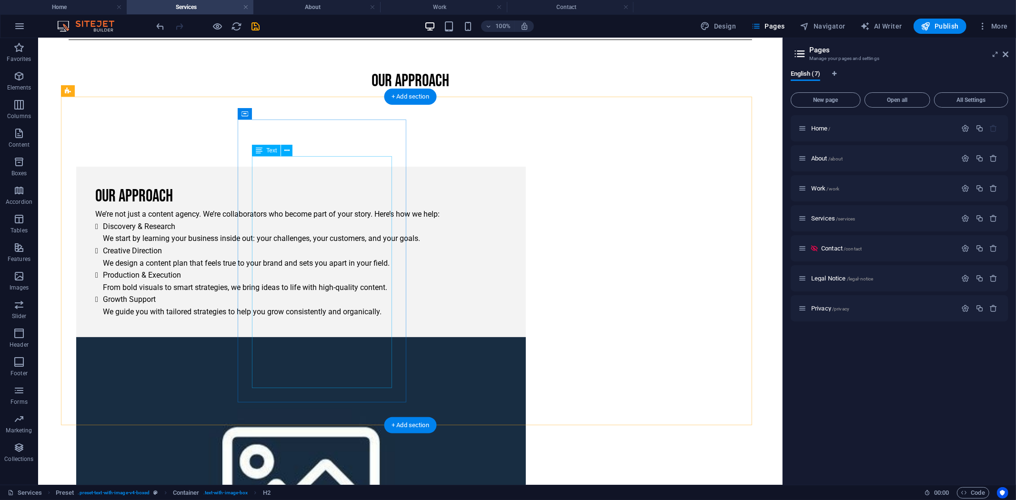
scroll to position [117, 0]
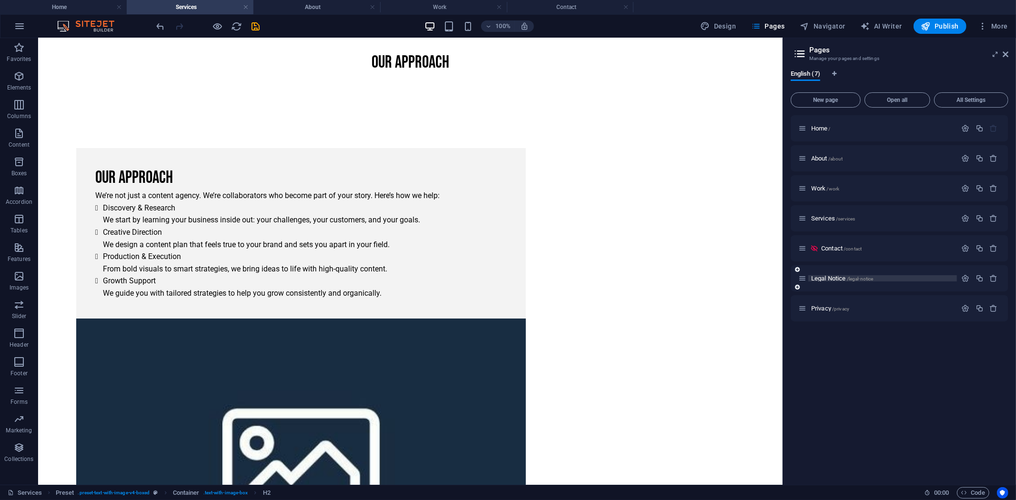
click at [823, 279] on span "Legal Notice /legal-notice" at bounding box center [842, 278] width 62 height 7
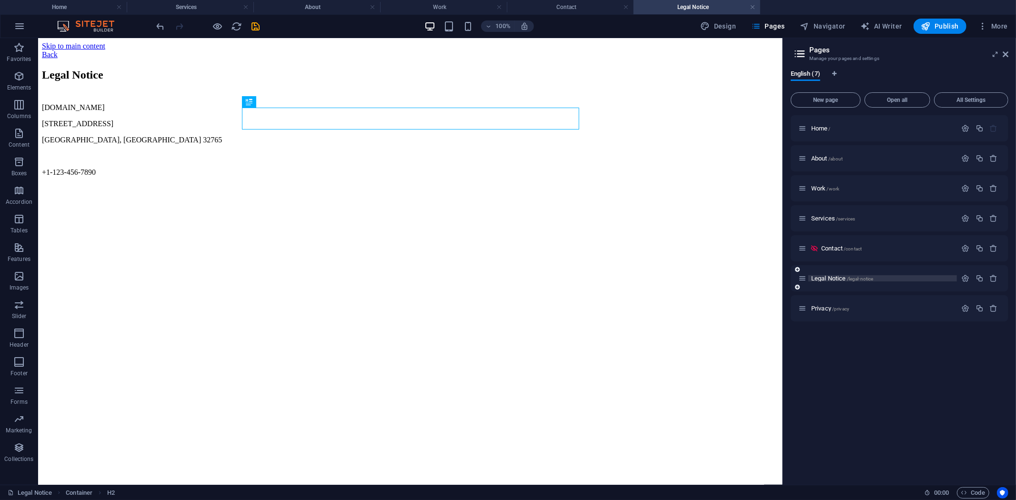
scroll to position [0, 0]
click at [297, 3] on h4 "About" at bounding box center [316, 7] width 127 height 10
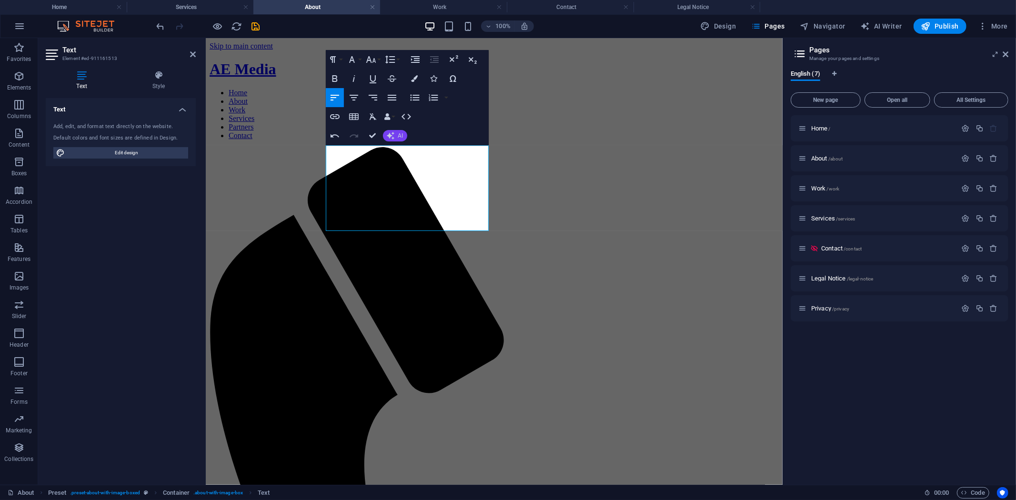
click at [392, 132] on icon "button" at bounding box center [391, 136] width 8 height 8
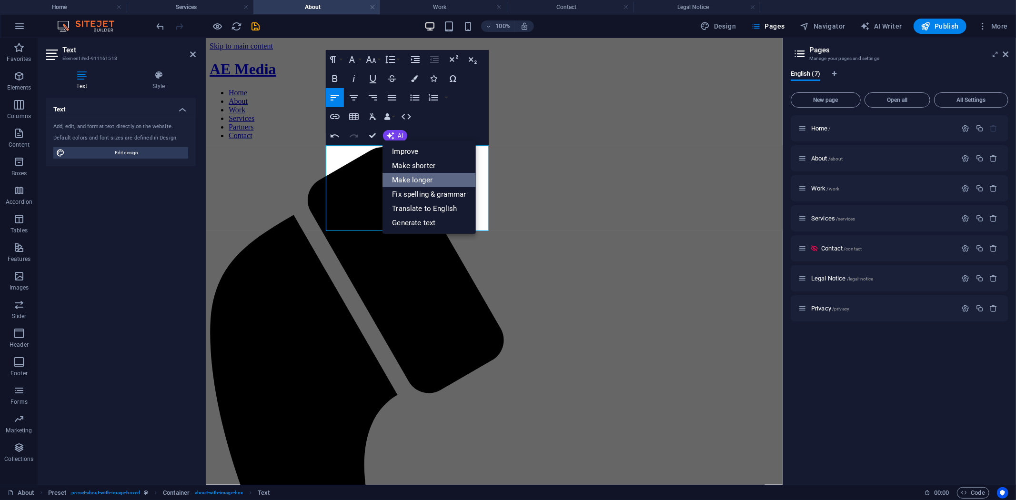
click at [402, 176] on link "Make longer" at bounding box center [428, 180] width 93 height 14
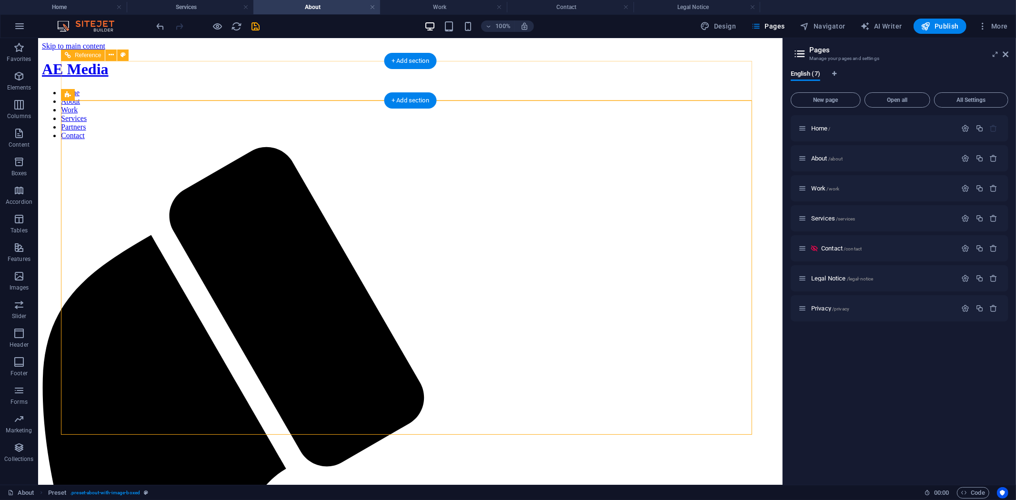
click at [576, 88] on nav "Home About Work Services Partners Contact" at bounding box center [409, 113] width 737 height 51
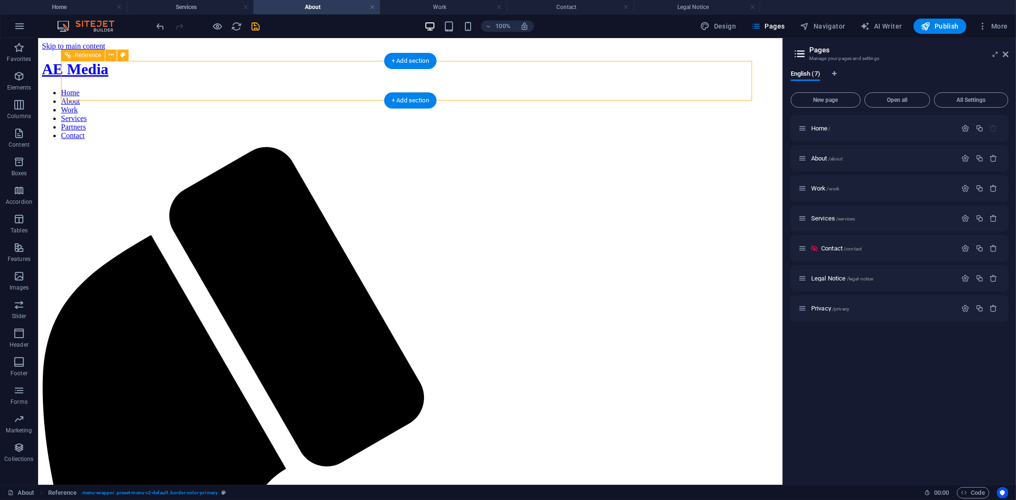
click at [576, 88] on nav "Home About Work Services Partners Contact" at bounding box center [409, 113] width 737 height 51
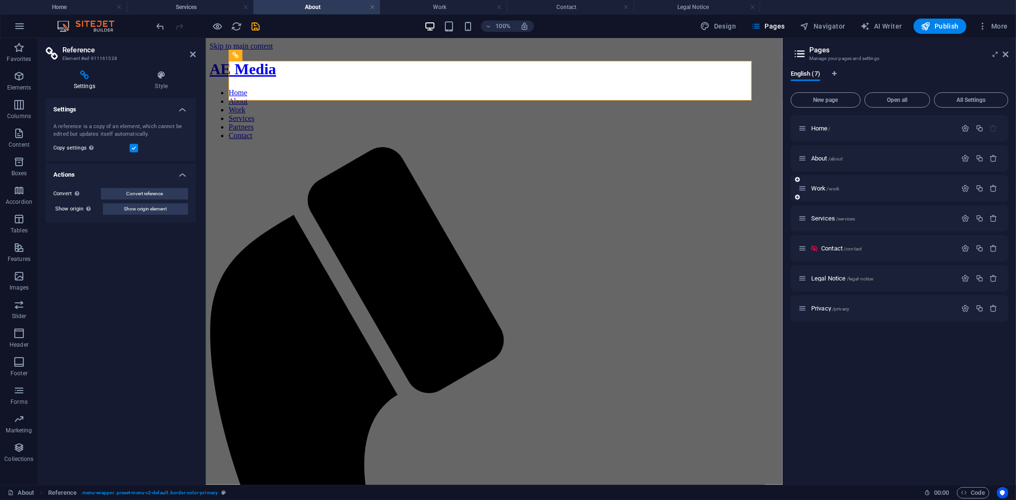
click at [820, 184] on div "Work /work" at bounding box center [877, 188] width 159 height 11
click at [818, 191] on div "Work /work" at bounding box center [877, 188] width 159 height 11
click at [820, 188] on span "Work /work" at bounding box center [825, 188] width 28 height 7
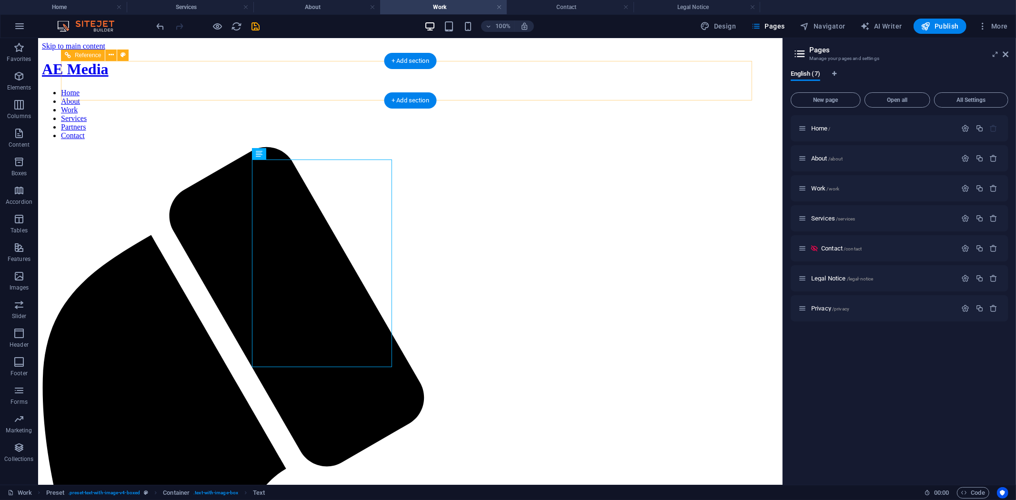
click at [627, 88] on nav "Home About Work Services Partners Contact" at bounding box center [409, 113] width 737 height 51
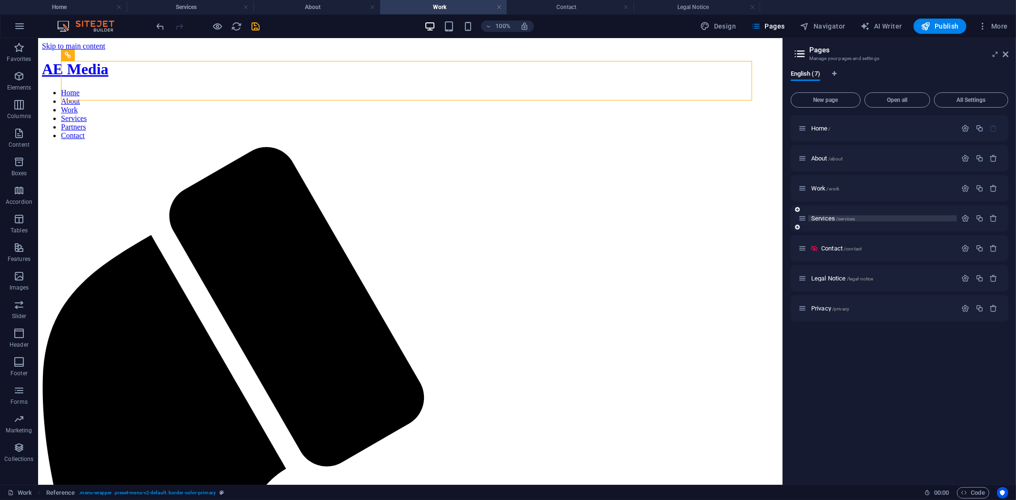
click at [835, 218] on span "Services /services" at bounding box center [833, 218] width 44 height 7
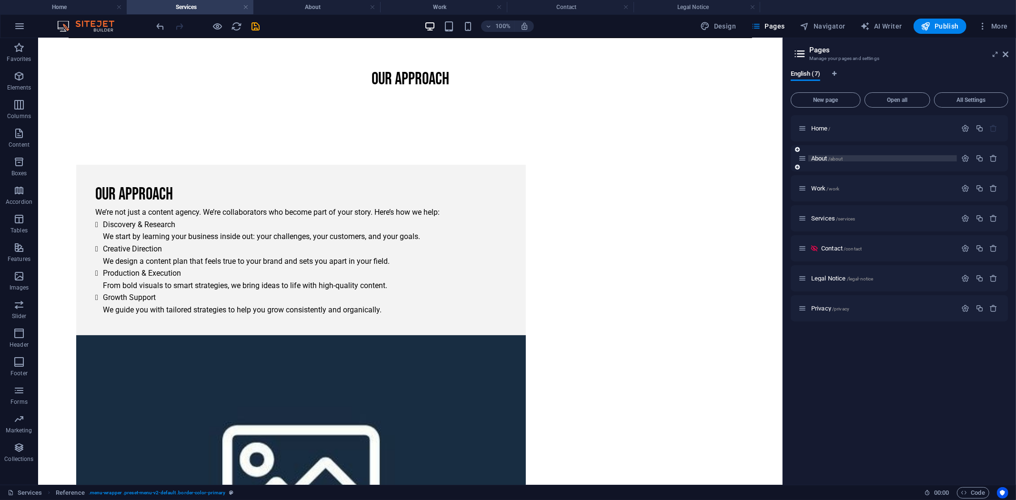
click at [817, 159] on span "About /about" at bounding box center [827, 158] width 32 height 7
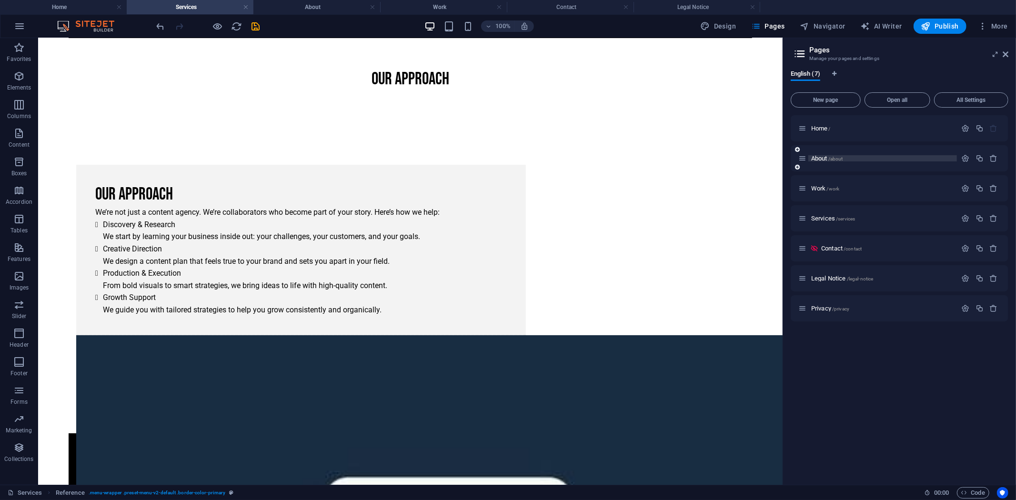
scroll to position [0, 0]
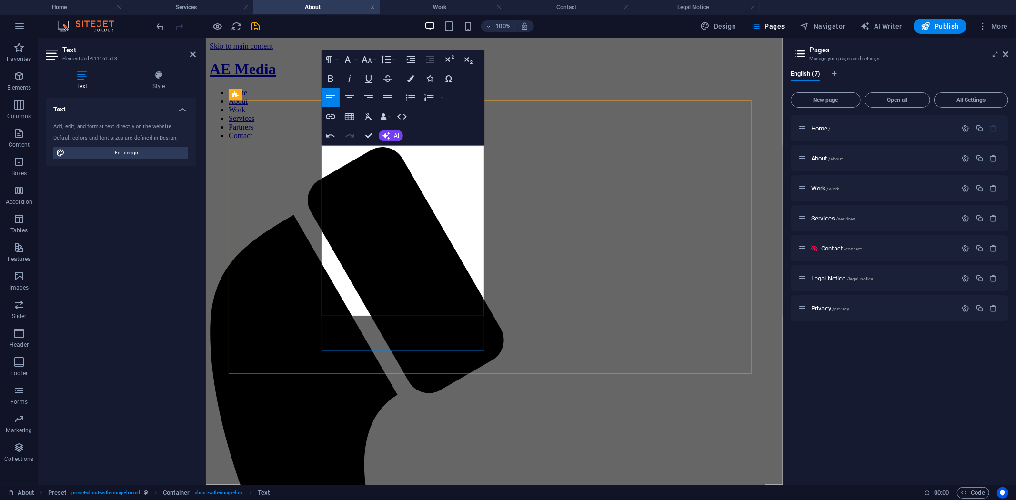
click at [391, 139] on button "AI" at bounding box center [391, 135] width 24 height 11
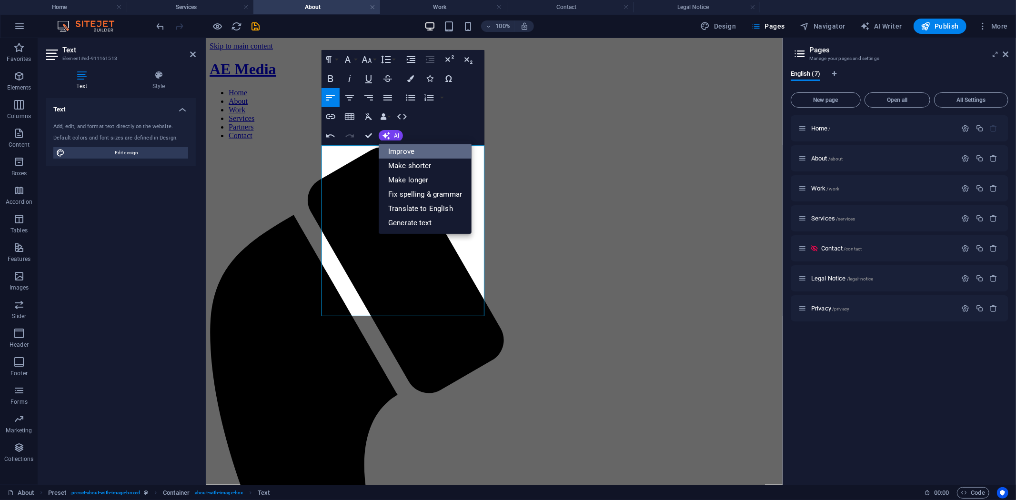
click at [392, 153] on link "Improve" at bounding box center [425, 151] width 93 height 14
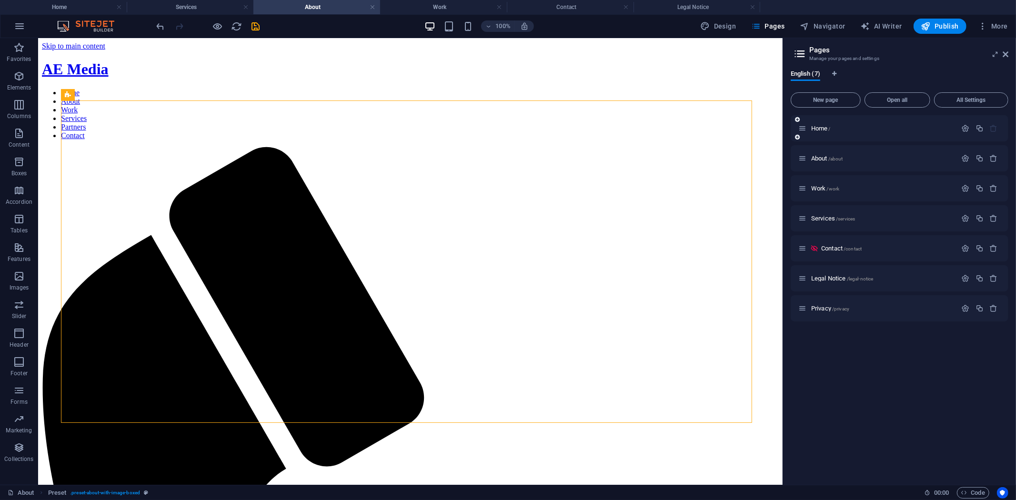
click at [821, 124] on div "Home /" at bounding box center [877, 128] width 159 height 11
click at [821, 126] on span "Home /" at bounding box center [821, 128] width 20 height 7
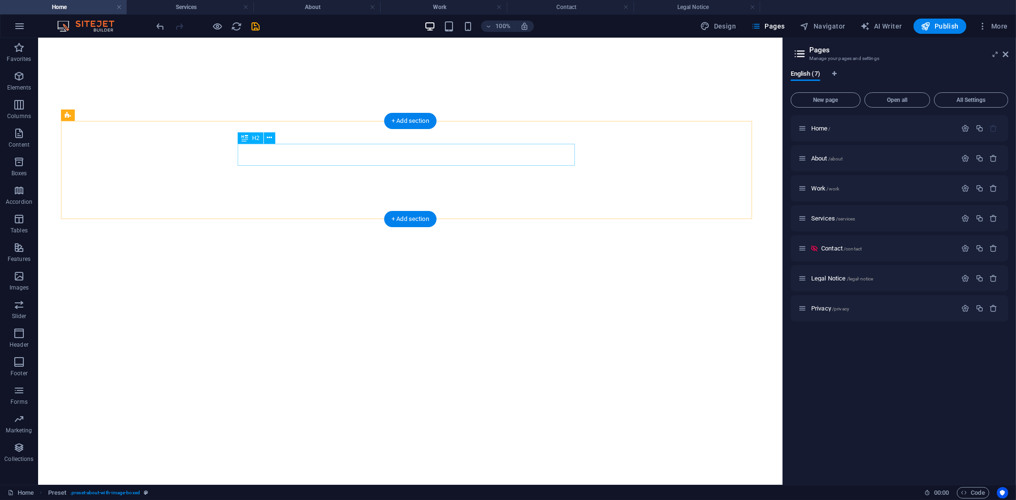
scroll to position [378, 0]
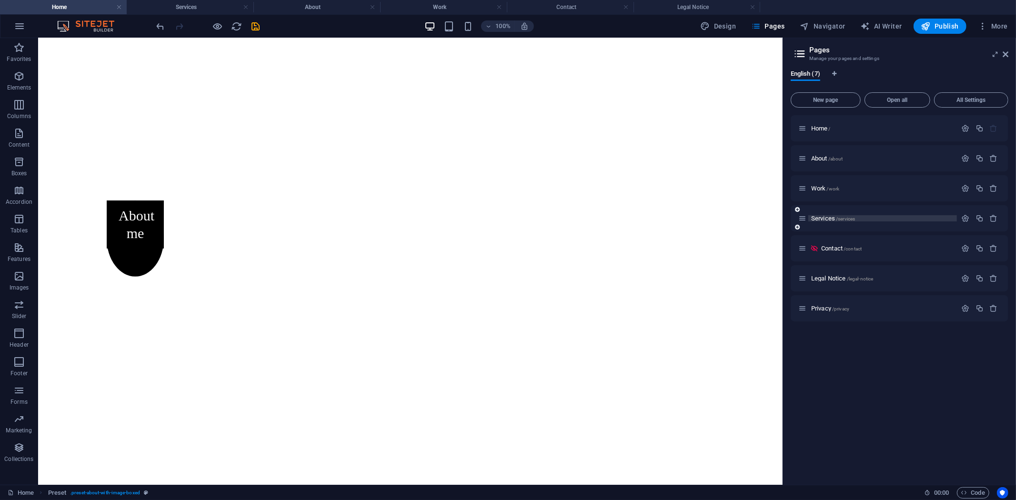
click at [834, 218] on span "Services /services" at bounding box center [833, 218] width 44 height 7
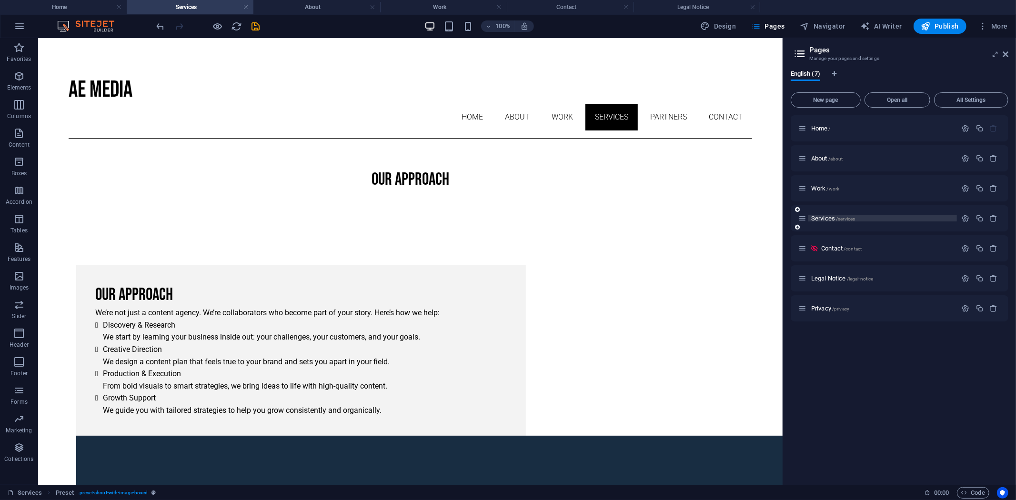
scroll to position [100, 0]
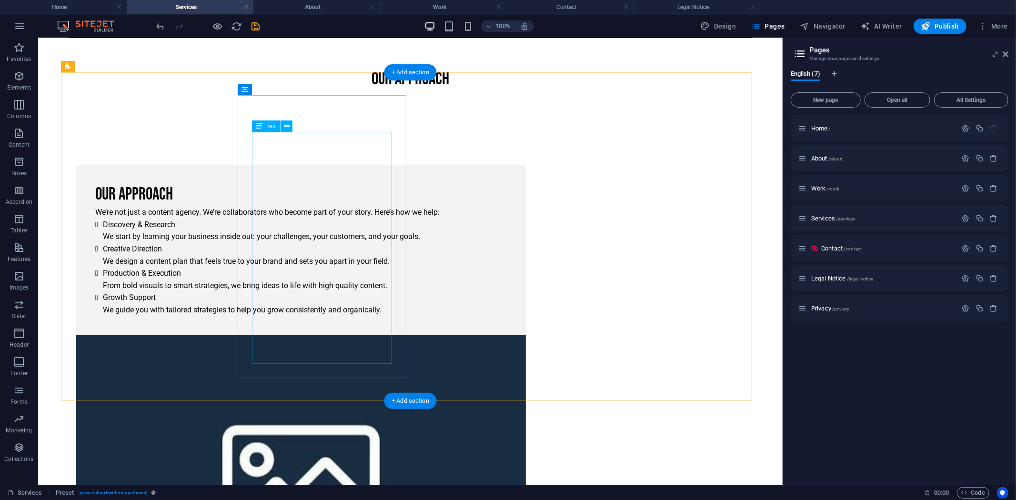
click at [330, 261] on div "We’re not just a content agency. We’re collaborators who become part of your st…" at bounding box center [301, 261] width 412 height 110
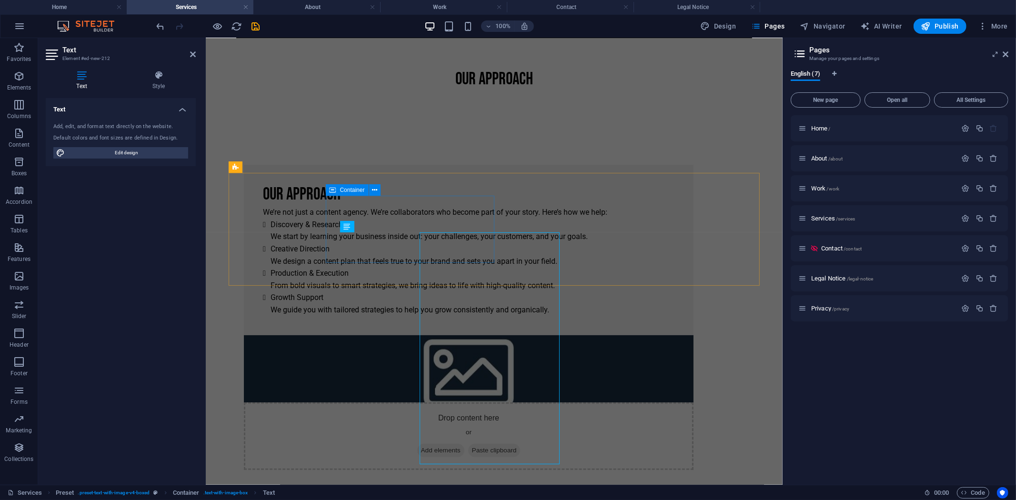
scroll to position [0, 0]
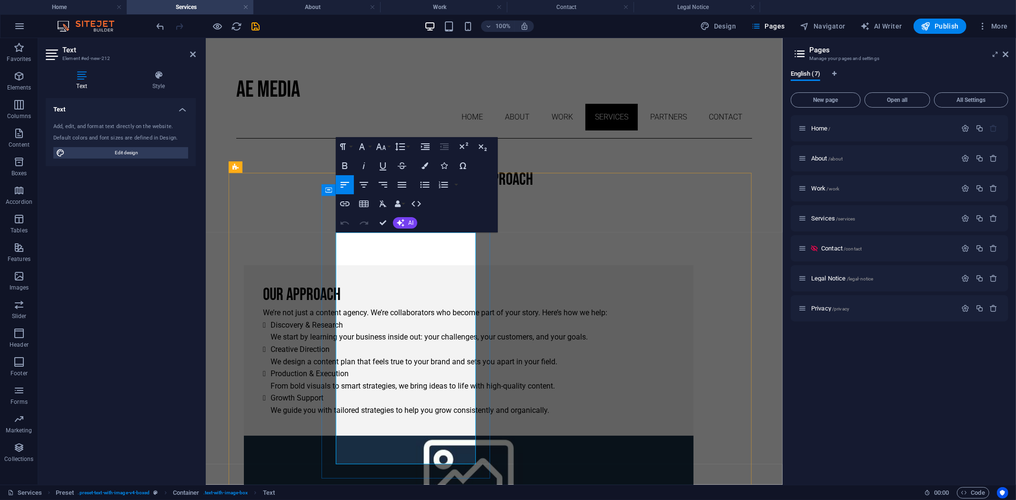
click at [371, 364] on li "Creative Direction We design a content plan that feels true to your brand and s…" at bounding box center [472, 355] width 404 height 24
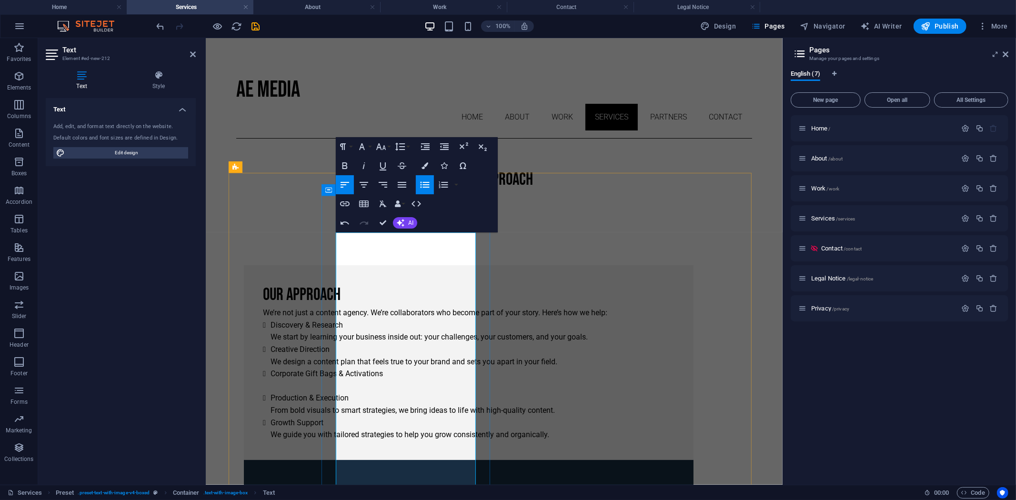
click at [382, 370] on strong "Corporate Gift Bags & Activations" at bounding box center [326, 373] width 112 height 9
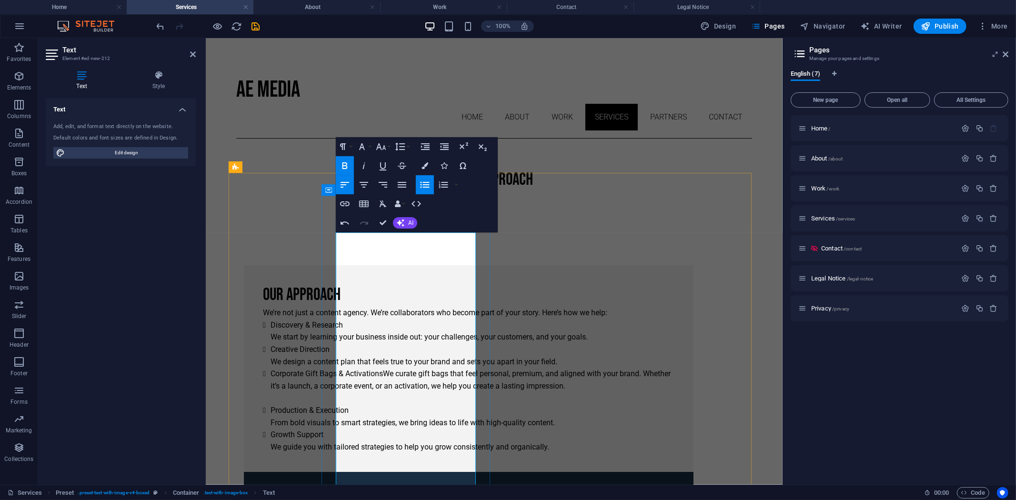
click at [455, 371] on strong "Corporate Gift Bags & ActivationsWe curate gift bags that feel personal, premiu…" at bounding box center [470, 379] width 400 height 21
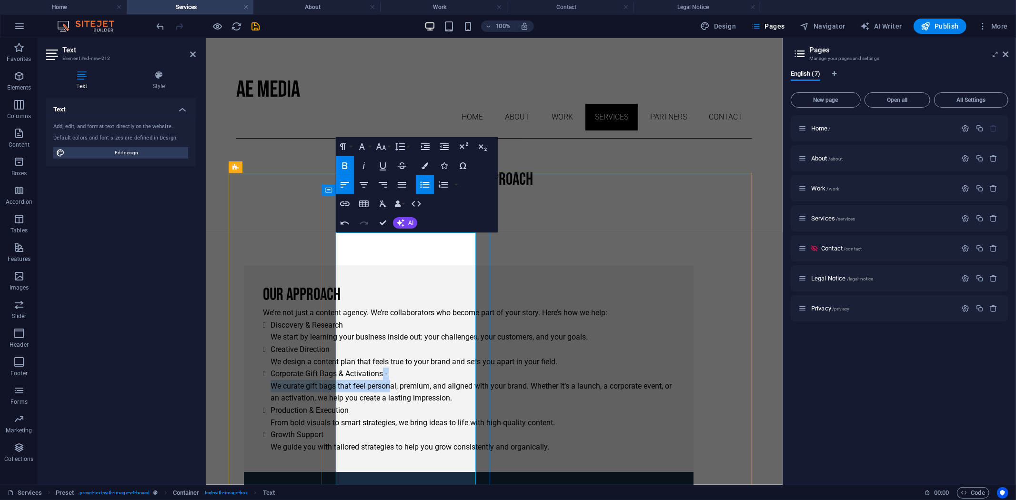
drag, startPoint x: 455, startPoint y: 371, endPoint x: 460, endPoint y: 380, distance: 9.8
click at [460, 380] on li "Corporate Gift Bags & Activations - ​ We curate gift bags that feel personal, p…" at bounding box center [472, 385] width 404 height 37
click at [460, 381] on strong "We curate gift bags that feel personal, premium, and aligned with your brand. W…" at bounding box center [470, 391] width 401 height 21
click at [386, 369] on strong "Corporate Gift Bags & Activations -" at bounding box center [328, 373] width 116 height 9
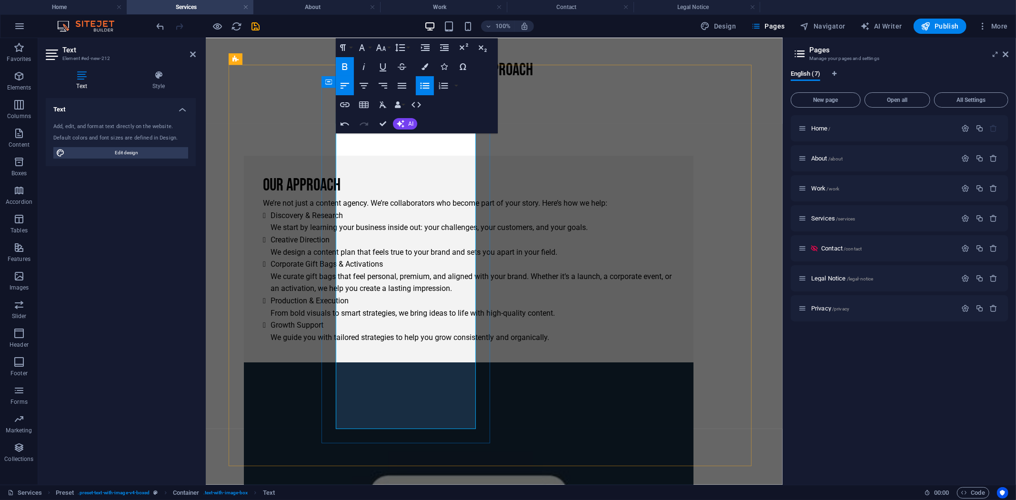
scroll to position [110, 0]
click at [224, 285] on html "Skip to main content AE Media Home About Work Services Partners Contact Our App…" at bounding box center [493, 497] width 577 height 1139
click at [238, 258] on div "Our Approach We’re not just a content agency. We’re collaborators who become pa…" at bounding box center [494, 469] width 516 height 691
select select "rem"
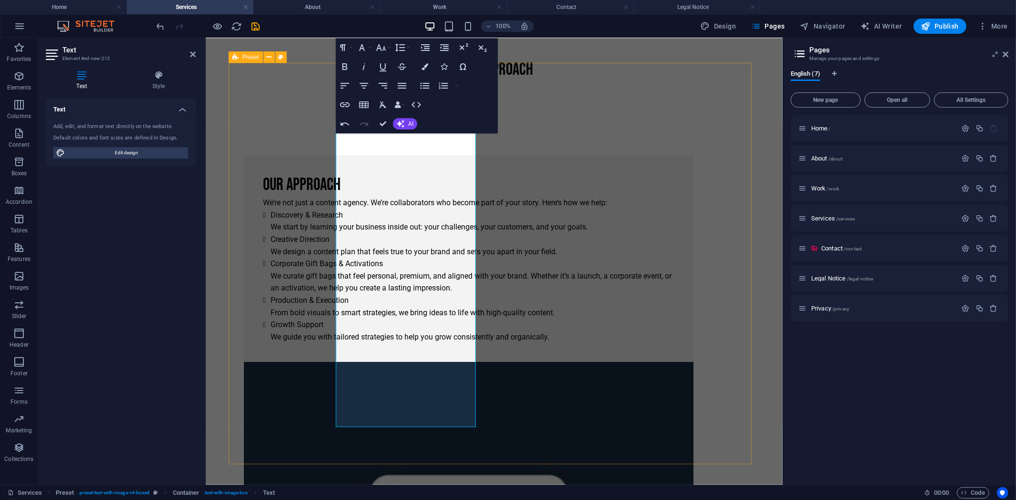
select select "rem"
select select "px"
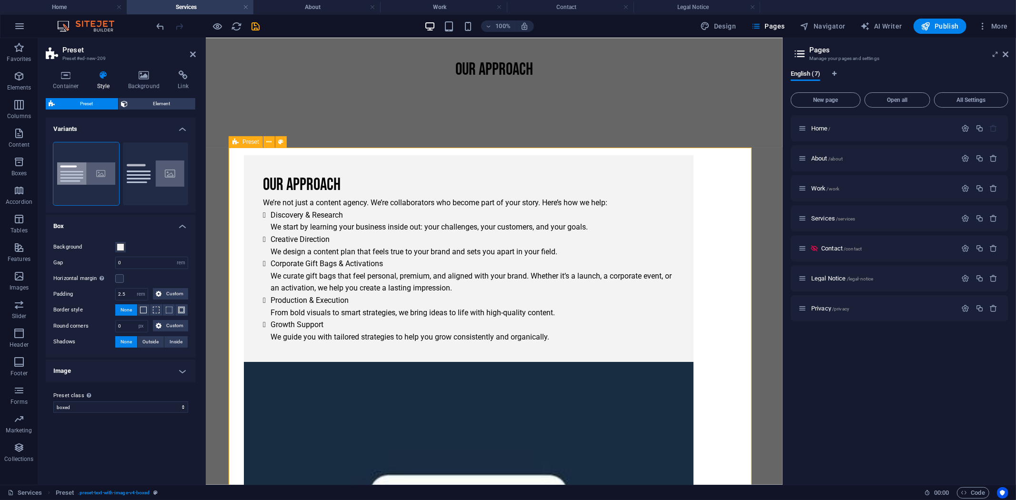
scroll to position [0, 0]
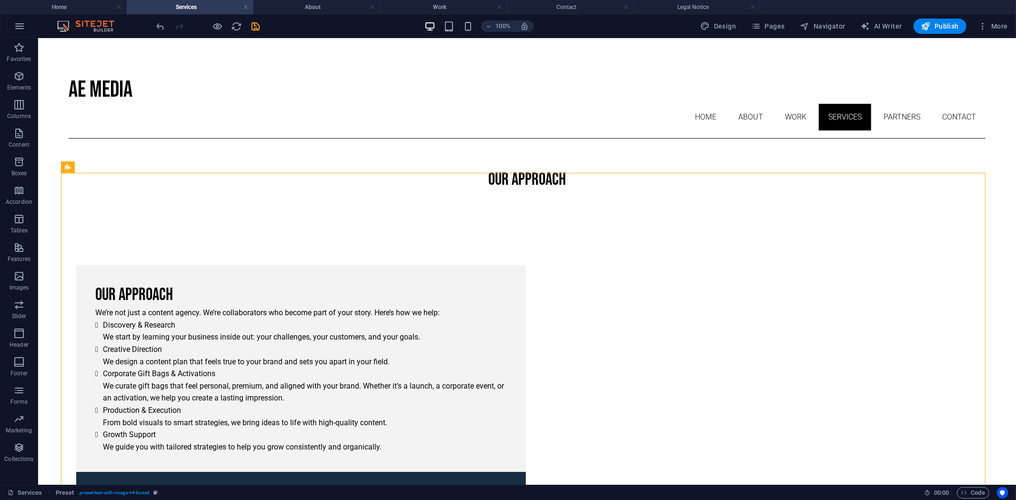
click at [771, 16] on div "100% Design Pages Navigator AI Writer Publish More" at bounding box center [507, 26] width 1015 height 23
click at [769, 22] on span "Pages" at bounding box center [767, 26] width 33 height 10
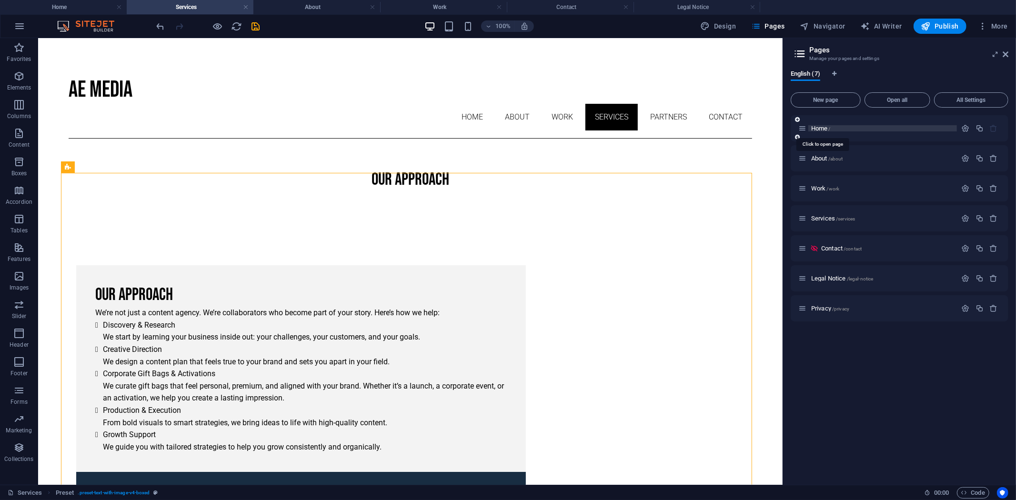
click at [822, 127] on span "Home /" at bounding box center [821, 128] width 20 height 7
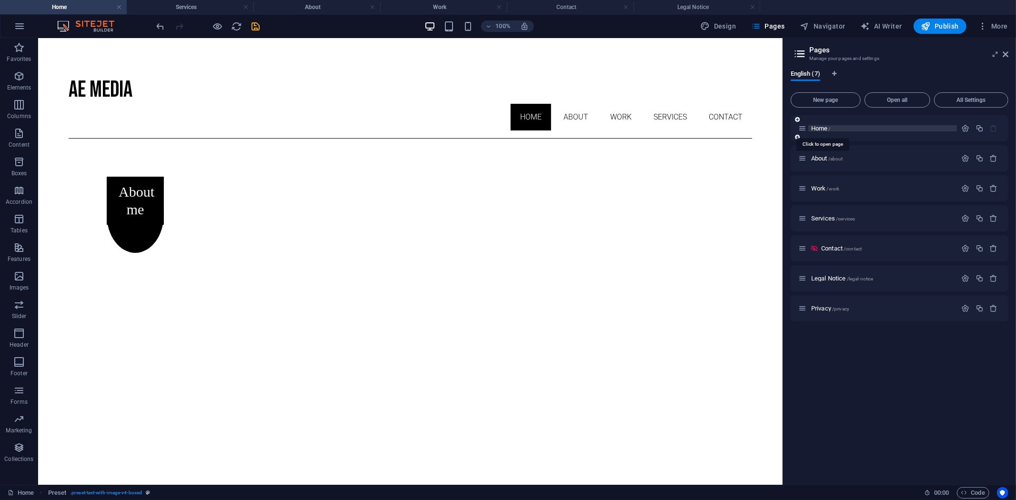
scroll to position [378, 0]
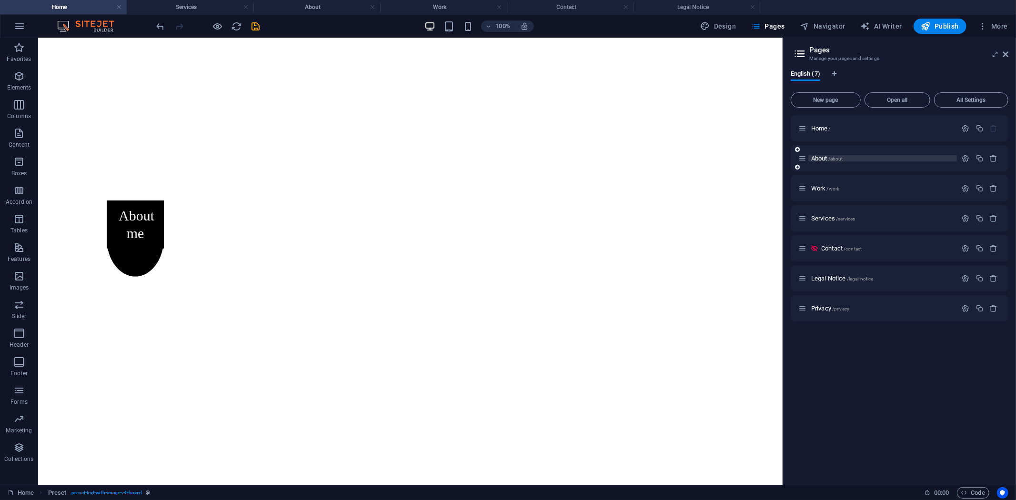
click at [823, 159] on span "About /about" at bounding box center [827, 158] width 32 height 7
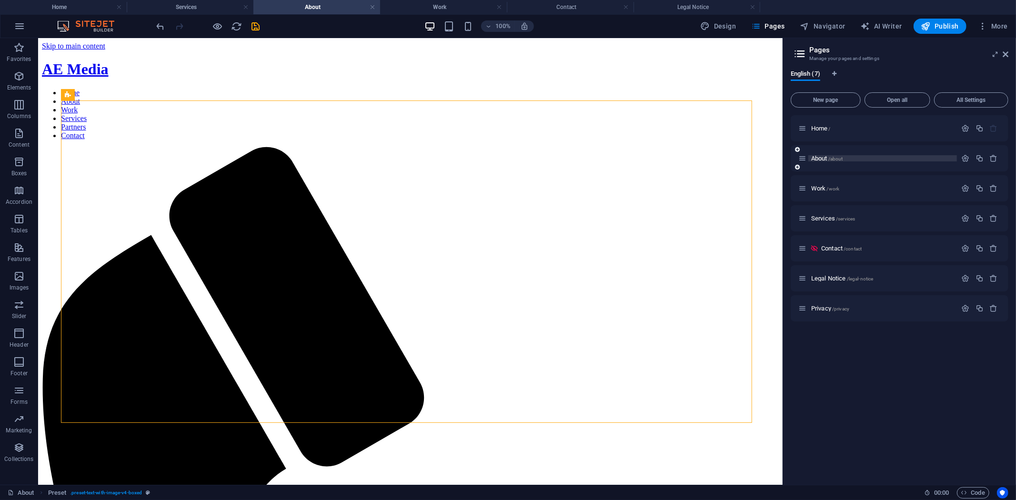
scroll to position [0, 0]
click at [825, 213] on div "Services /services" at bounding box center [877, 218] width 159 height 11
click at [825, 215] on span "Services /services" at bounding box center [833, 218] width 44 height 7
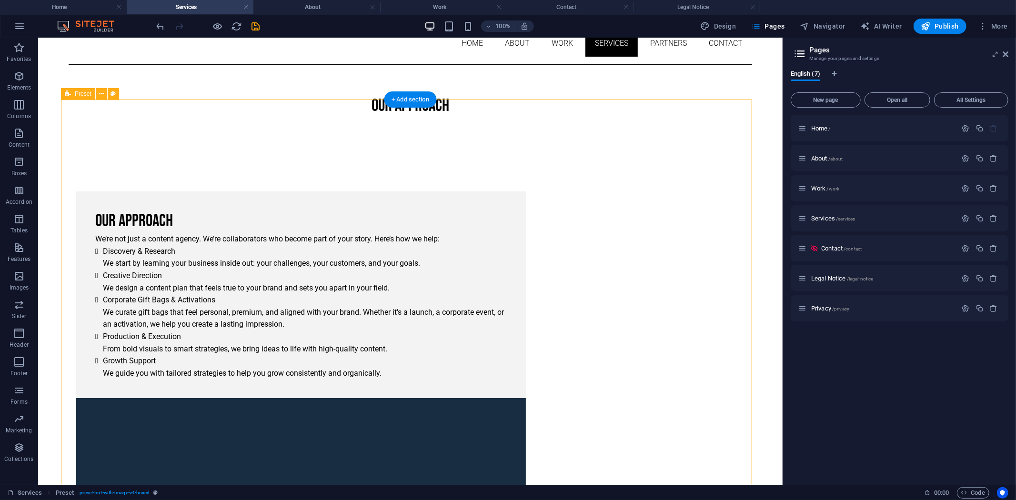
scroll to position [74, 0]
